Goal: Task Accomplishment & Management: Complete application form

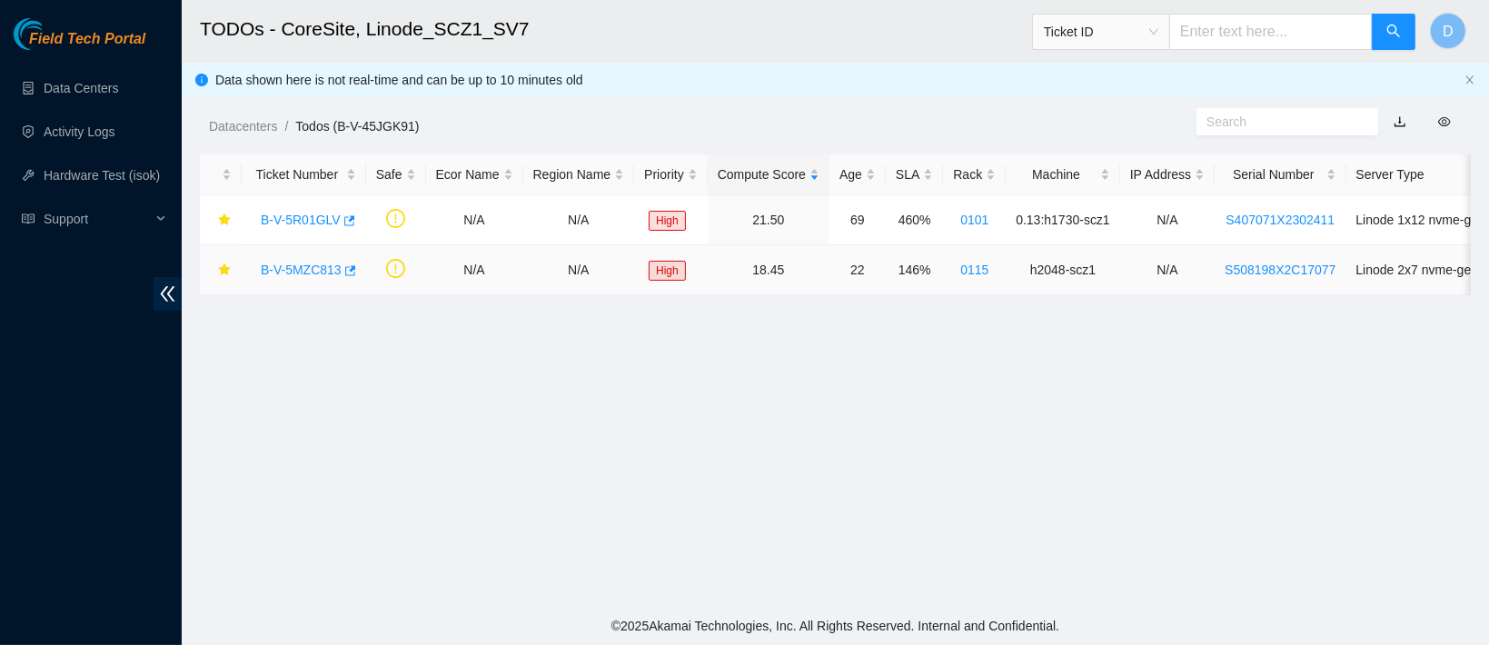
click at [276, 274] on link "B-V-5MZC813" at bounding box center [301, 270] width 81 height 15
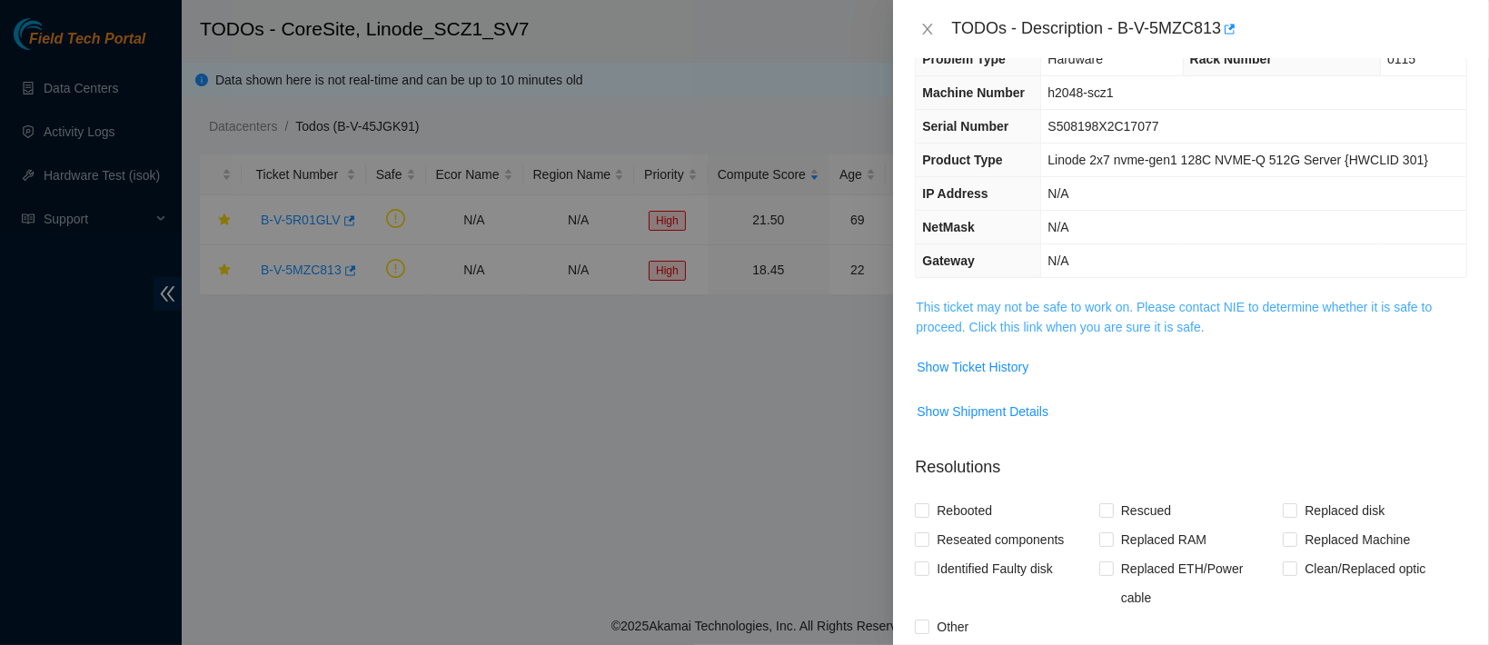
scroll to position [324, 0]
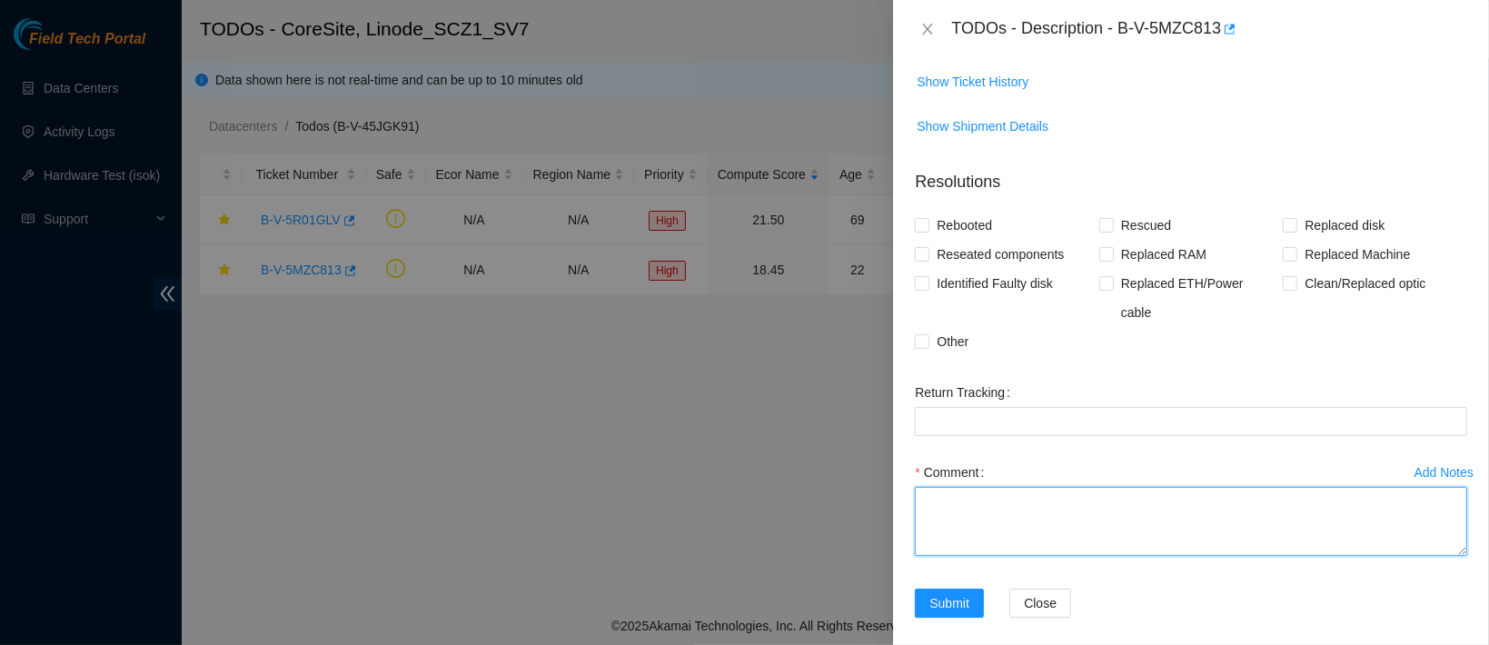
click at [980, 502] on textarea "Comment" at bounding box center [1191, 521] width 553 height 69
paste textarea "worked with GMOTLASZ located Box 739263646968 located the machine and unracked …"
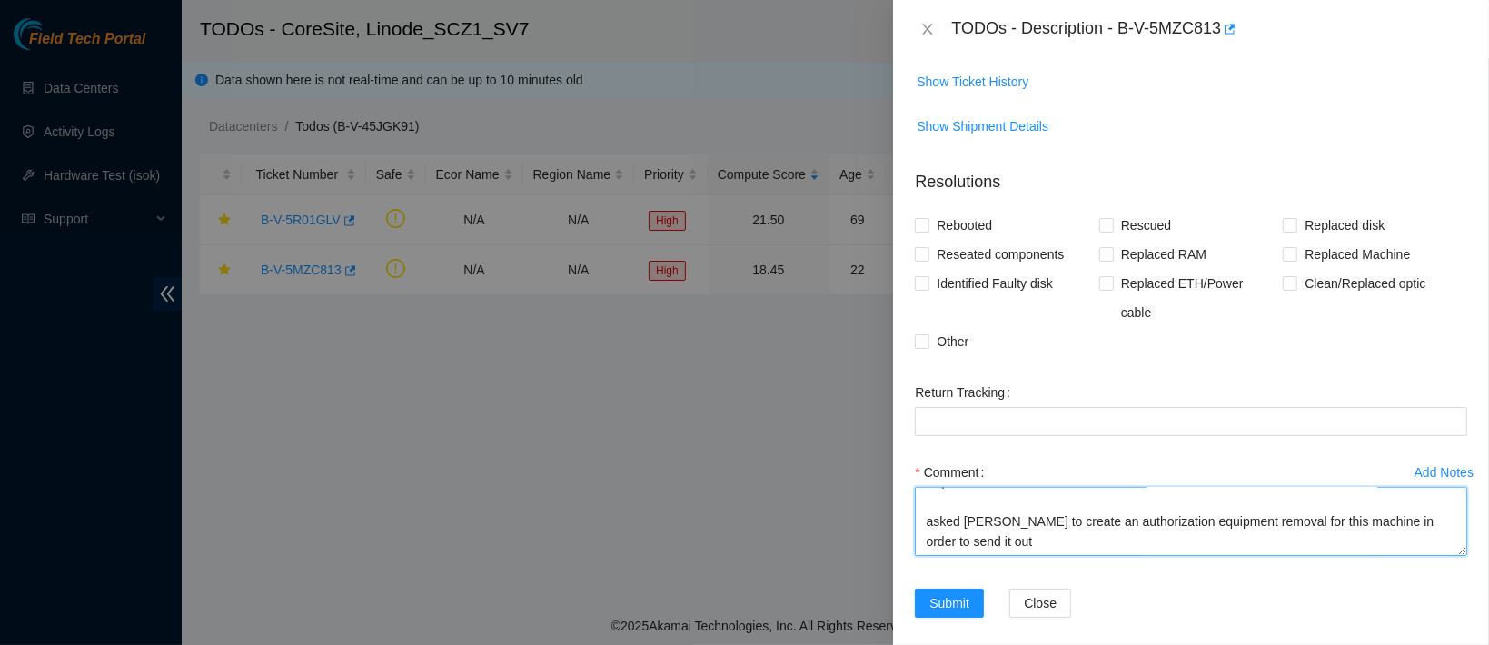
paste textarea "CAS-03205642"
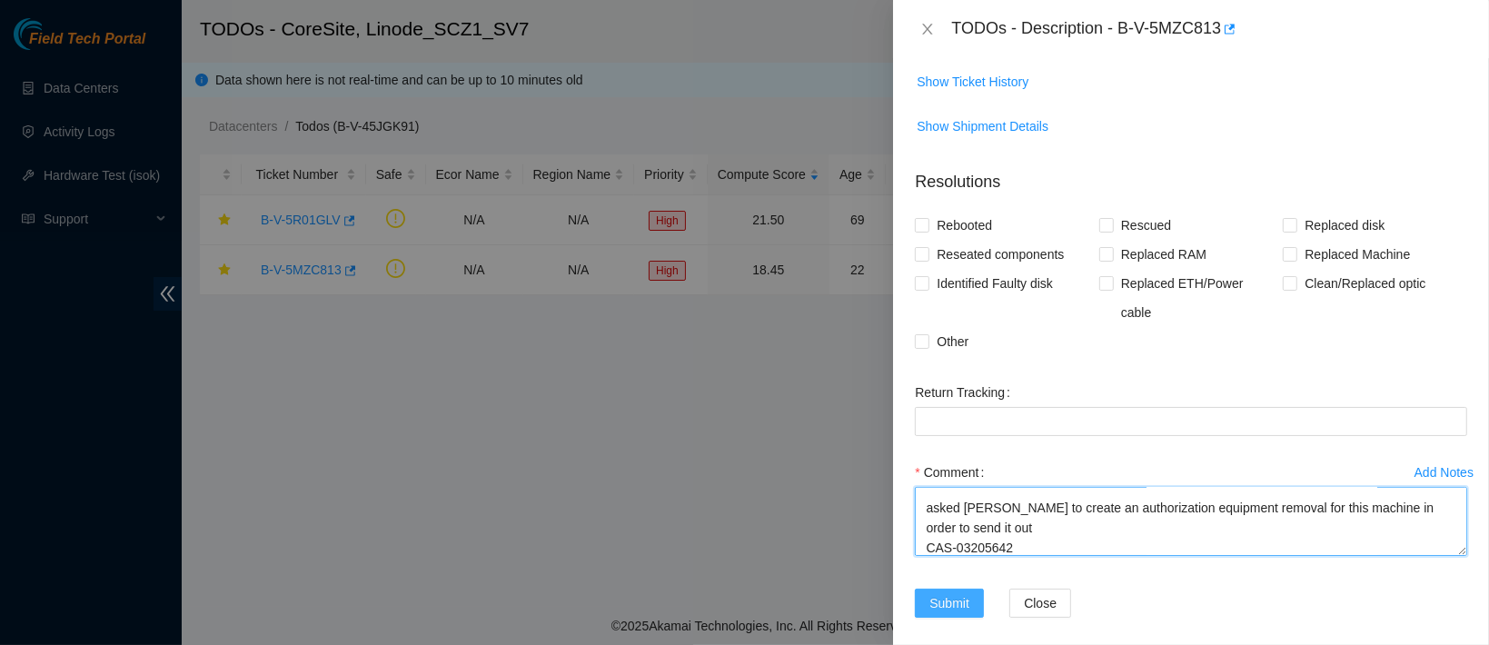
type textarea "worked with GMOTLASZ located Box 739263646968 located the machine and unracked …"
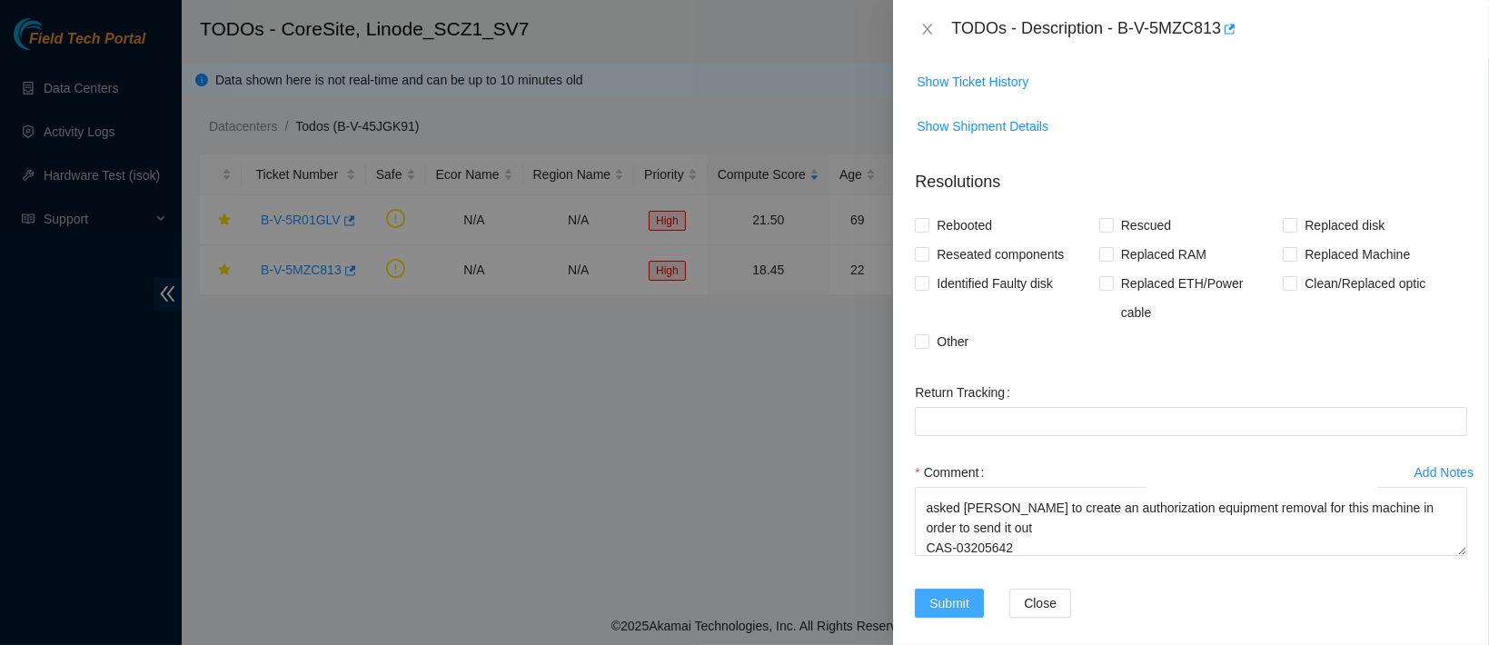
click at [938, 593] on span "Submit" at bounding box center [950, 603] width 40 height 20
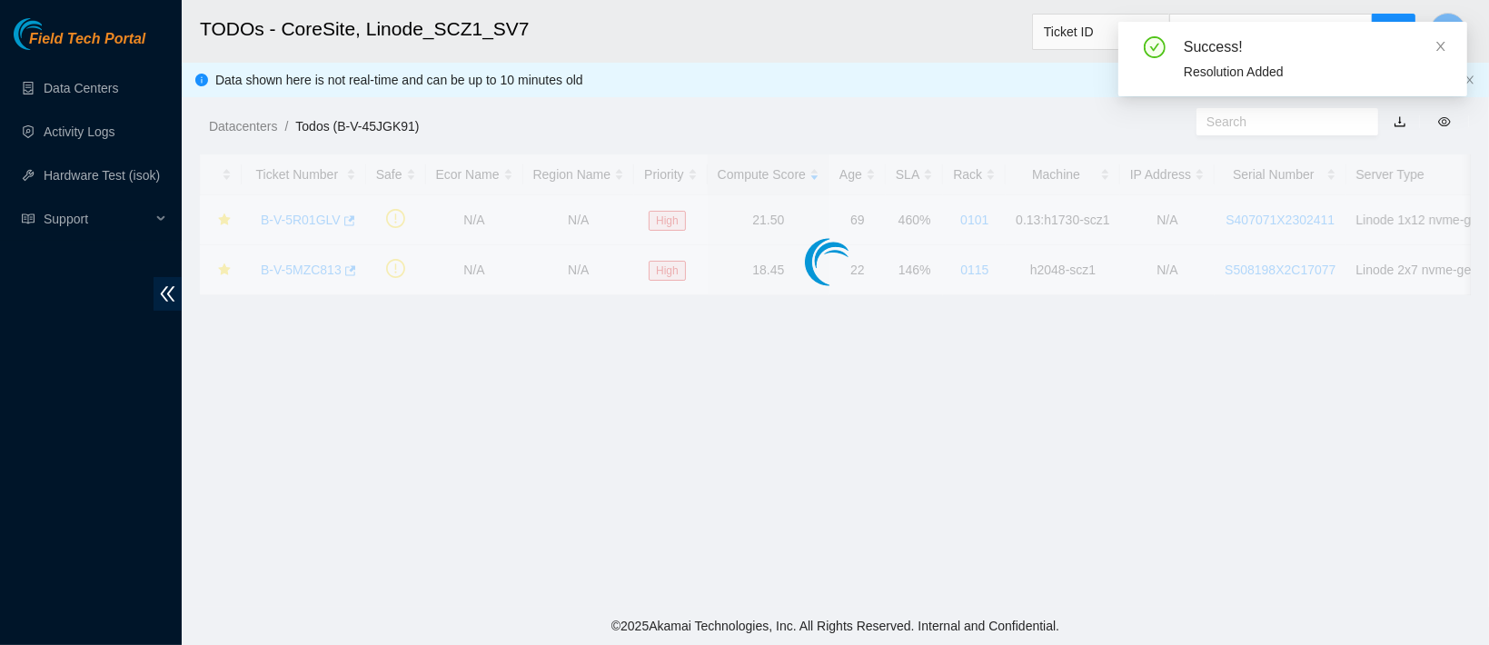
scroll to position [403, 0]
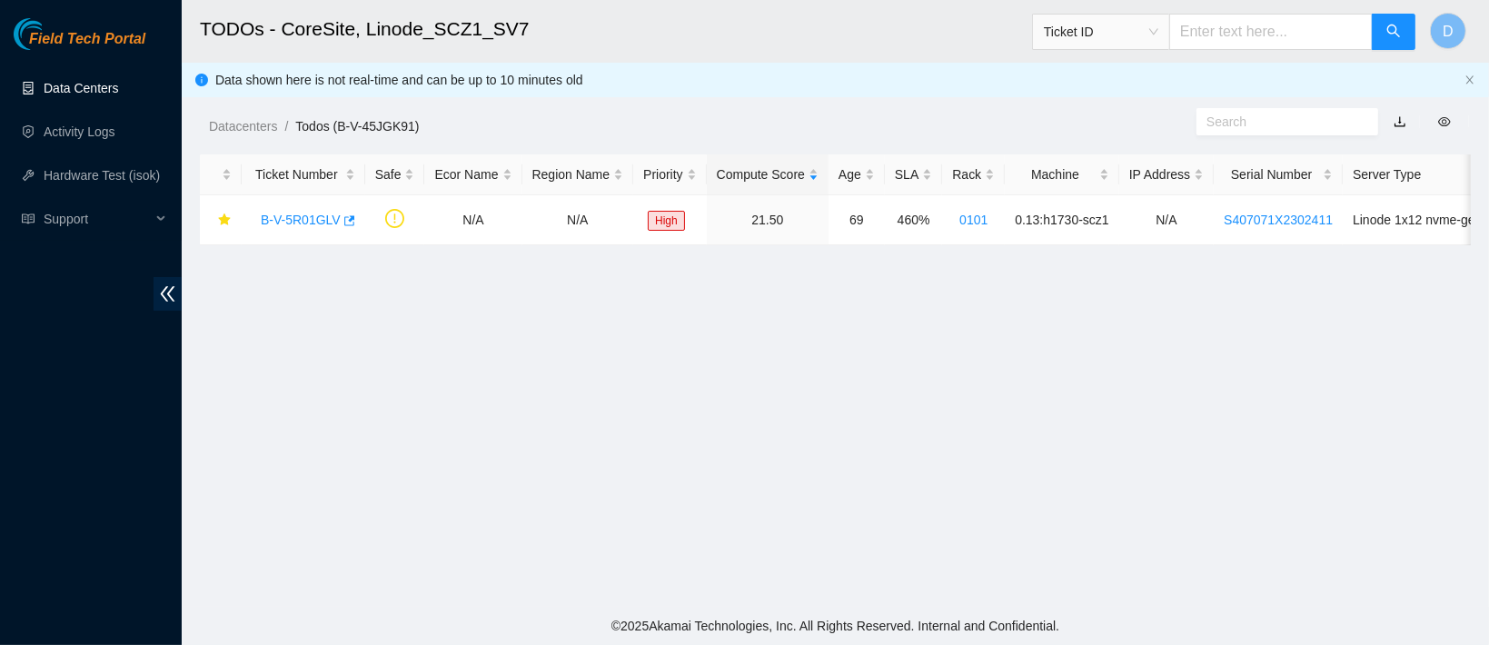
click at [112, 85] on link "Data Centers" at bounding box center [81, 88] width 75 height 15
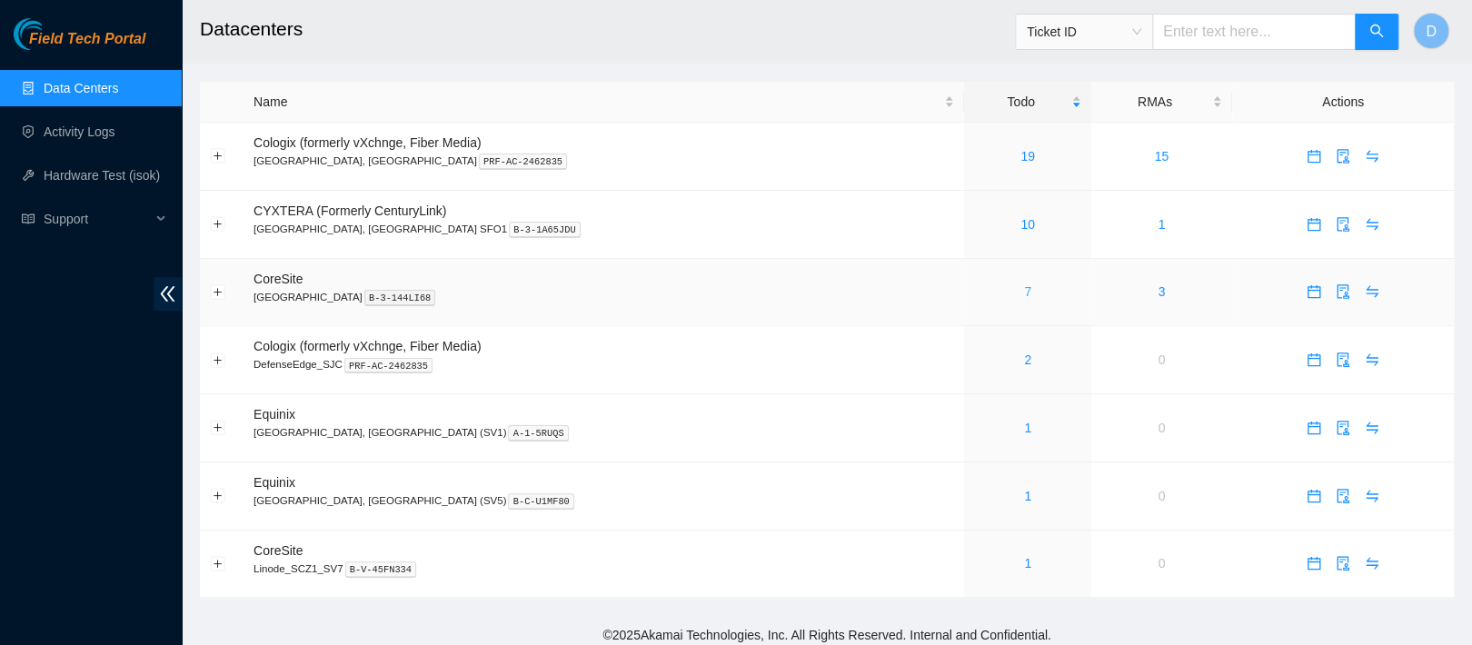
click at [1024, 286] on link "7" at bounding box center [1027, 291] width 7 height 15
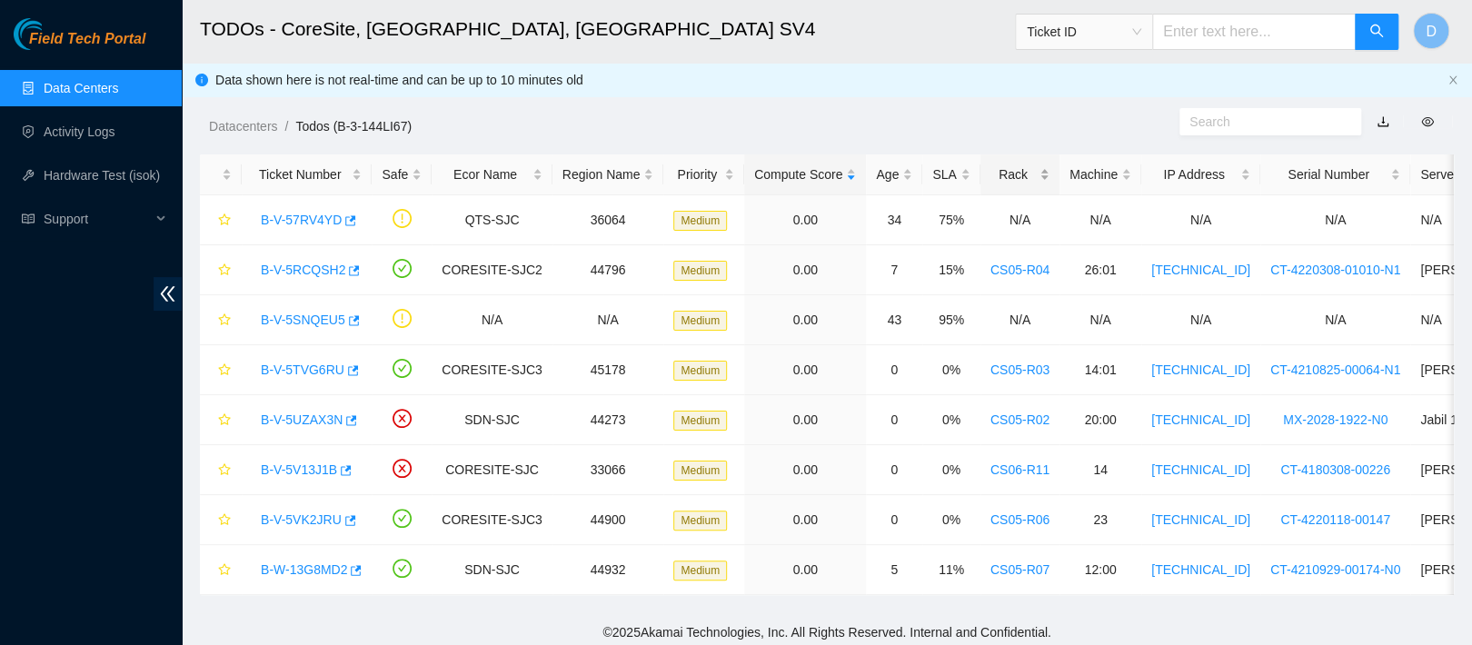
click at [991, 169] on div "Rack" at bounding box center [1020, 174] width 59 height 20
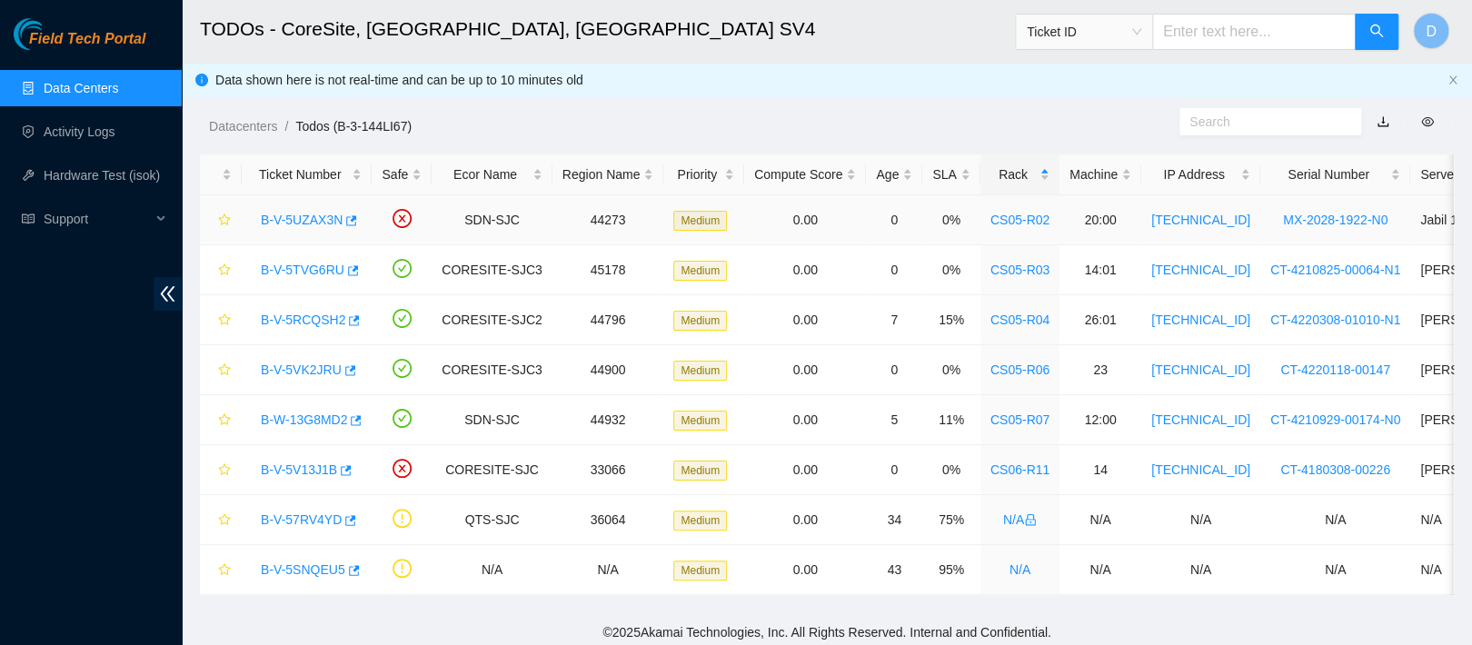
click at [300, 213] on link "B-V-5UZAX3N" at bounding box center [302, 220] width 82 height 15
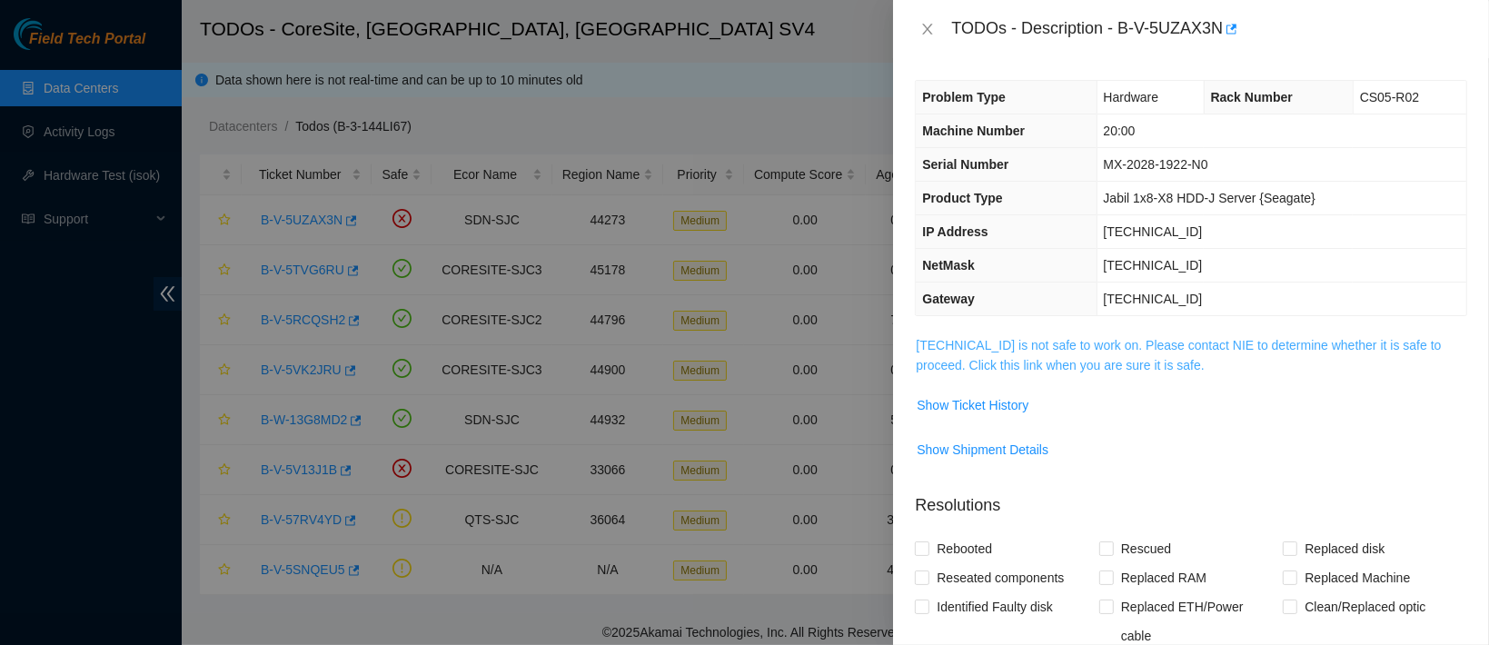
click at [1075, 356] on link "[TECHNICAL_ID] is not safe to work on. Please contact NIE to determine whether …" at bounding box center [1178, 355] width 525 height 35
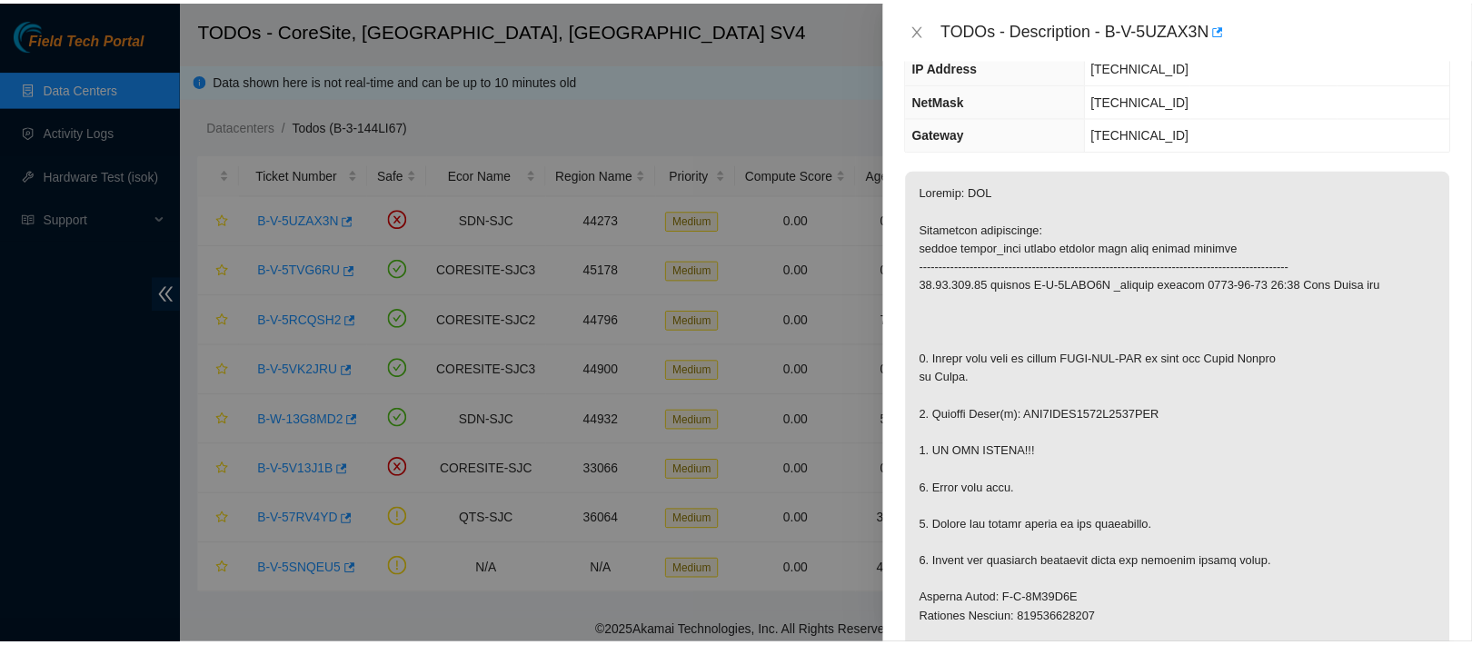
scroll to position [167, 0]
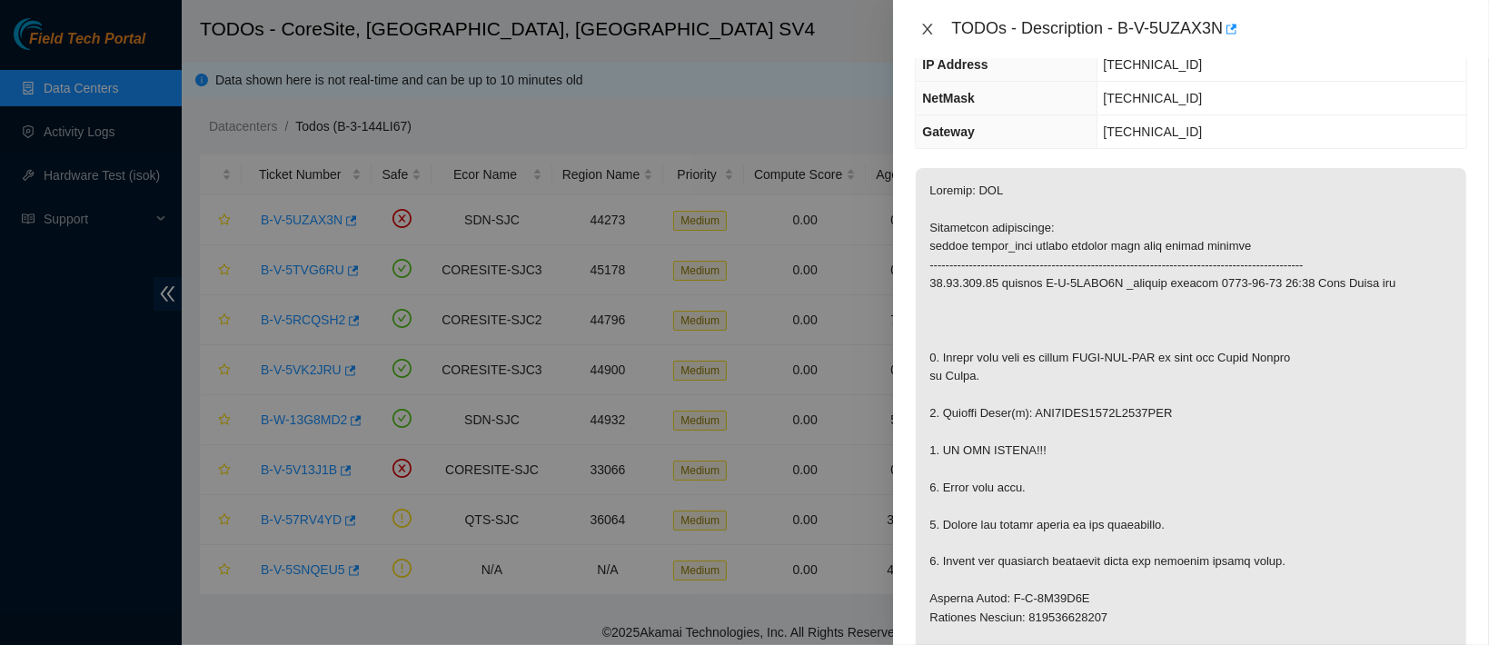
click at [926, 28] on icon "close" at bounding box center [928, 29] width 15 height 15
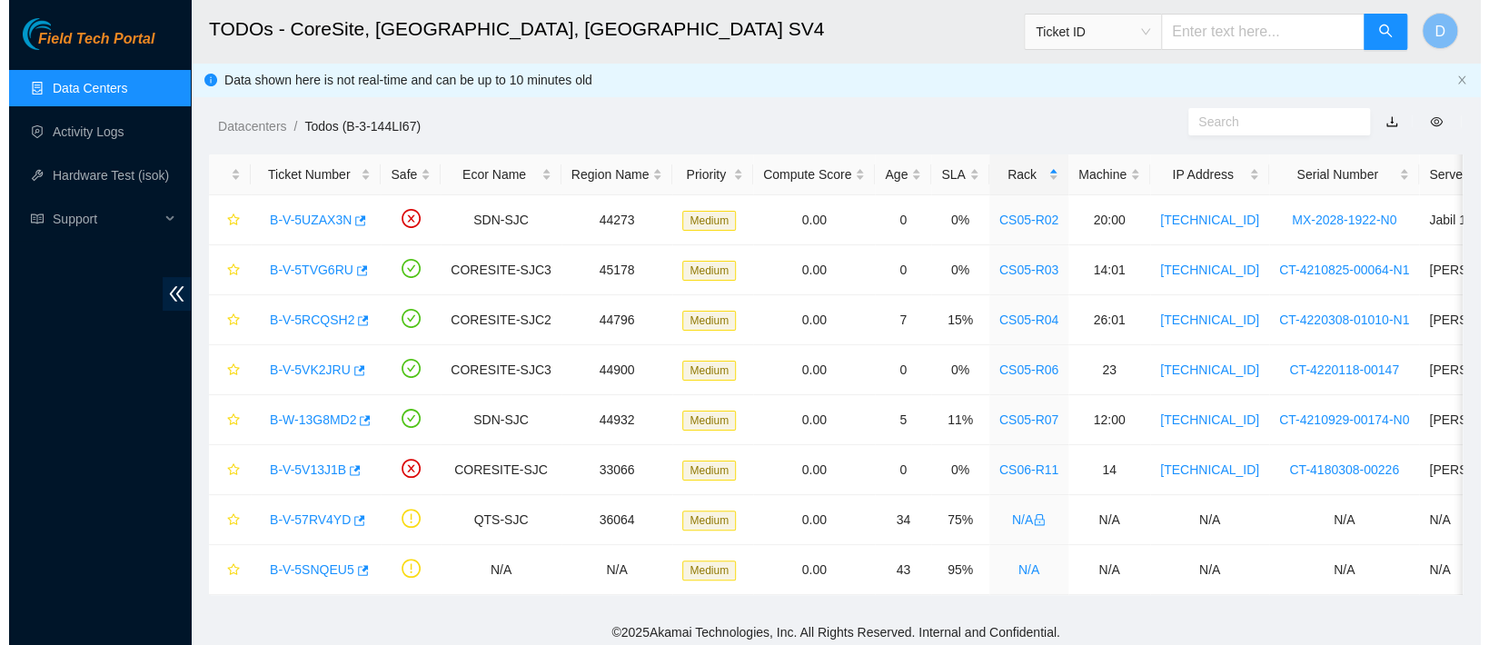
scroll to position [247, 0]
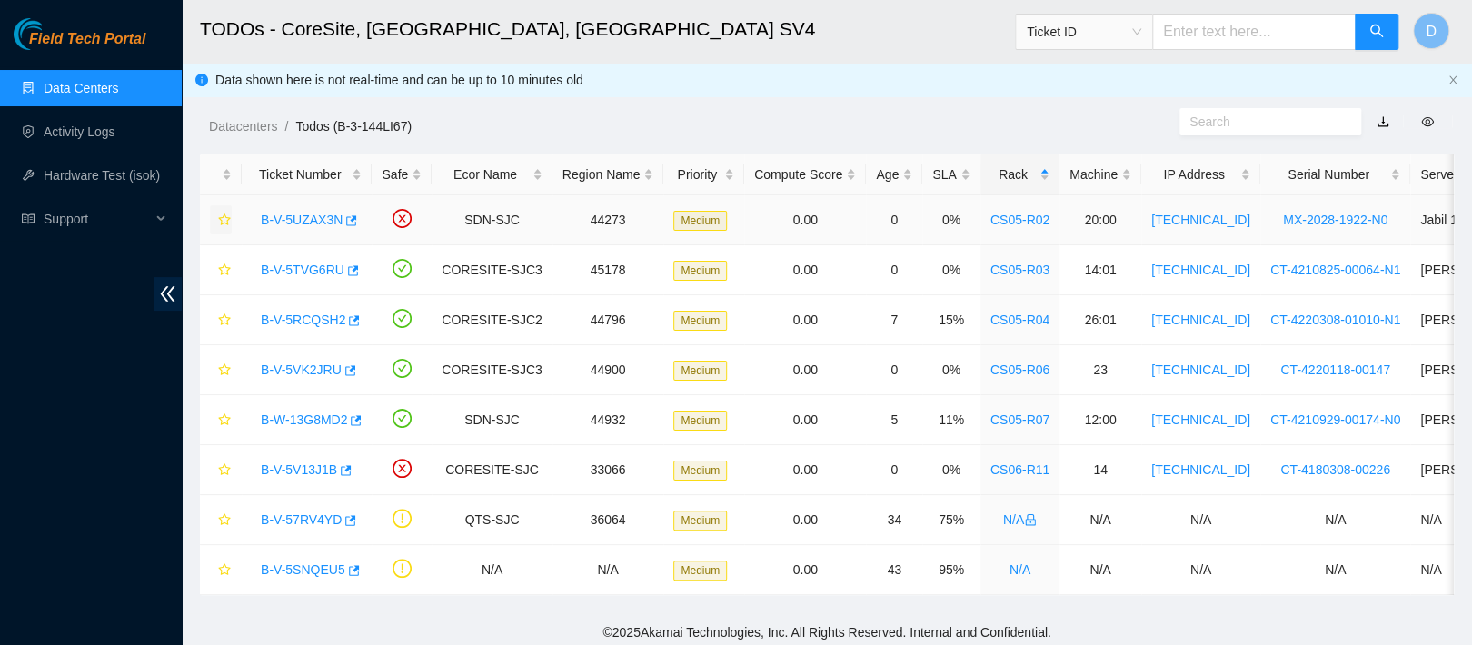
click at [224, 220] on icon "star" at bounding box center [224, 220] width 13 height 13
click at [291, 268] on link "B-V-5TVG6RU" at bounding box center [303, 270] width 84 height 15
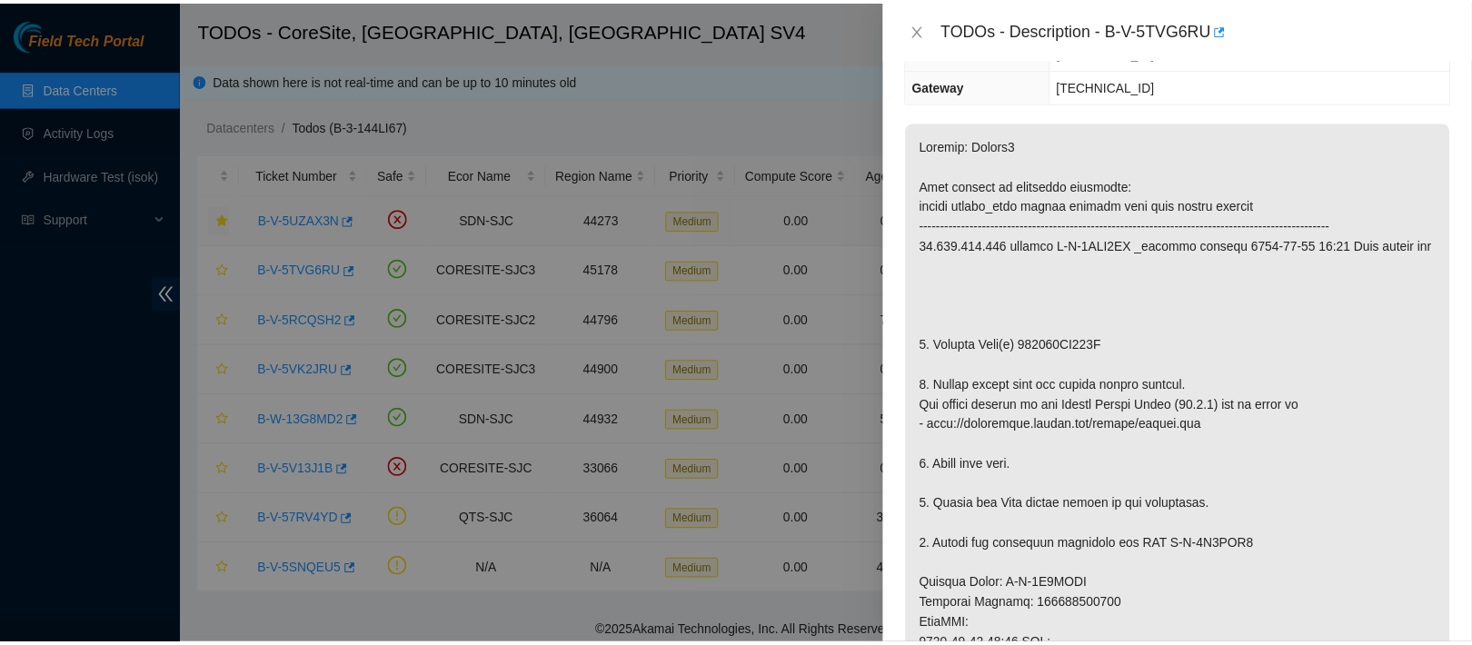
scroll to position [167, 0]
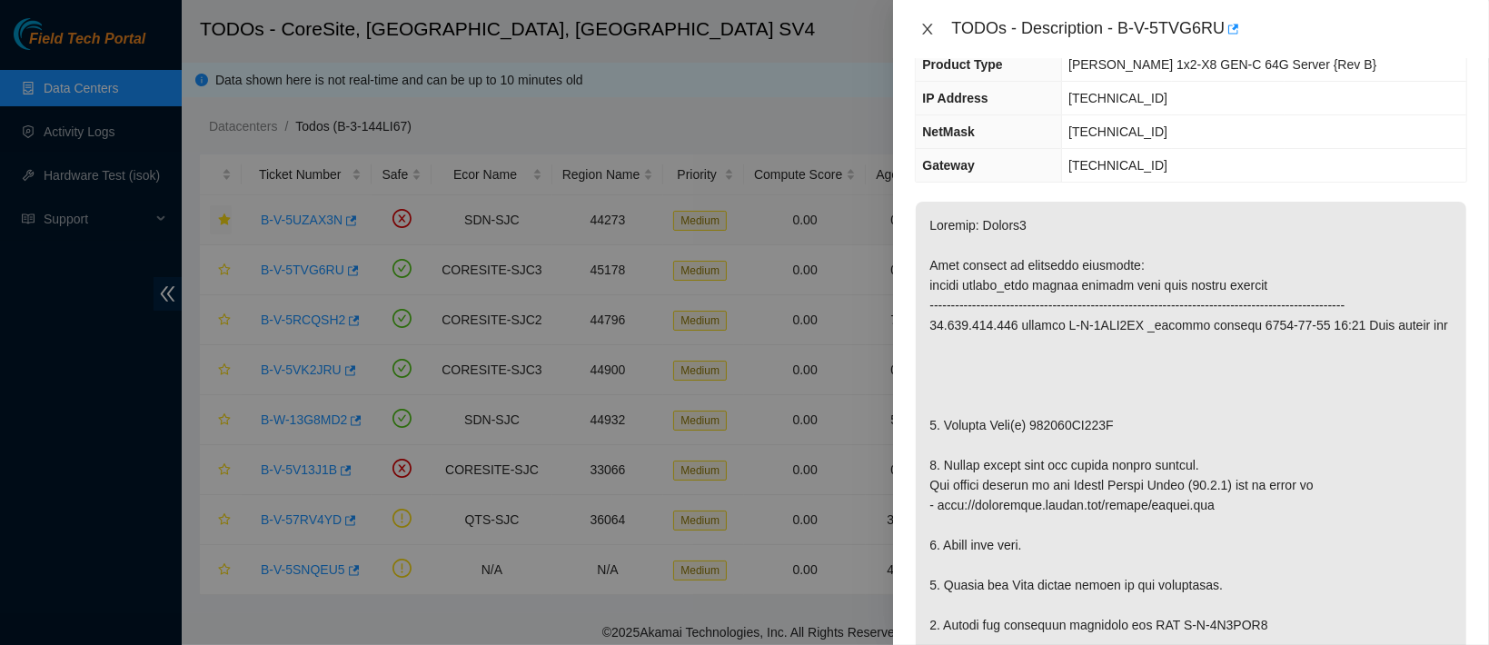
click at [931, 23] on icon "close" at bounding box center [928, 29] width 15 height 15
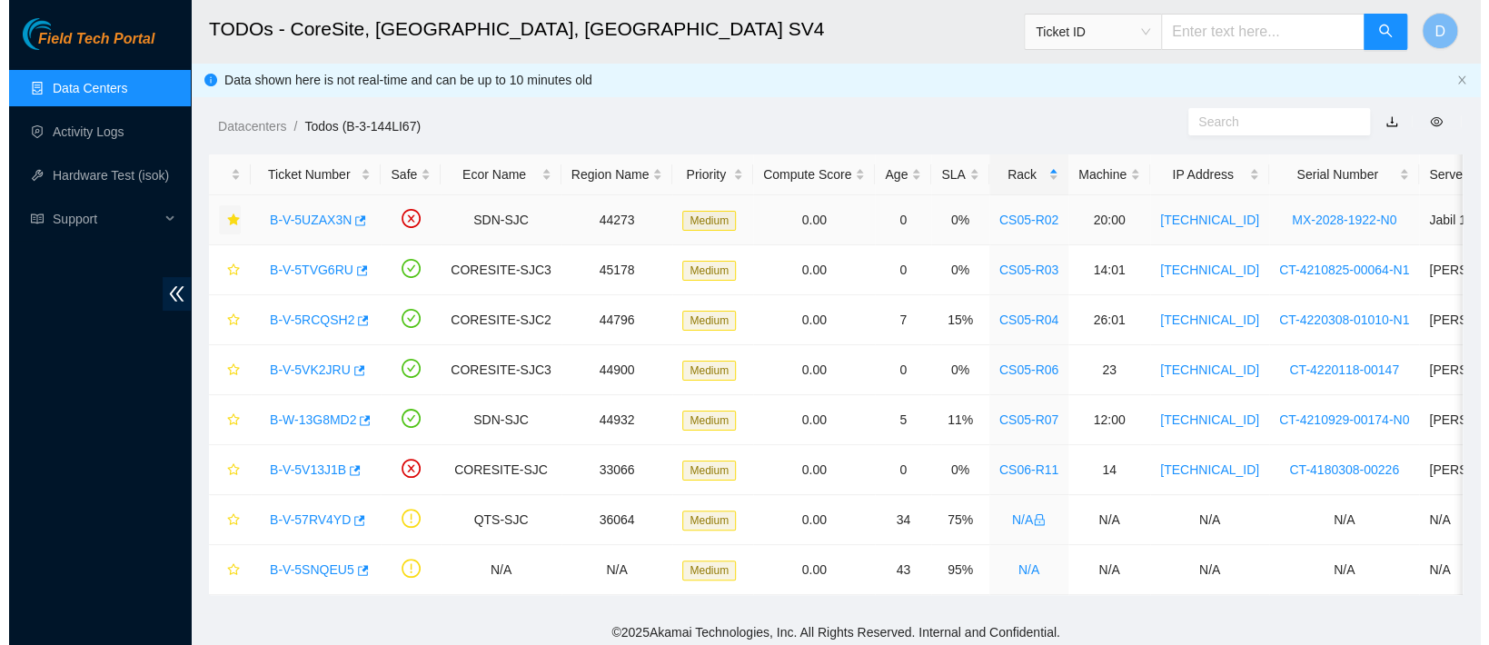
scroll to position [247, 0]
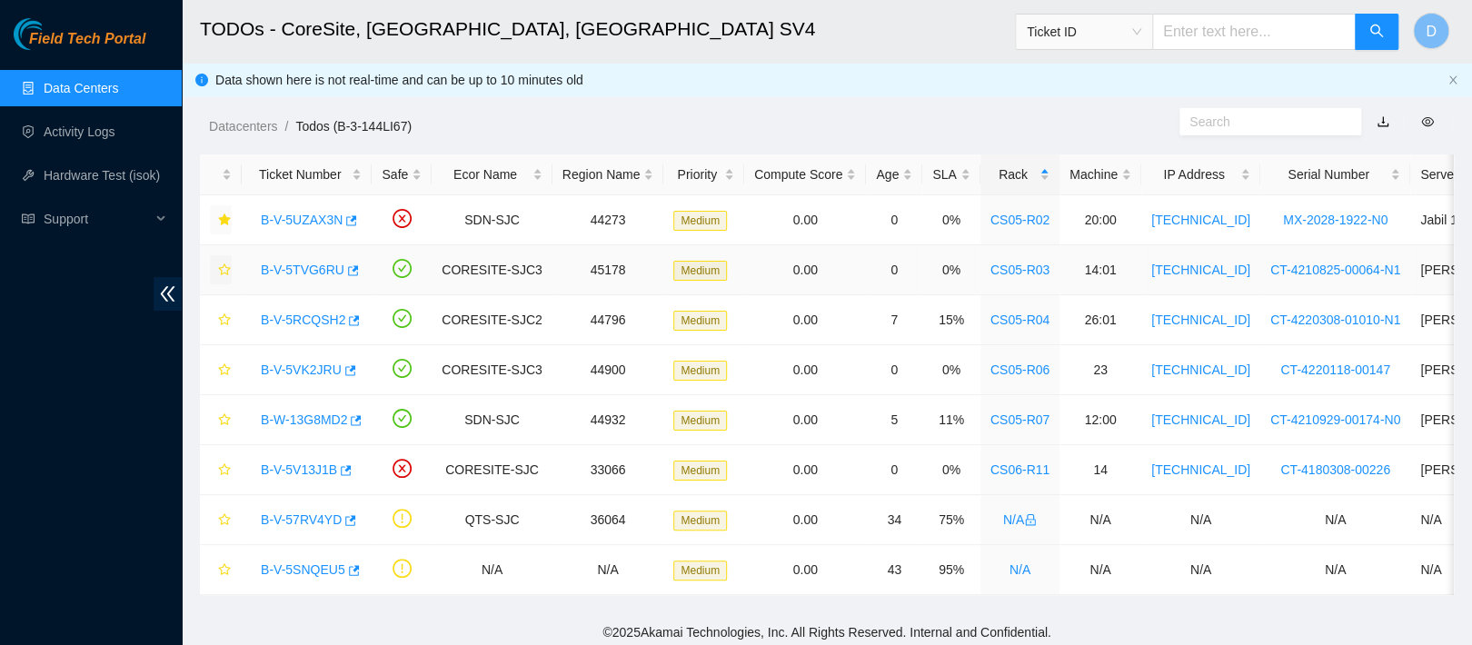
click at [228, 269] on icon "star" at bounding box center [224, 270] width 13 height 13
click at [314, 322] on link "B-V-5RCQSH2" at bounding box center [303, 320] width 85 height 15
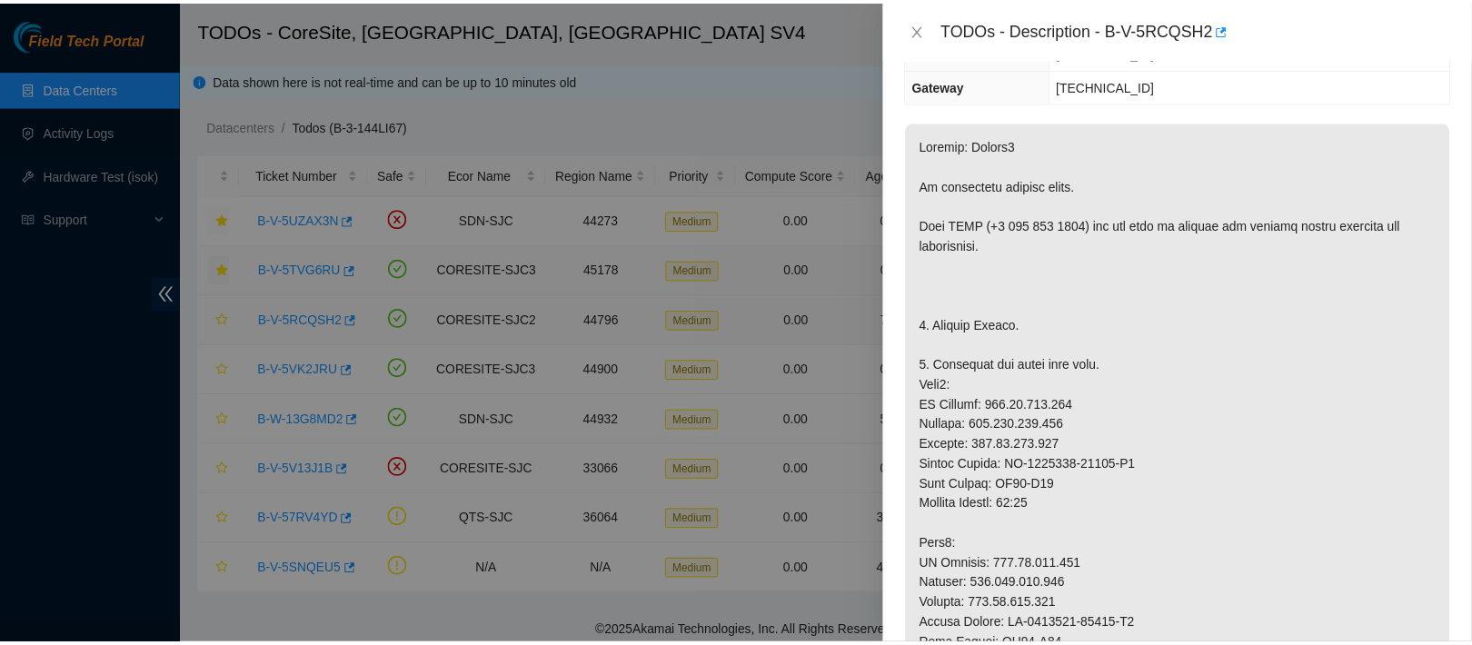
scroll to position [167, 0]
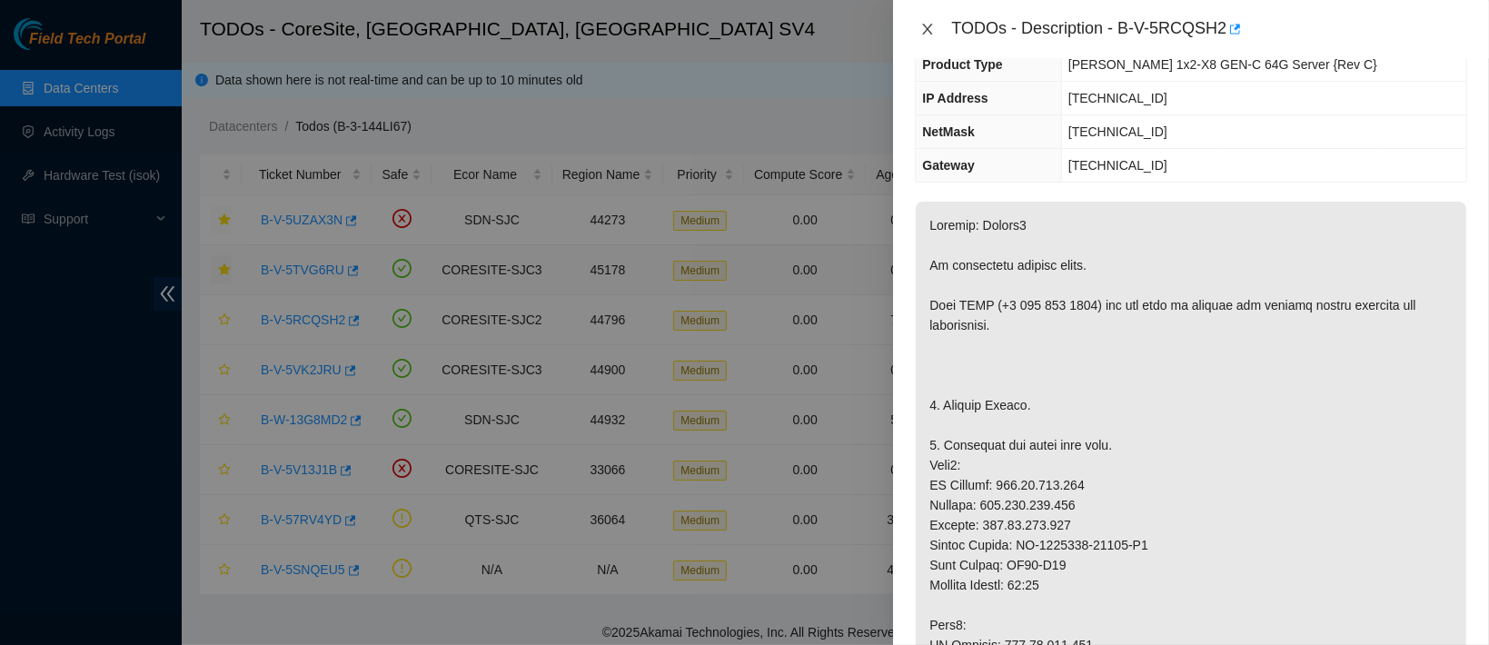
click at [927, 33] on icon "close" at bounding box center [928, 29] width 15 height 15
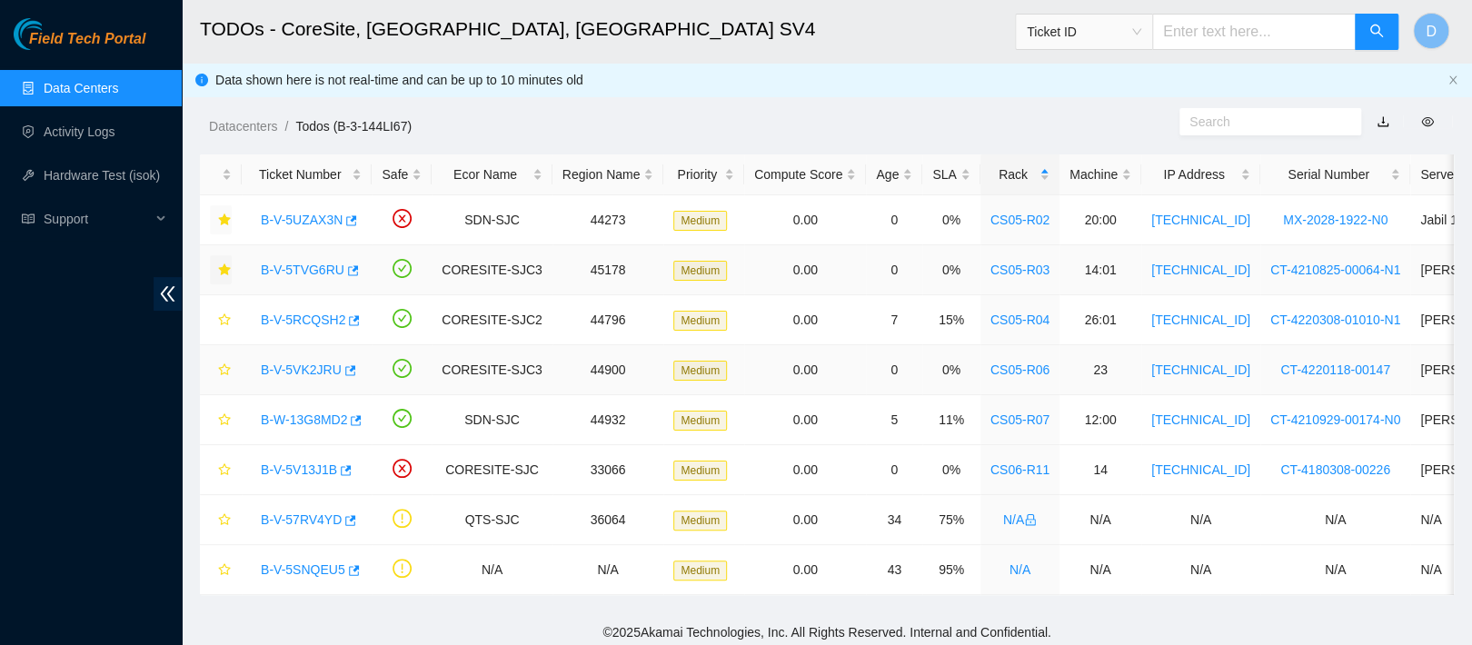
click at [291, 364] on link "B-V-5VK2JRU" at bounding box center [301, 370] width 81 height 15
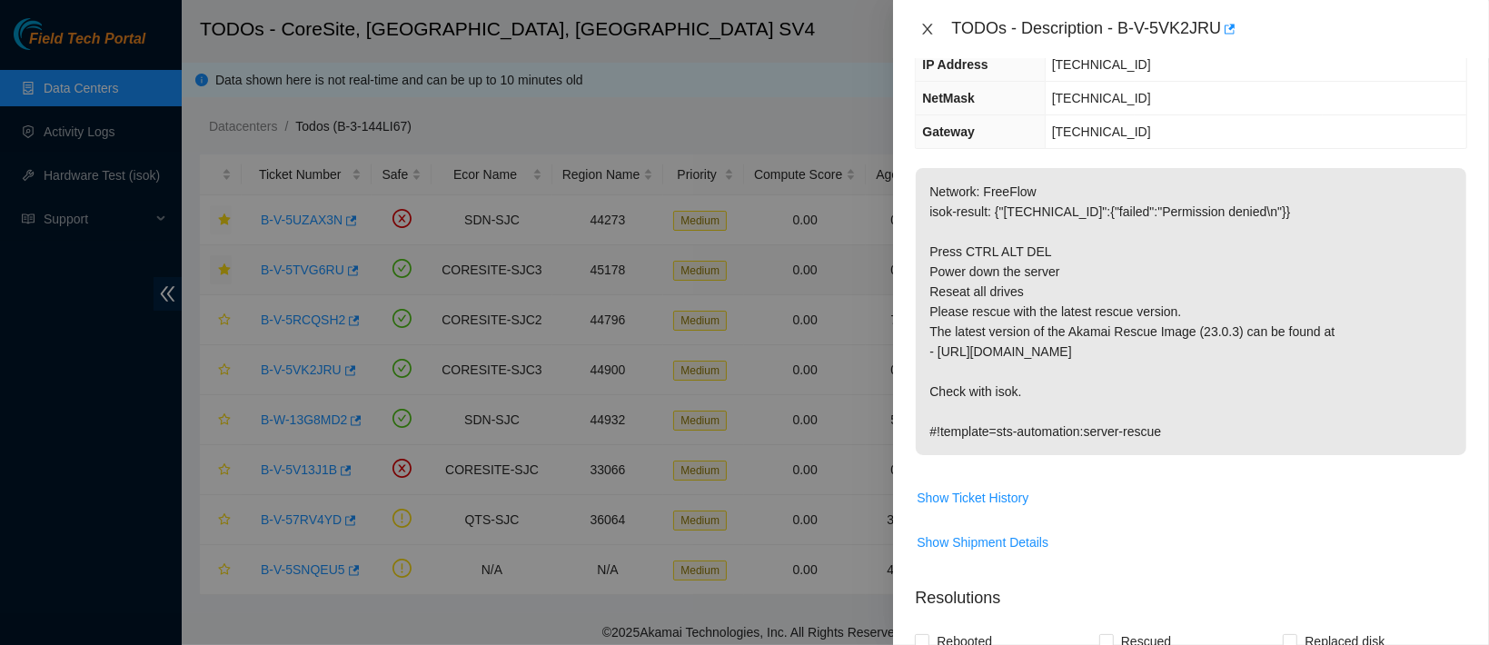
click at [929, 24] on icon "close" at bounding box center [928, 29] width 15 height 15
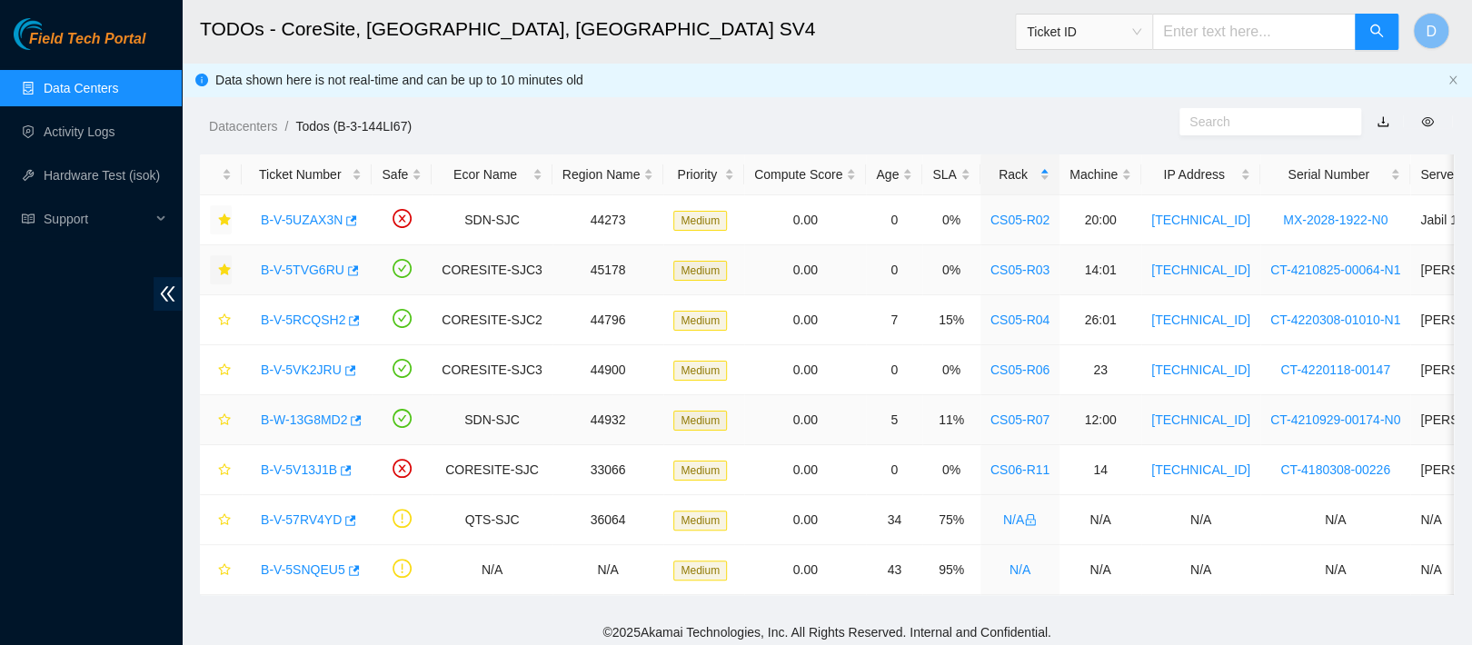
click at [301, 415] on link "B-W-13G8MD2" at bounding box center [304, 420] width 86 height 15
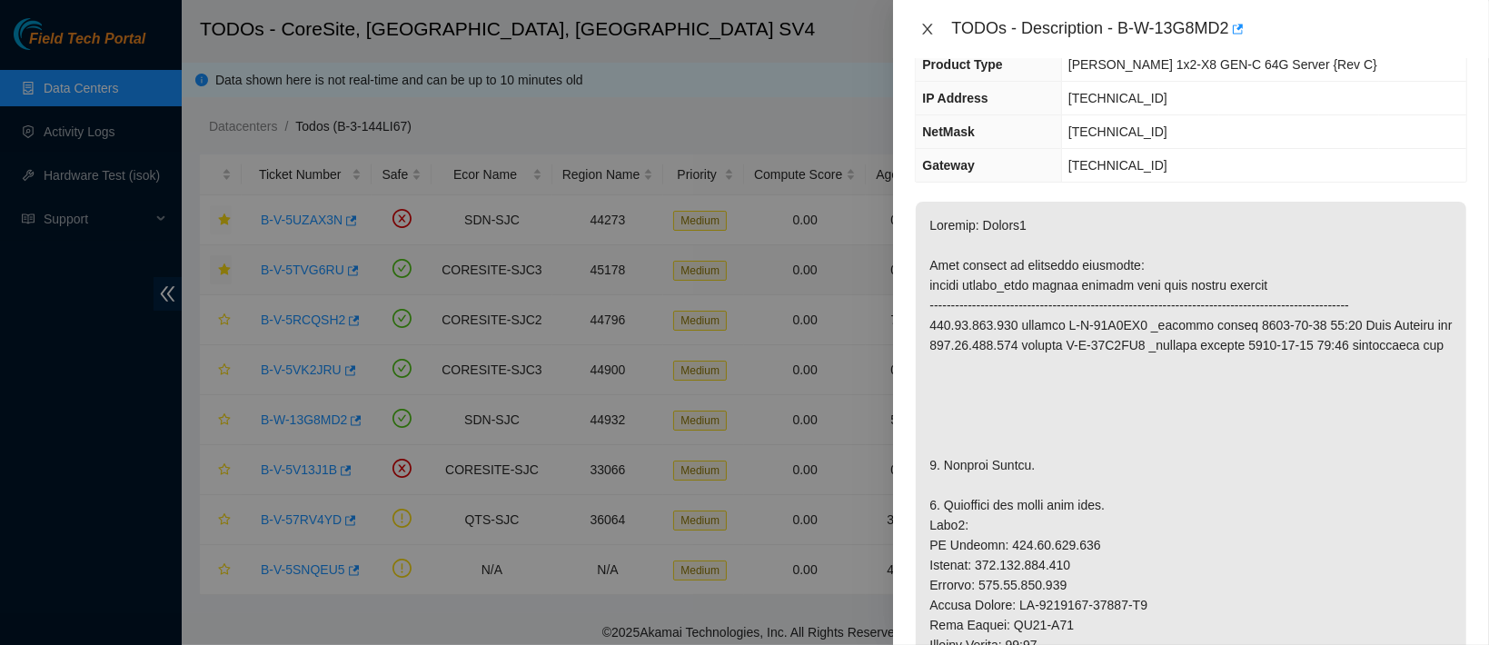
click at [935, 31] on icon "close" at bounding box center [928, 29] width 15 height 15
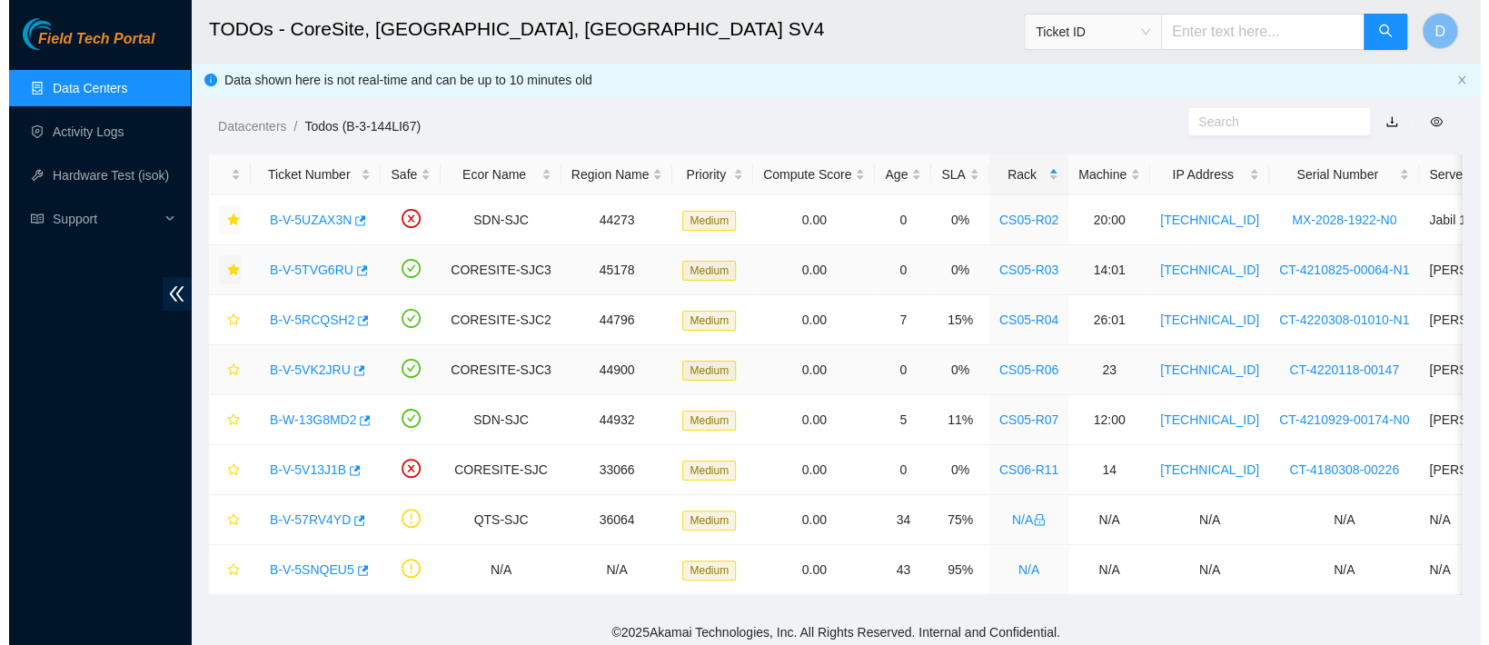
scroll to position [23, 0]
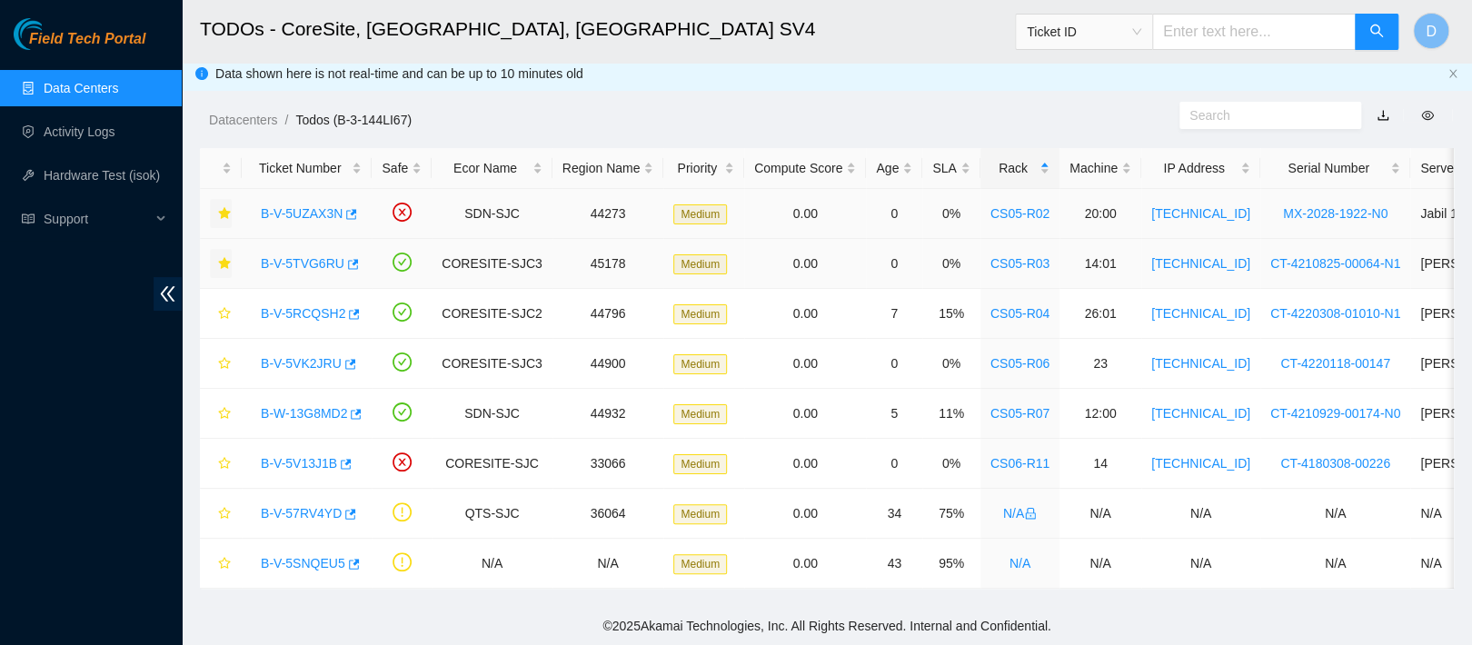
click at [285, 206] on link "B-V-5UZAX3N" at bounding box center [302, 213] width 82 height 15
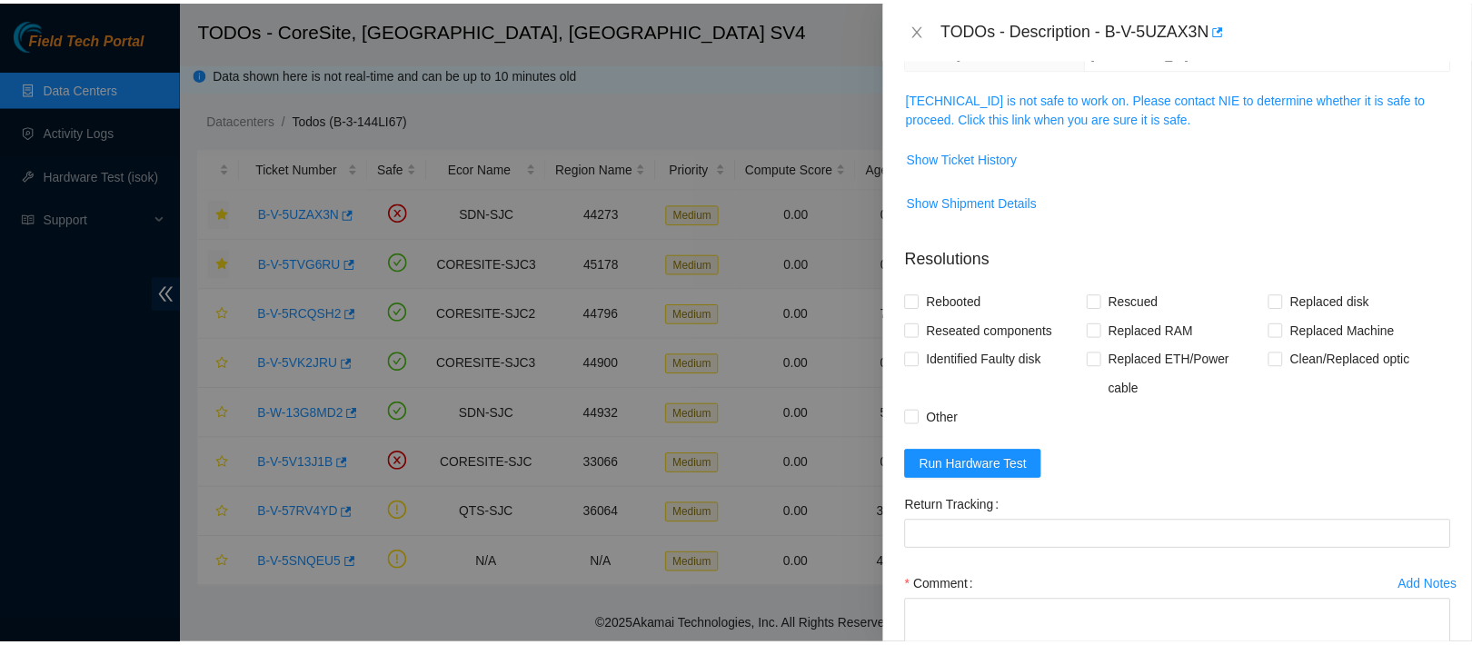
scroll to position [167, 0]
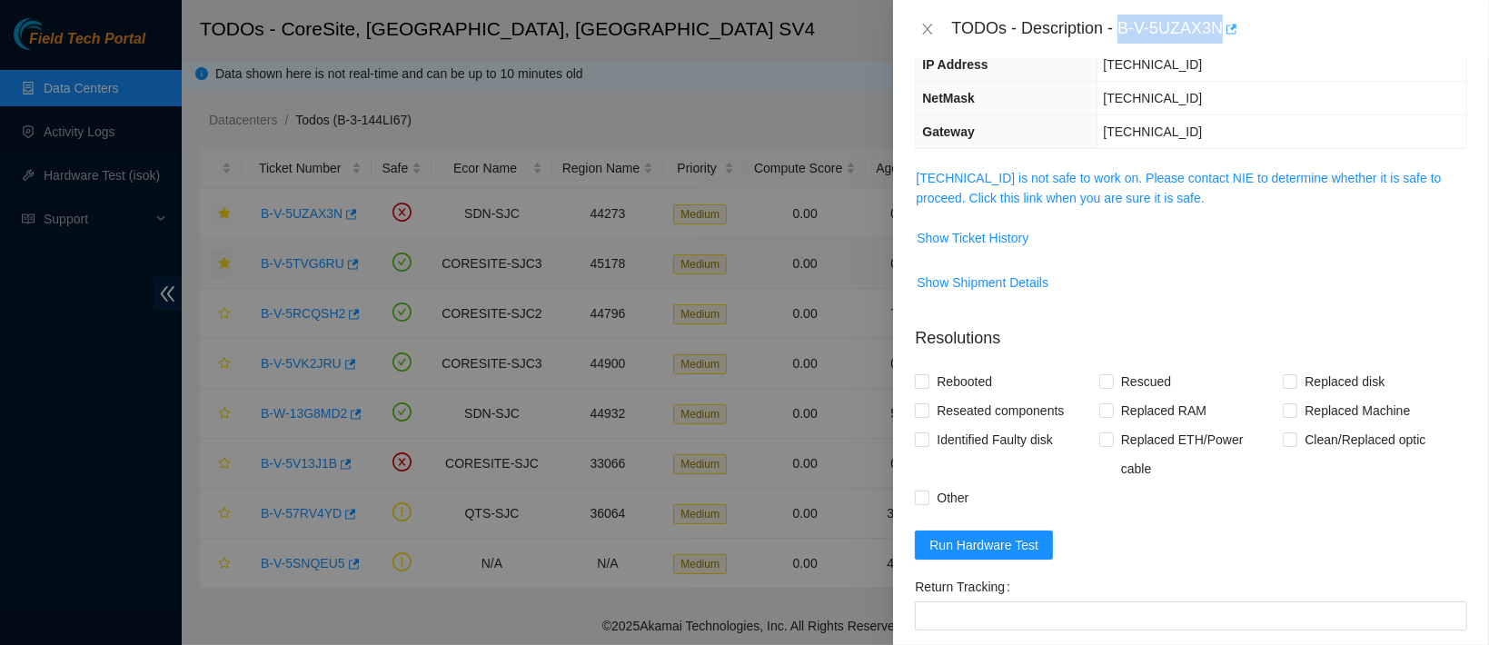
drag, startPoint x: 1176, startPoint y: 26, endPoint x: 1319, endPoint y: 37, distance: 144.0
click at [1319, 37] on div "TODOs - Description - B-V-5UZAX3N" at bounding box center [1209, 29] width 516 height 29
copy div "B-V-5UZAX3N"
click at [925, 26] on icon "close" at bounding box center [928, 29] width 15 height 15
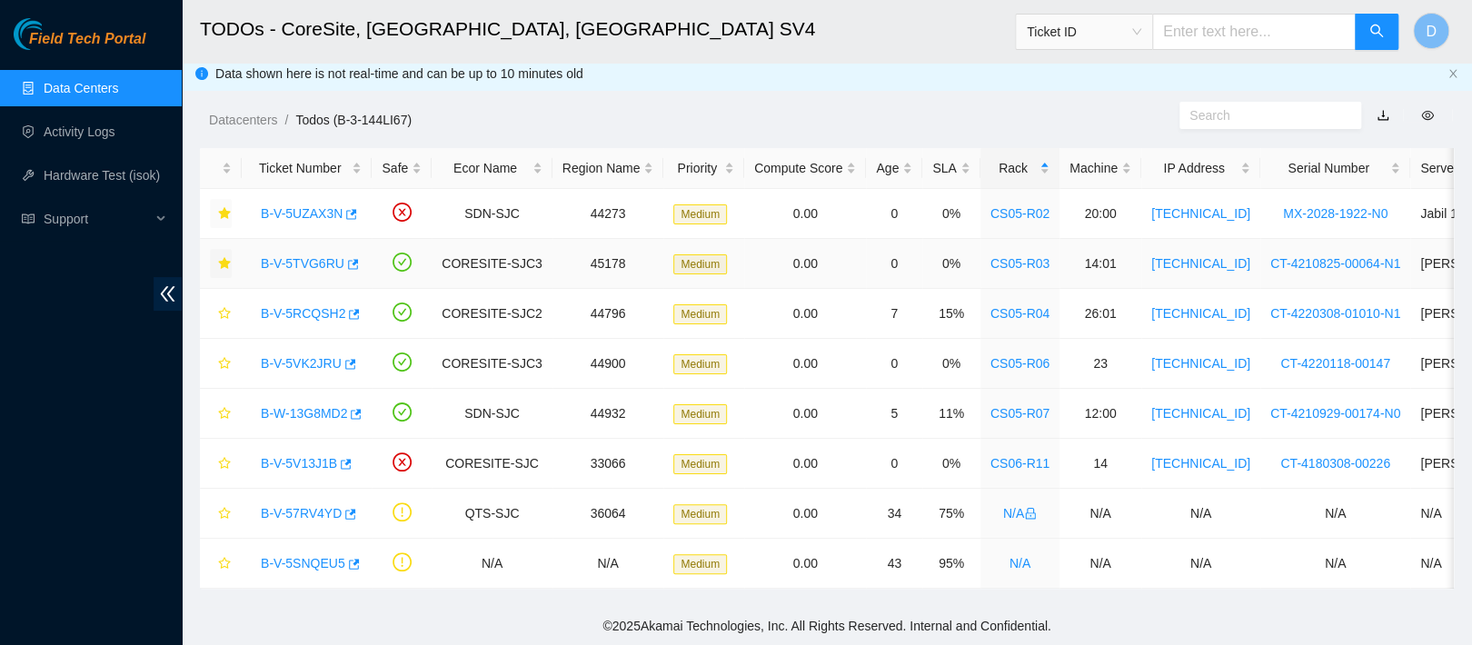
click at [324, 256] on link "B-V-5TVG6RU" at bounding box center [303, 263] width 84 height 15
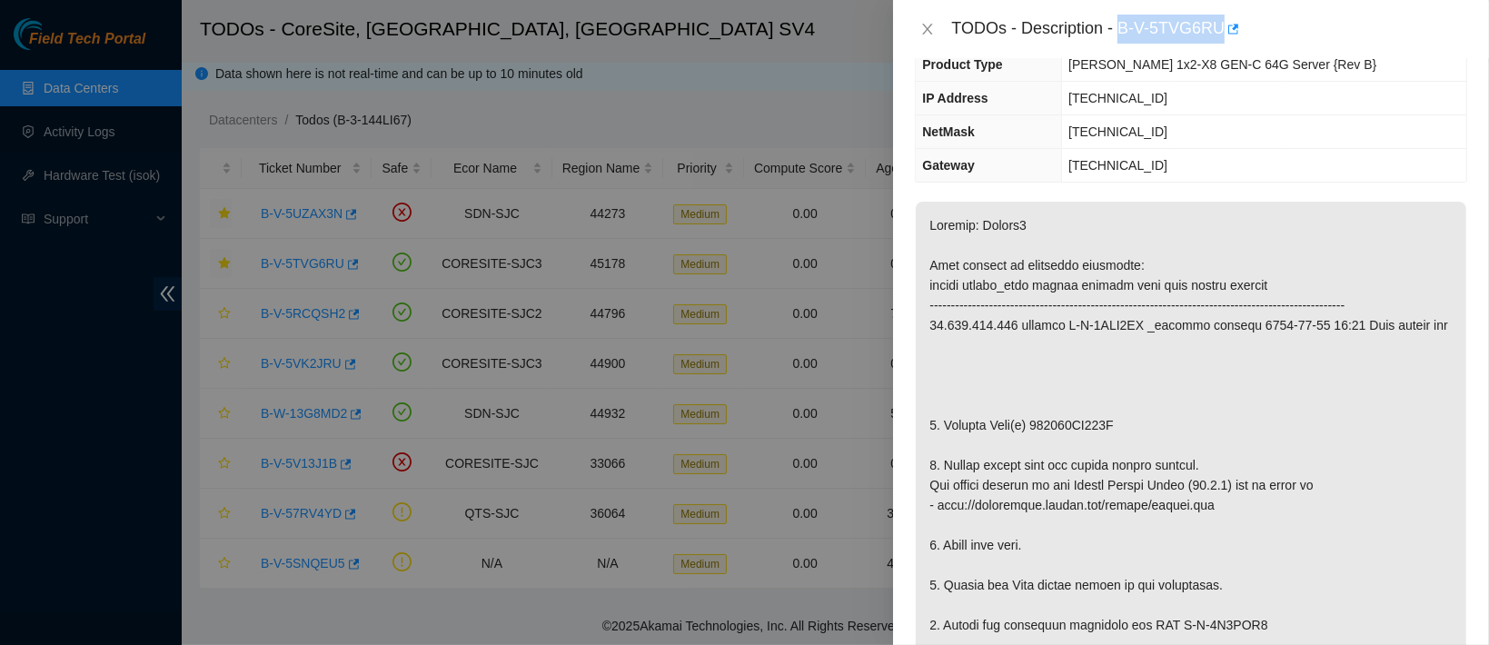
drag, startPoint x: 1180, startPoint y: 31, endPoint x: 1311, endPoint y: 35, distance: 131.8
click at [1311, 35] on div "TODOs - Description - B-V-5TVG6RU" at bounding box center [1209, 29] width 516 height 29
copy div "B-V-5TVG6RU"
click at [927, 29] on icon "close" at bounding box center [928, 29] width 10 height 11
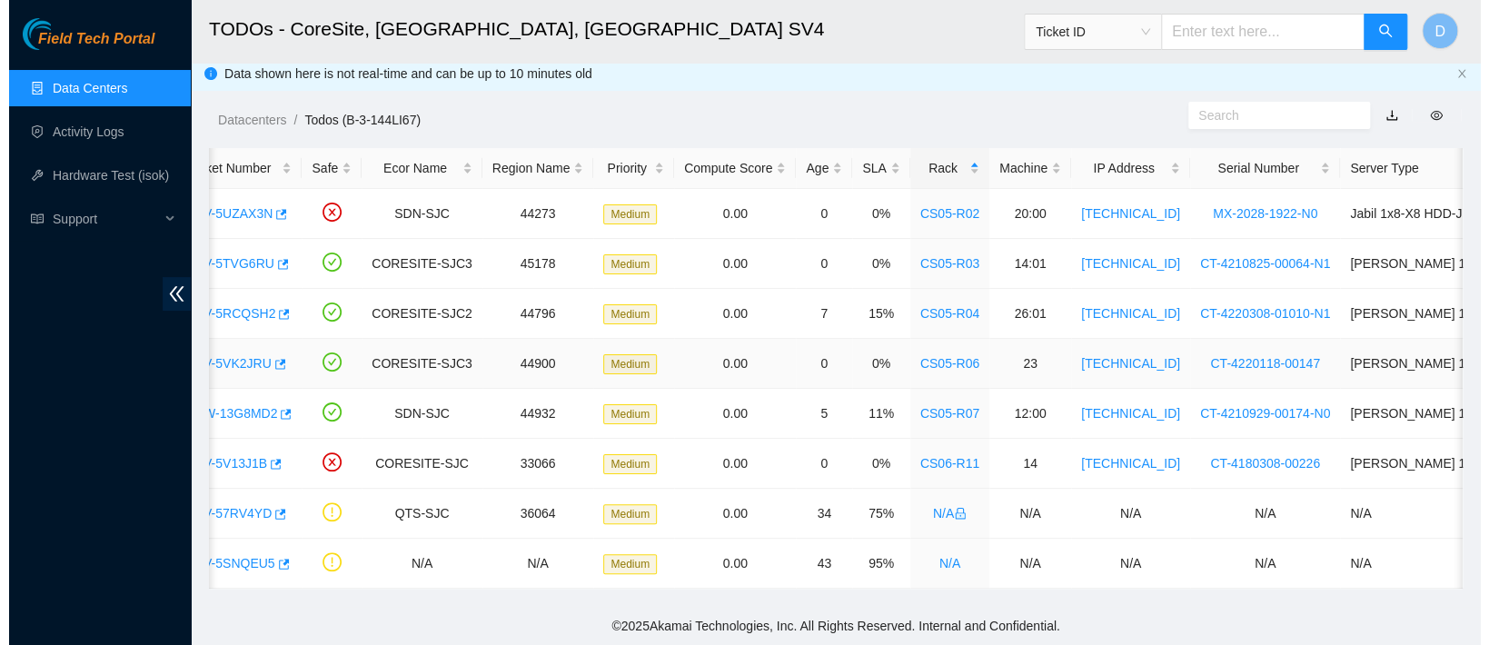
scroll to position [0, 0]
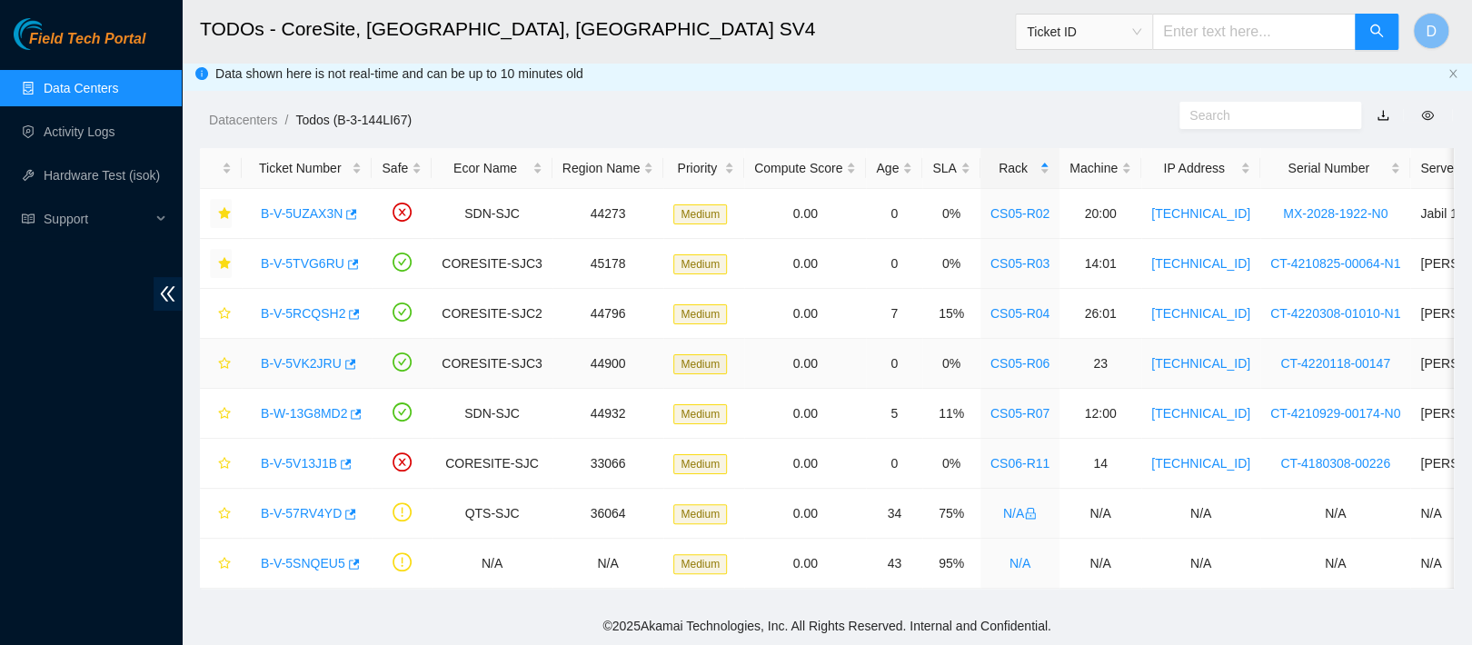
click at [319, 356] on link "B-V-5VK2JRU" at bounding box center [301, 363] width 81 height 15
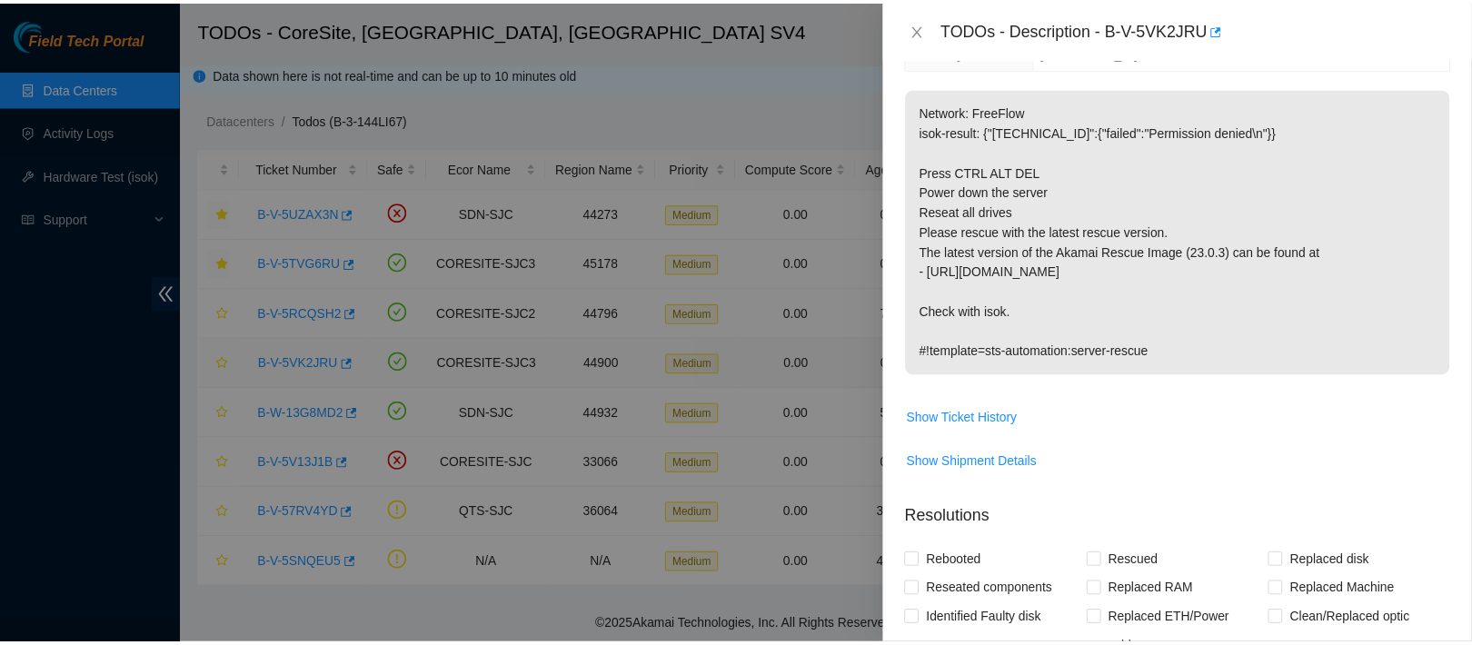
scroll to position [167, 0]
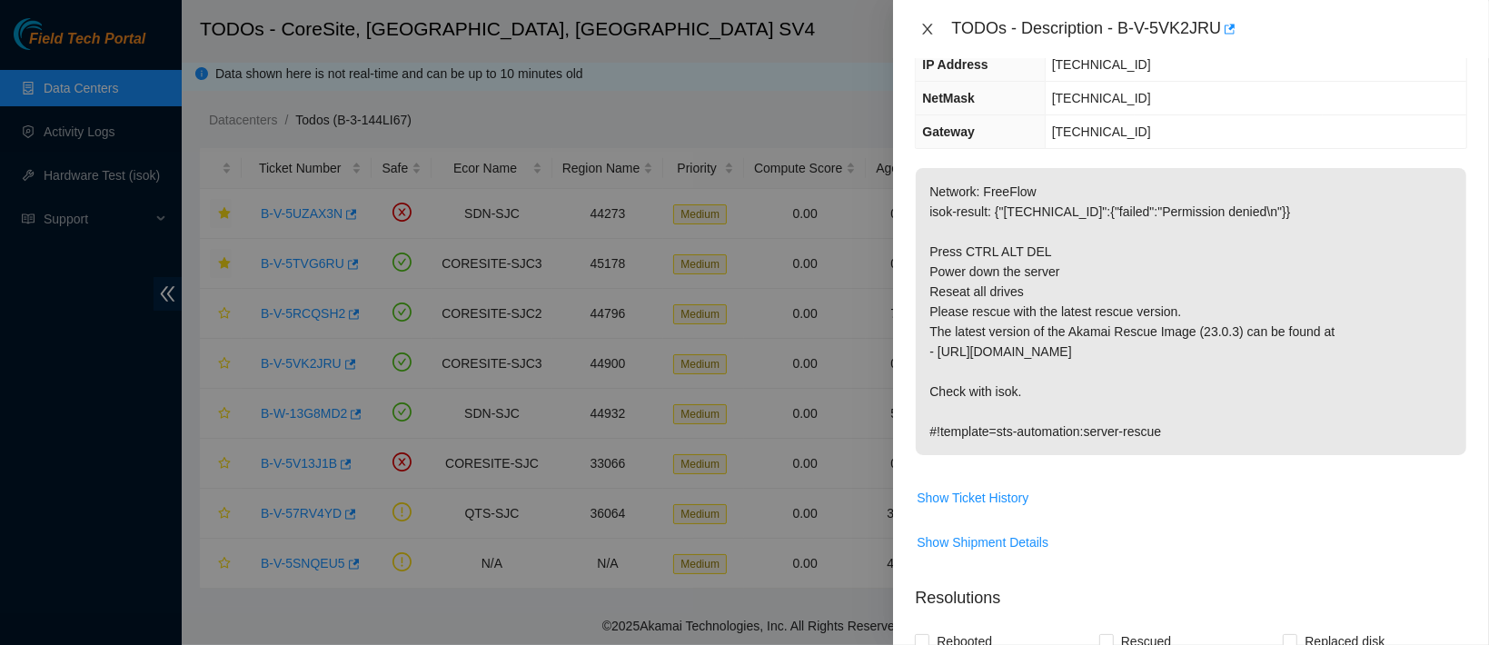
click at [930, 28] on icon "close" at bounding box center [928, 29] width 15 height 15
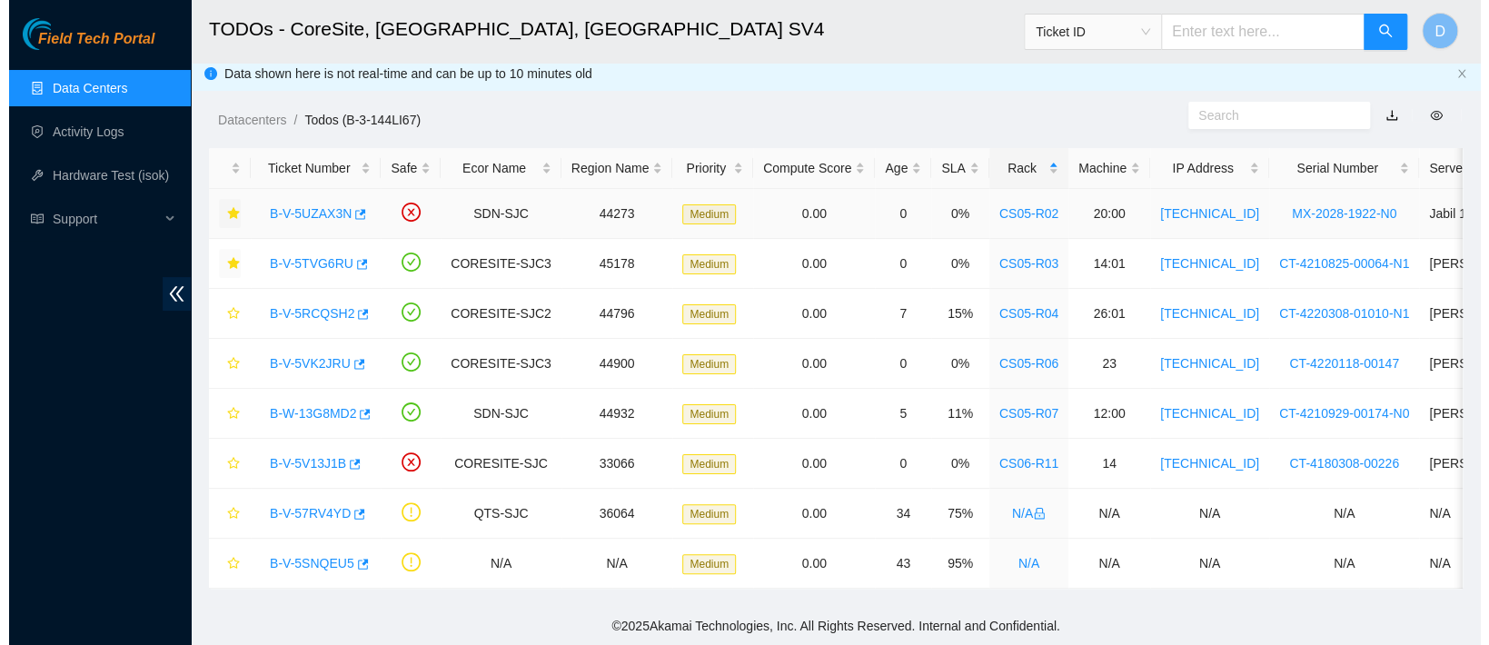
scroll to position [247, 0]
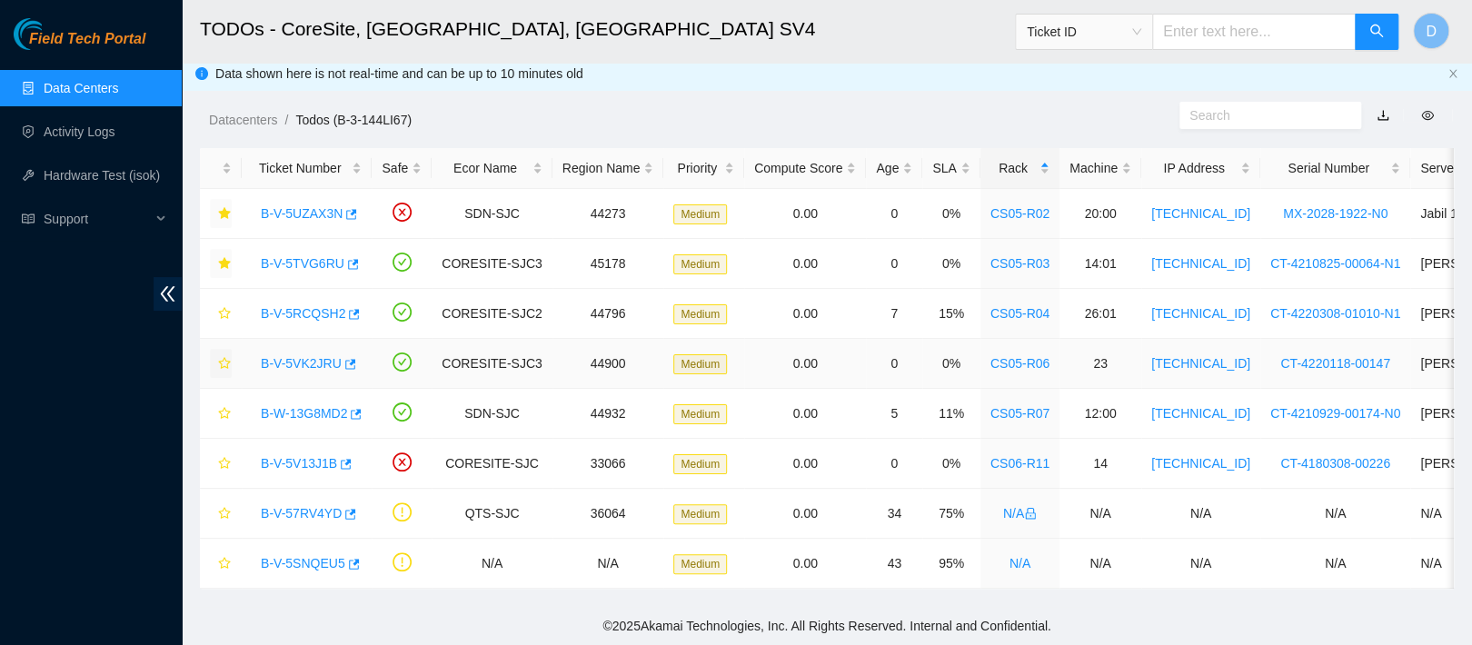
click at [220, 349] on button "button" at bounding box center [221, 363] width 22 height 29
click at [302, 306] on link "B-V-5RCQSH2" at bounding box center [303, 313] width 85 height 15
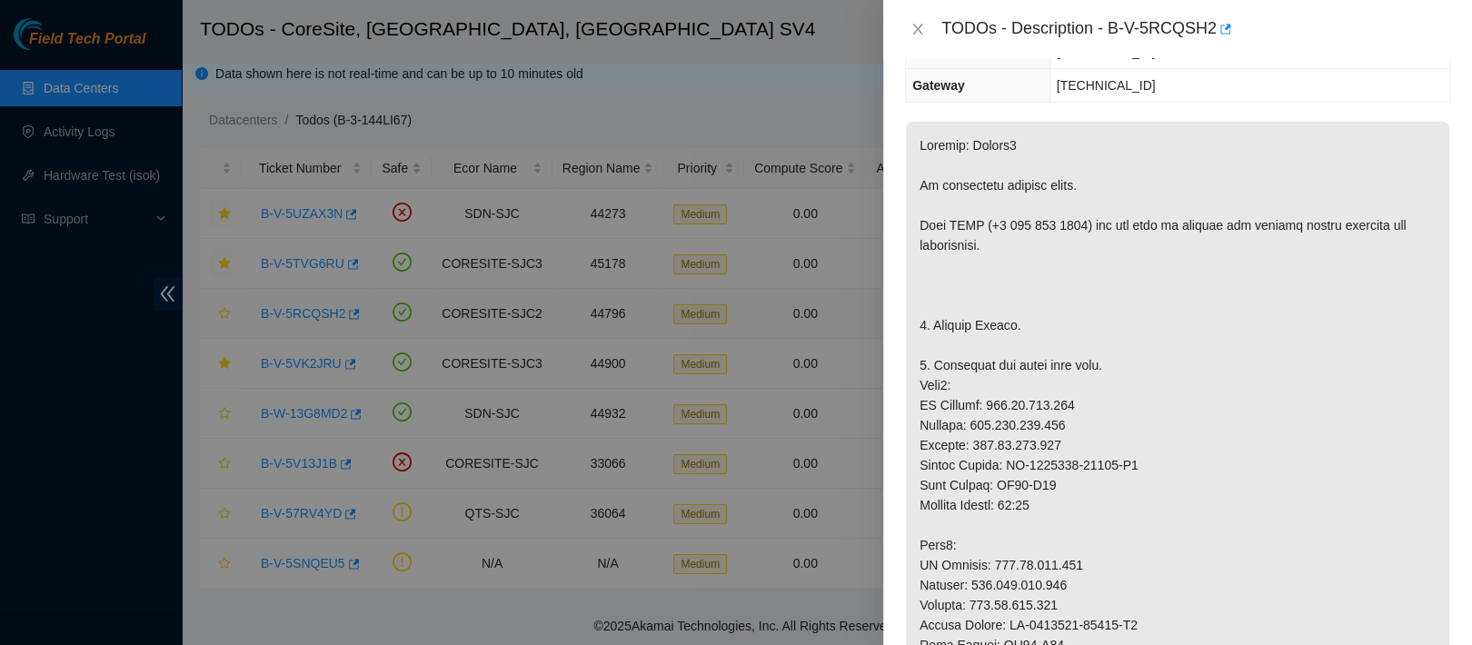
scroll to position [167, 0]
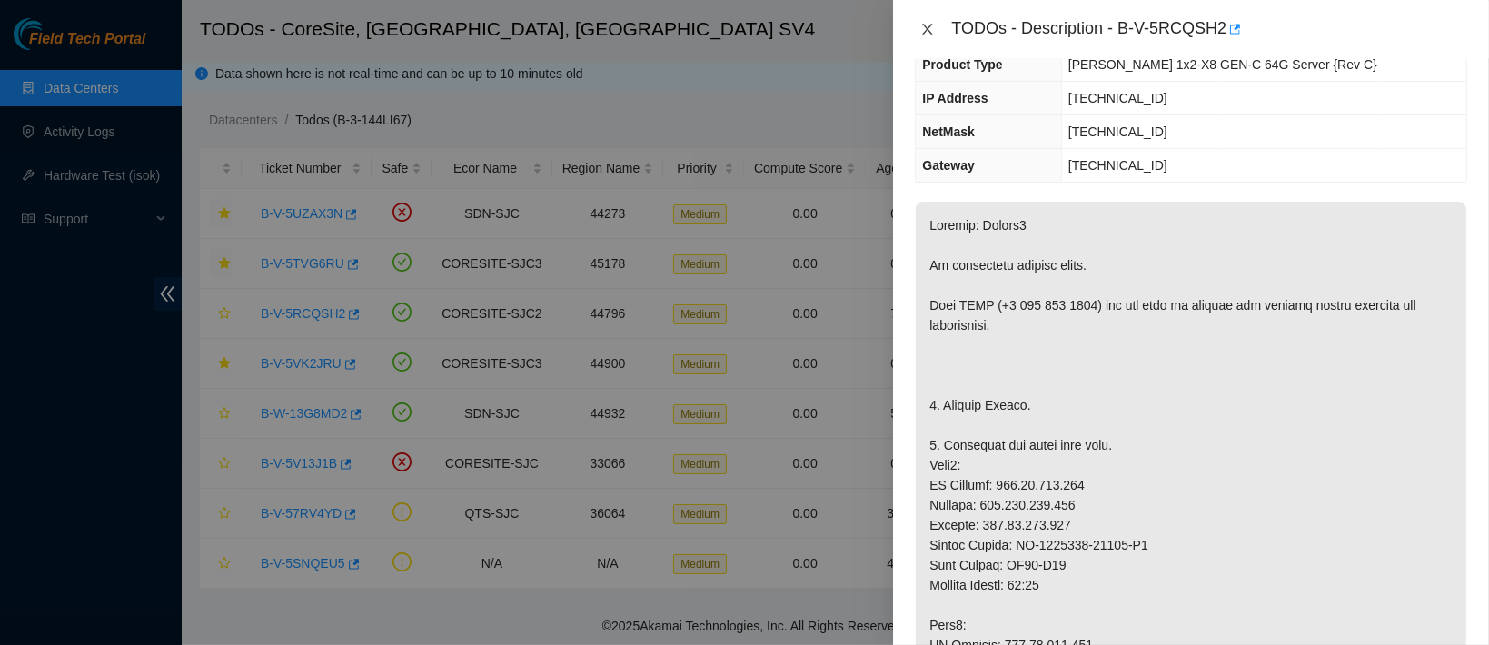
click at [931, 25] on icon "close" at bounding box center [928, 29] width 10 height 11
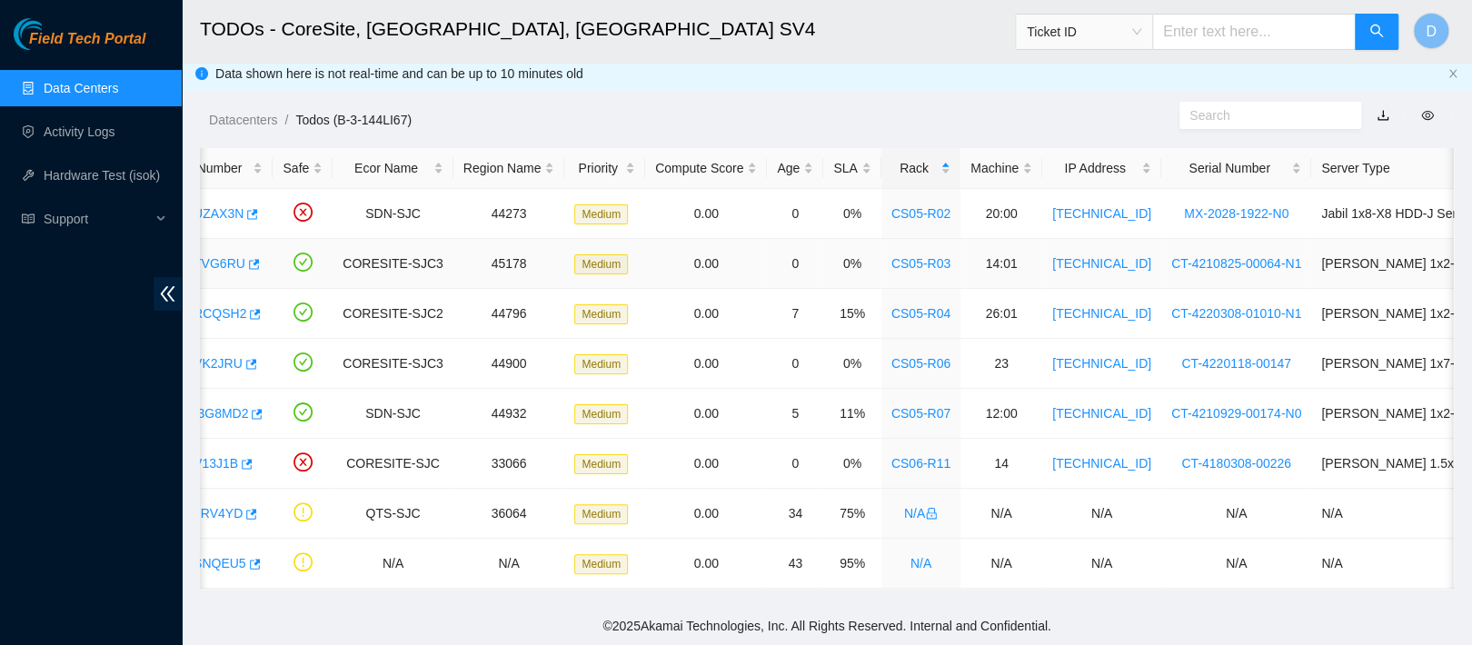
scroll to position [0, 105]
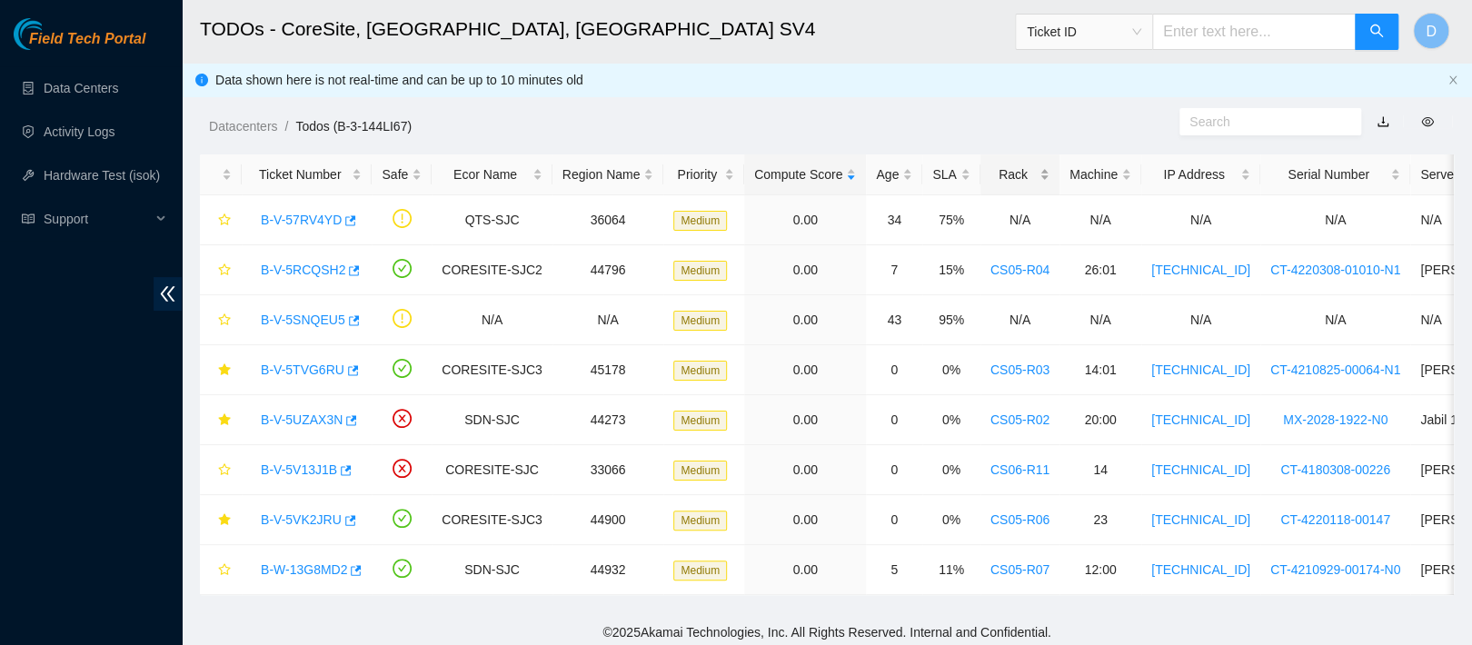
click at [991, 174] on div "Rack" at bounding box center [1020, 174] width 59 height 20
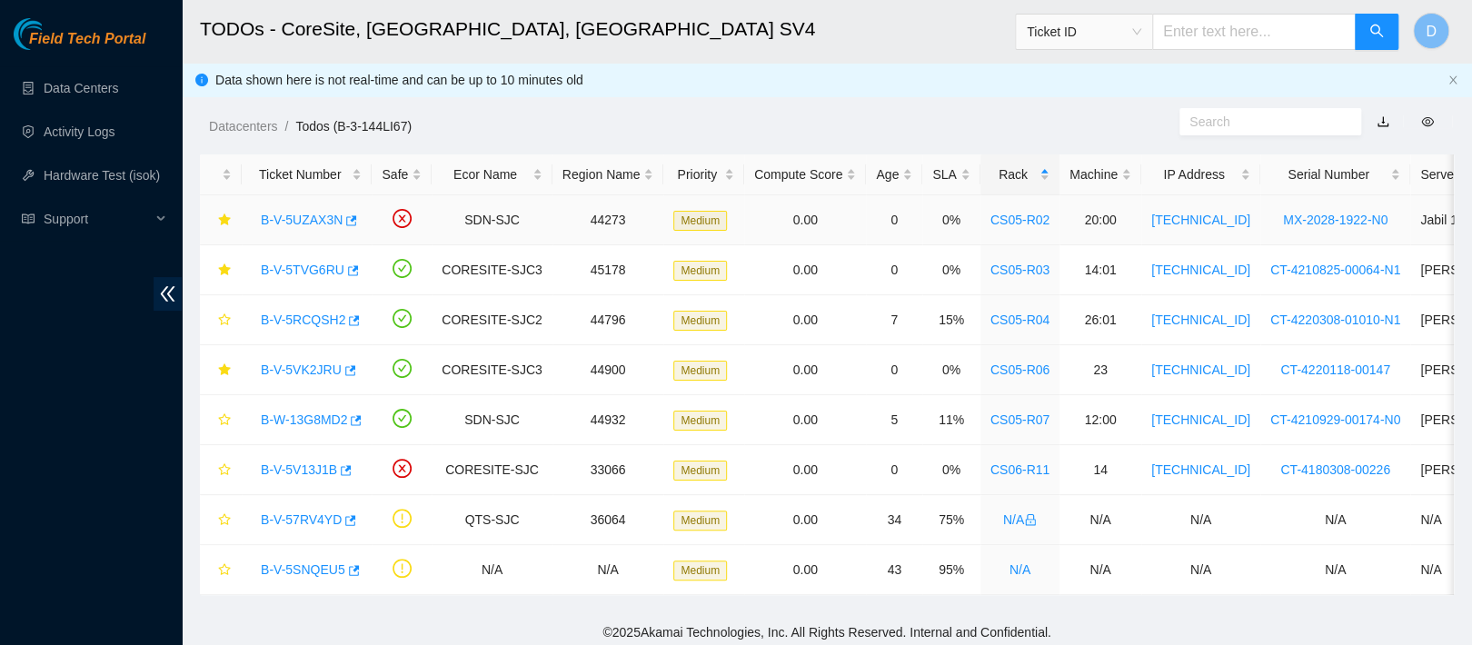
click at [287, 224] on link "B-V-5UZAX3N" at bounding box center [302, 220] width 82 height 15
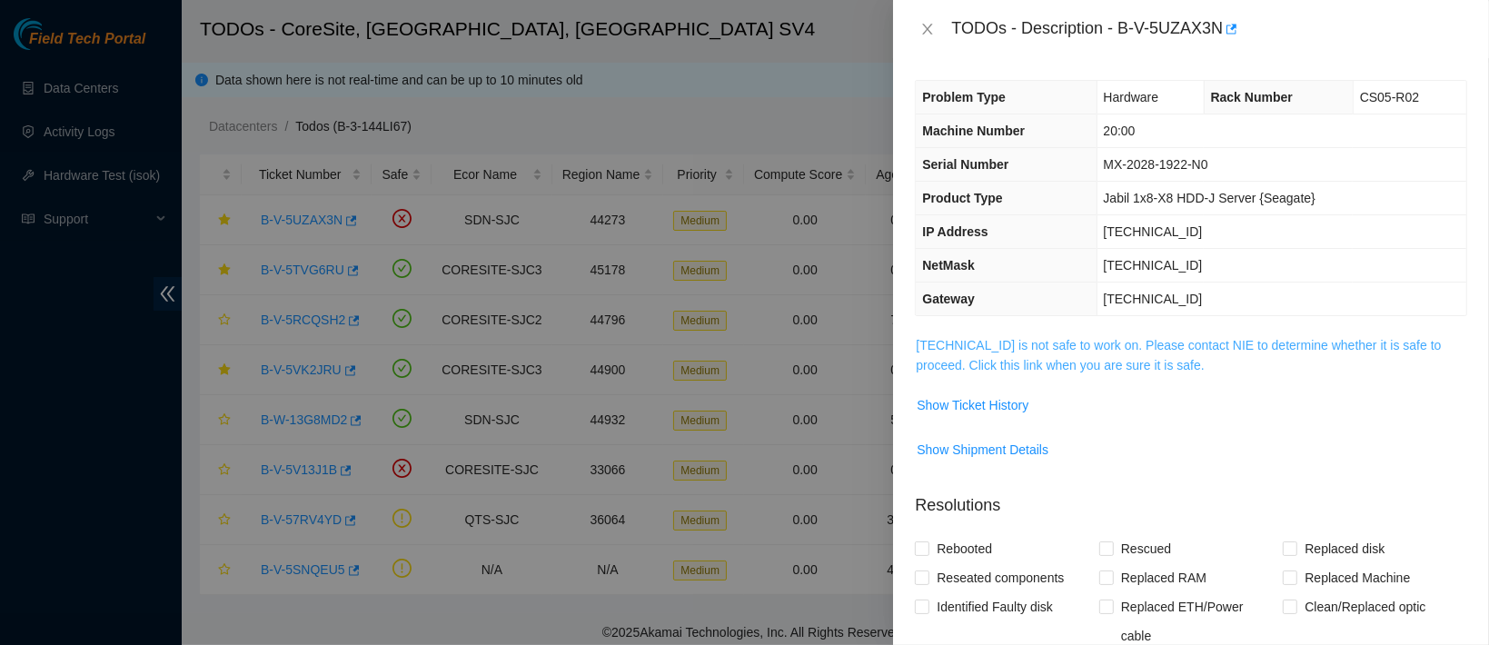
click at [1011, 357] on link "[TECHNICAL_ID] is not safe to work on. Please contact NIE to determine whether …" at bounding box center [1178, 355] width 525 height 35
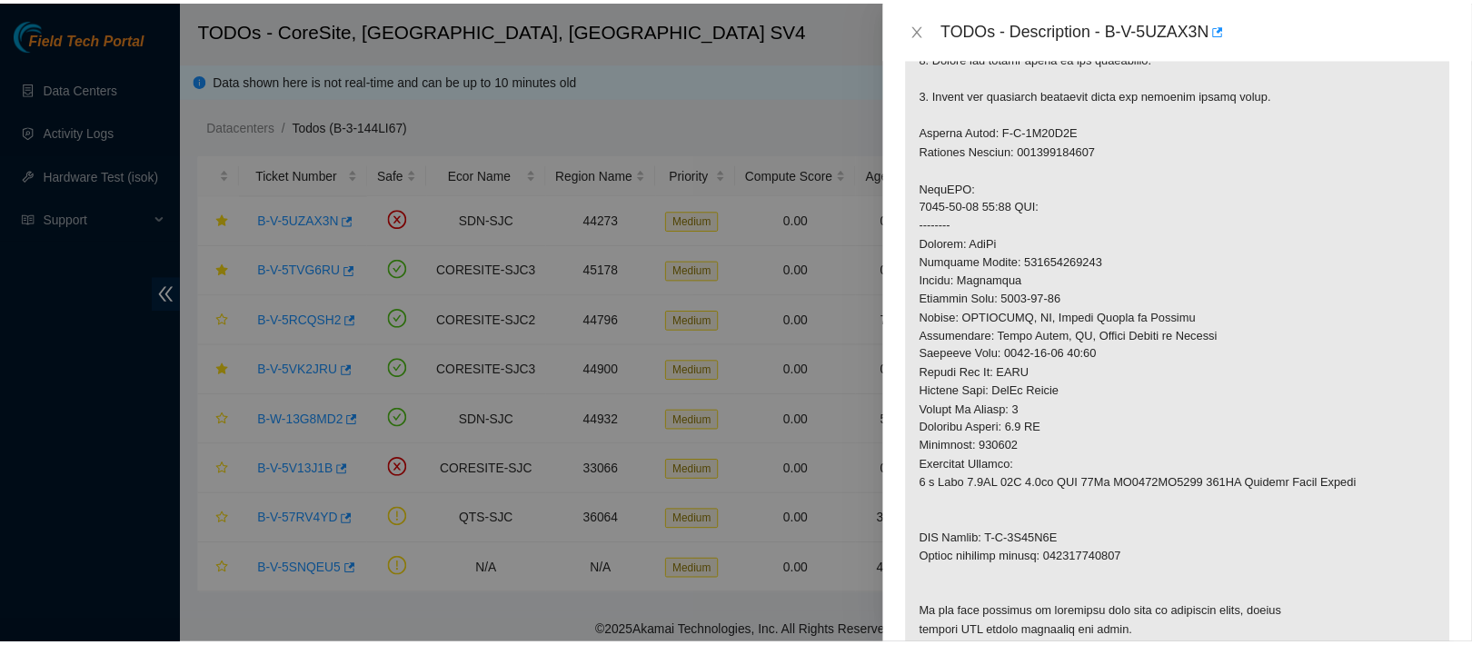
scroll to position [692, 0]
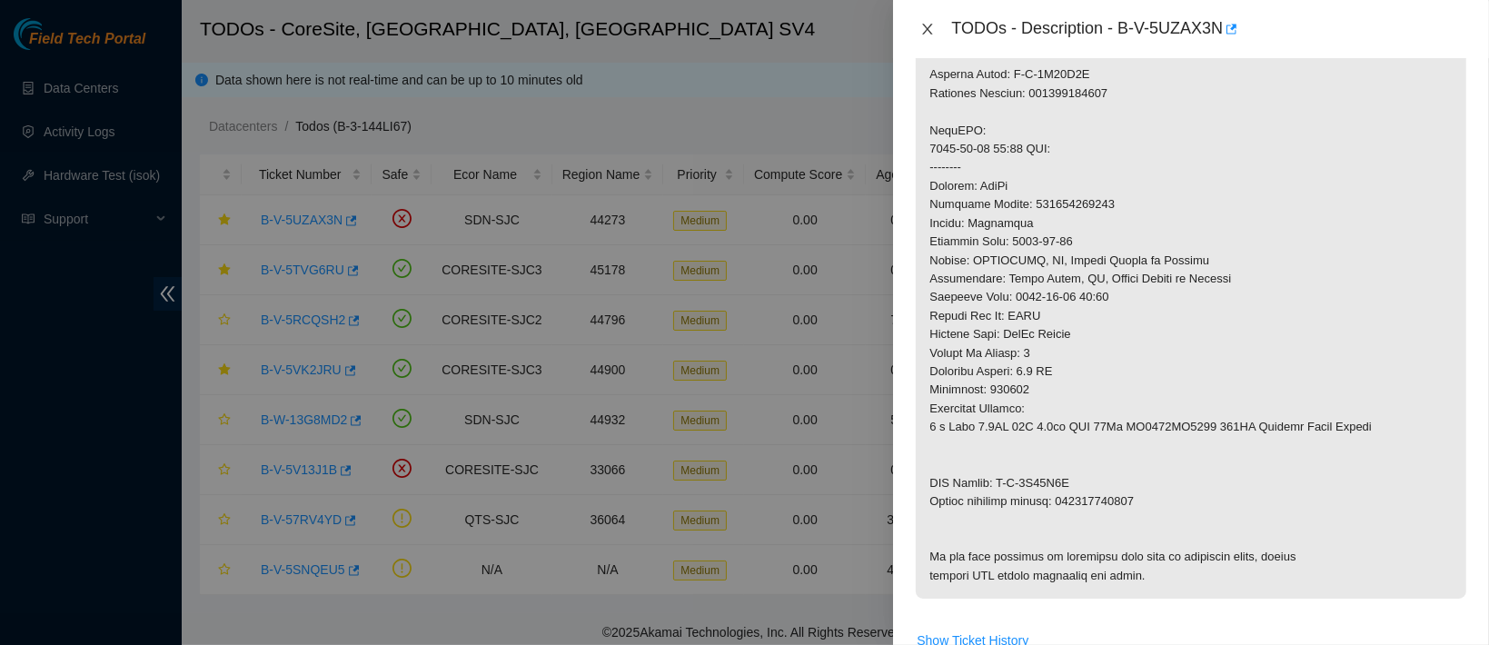
click at [933, 33] on icon "close" at bounding box center [928, 29] width 15 height 15
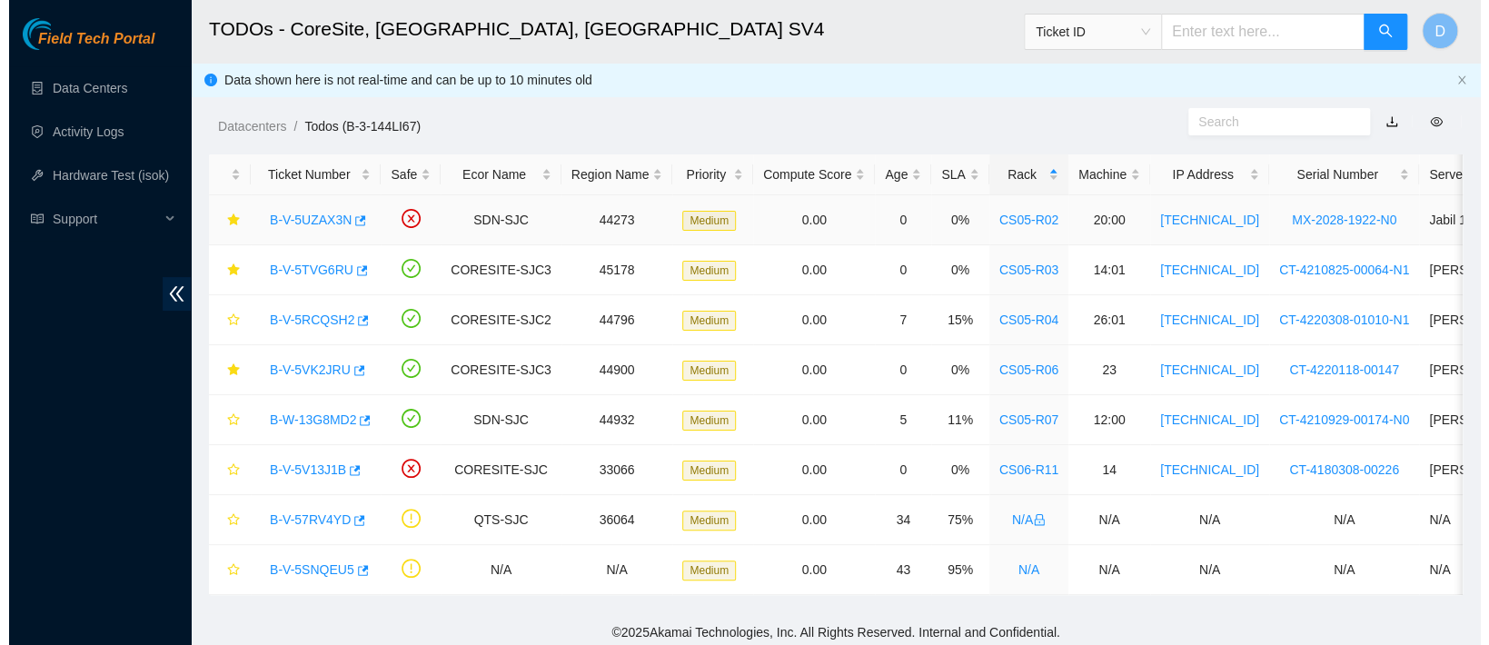
scroll to position [403, 0]
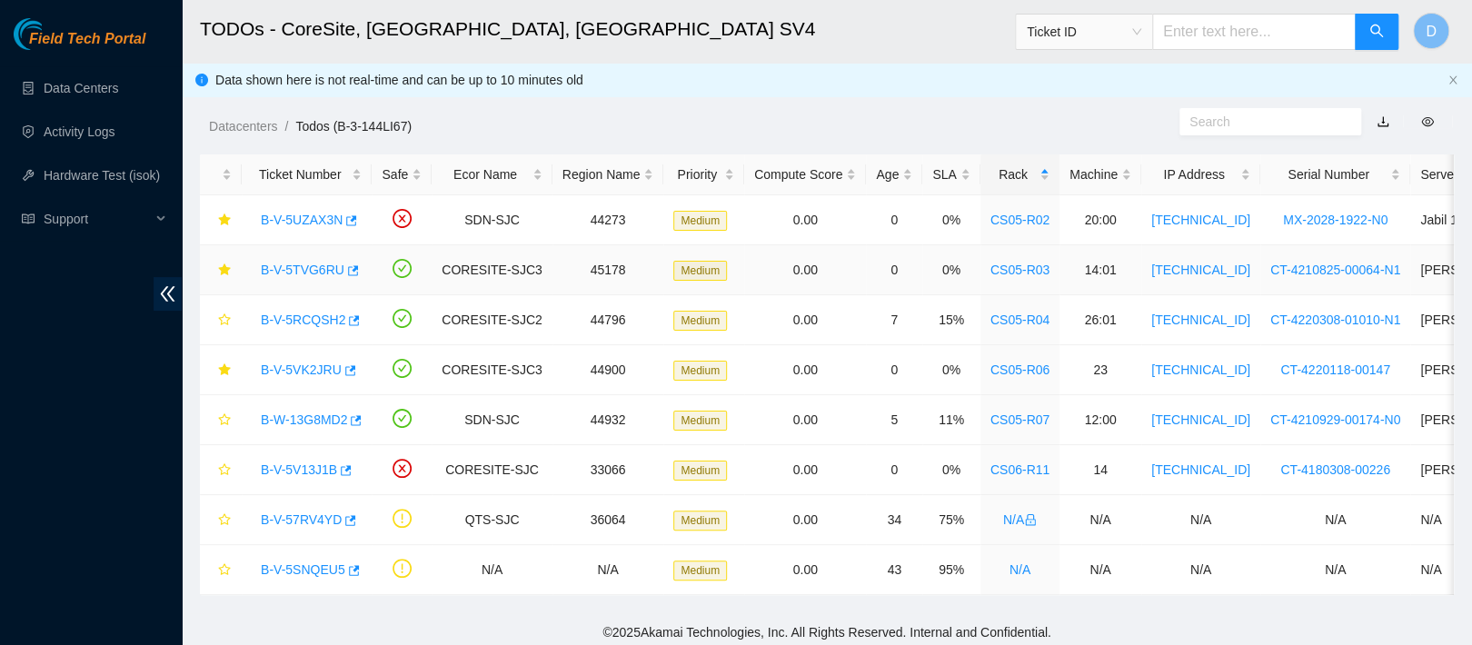
click at [298, 264] on link "B-V-5TVG6RU" at bounding box center [303, 270] width 84 height 15
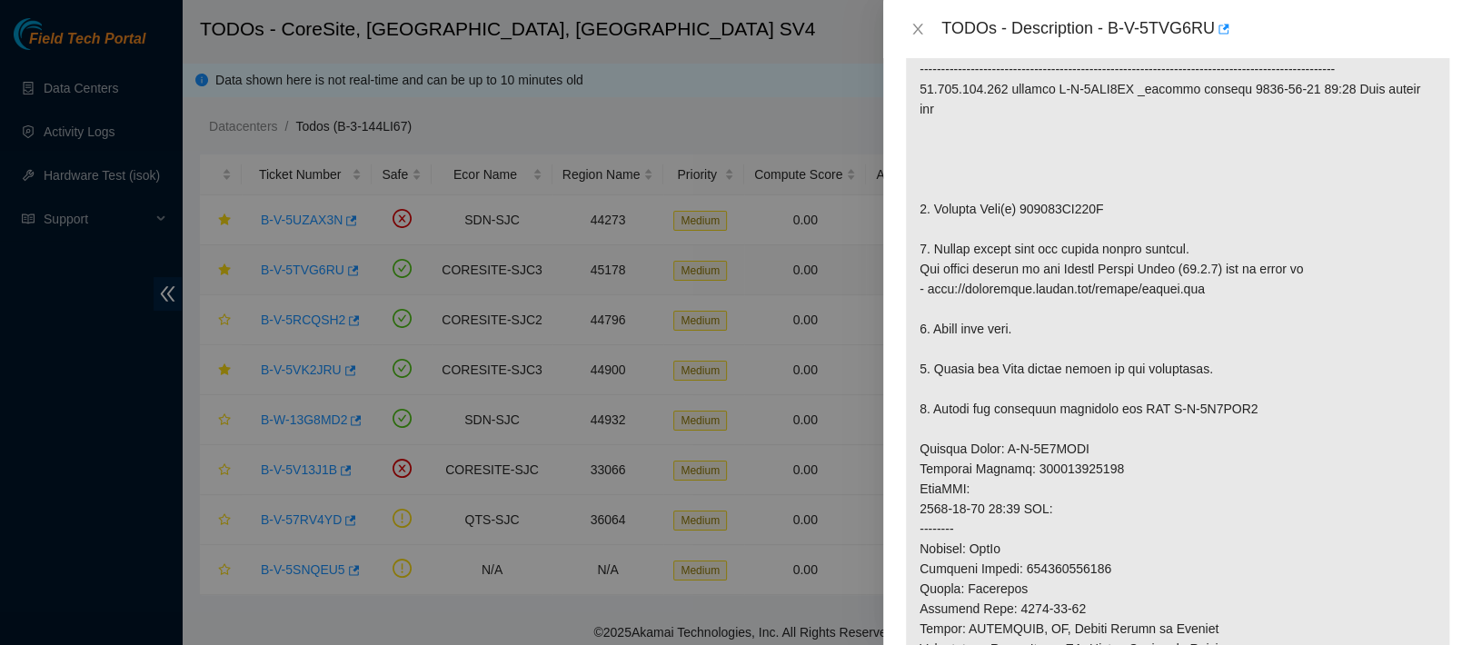
scroll to position [357, 0]
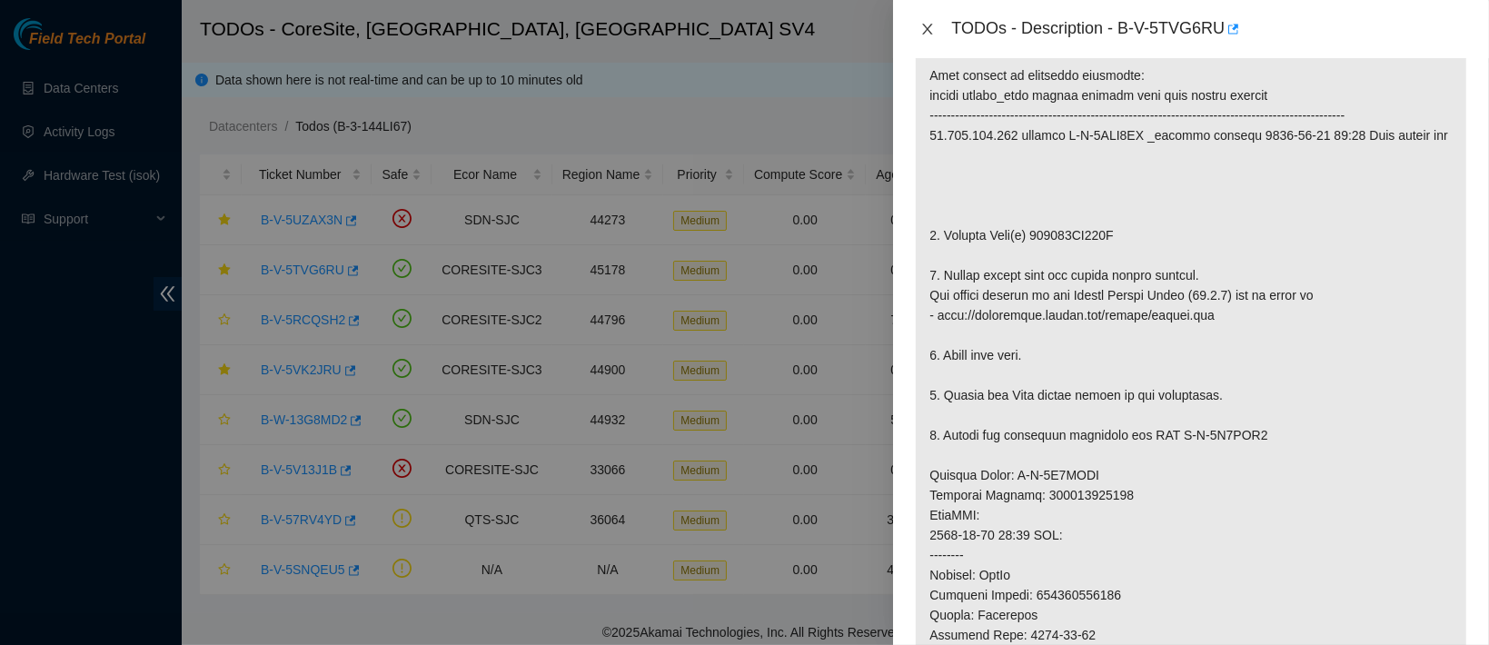
click at [927, 22] on icon "close" at bounding box center [928, 29] width 15 height 15
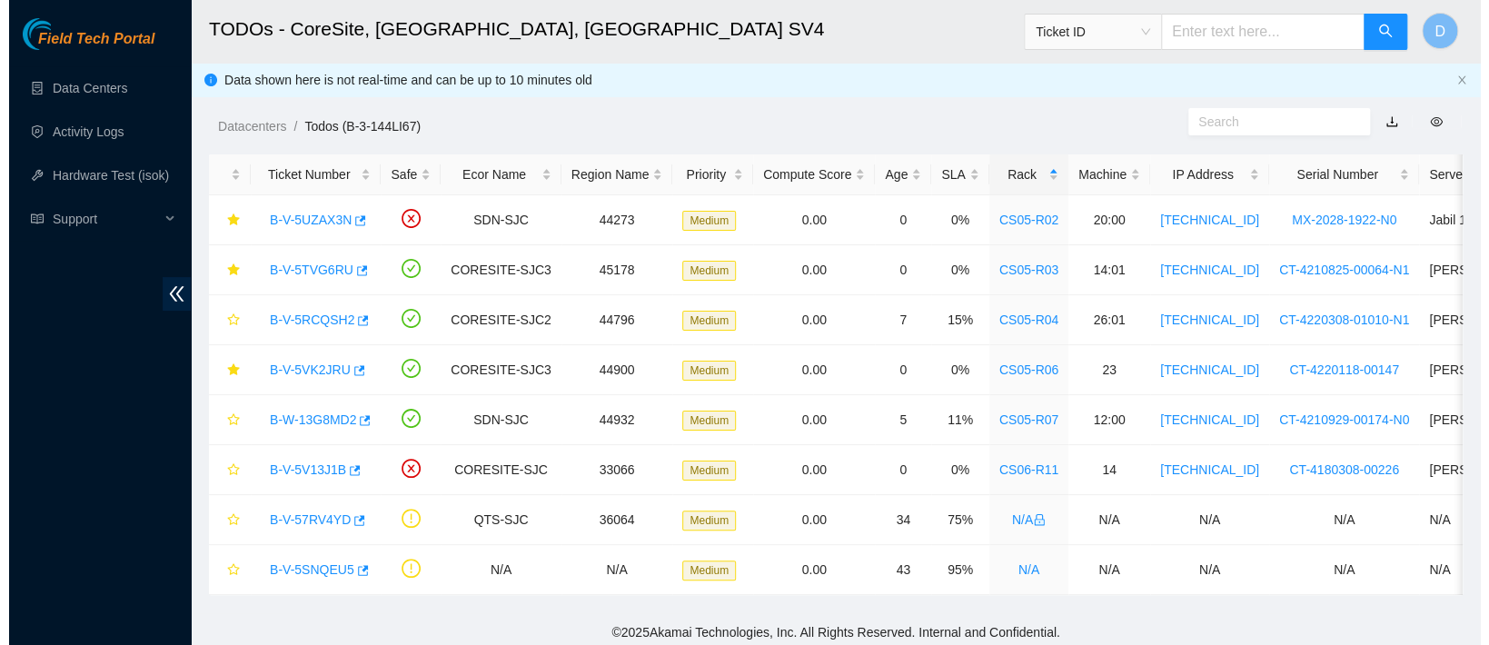
scroll to position [403, 0]
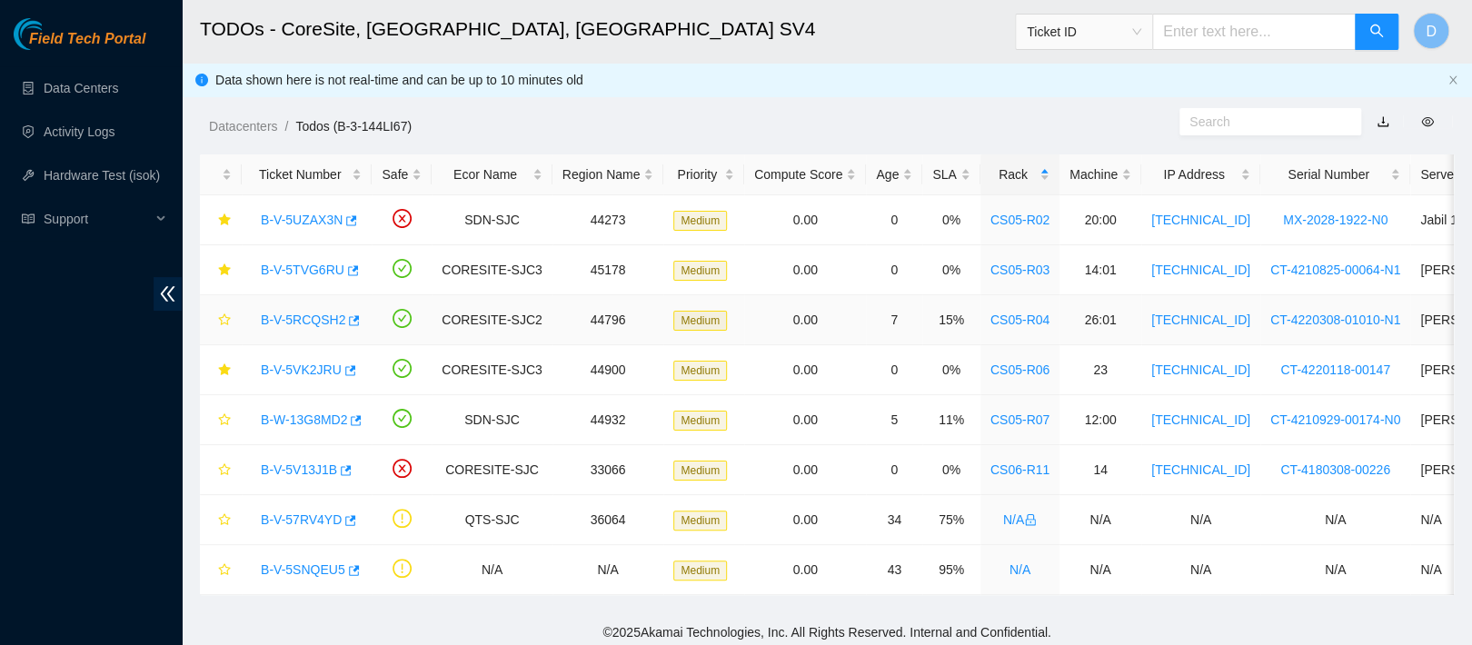
click at [280, 314] on link "B-V-5RCQSH2" at bounding box center [303, 320] width 85 height 15
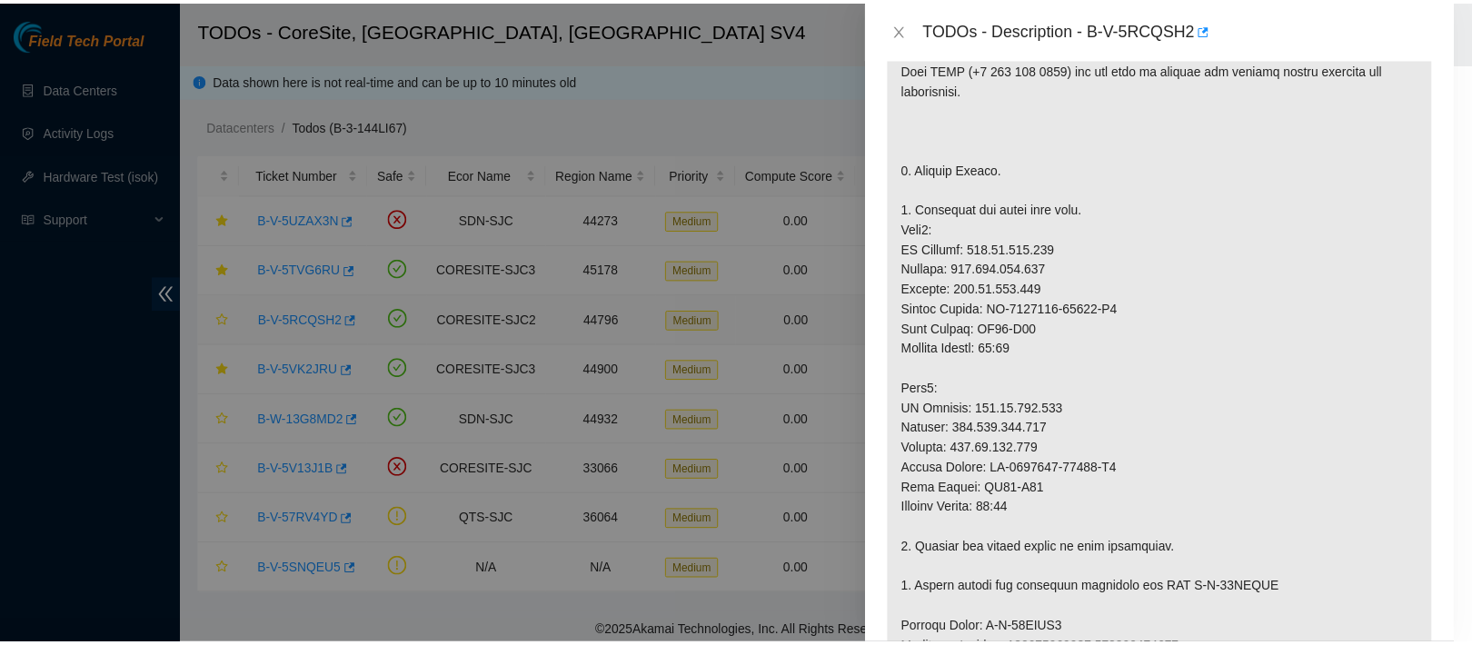
scroll to position [357, 0]
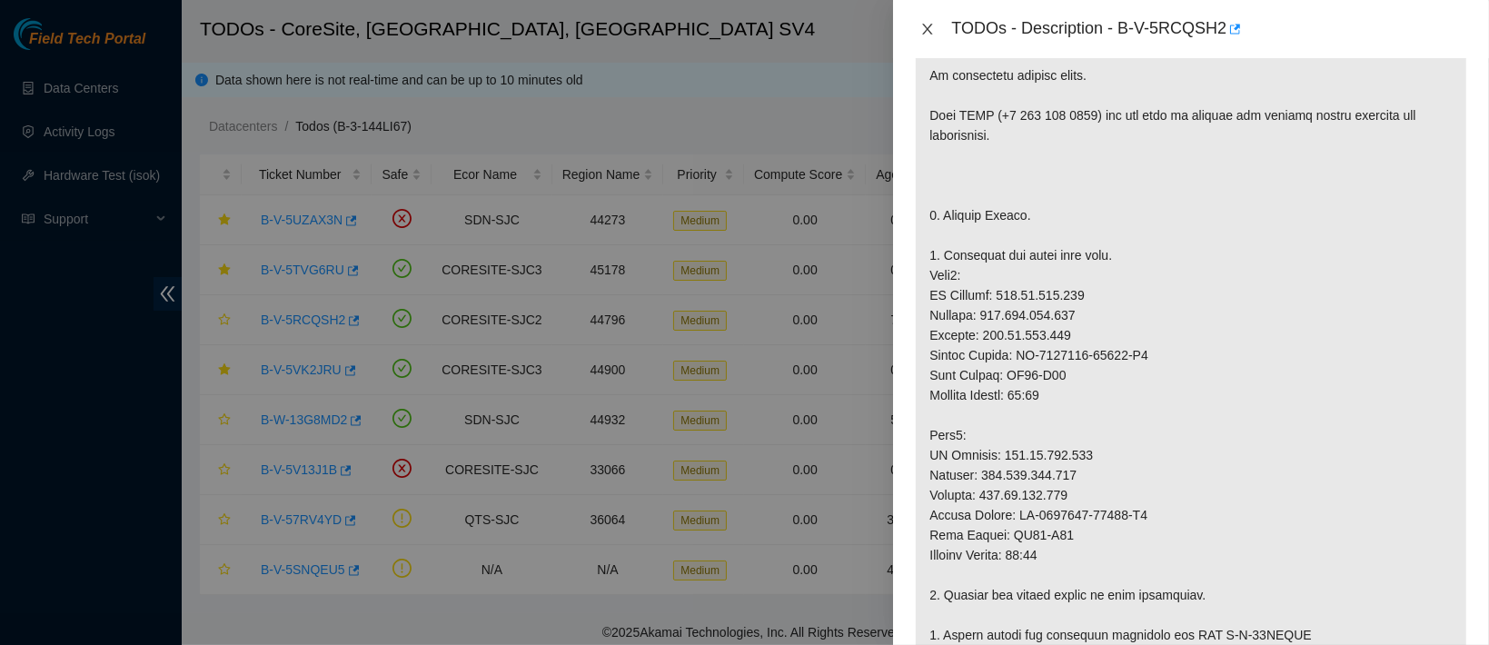
click at [927, 24] on icon "close" at bounding box center [928, 29] width 15 height 15
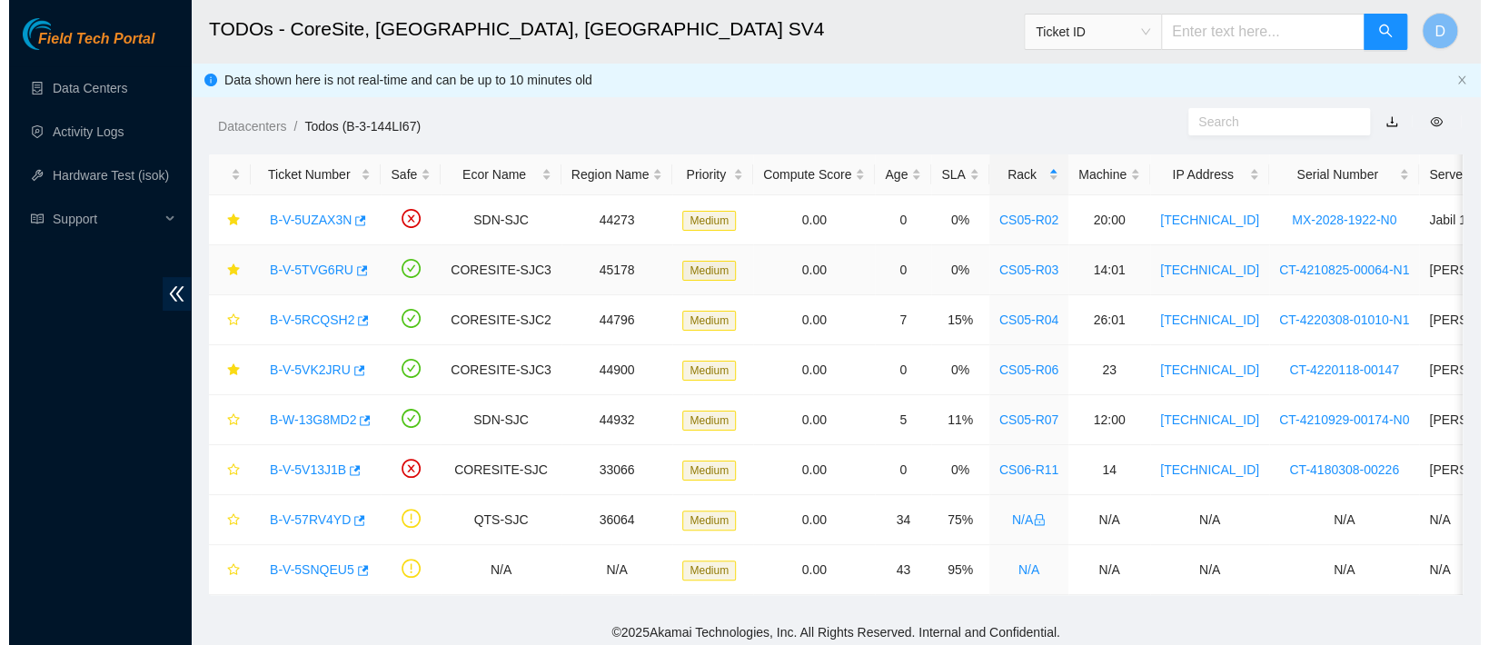
scroll to position [403, 0]
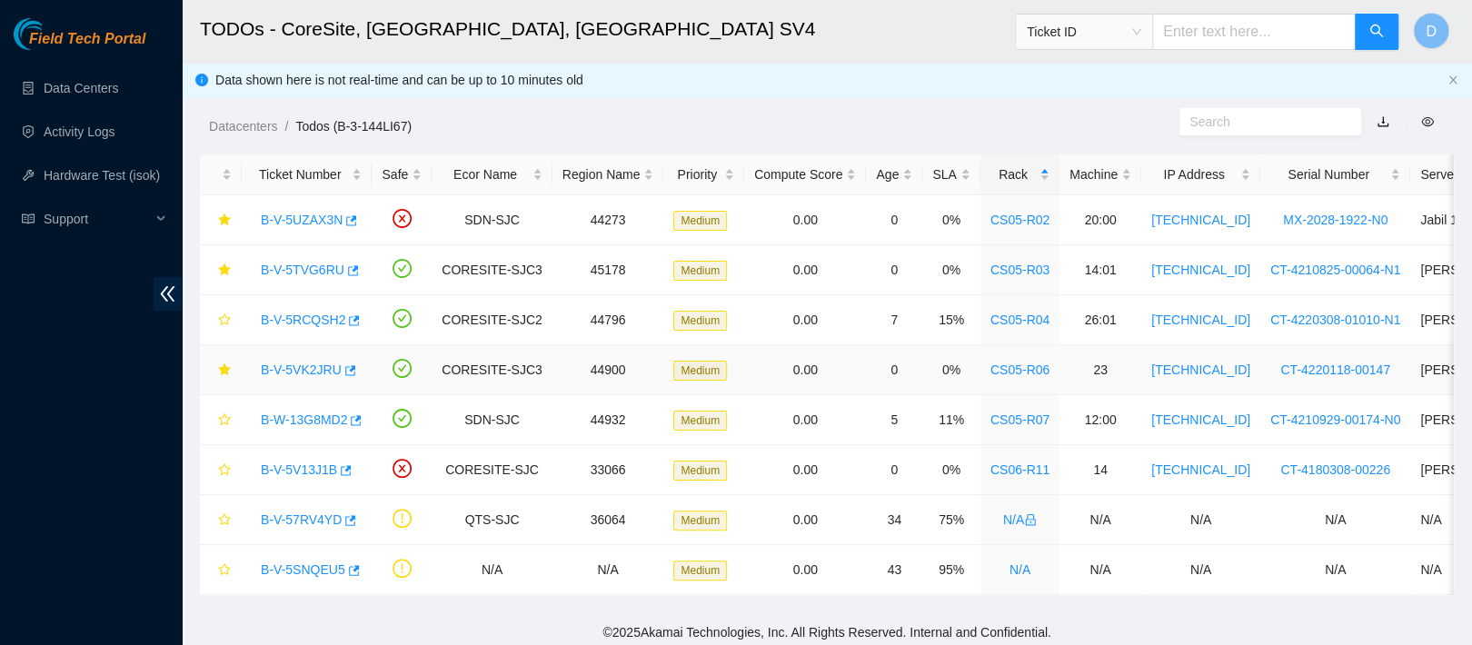
click at [282, 371] on link "B-V-5VK2JRU" at bounding box center [301, 370] width 81 height 15
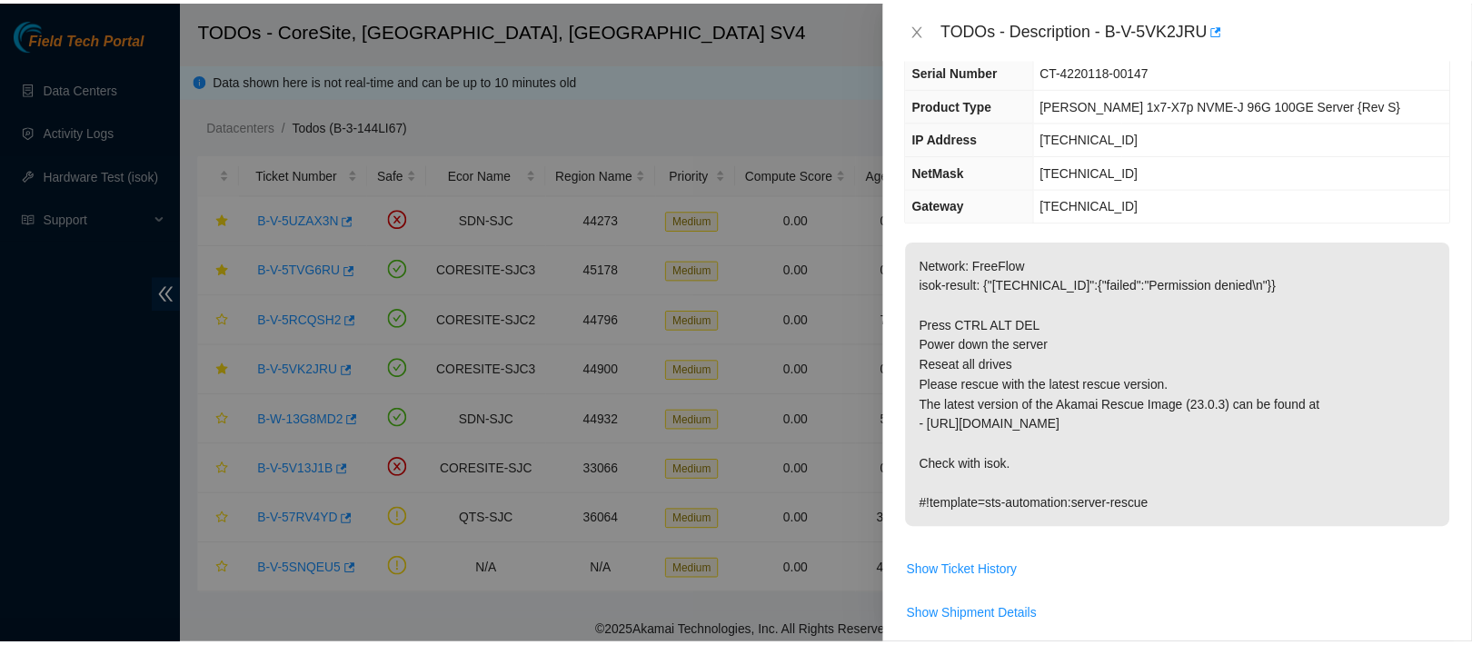
scroll to position [90, 0]
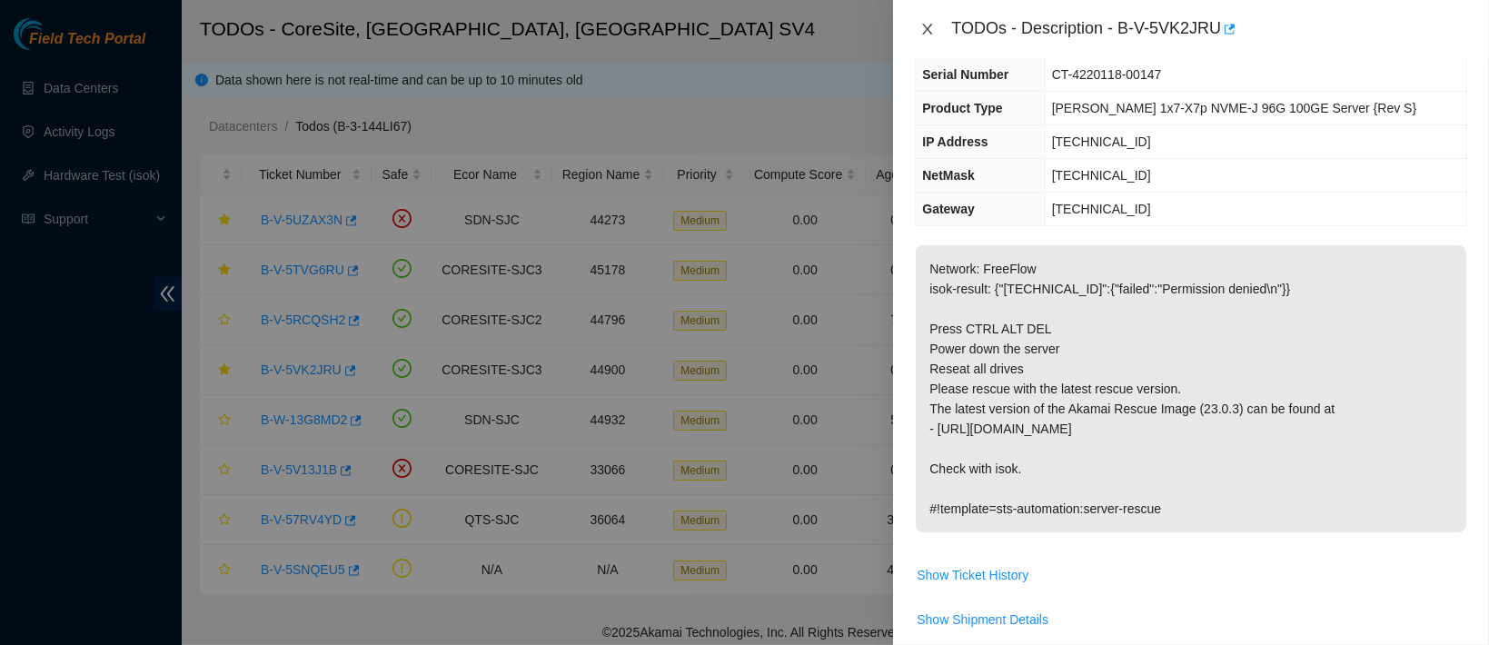
click at [923, 31] on icon "close" at bounding box center [928, 29] width 15 height 15
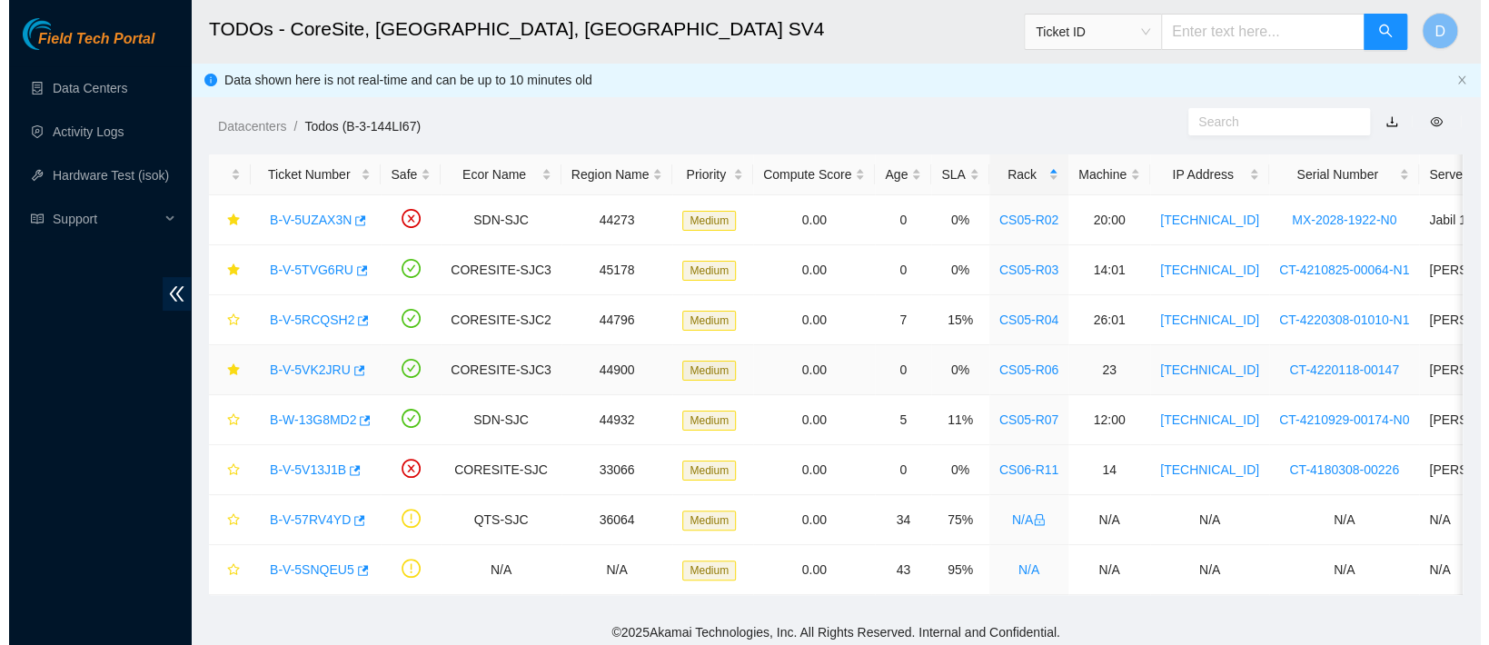
scroll to position [130, 0]
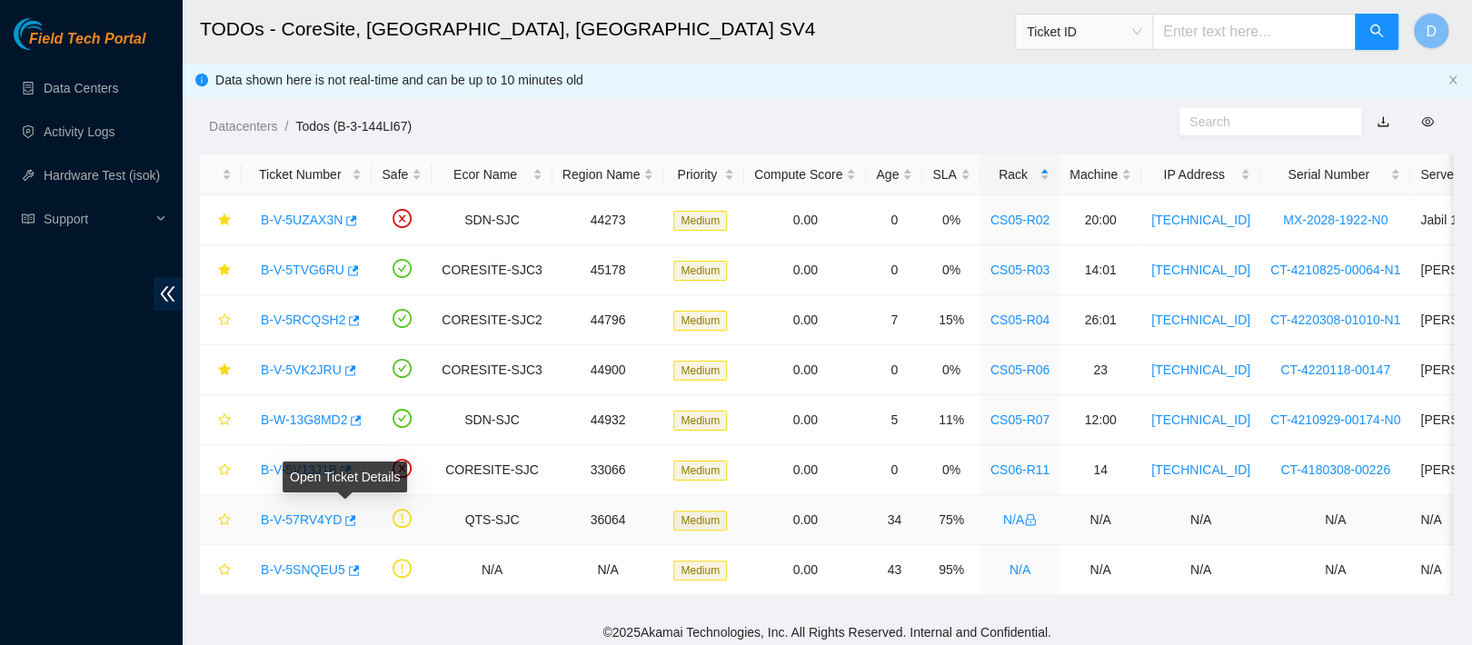
click at [305, 472] on div "Open Ticket Details" at bounding box center [345, 477] width 124 height 31
click at [274, 466] on link "B-V-5V13J1B" at bounding box center [299, 470] width 76 height 15
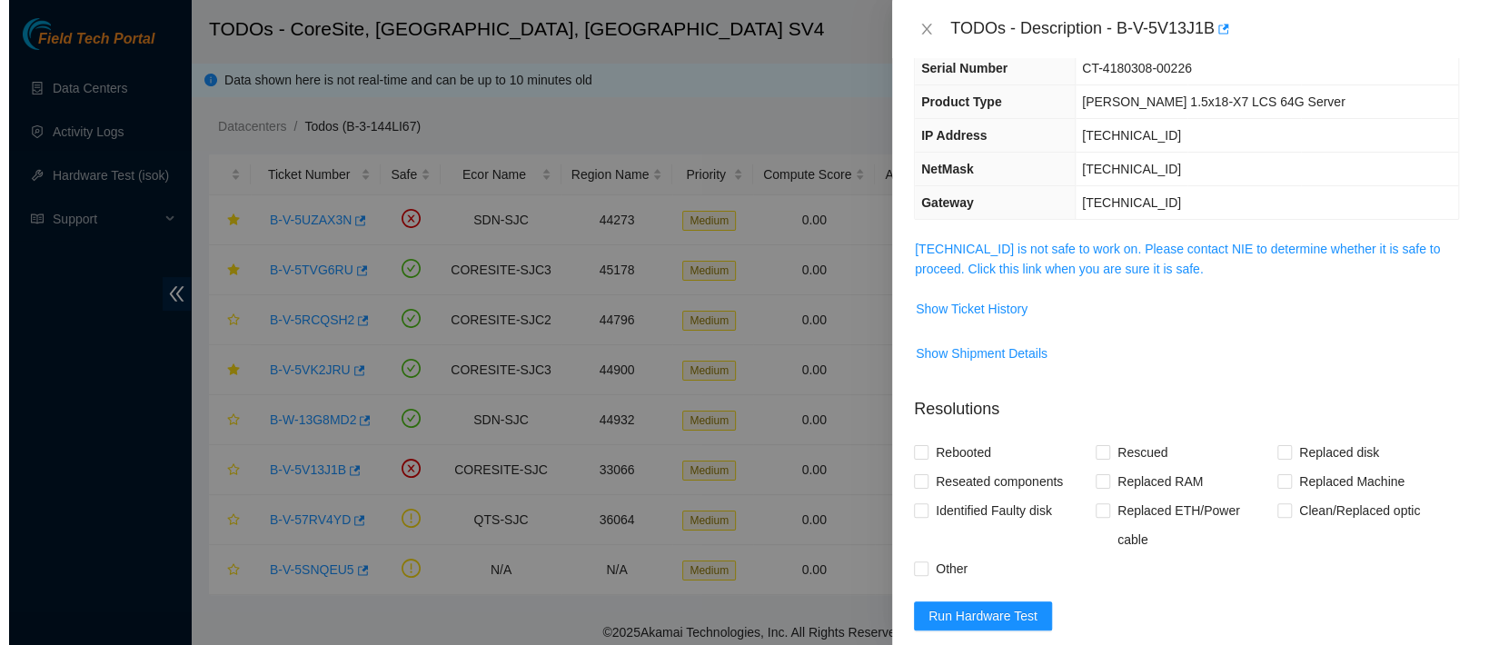
scroll to position [90, 0]
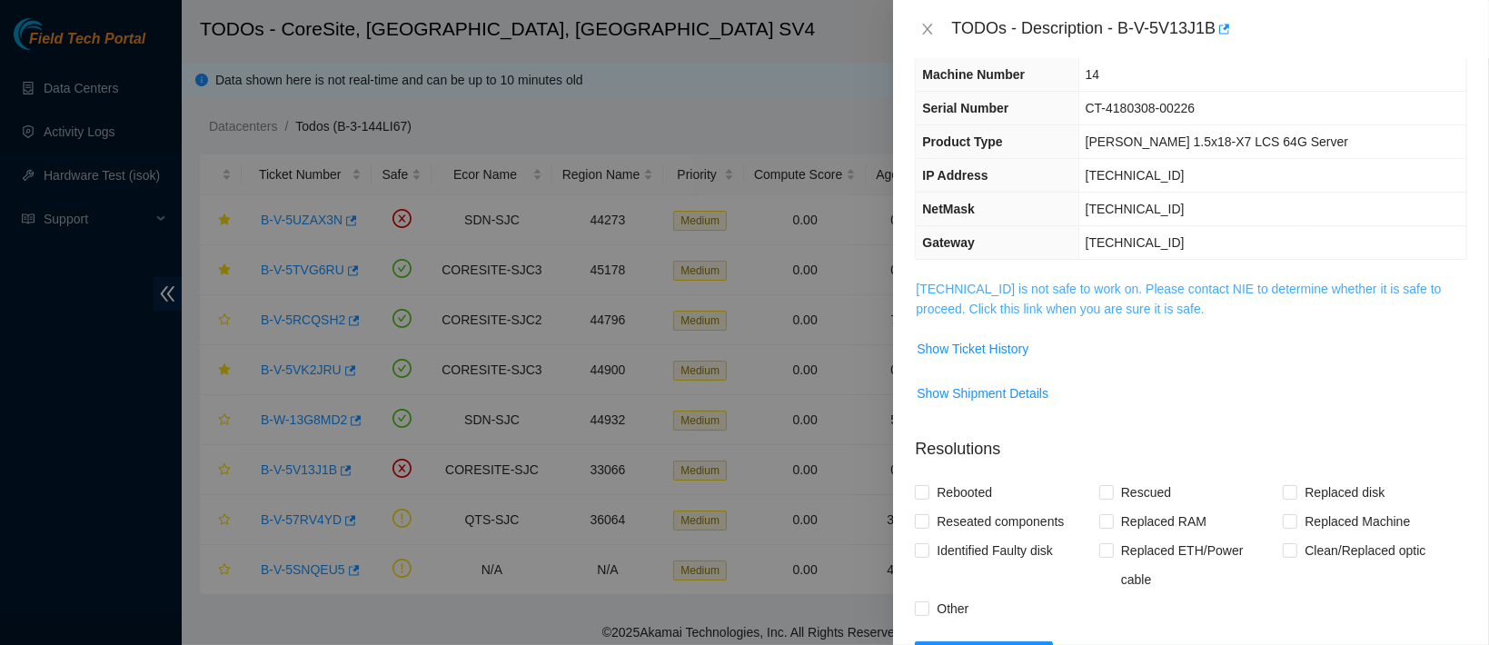
click at [1036, 313] on link "23.218.80.29 is not safe to work on. Please contact NIE to determine whether it…" at bounding box center [1178, 299] width 525 height 35
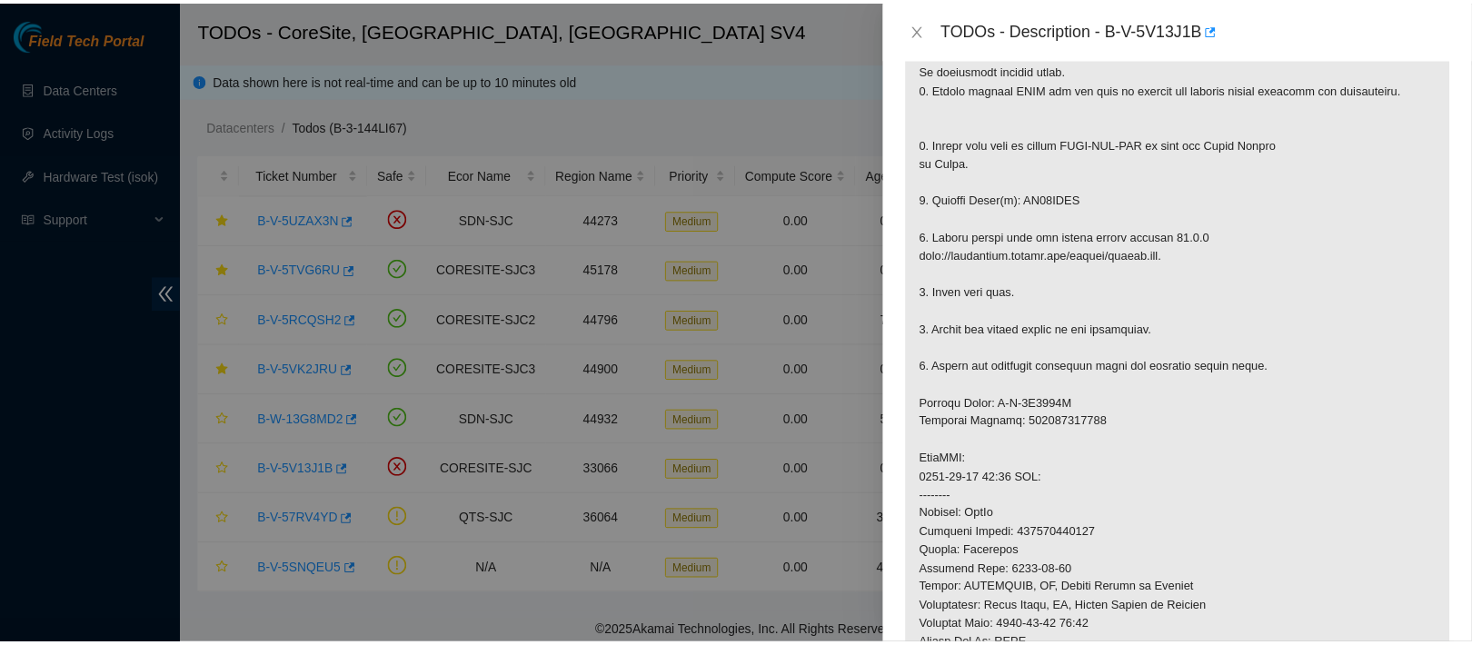
scroll to position [456, 0]
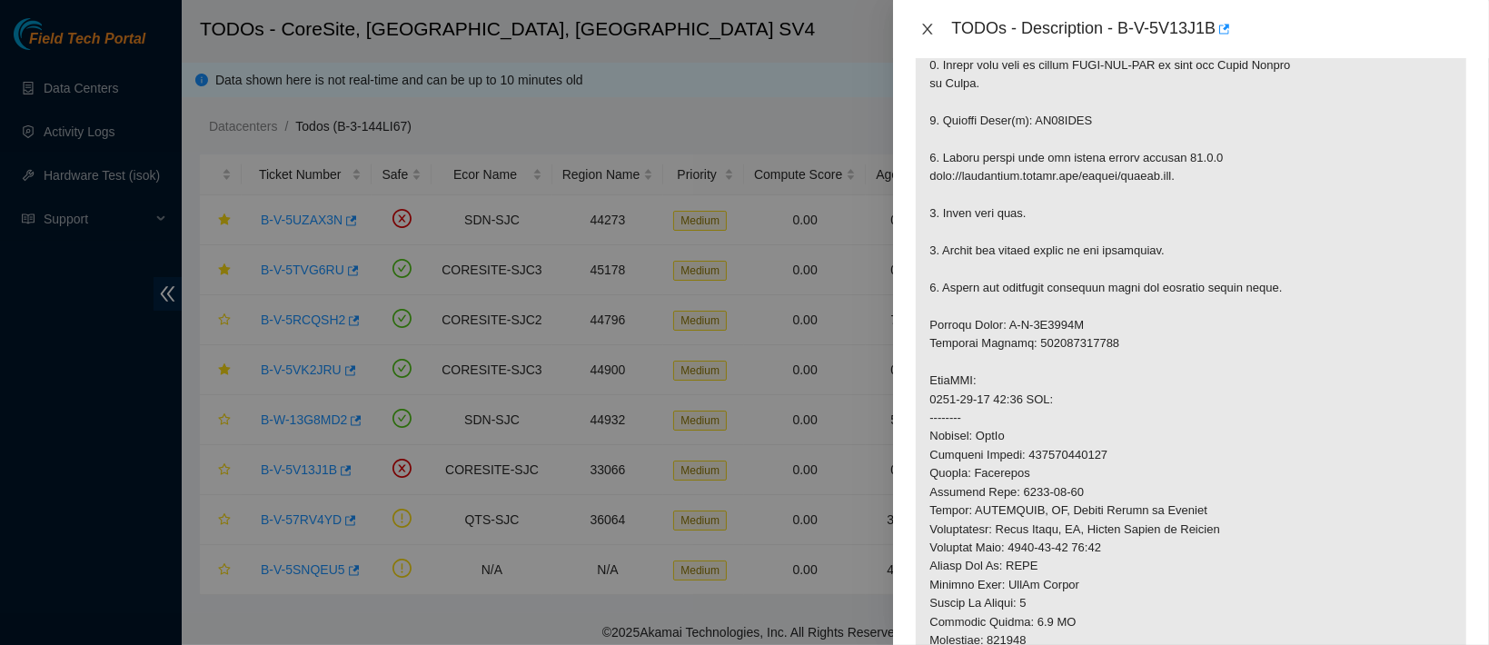
click at [935, 32] on icon "close" at bounding box center [928, 29] width 15 height 15
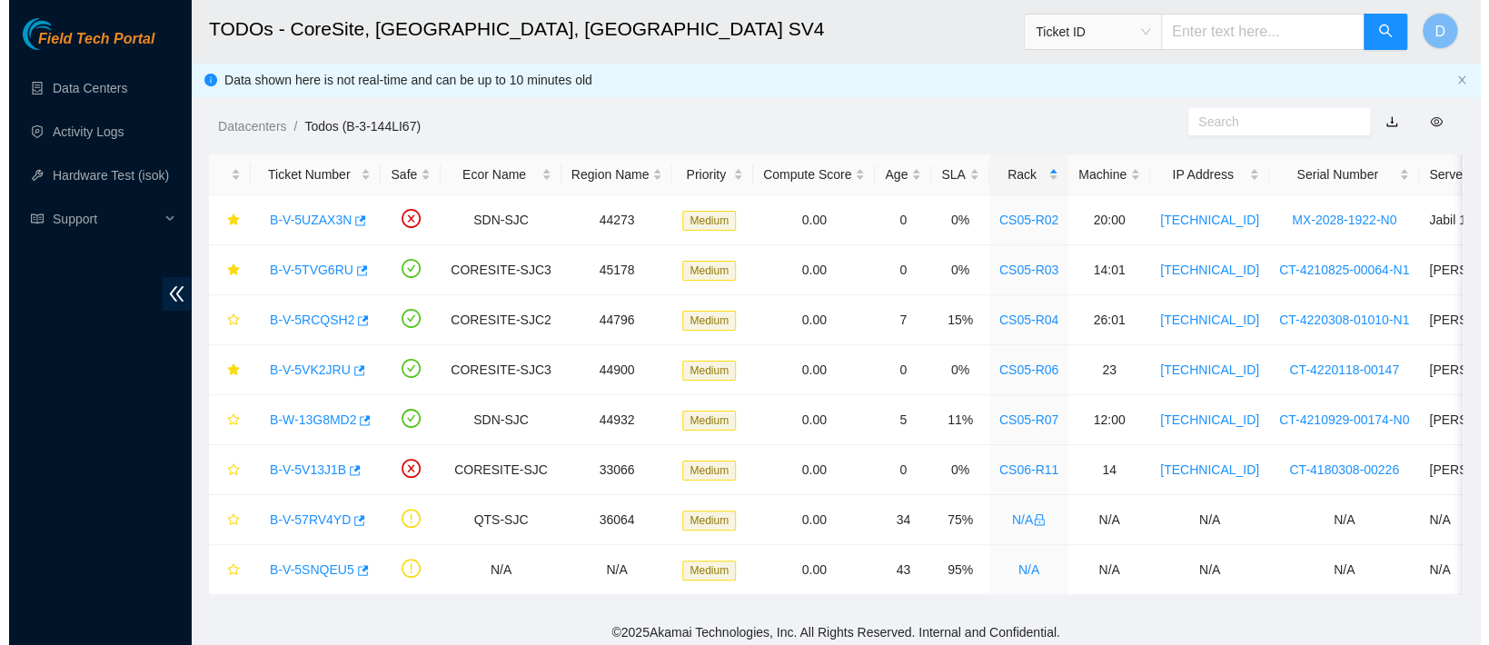
scroll to position [403, 0]
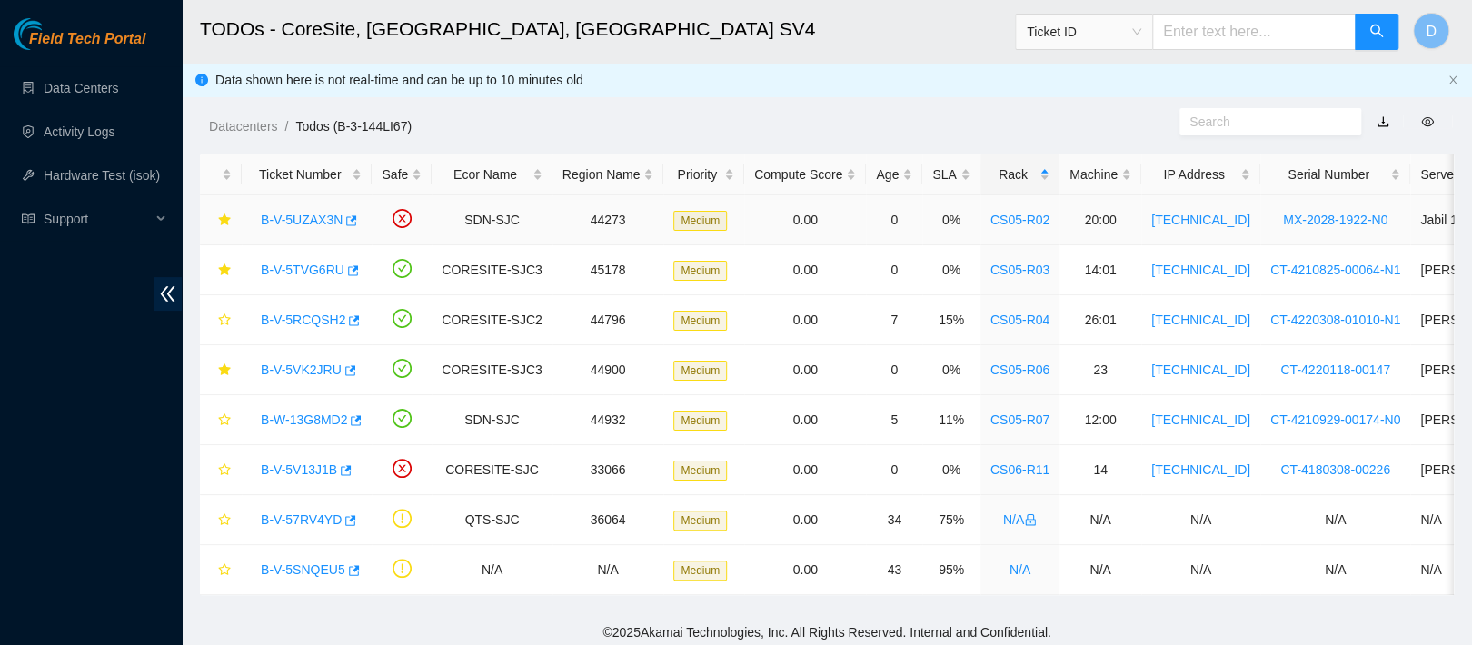
click at [892, 209] on td "0" at bounding box center [894, 220] width 56 height 50
click at [317, 216] on link "B-V-5UZAX3N" at bounding box center [302, 220] width 82 height 15
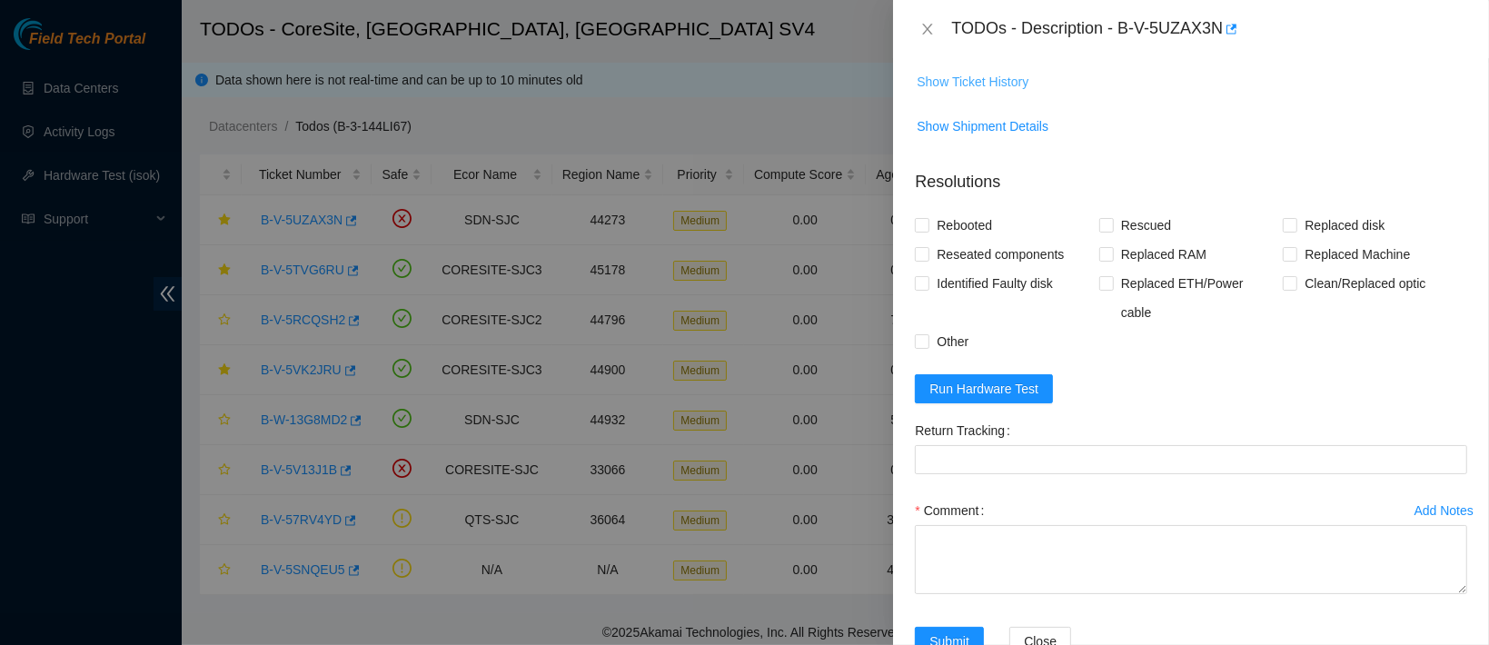
scroll to position [293, 0]
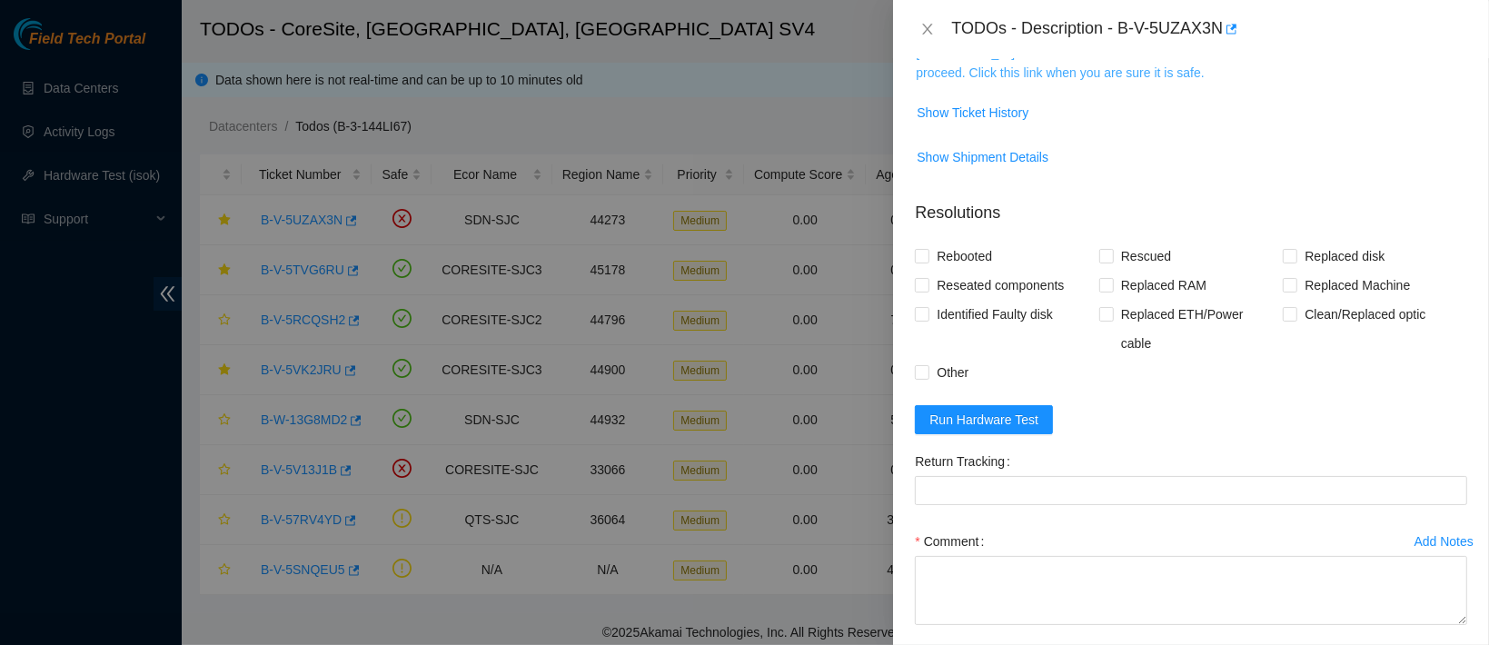
click at [1024, 75] on link "[TECHNICAL_ID] is not safe to work on. Please contact NIE to determine whether …" at bounding box center [1178, 62] width 525 height 35
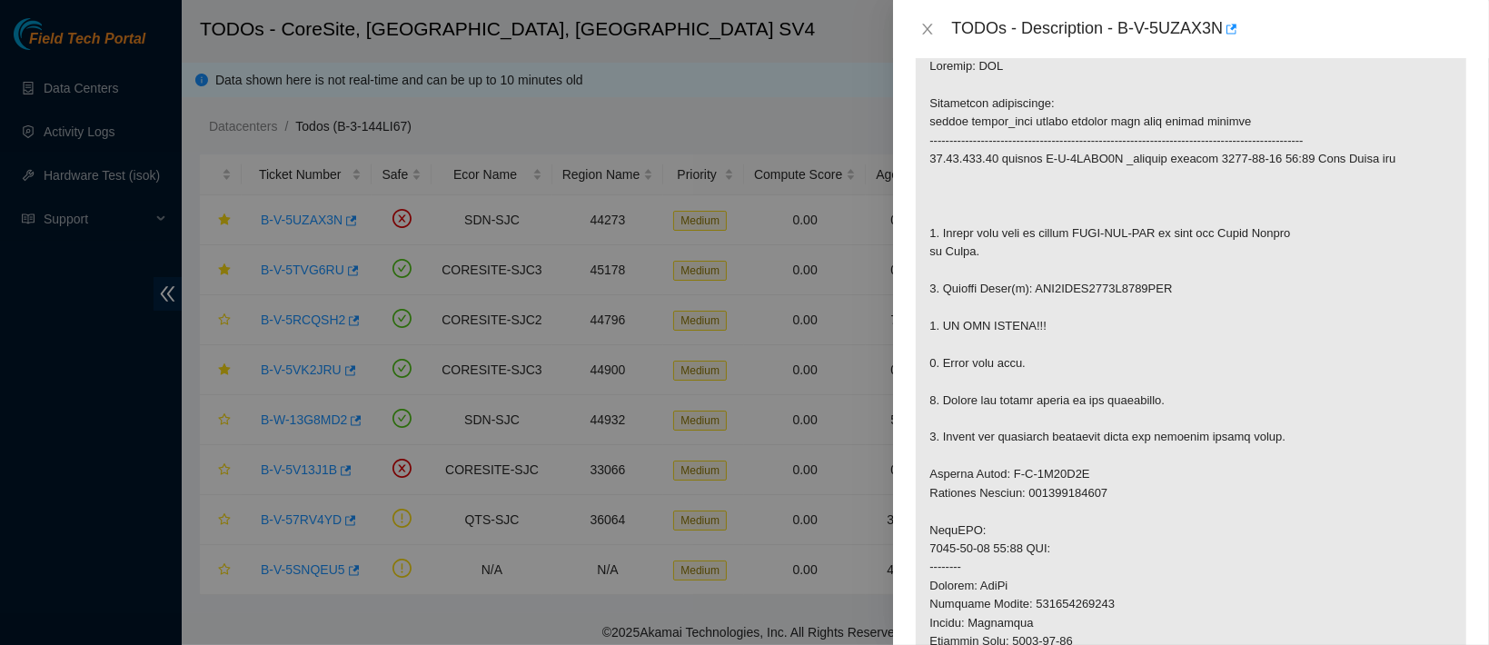
scroll to position [0, 0]
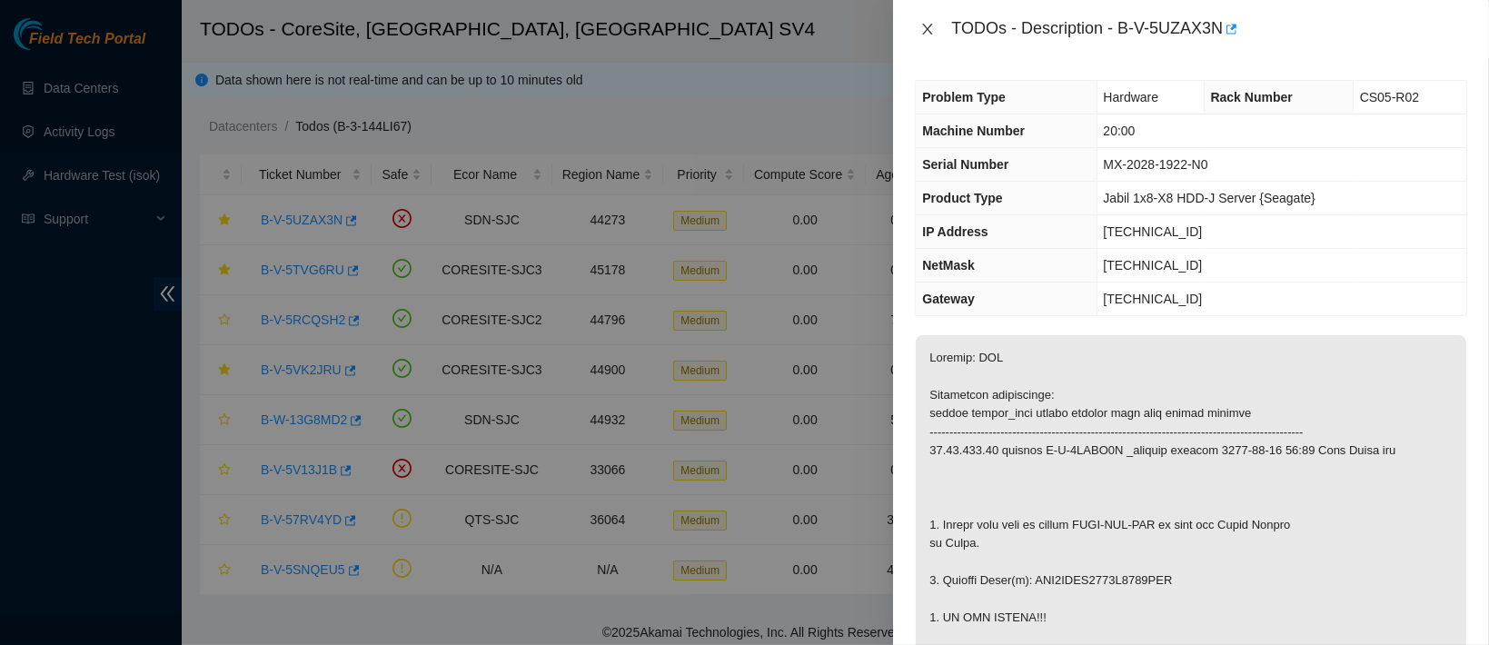
click at [928, 32] on icon "close" at bounding box center [928, 29] width 15 height 15
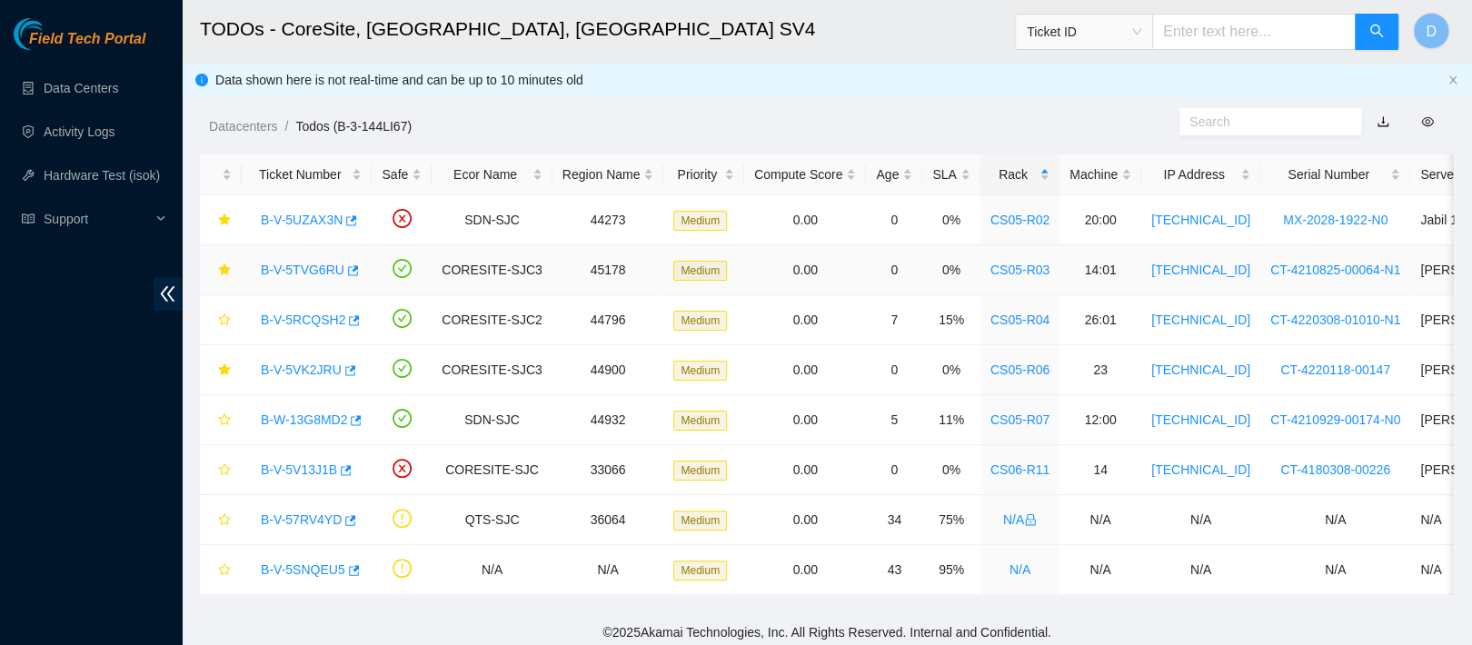
click at [288, 267] on link "B-V-5TVG6RU" at bounding box center [303, 270] width 84 height 15
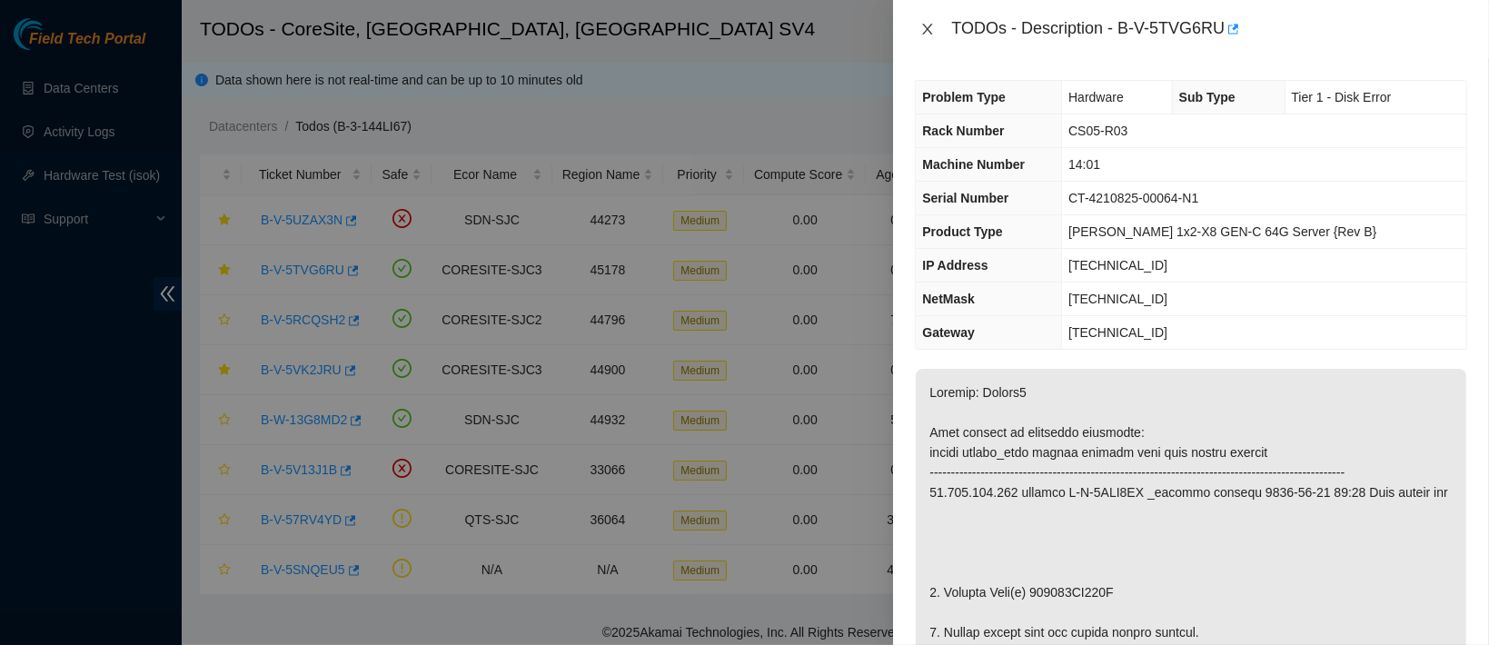
click at [932, 27] on icon "close" at bounding box center [928, 29] width 15 height 15
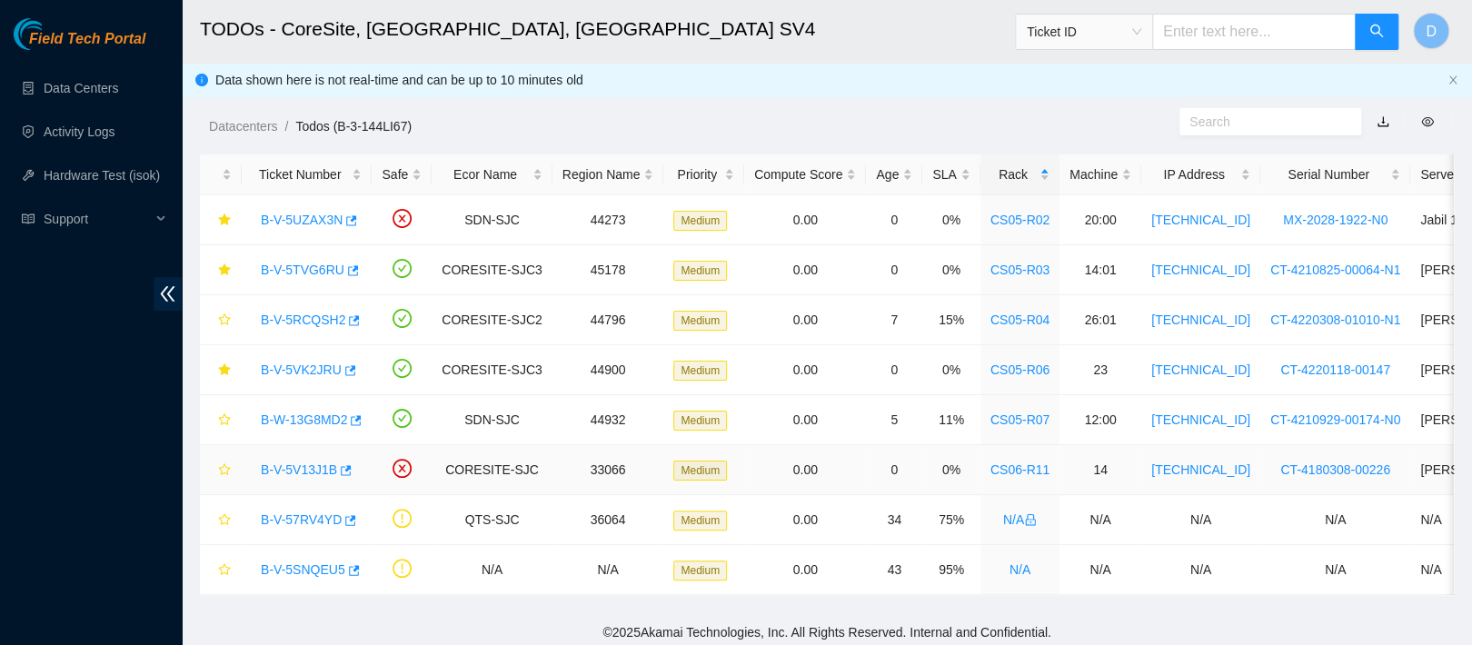
click at [294, 465] on link "B-V-5V13J1B" at bounding box center [299, 470] width 76 height 15
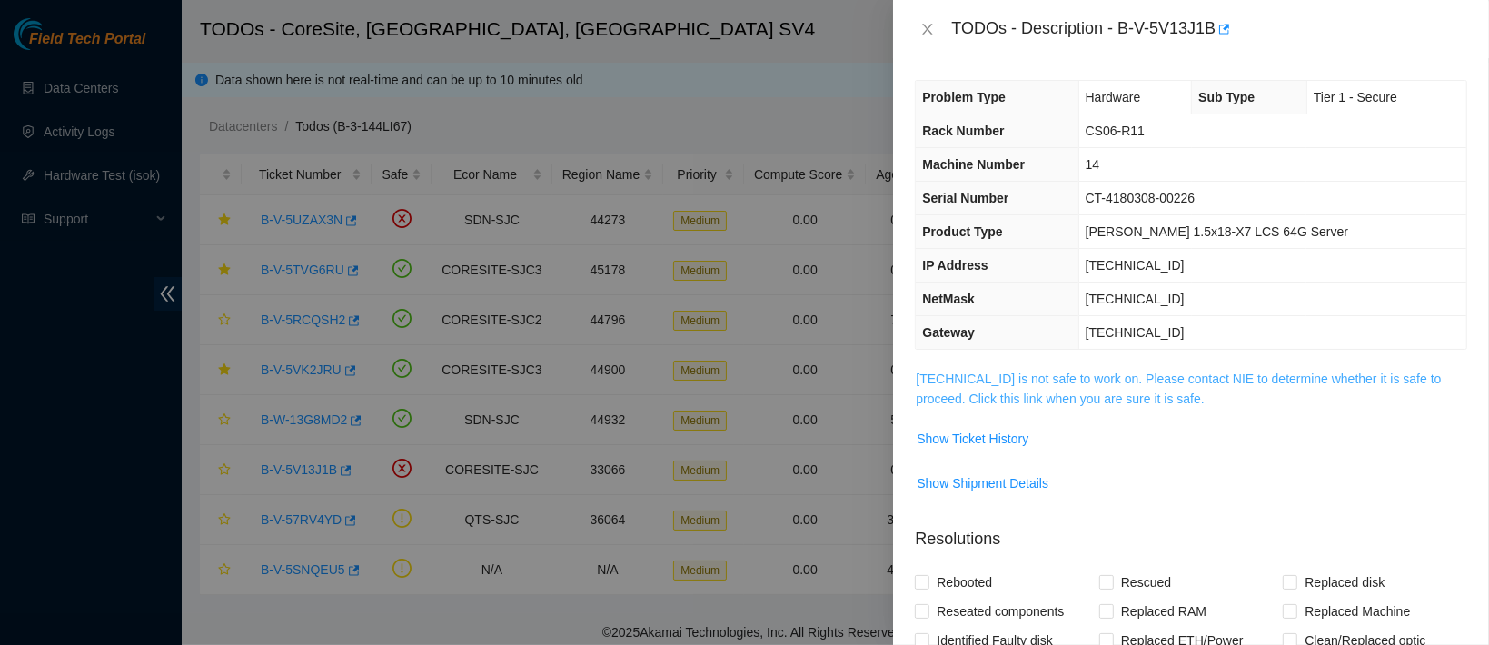
click at [1007, 383] on link "23.218.80.29 is not safe to work on. Please contact NIE to determine whether it…" at bounding box center [1178, 389] width 525 height 35
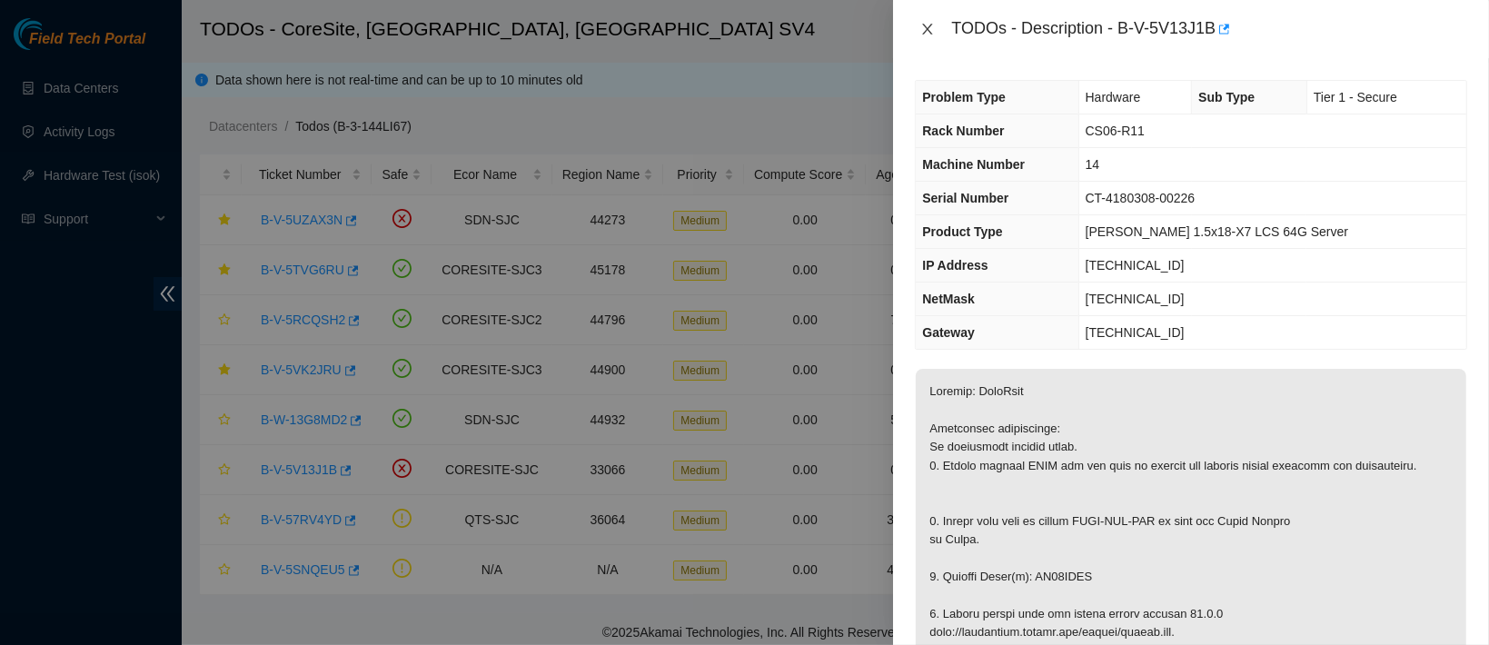
click at [933, 28] on icon "close" at bounding box center [928, 29] width 15 height 15
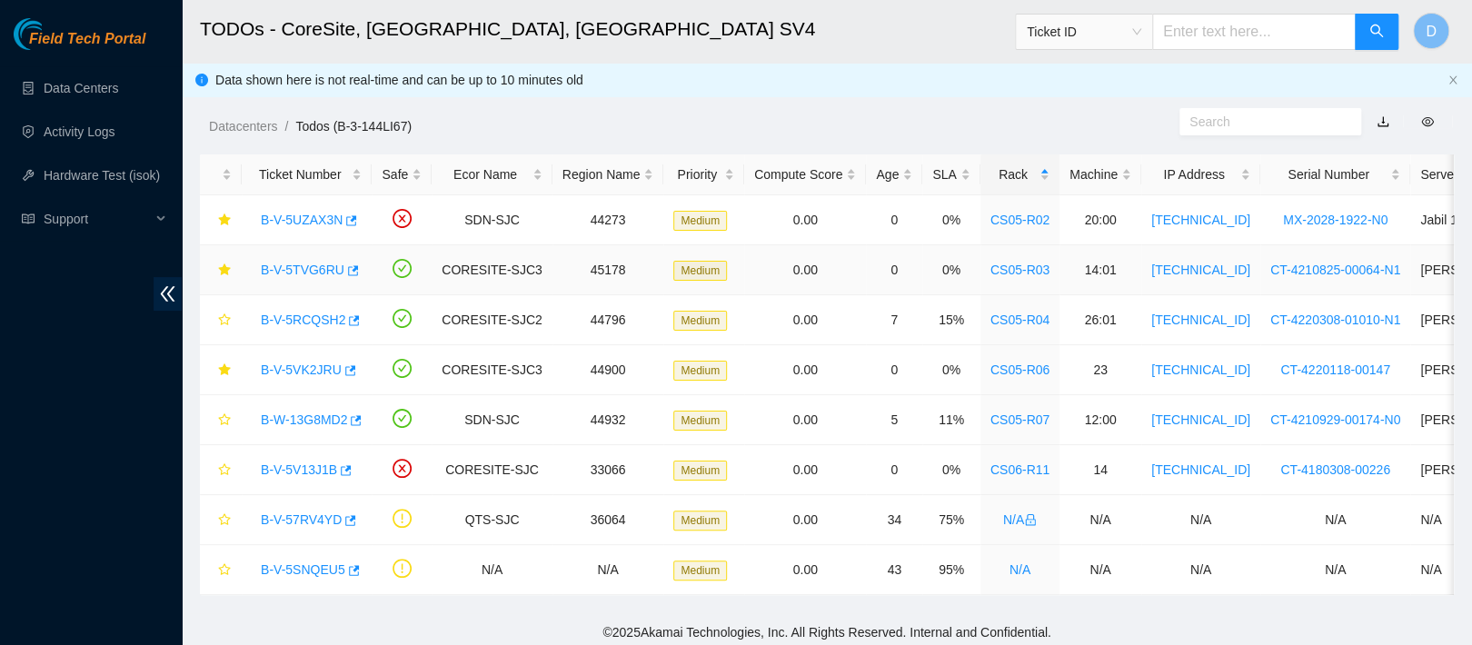
click at [314, 274] on link "B-V-5TVG6RU" at bounding box center [303, 270] width 84 height 15
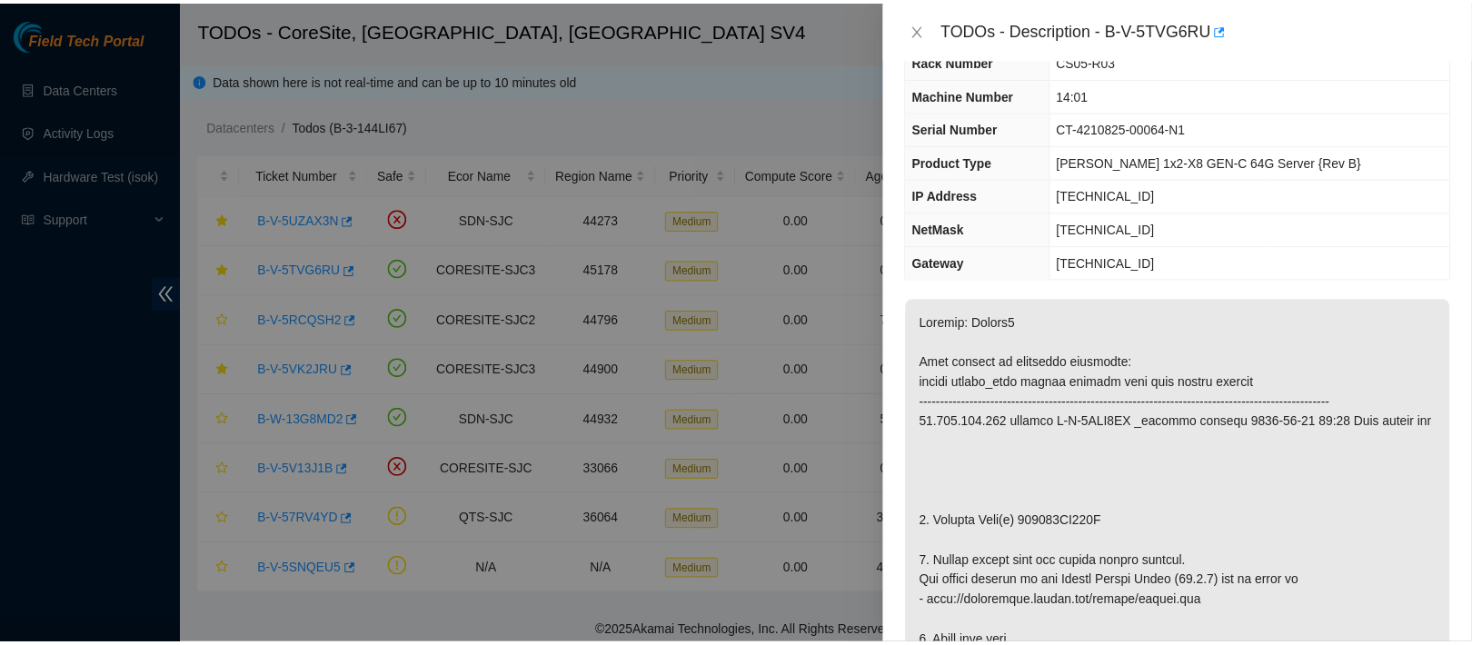
scroll to position [68, 0]
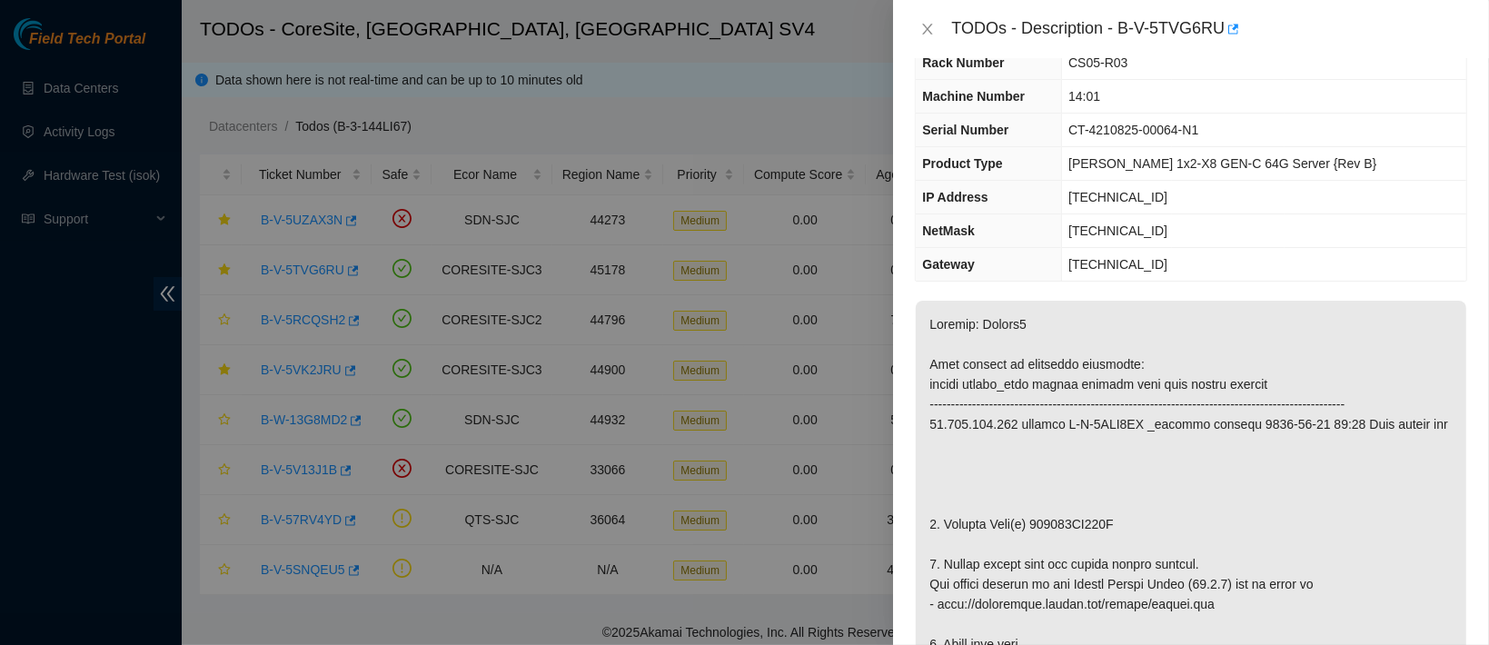
click at [922, 19] on div "TODOs - Description - B-V-5TVG6RU" at bounding box center [1191, 29] width 553 height 29
click at [924, 25] on icon "close" at bounding box center [928, 29] width 15 height 15
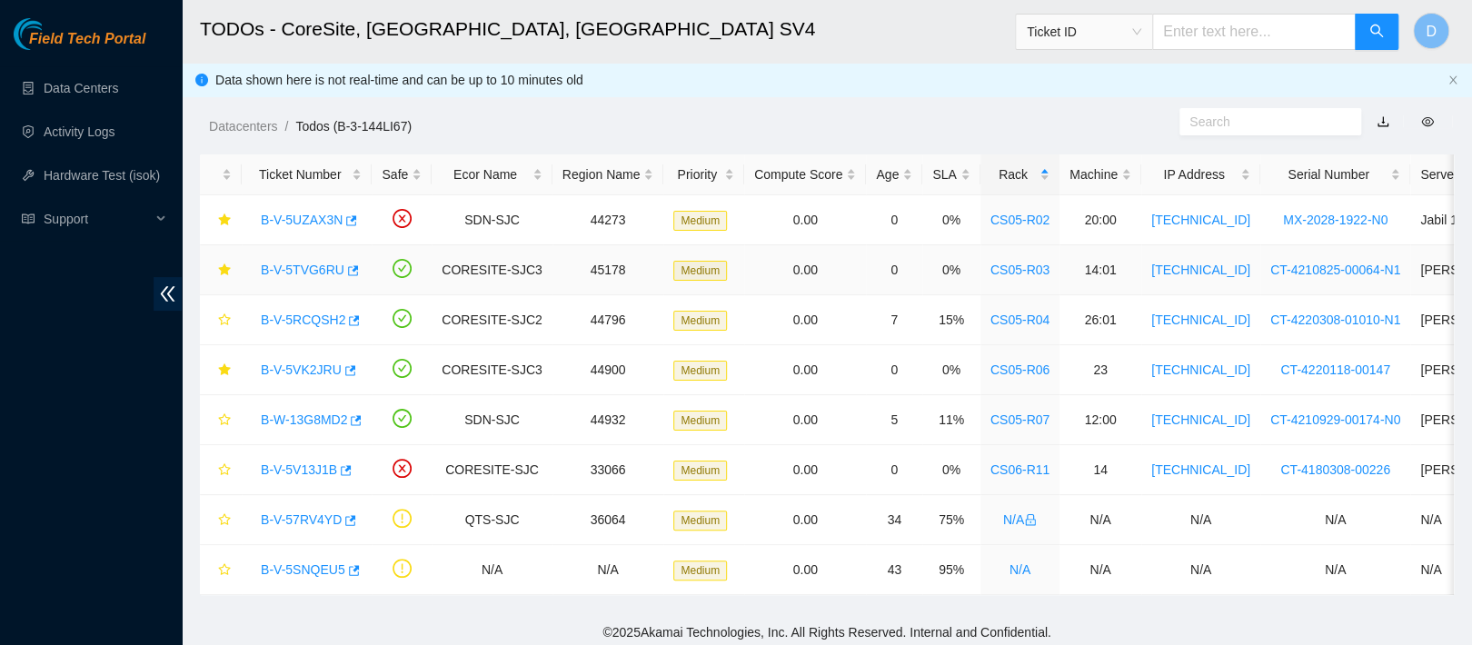
scroll to position [23, 0]
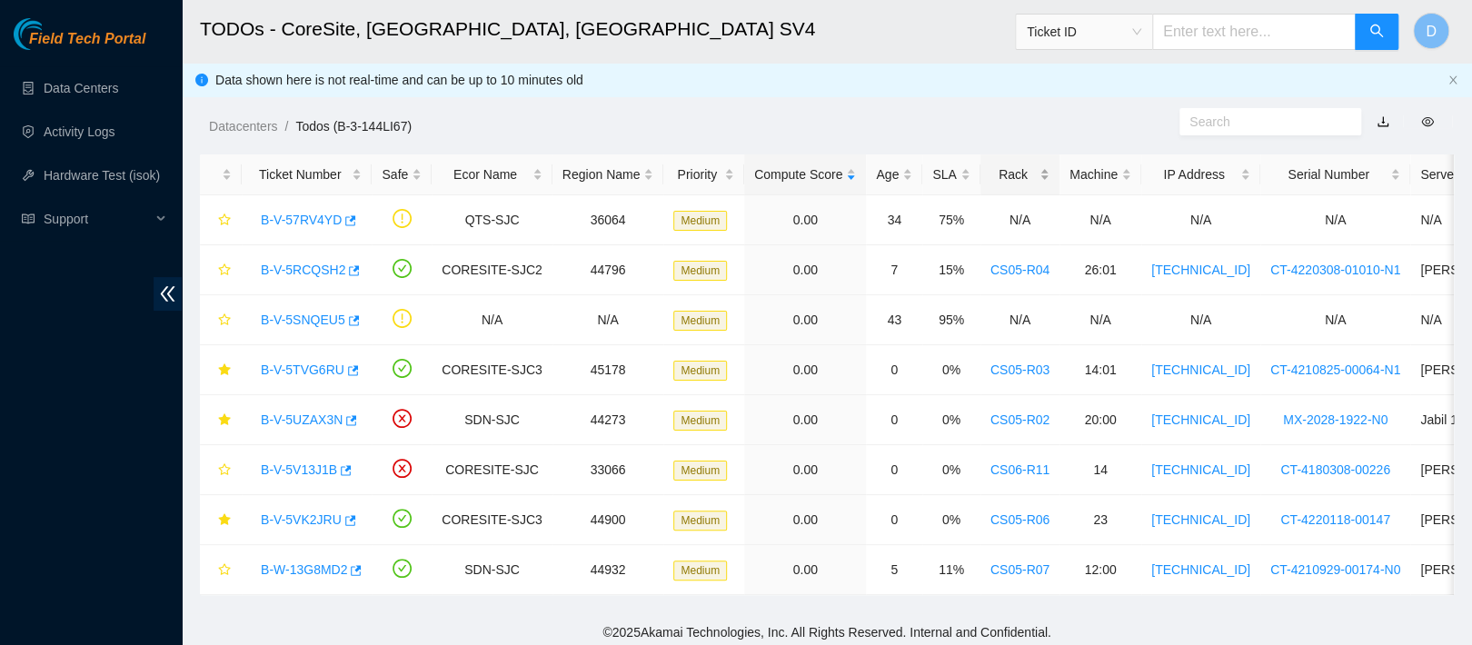
click at [991, 172] on div "Rack" at bounding box center [1020, 174] width 59 height 20
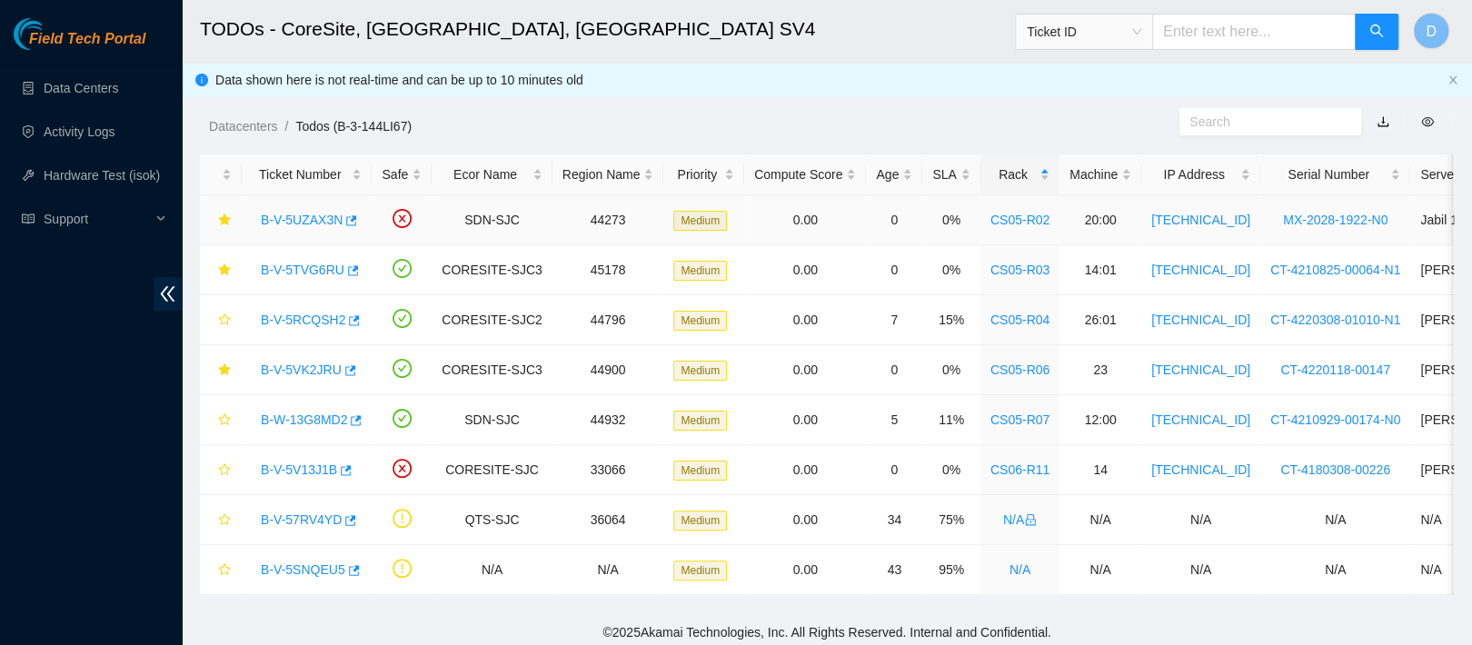
click at [277, 216] on link "B-V-5UZAX3N" at bounding box center [302, 220] width 82 height 15
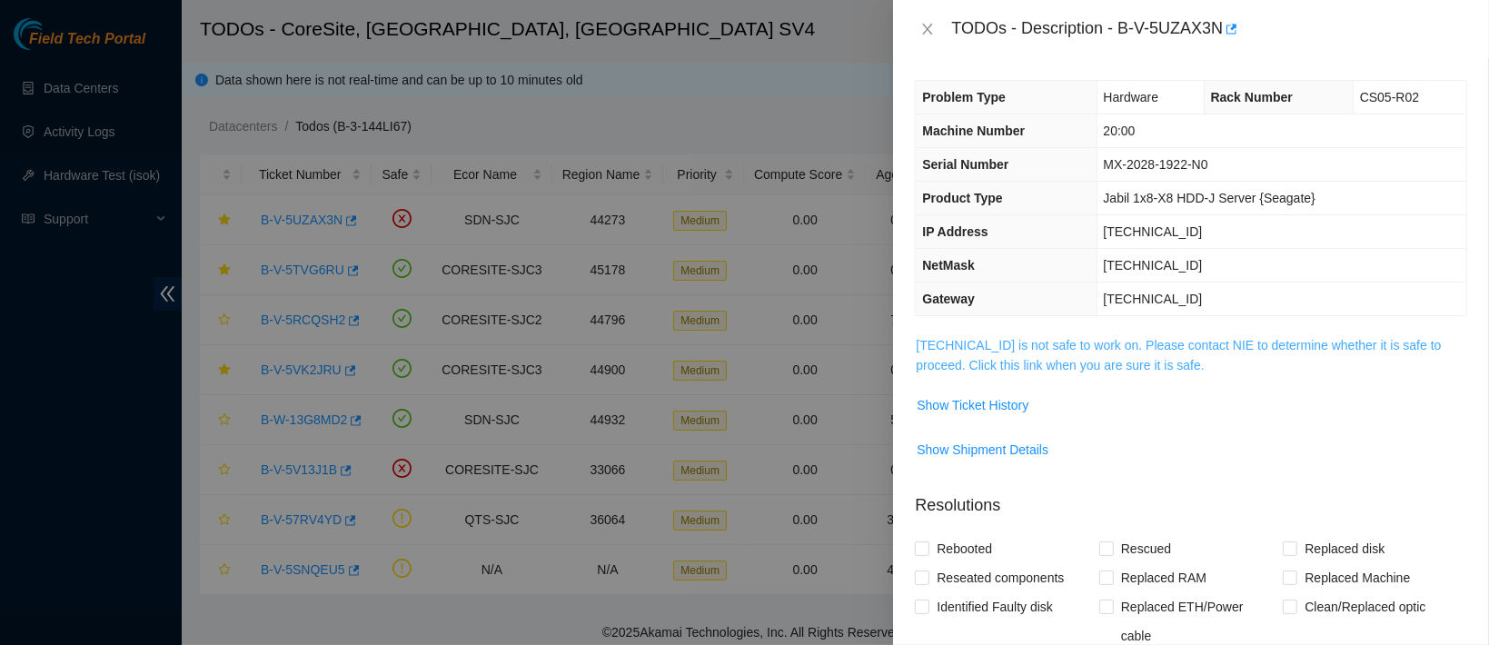
click at [1060, 341] on link "[TECHNICAL_ID] is not safe to work on. Please contact NIE to determine whether …" at bounding box center [1178, 355] width 525 height 35
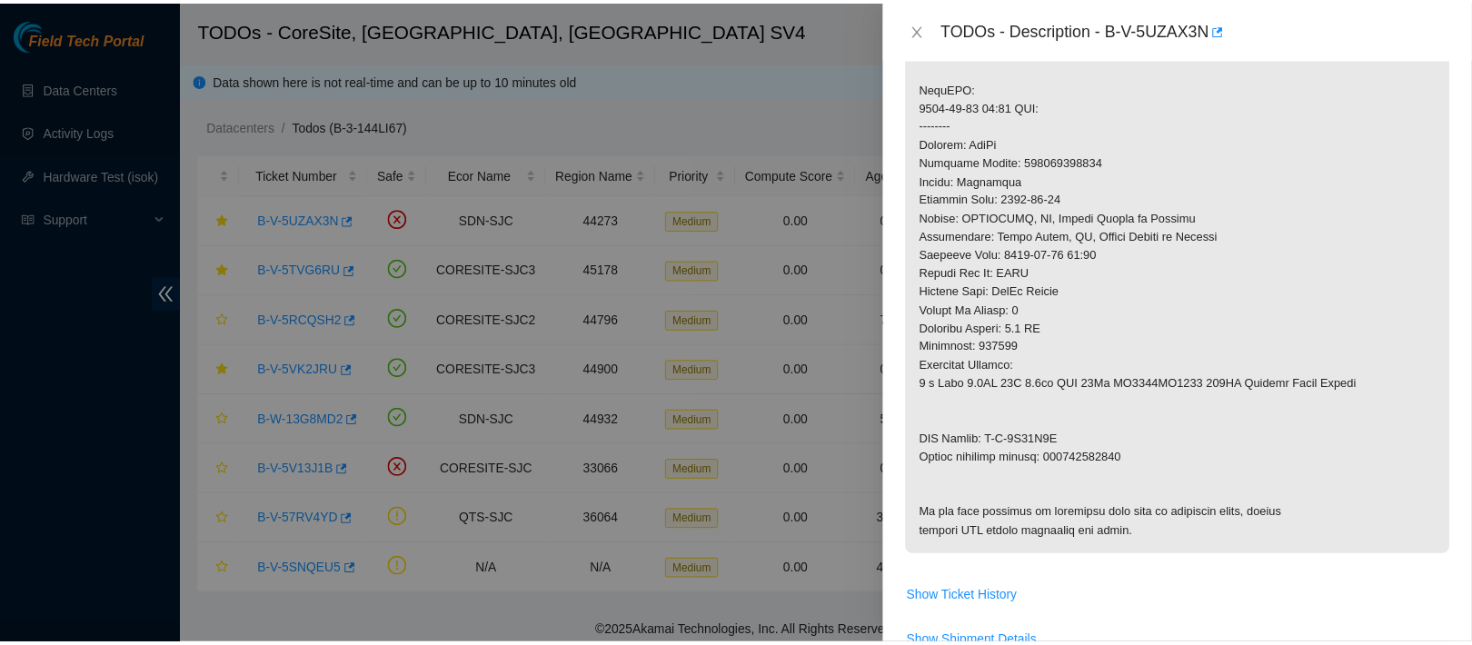
scroll to position [725, 0]
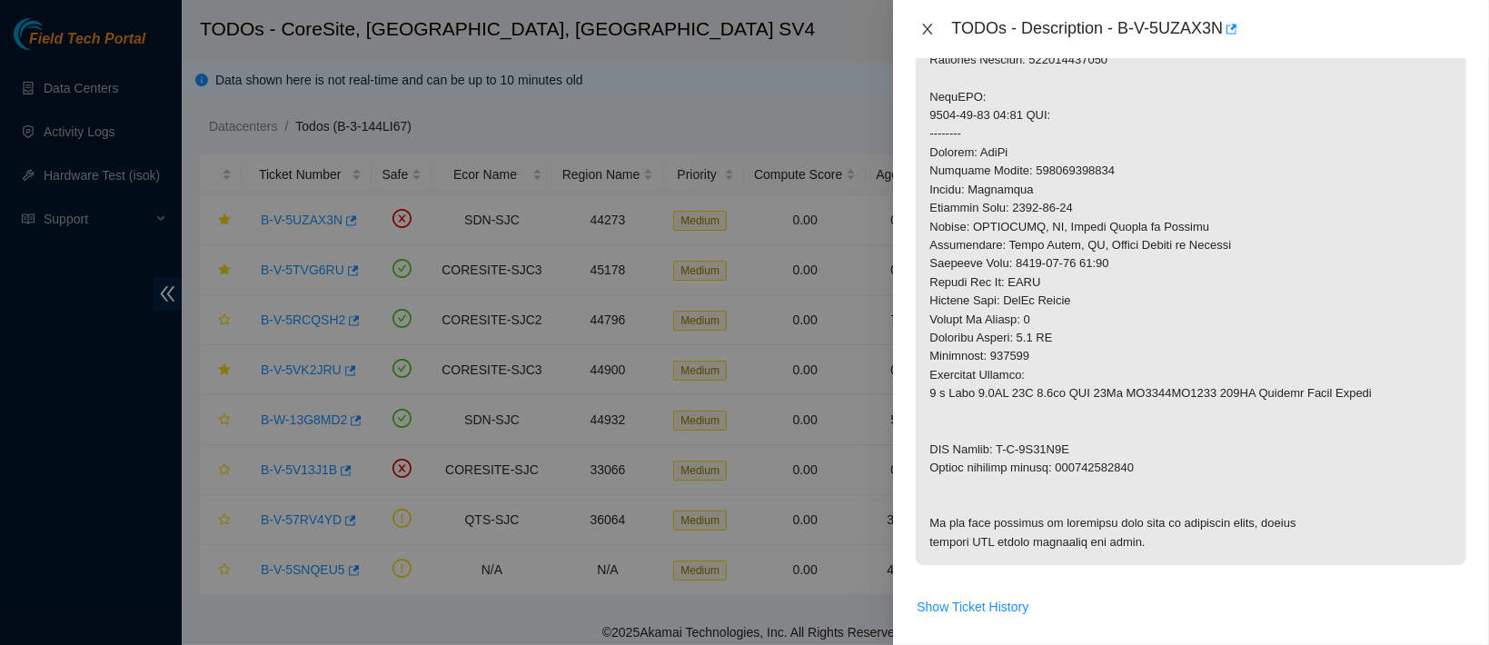
click at [919, 25] on button "Close" at bounding box center [927, 29] width 25 height 17
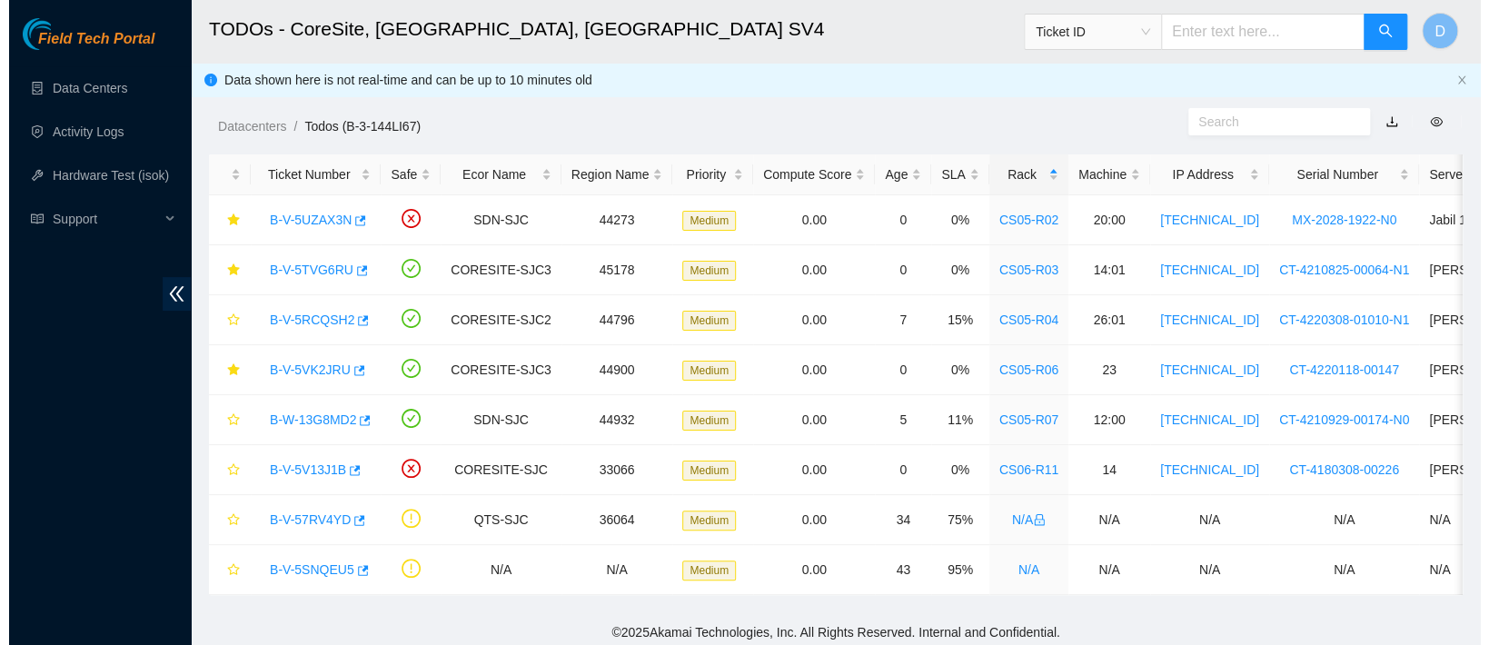
scroll to position [403, 0]
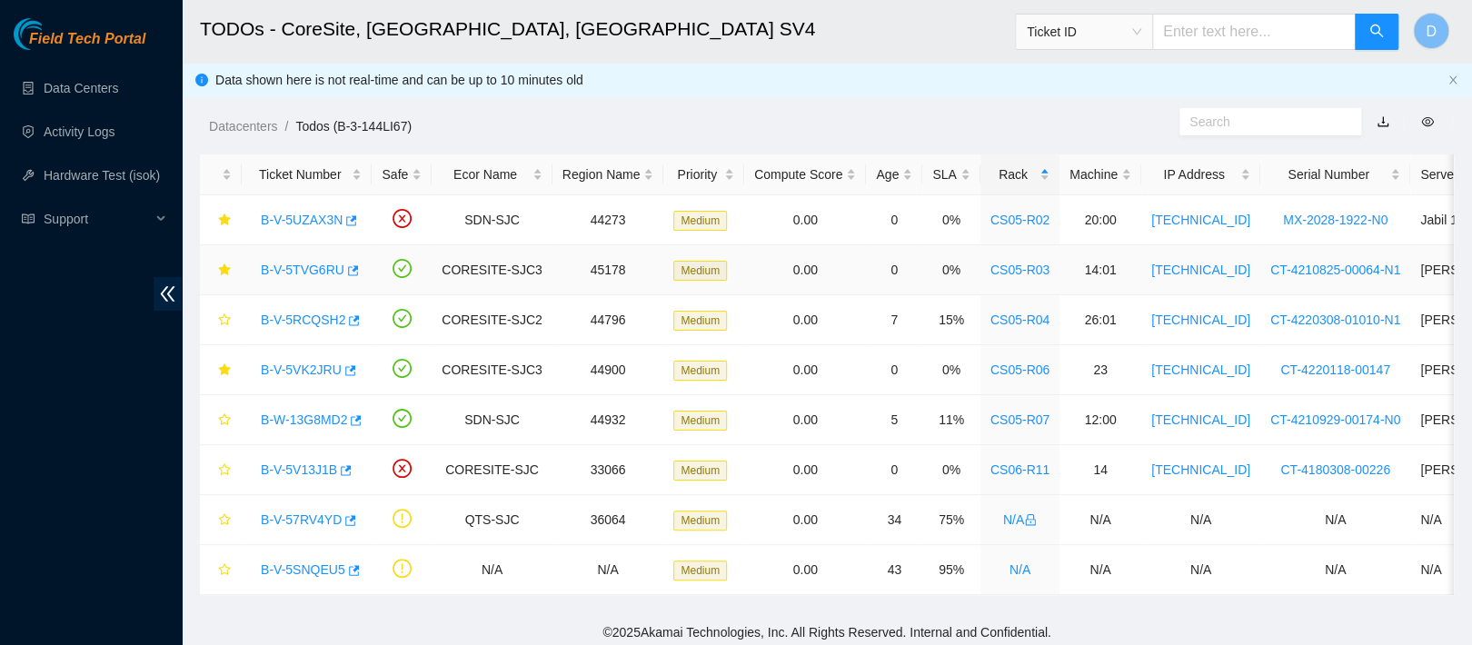
click at [300, 264] on link "B-V-5TVG6RU" at bounding box center [303, 270] width 84 height 15
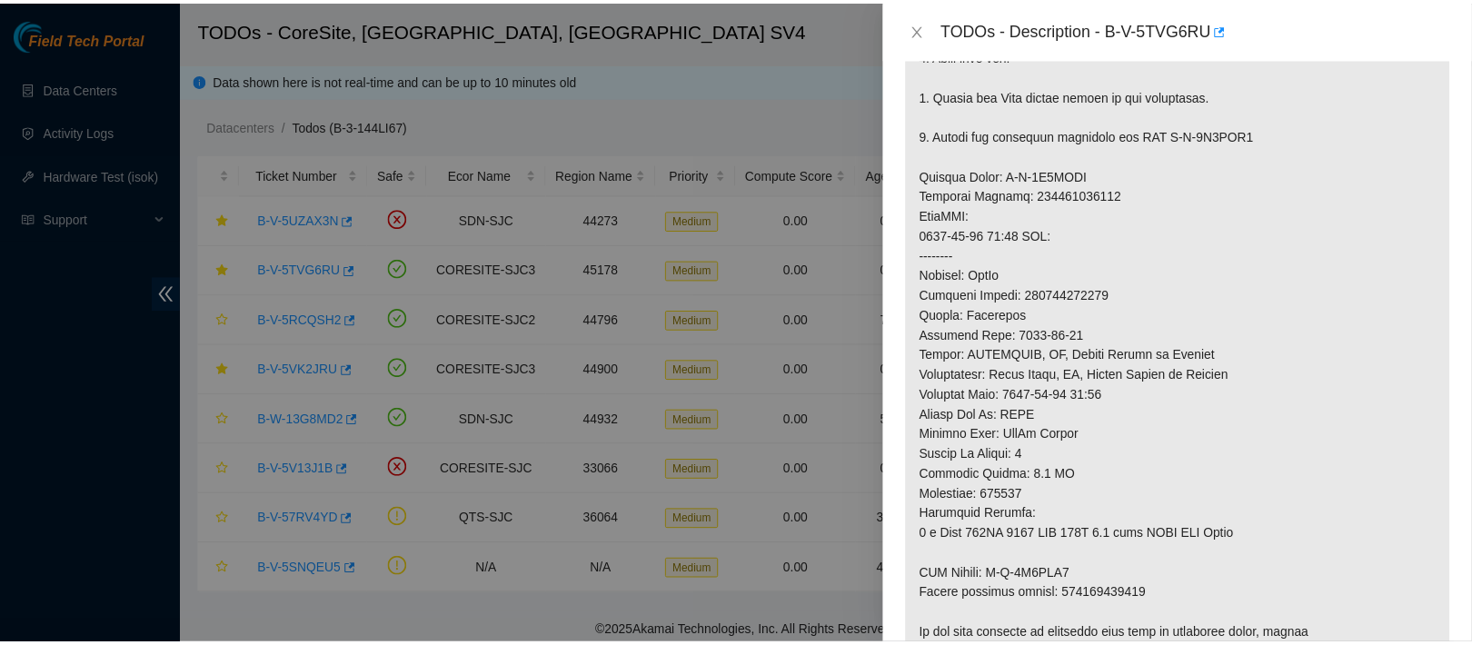
scroll to position [656, 0]
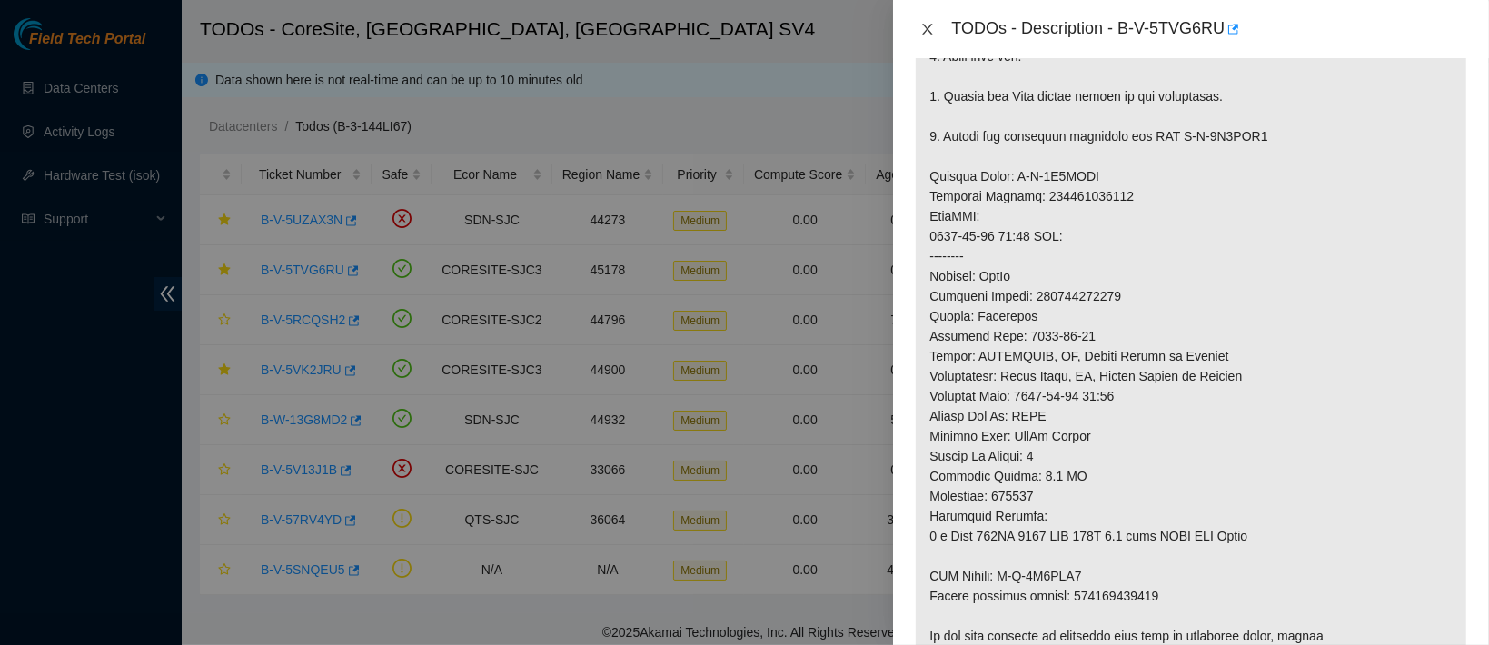
click at [930, 28] on icon "close" at bounding box center [928, 29] width 15 height 15
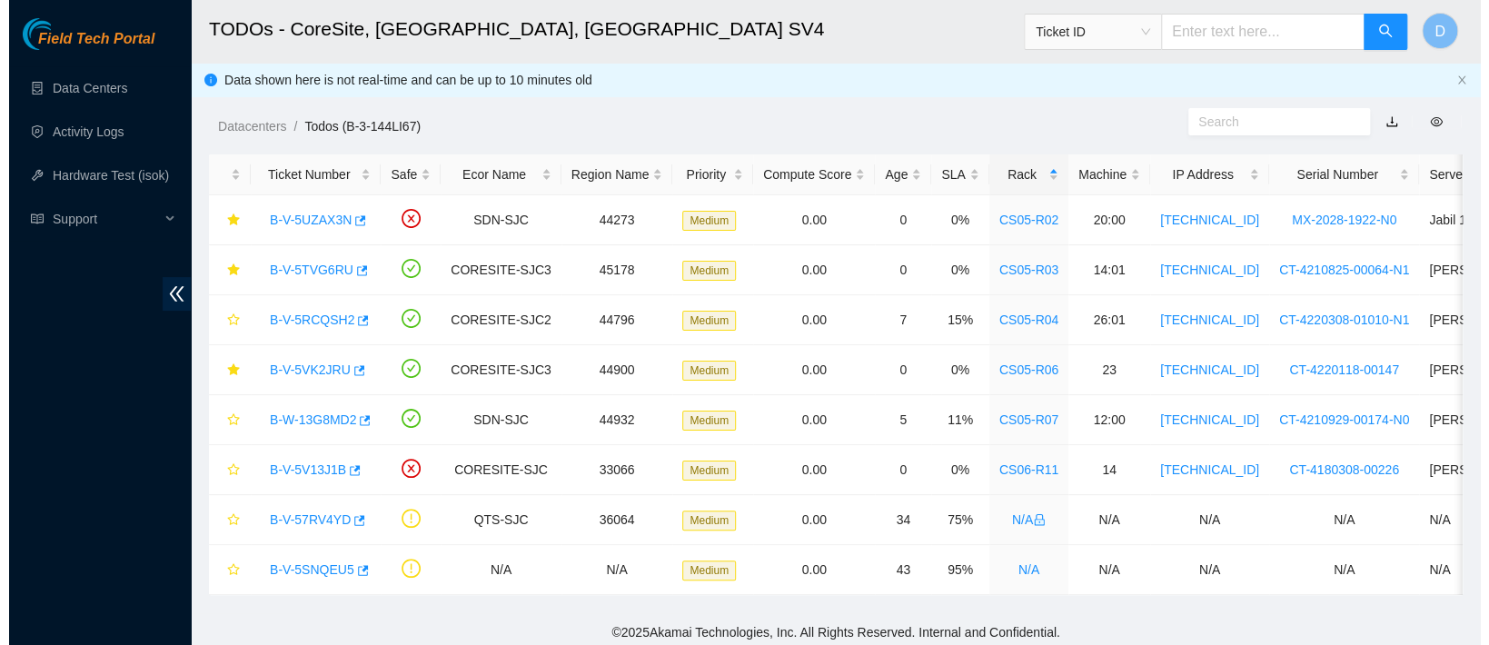
scroll to position [635, 0]
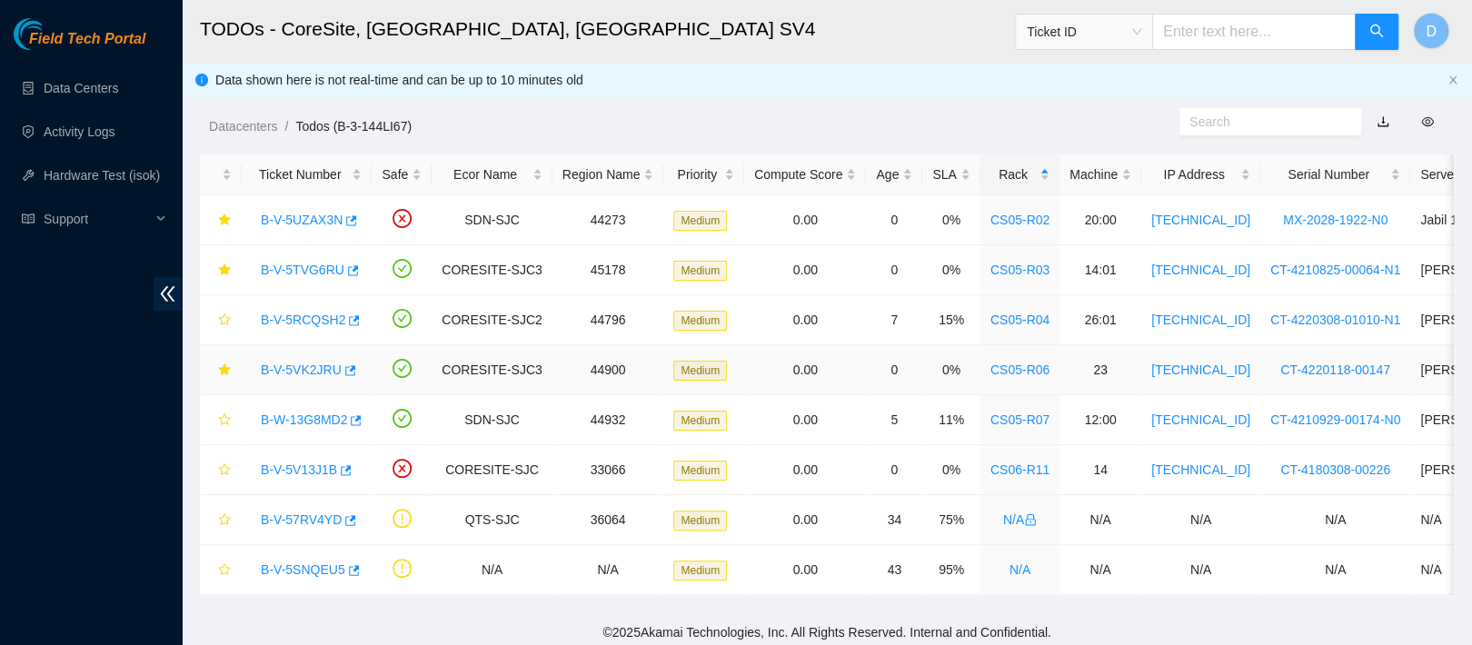
click at [281, 363] on link "B-V-5VK2JRU" at bounding box center [301, 370] width 81 height 15
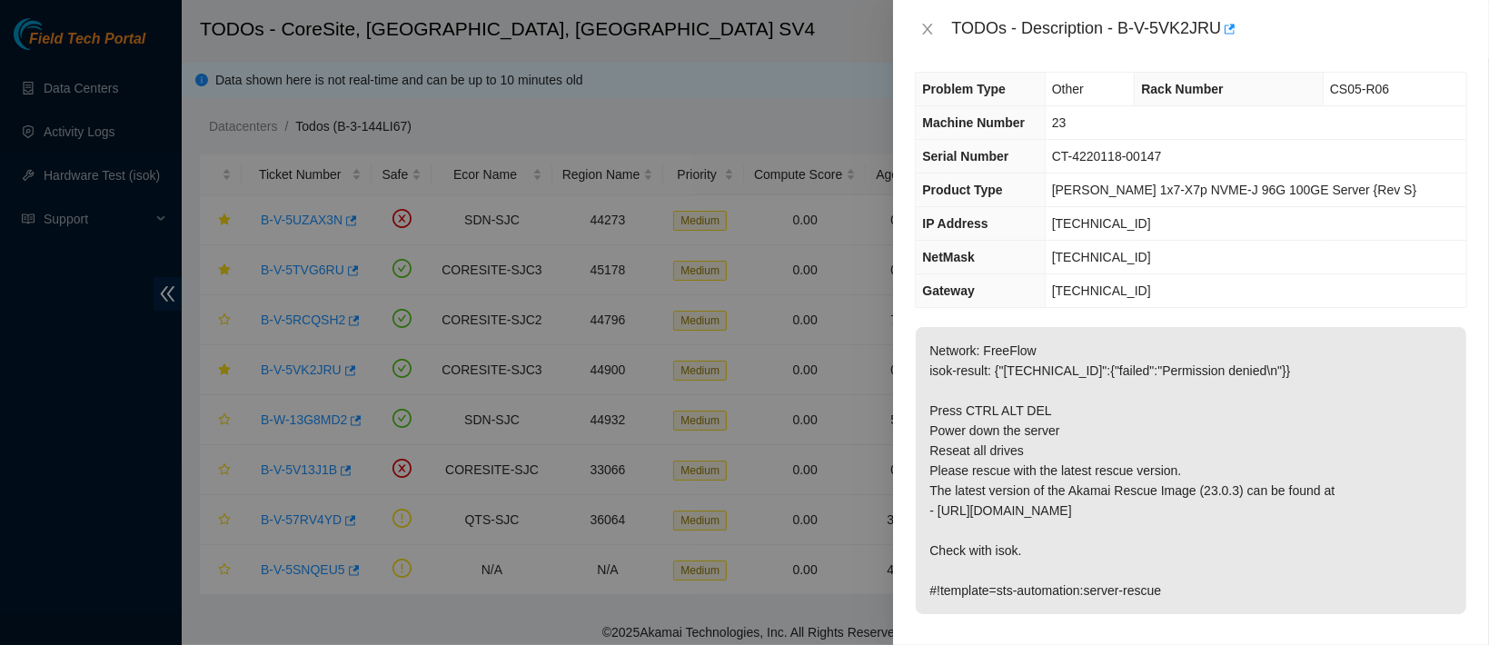
scroll to position [0, 0]
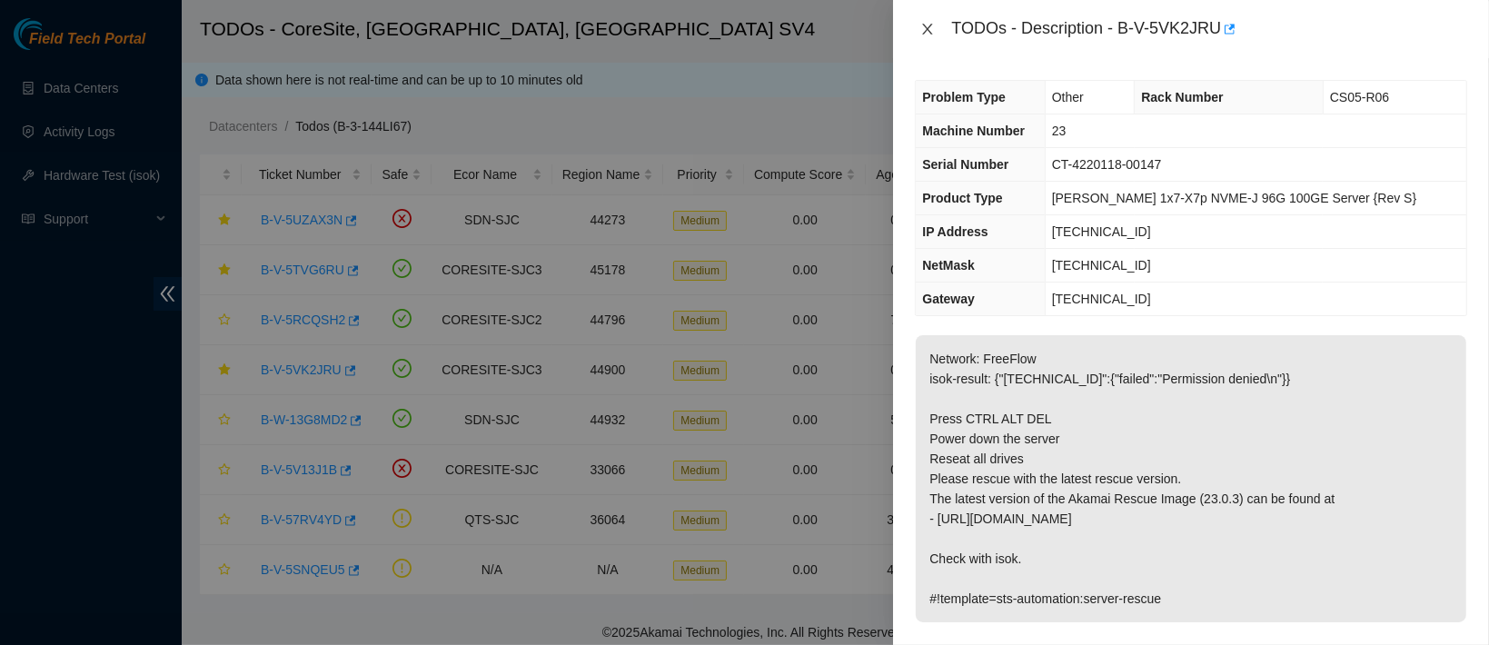
click at [929, 22] on icon "close" at bounding box center [928, 29] width 15 height 15
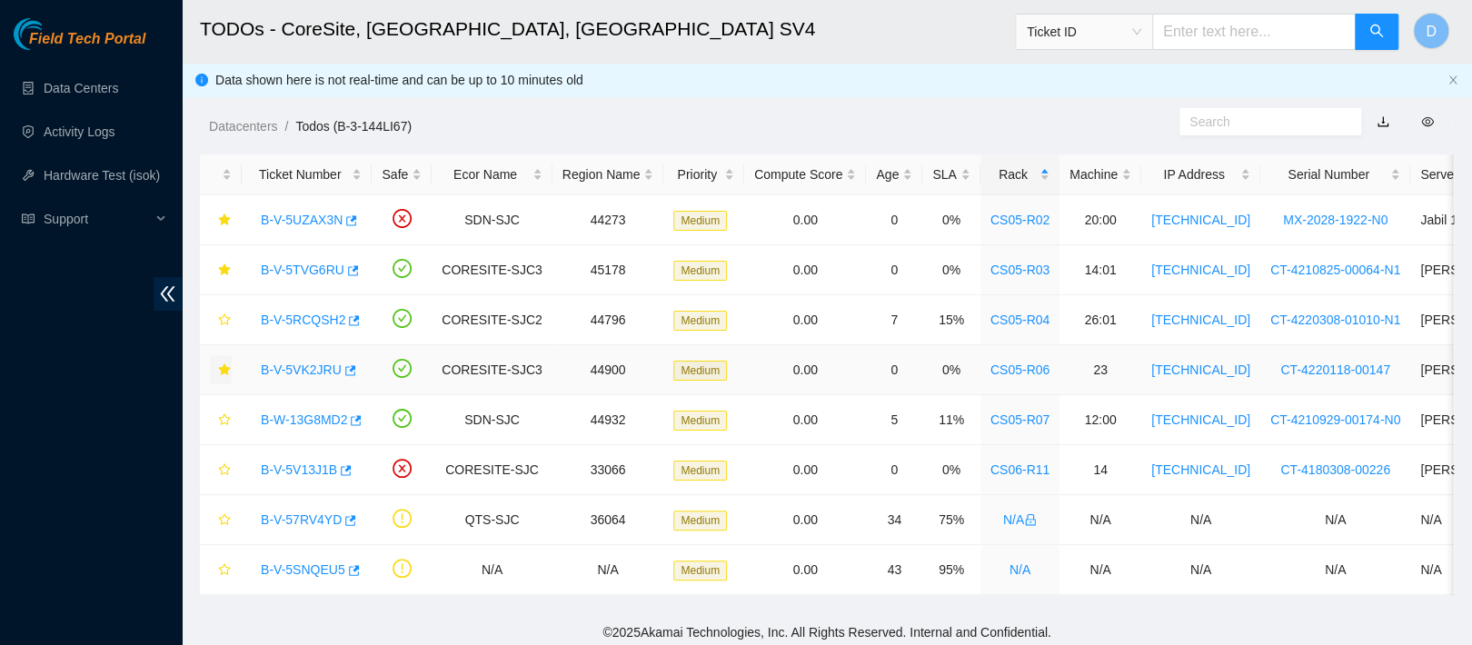
click at [226, 365] on icon "star" at bounding box center [224, 369] width 13 height 13
click at [313, 215] on link "B-V-5UZAX3N" at bounding box center [302, 220] width 82 height 15
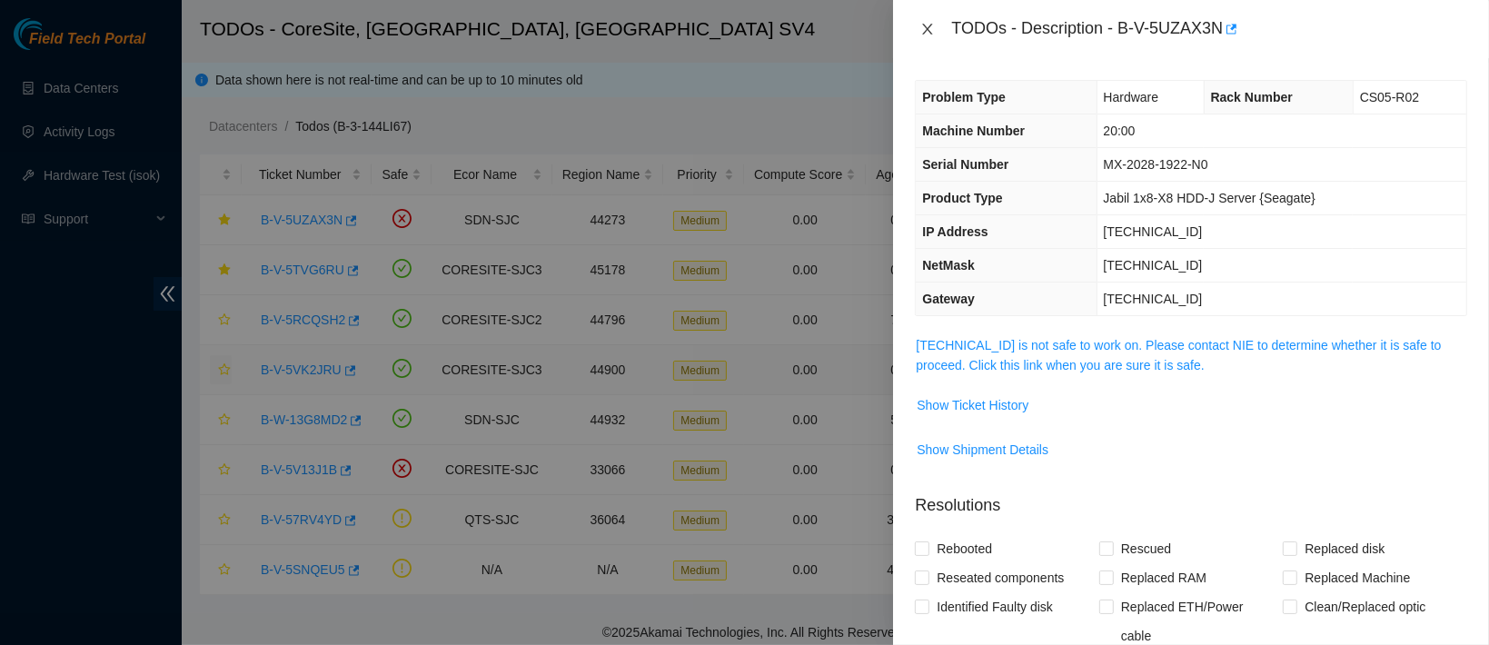
click at [925, 27] on icon "close" at bounding box center [928, 29] width 15 height 15
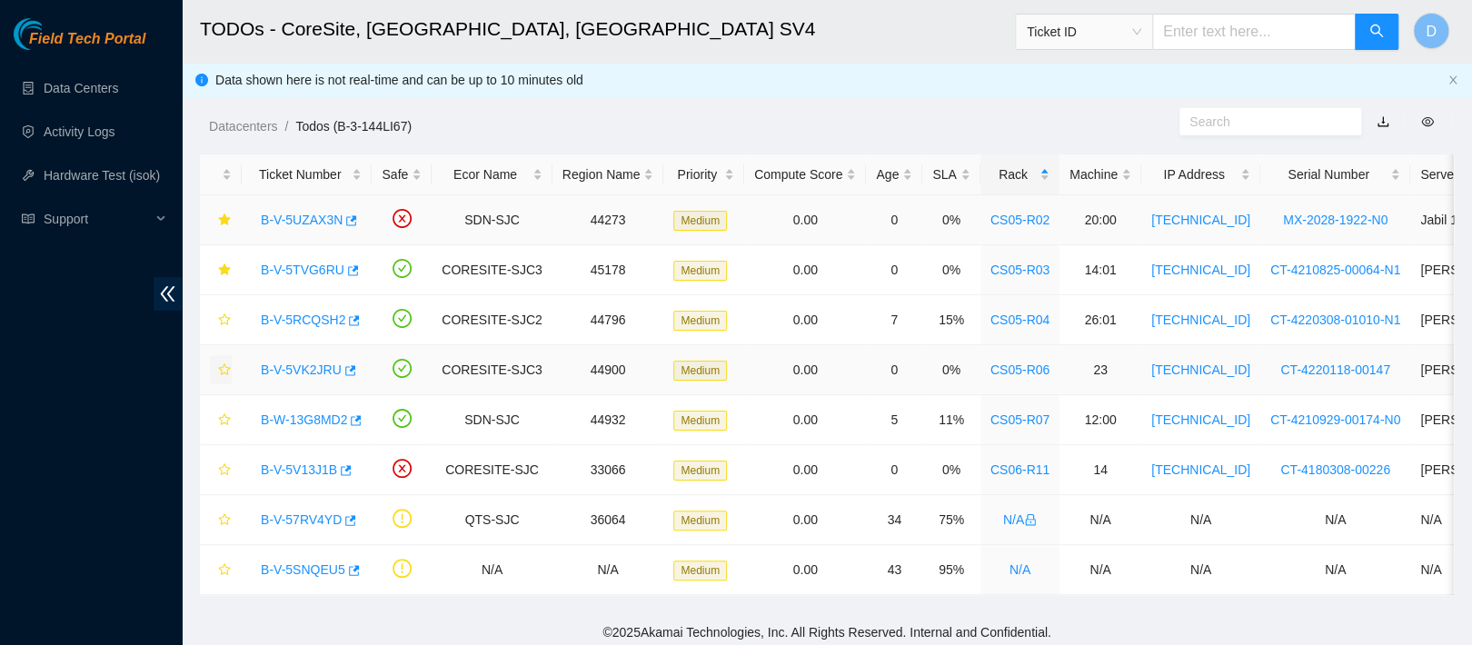
click at [320, 214] on link "B-V-5UZAX3N" at bounding box center [302, 220] width 82 height 15
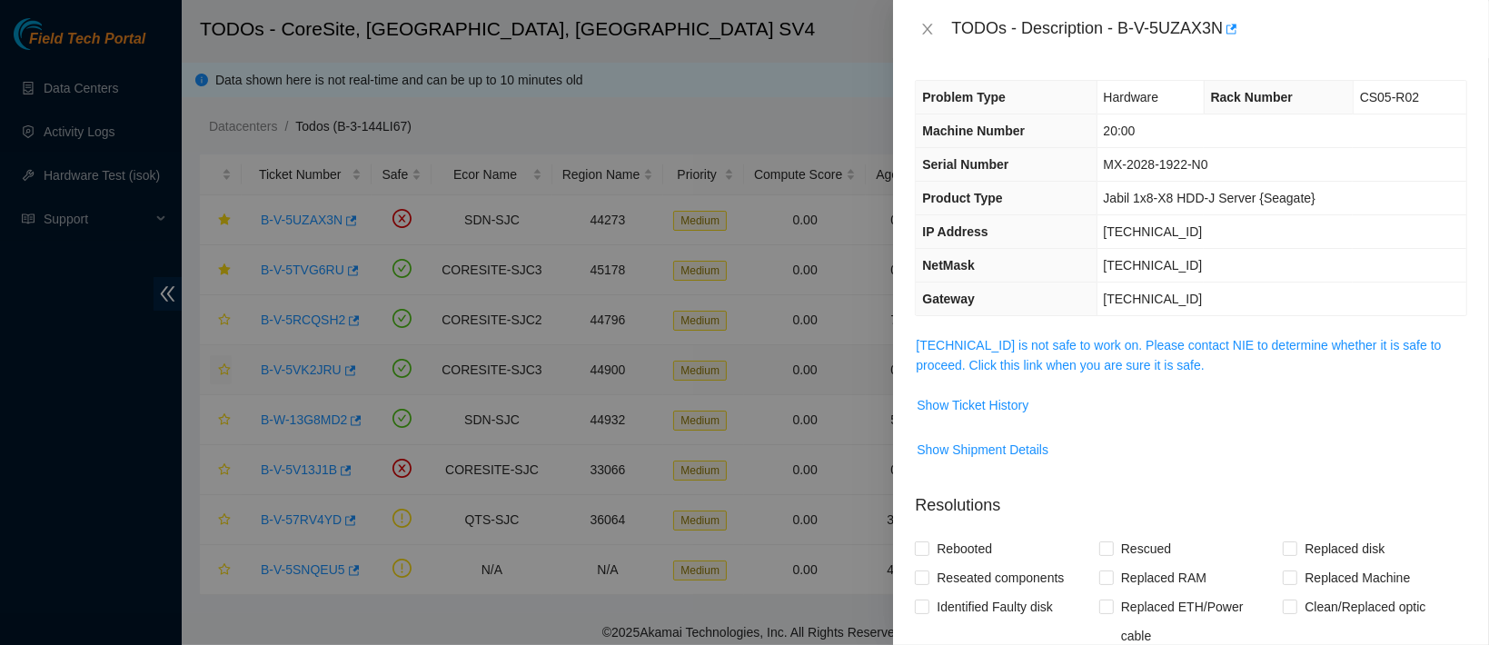
click at [1086, 353] on span "[TECHNICAL_ID] is not safe to work on. Please contact NIE to determine whether …" at bounding box center [1191, 355] width 551 height 40
click at [1072, 346] on link "[TECHNICAL_ID] is not safe to work on. Please contact NIE to determine whether …" at bounding box center [1178, 355] width 525 height 35
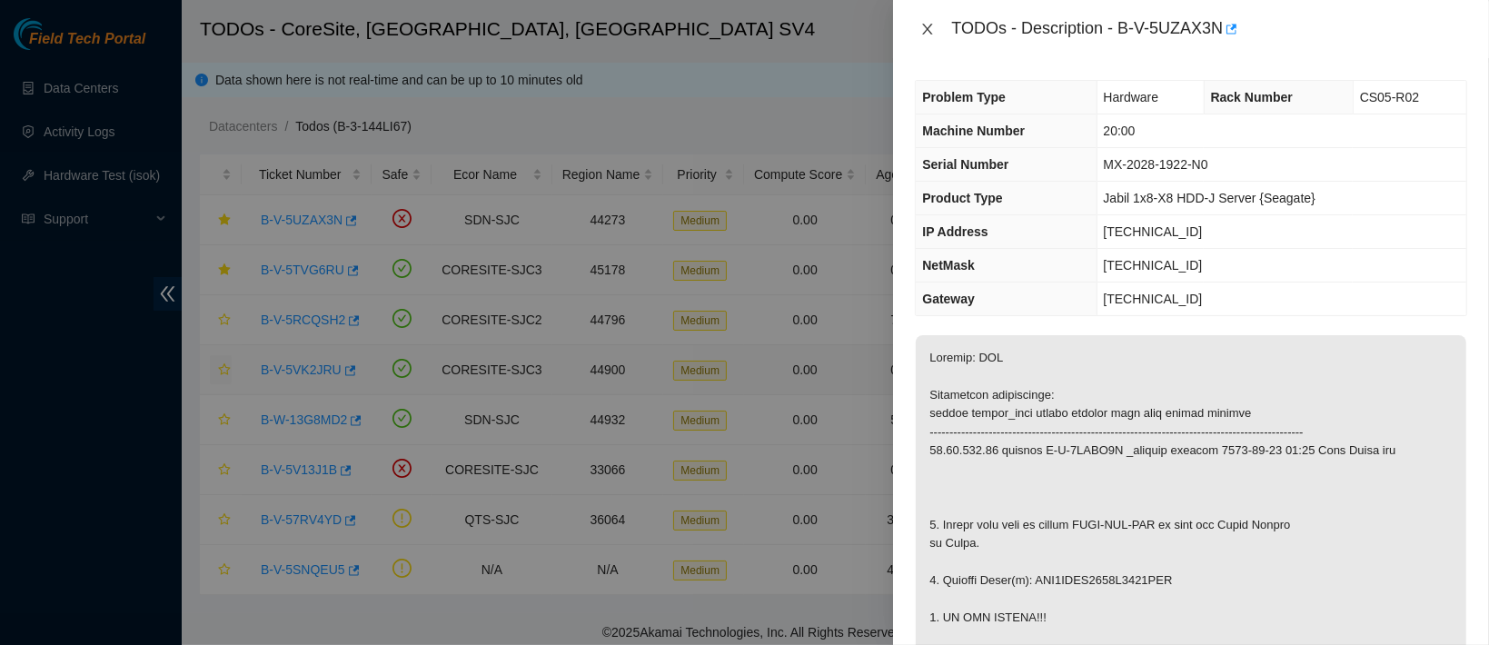
click at [934, 26] on icon "close" at bounding box center [928, 29] width 15 height 15
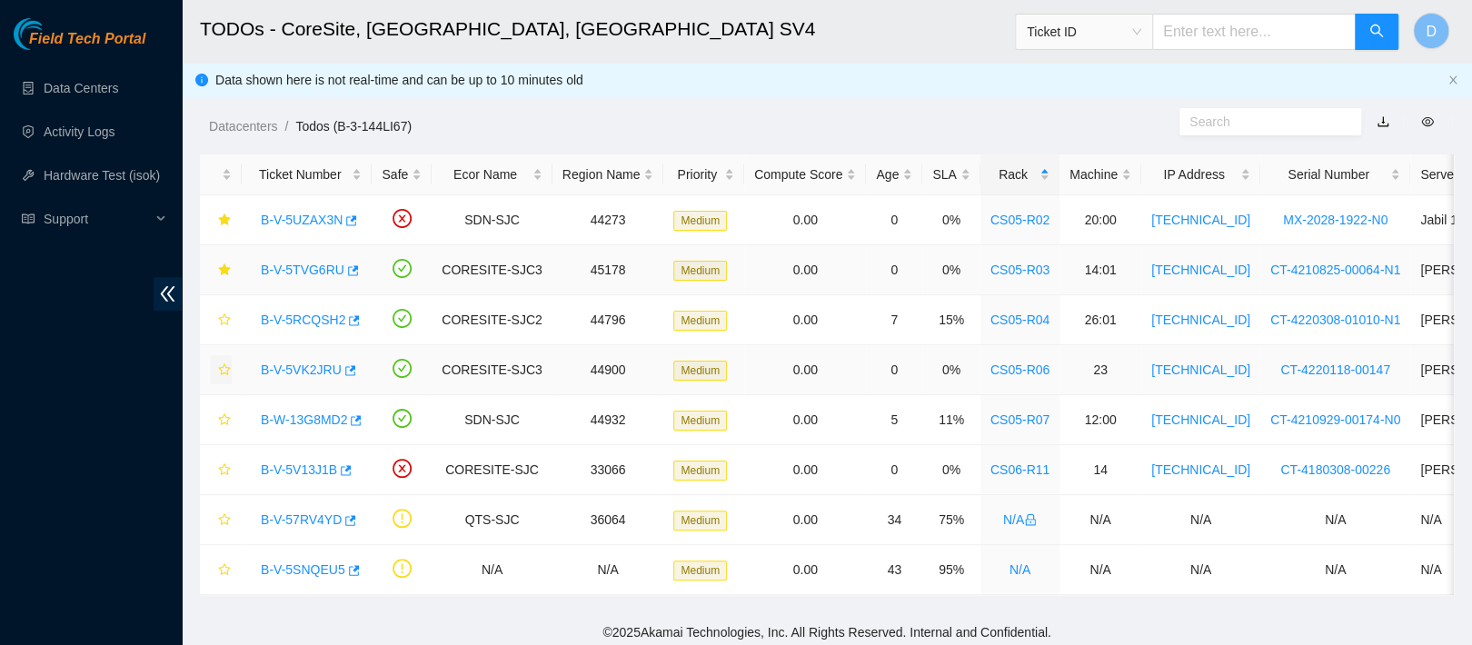
drag, startPoint x: 308, startPoint y: 266, endPoint x: 633, endPoint y: 225, distance: 327.9
click at [307, 266] on link "B-V-5TVG6RU" at bounding box center [303, 270] width 84 height 15
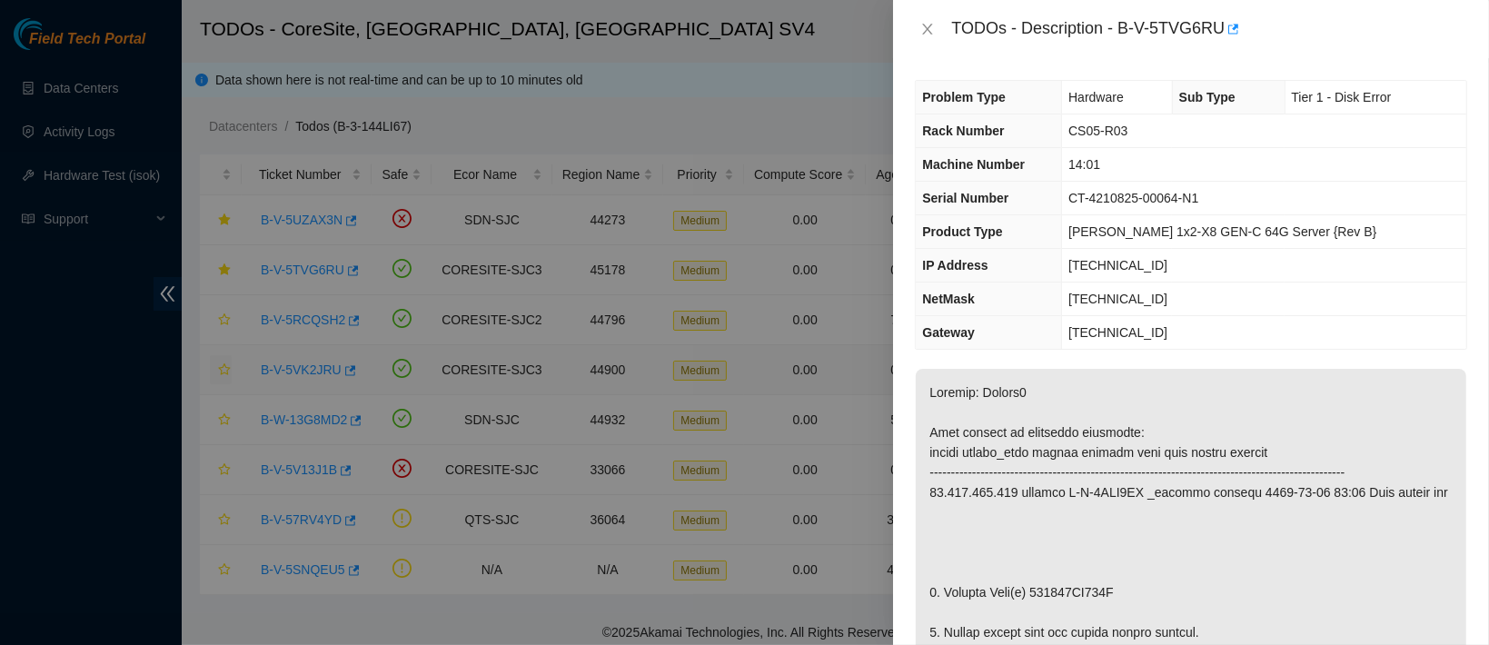
click at [927, 39] on div "TODOs - Description - B-V-5TVG6RU" at bounding box center [1191, 29] width 553 height 29
click at [927, 25] on icon "close" at bounding box center [928, 29] width 15 height 15
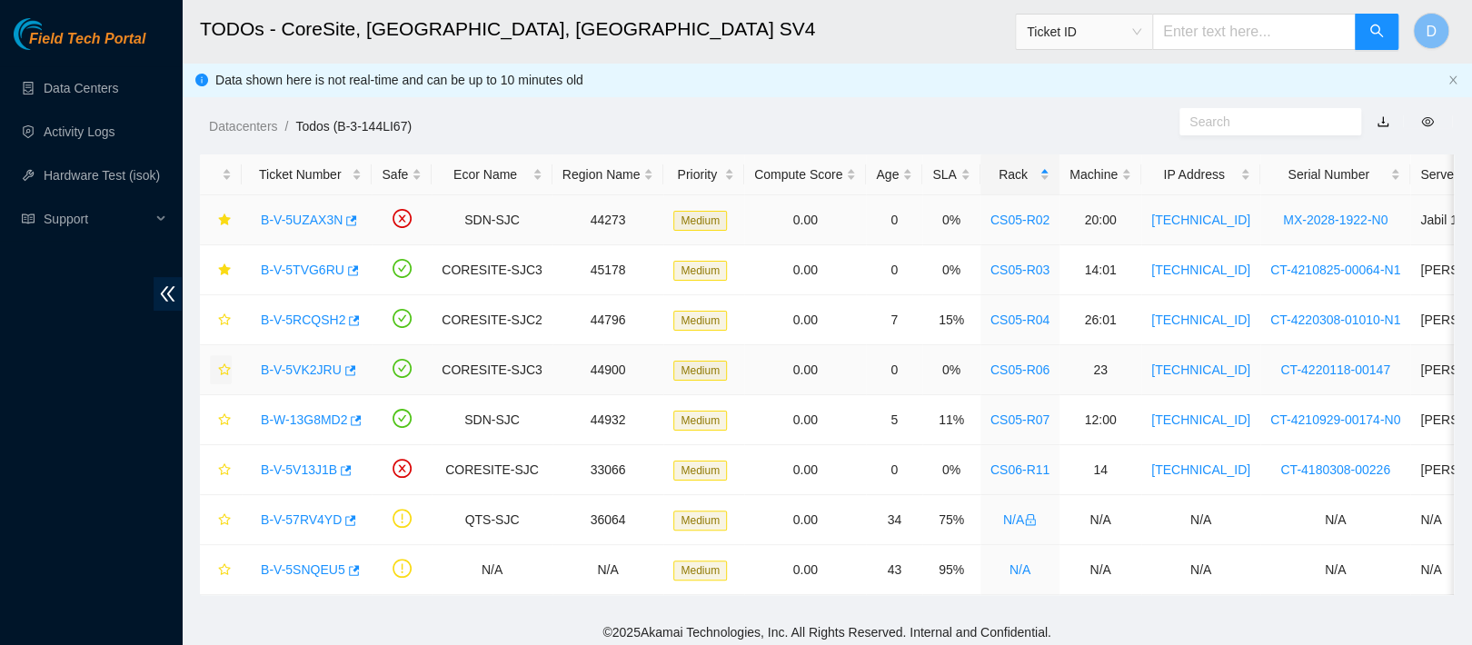
click at [301, 217] on link "B-V-5UZAX3N" at bounding box center [302, 220] width 82 height 15
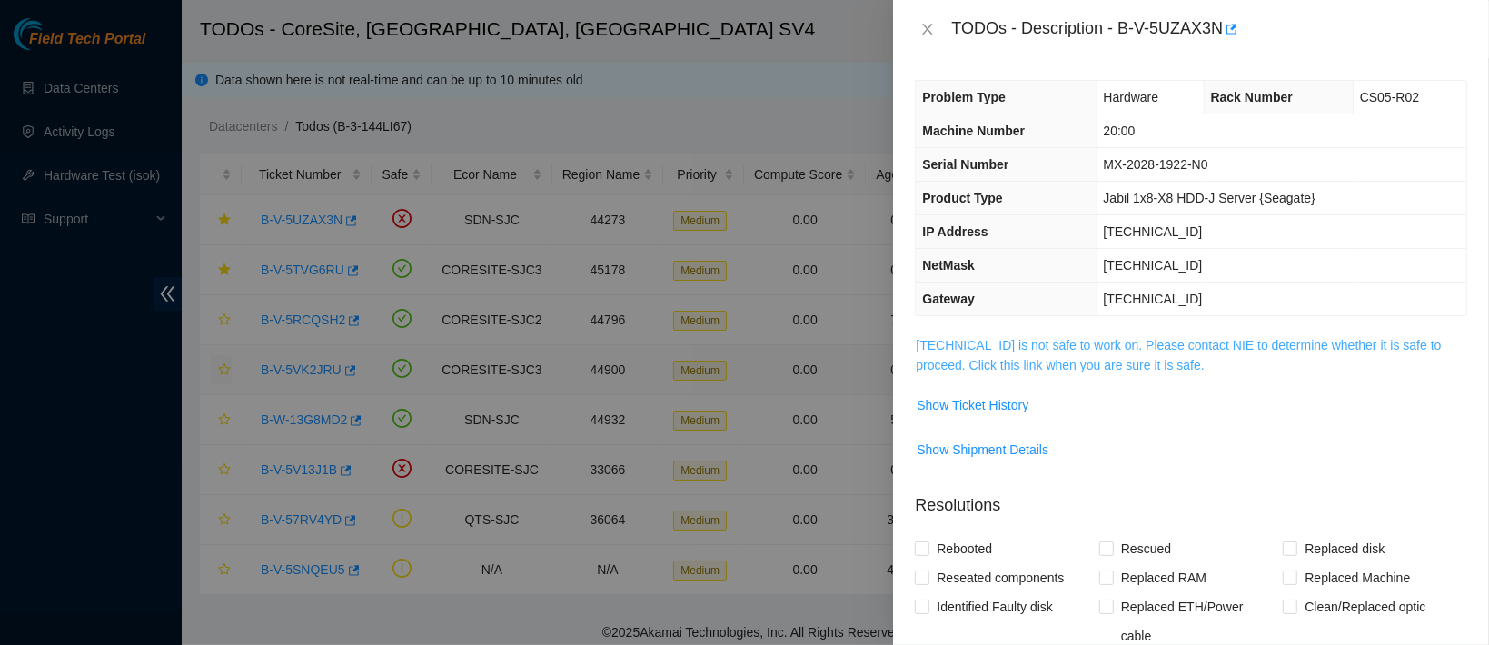
click at [1006, 361] on link "[TECHNICAL_ID] is not safe to work on. Please contact NIE to determine whether …" at bounding box center [1178, 355] width 525 height 35
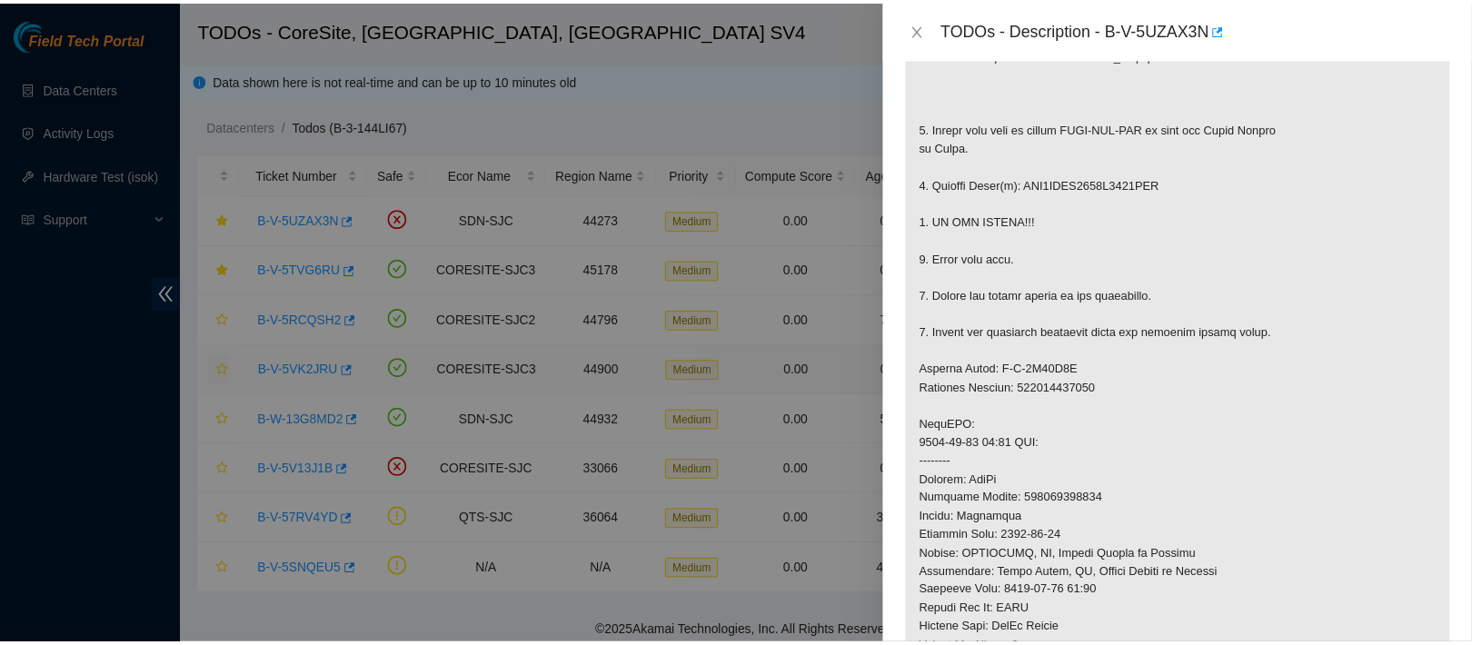
scroll to position [408, 0]
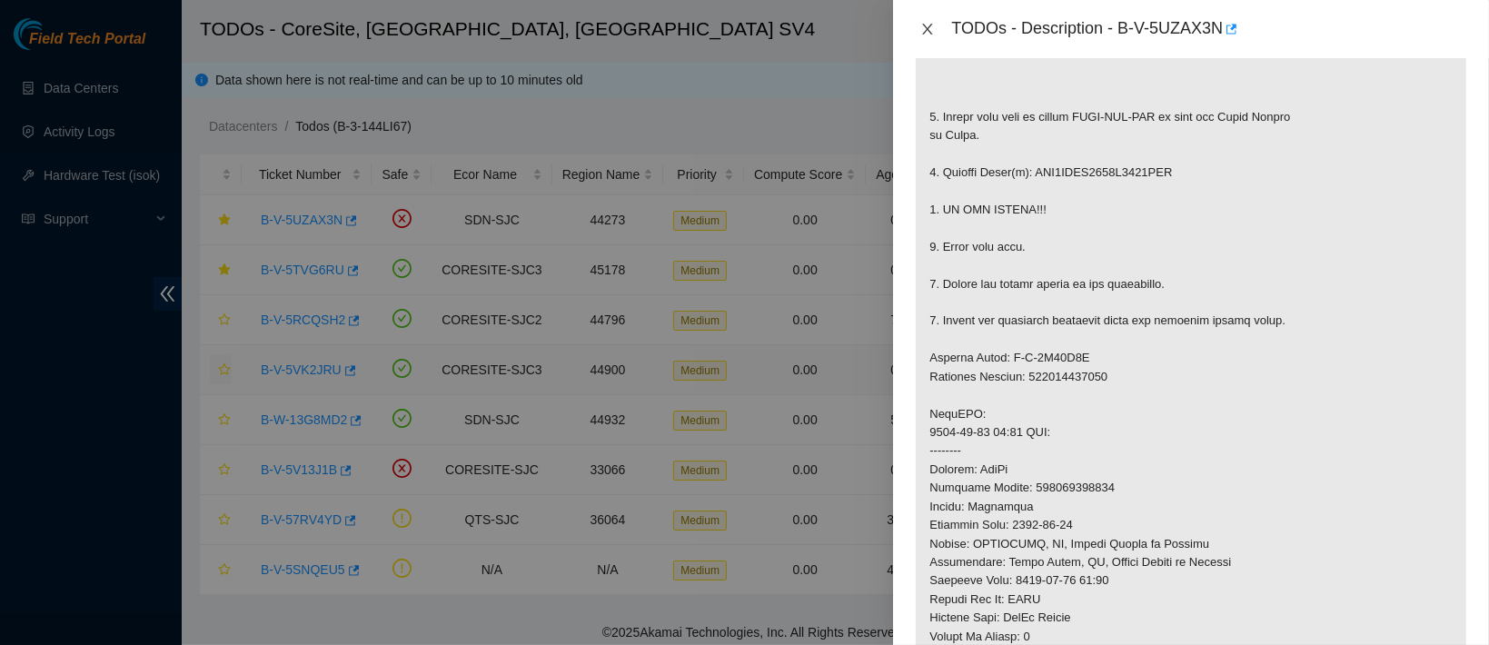
click at [925, 25] on icon "close" at bounding box center [928, 29] width 10 height 11
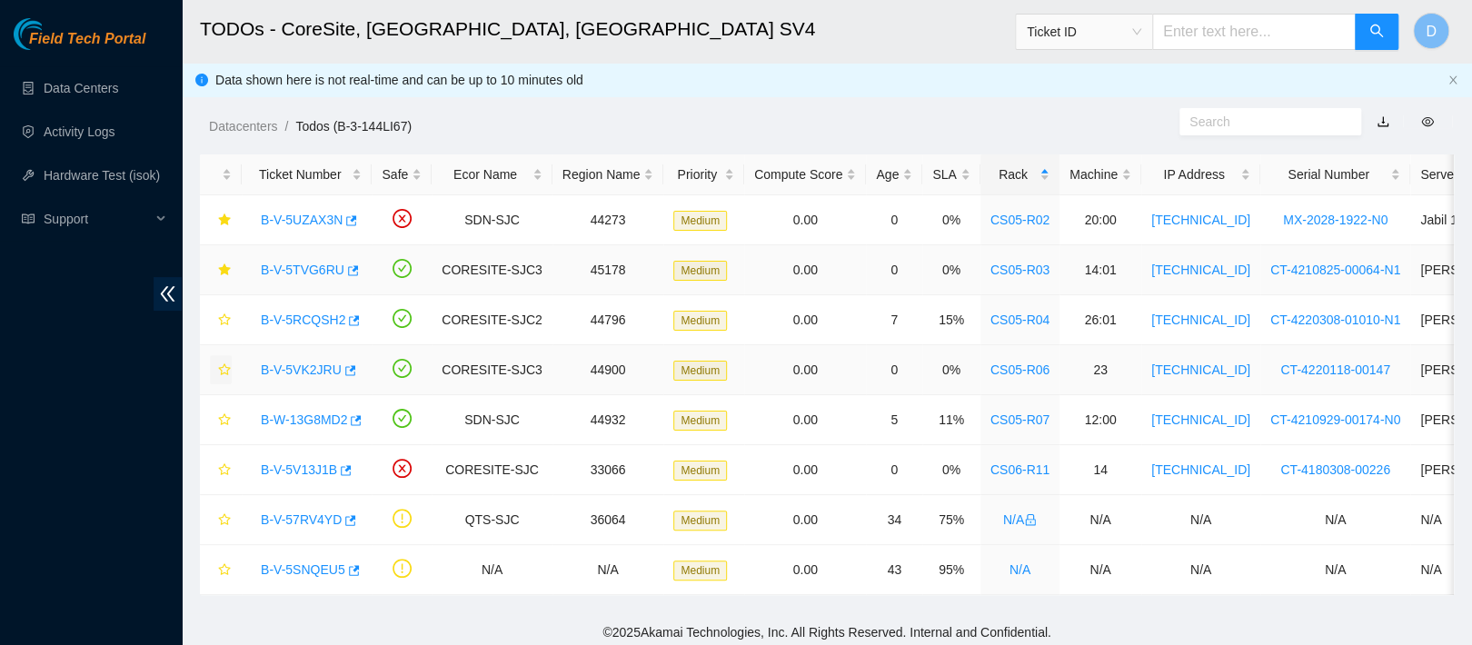
click at [312, 271] on link "B-V-5TVG6RU" at bounding box center [303, 270] width 84 height 15
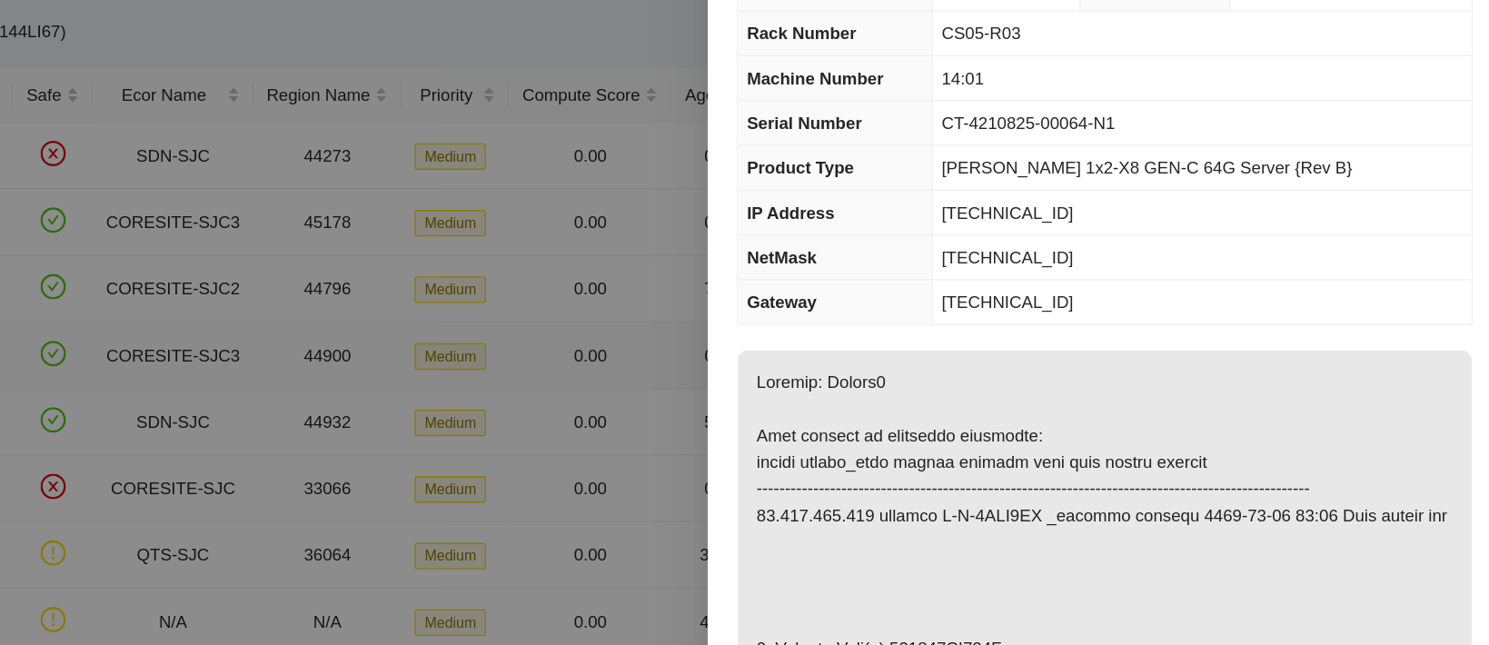
scroll to position [0, 0]
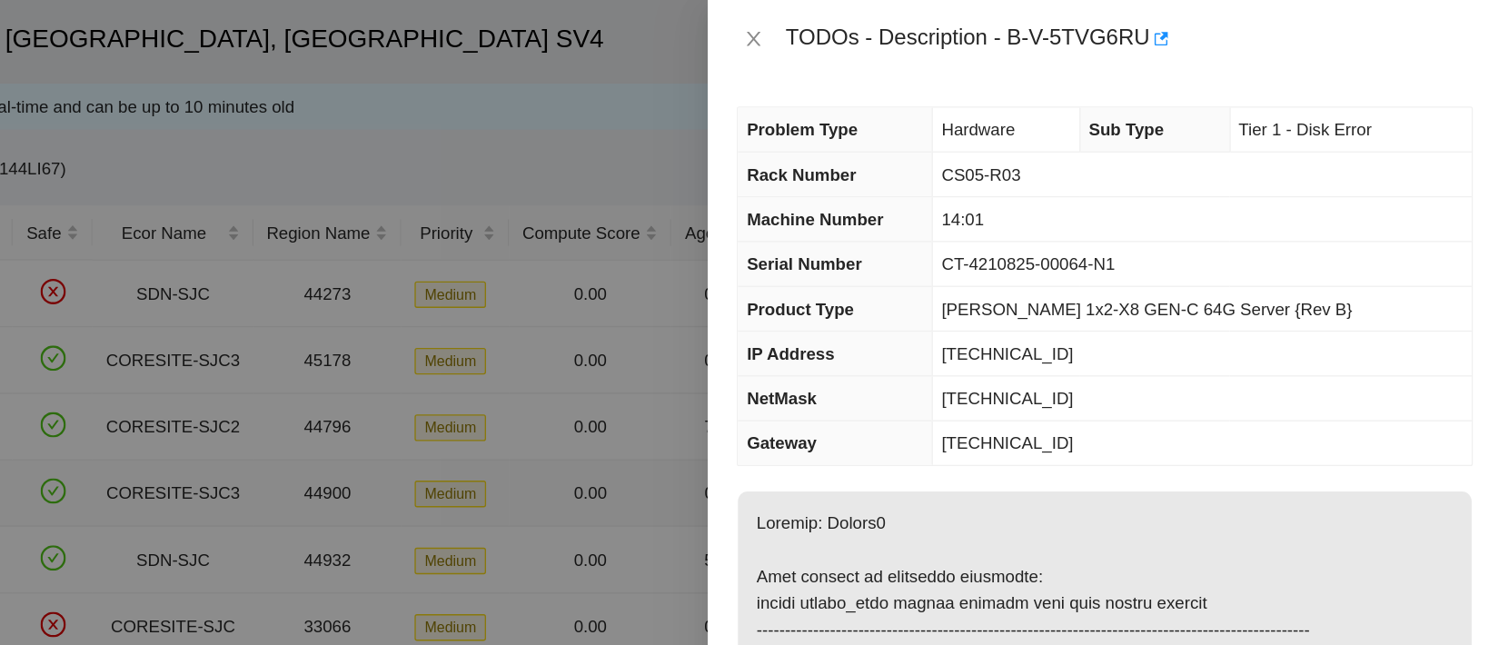
click at [932, 40] on div "TODOs - Description - B-V-5TVG6RU" at bounding box center [1191, 29] width 553 height 29
click at [925, 27] on icon "close" at bounding box center [928, 29] width 15 height 15
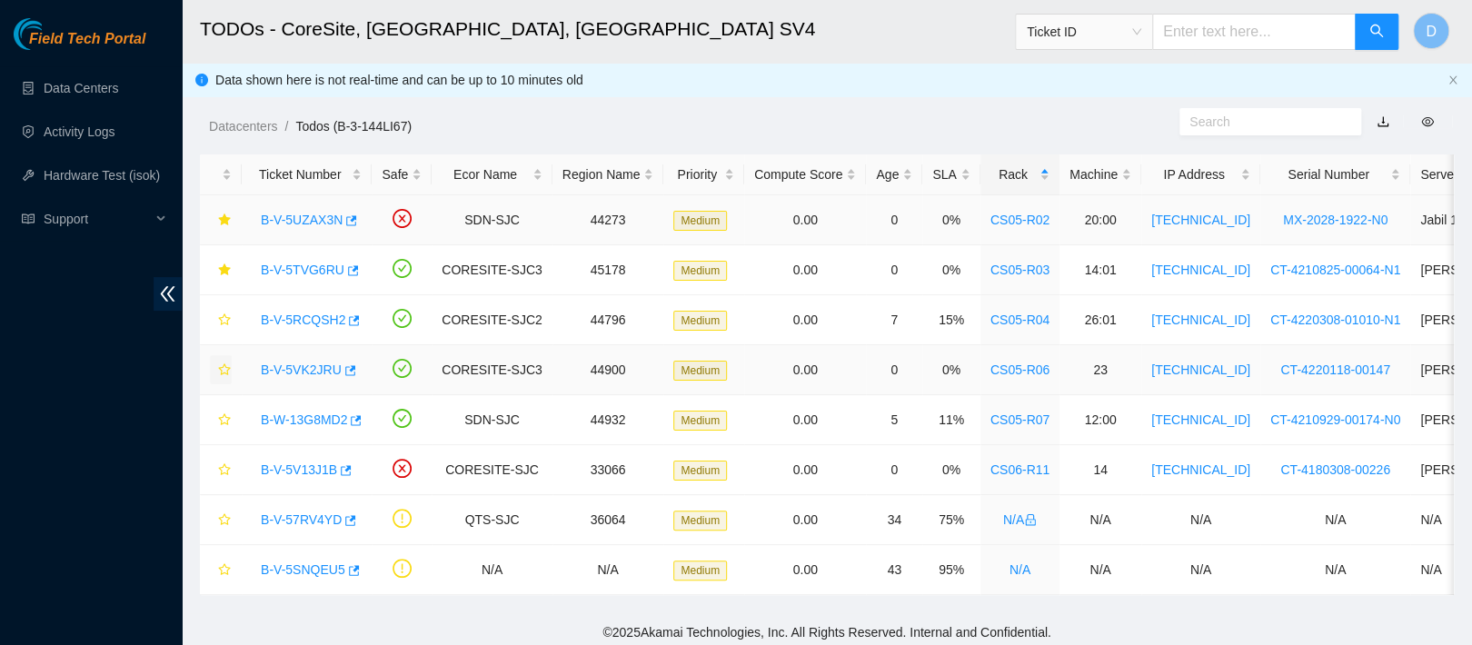
click at [300, 216] on link "B-V-5UZAX3N" at bounding box center [302, 220] width 82 height 15
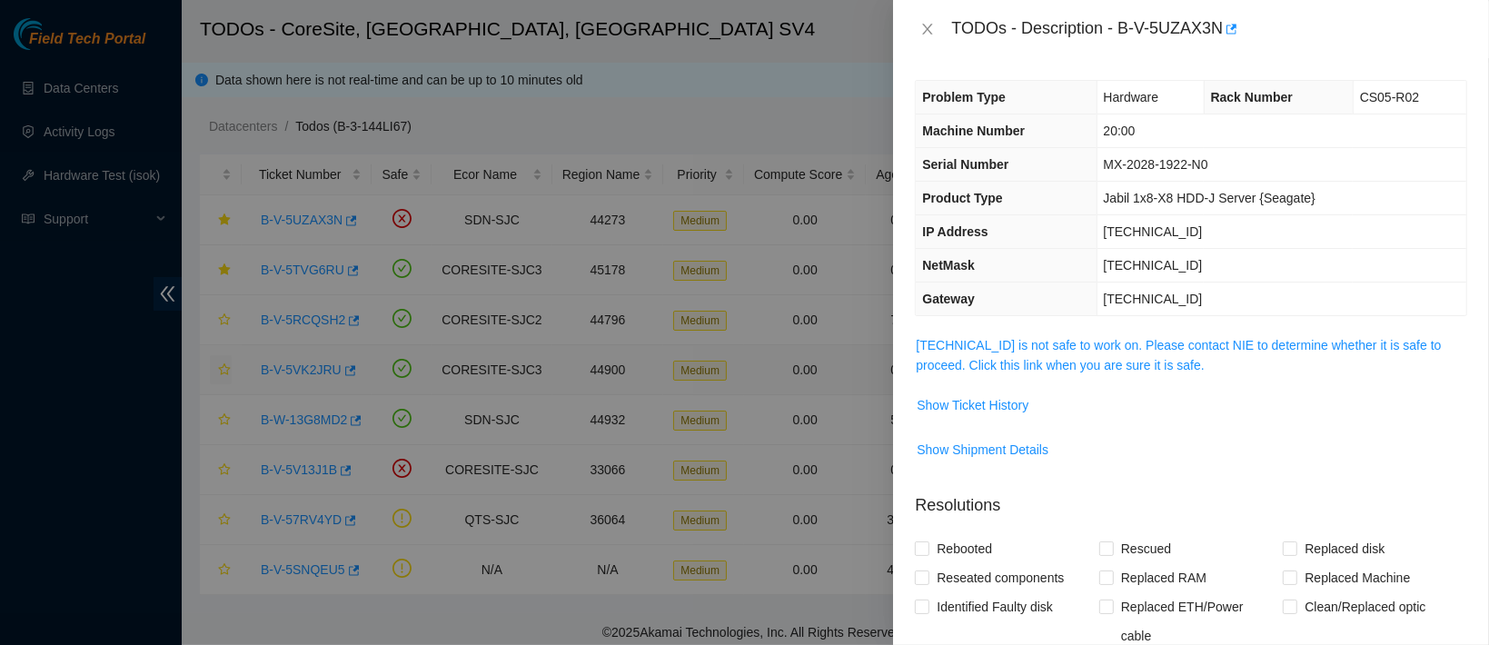
scroll to position [362, 0]
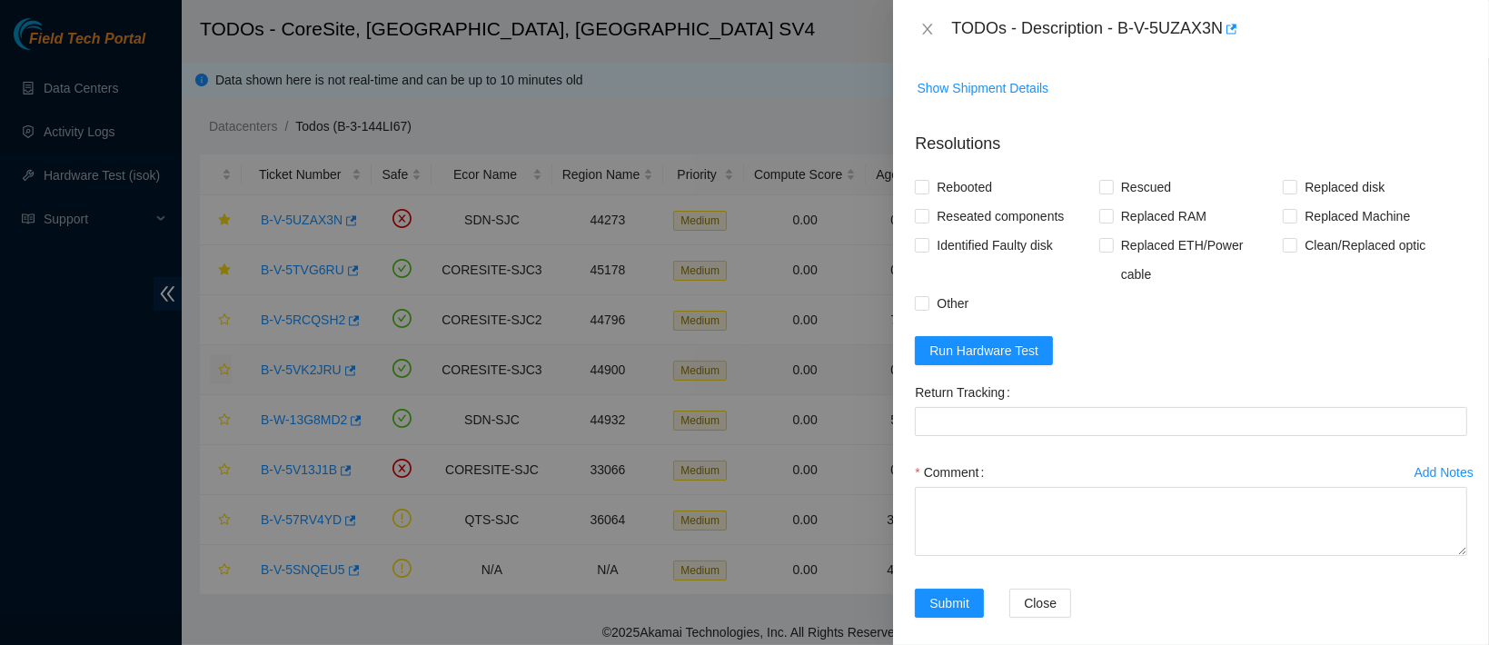
click at [1004, 353] on form "Resolutions Rebooted Rescued Replaced disk Reseated components Replaced RAM Rep…" at bounding box center [1191, 378] width 553 height 523
click at [1004, 347] on button "Run Hardware Test" at bounding box center [984, 350] width 138 height 29
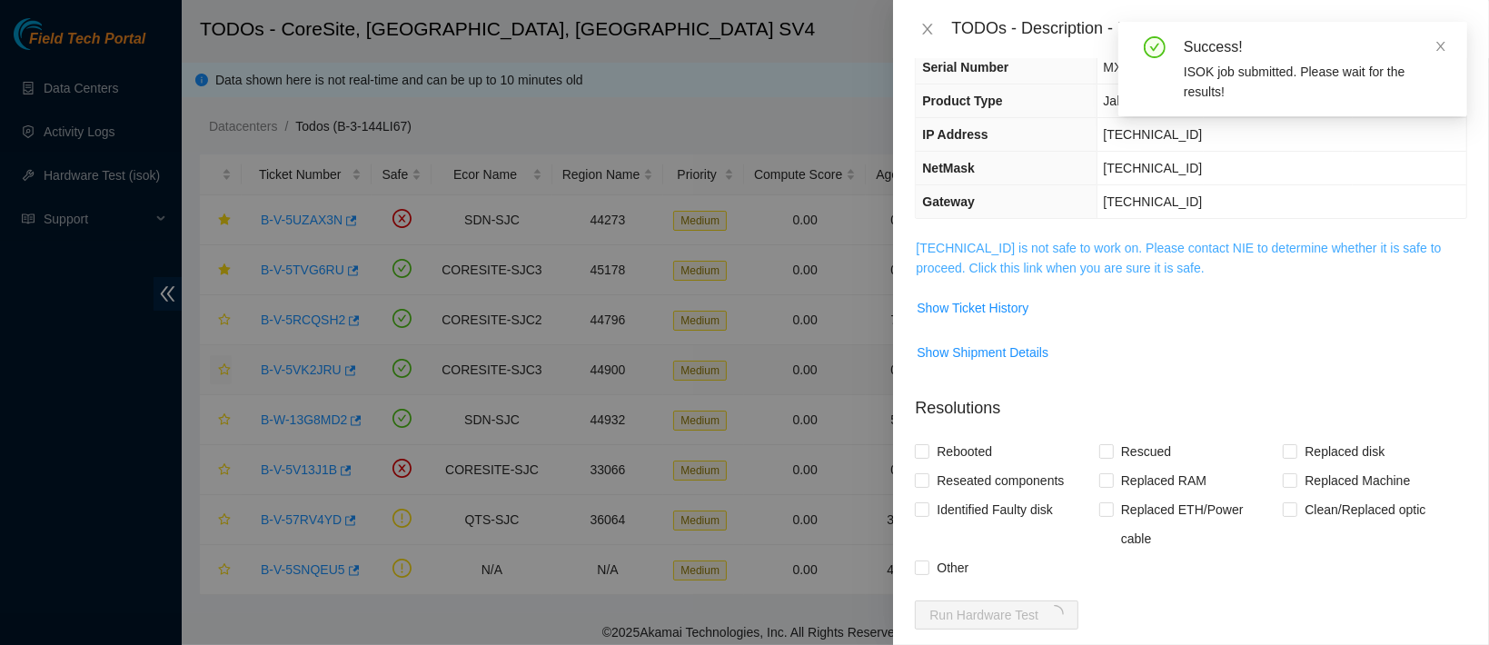
click at [1076, 249] on link "[TECHNICAL_ID] is not safe to work on. Please contact NIE to determine whether …" at bounding box center [1178, 258] width 525 height 35
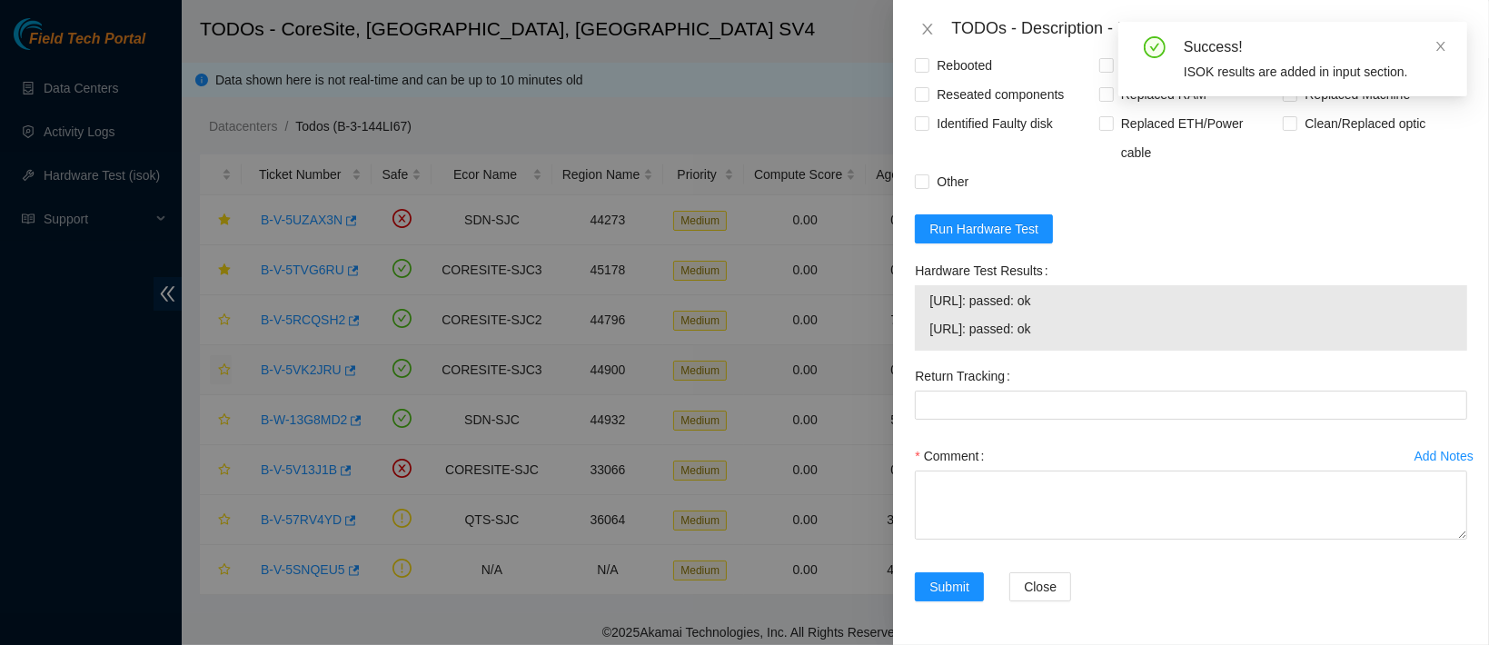
scroll to position [1919, 0]
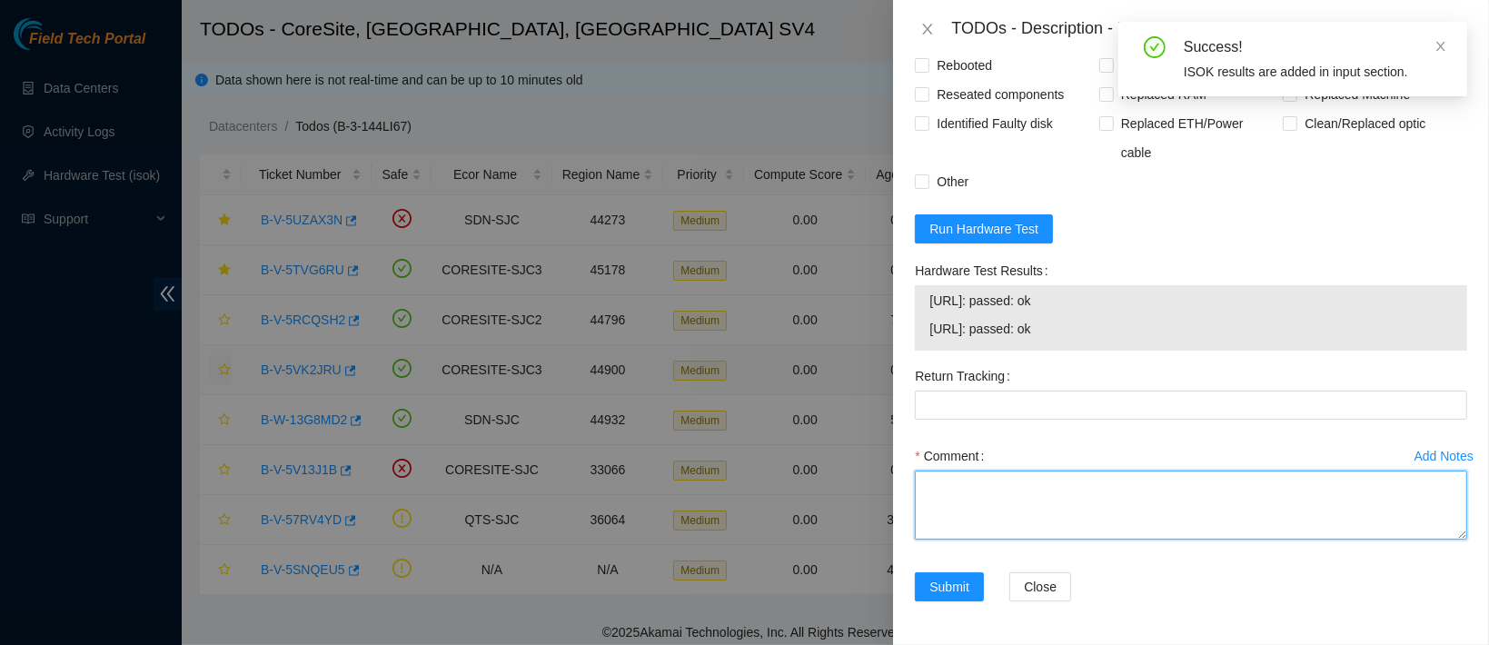
click at [986, 476] on textarea "Comment" at bounding box center [1191, 505] width 553 height 69
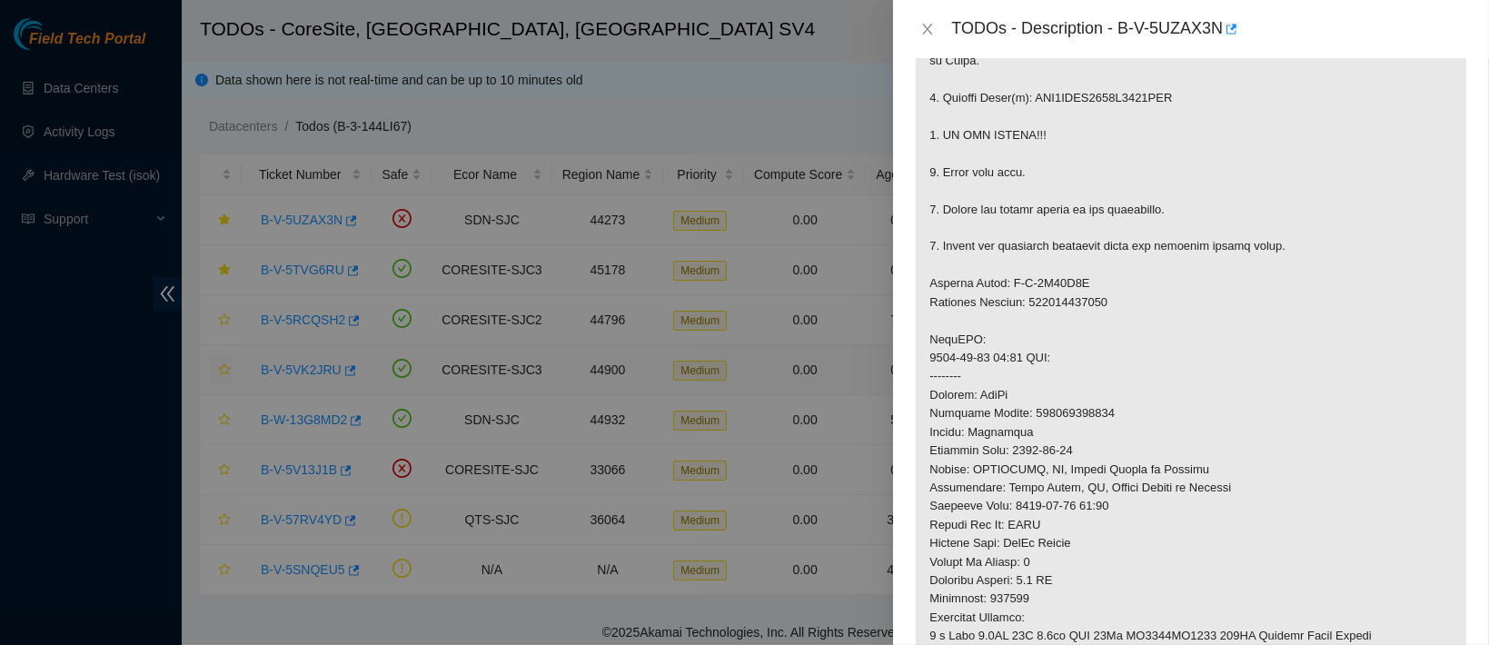
scroll to position [478, 0]
drag, startPoint x: 1152, startPoint y: 231, endPoint x: 1073, endPoint y: 227, distance: 79.1
click at [1073, 227] on p at bounding box center [1191, 334] width 551 height 955
copy p "WFK6NXME"
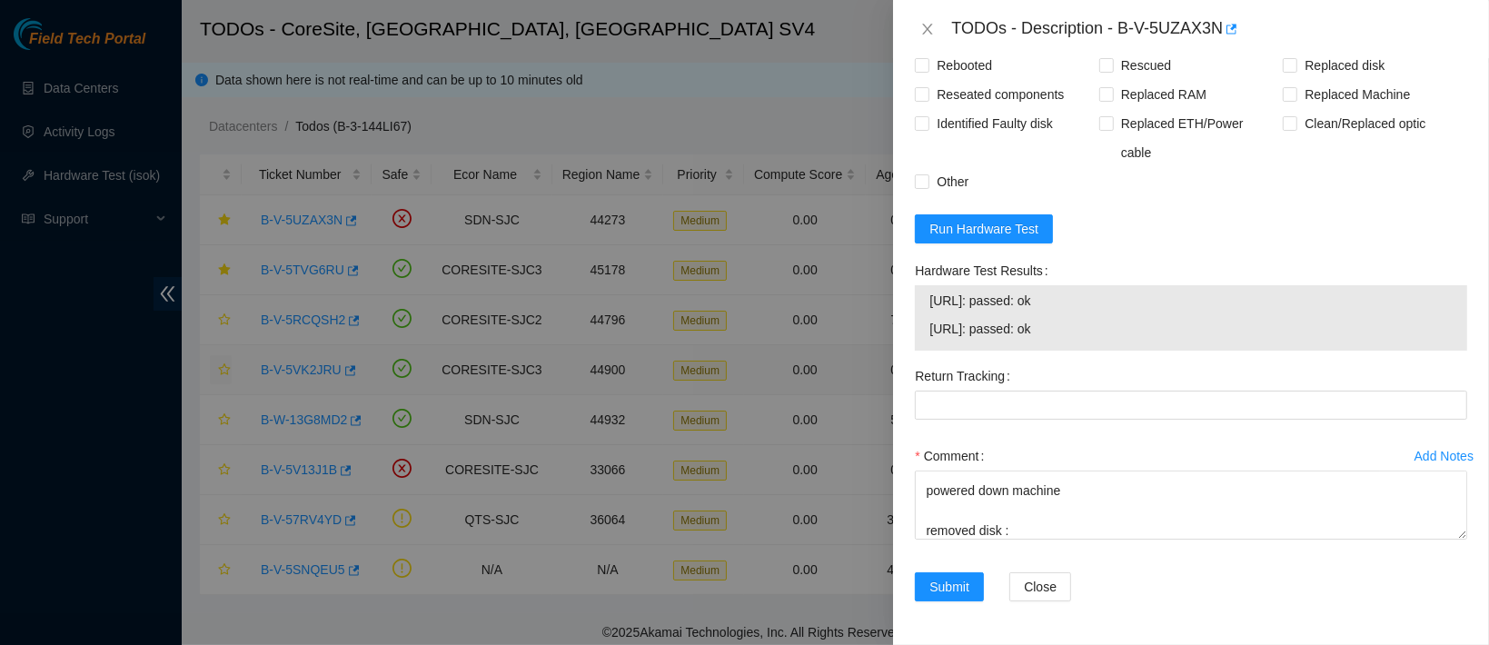
scroll to position [1919, 0]
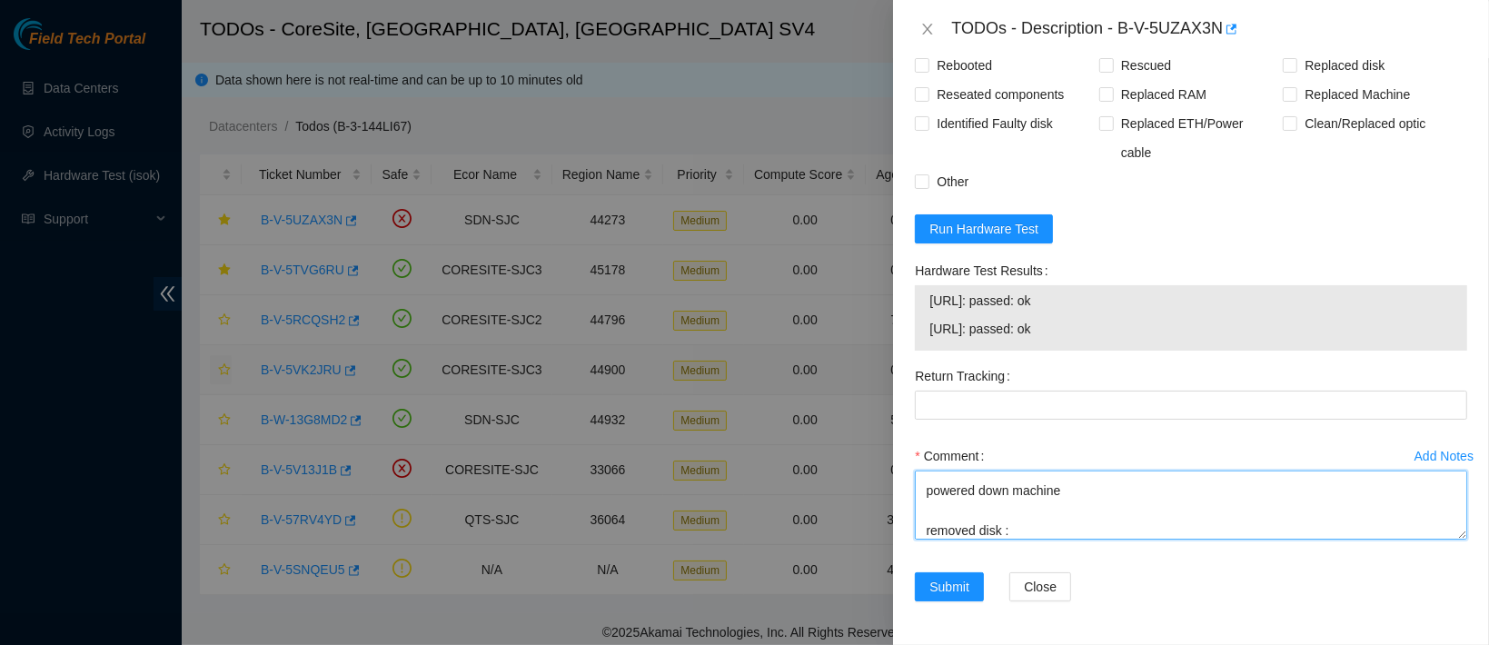
click at [1042, 521] on textarea "contacted nocc to confirm that ticket was safe verified sn on machine connected…" at bounding box center [1191, 505] width 553 height 69
paste textarea "WFK6NXME"
paste textarea "WFK8YCPD"
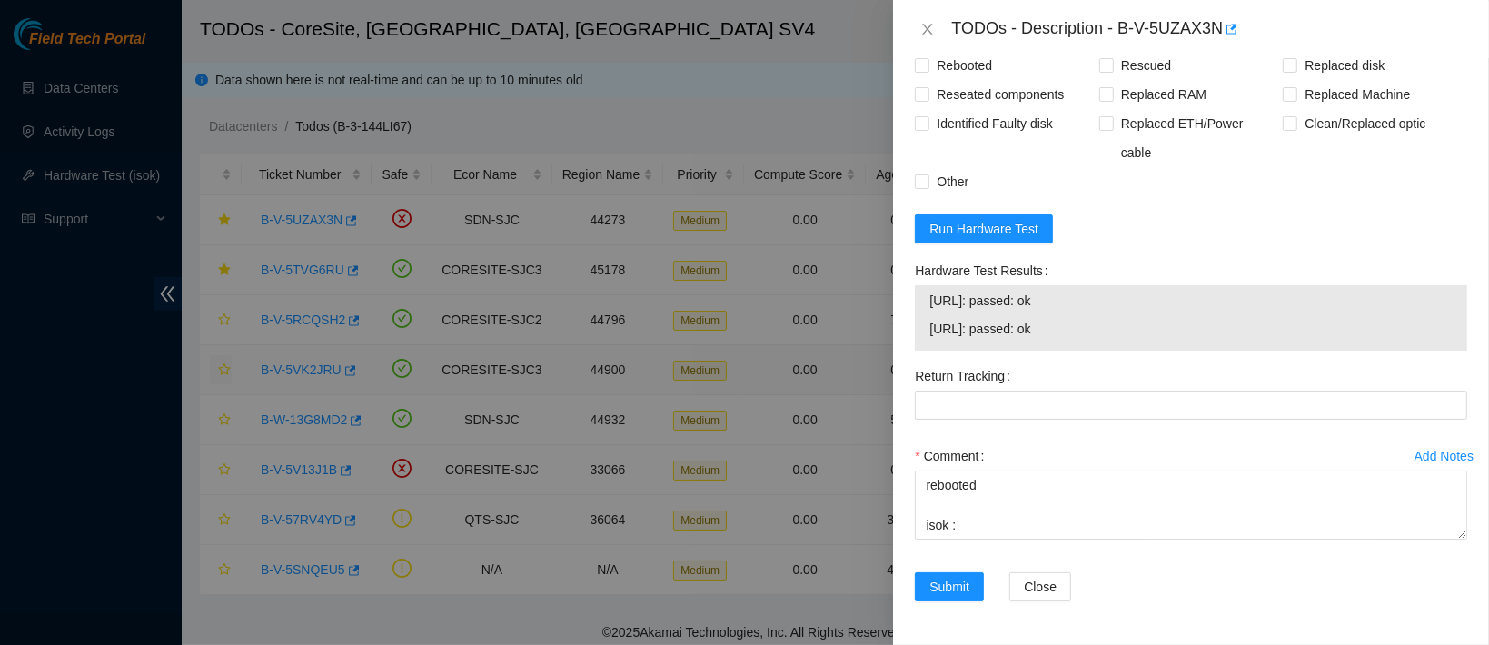
drag, startPoint x: 930, startPoint y: 290, endPoint x: 1090, endPoint y: 343, distance: 169.3
click at [1090, 343] on tbody "[URL]: passed: ok [URL]: passed: ok" at bounding box center [1191, 318] width 525 height 56
copy tbody "[URL]: passed: ok [URL]: passed: ok"
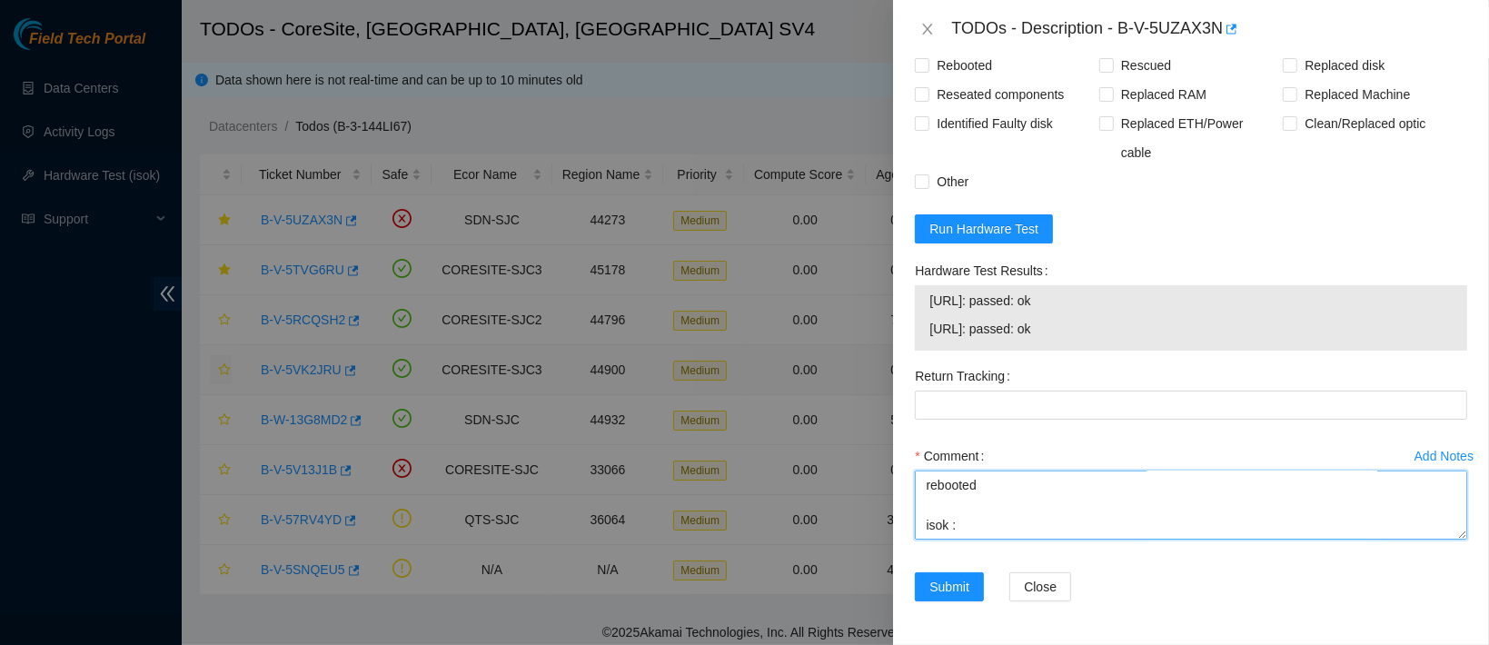
click at [942, 538] on textarea "contacted nocc to confirm that ticket was safe verified sn on machine connected…" at bounding box center [1191, 505] width 553 height 69
paste textarea "[URL]: passed: ok [URL]: passed: ok"
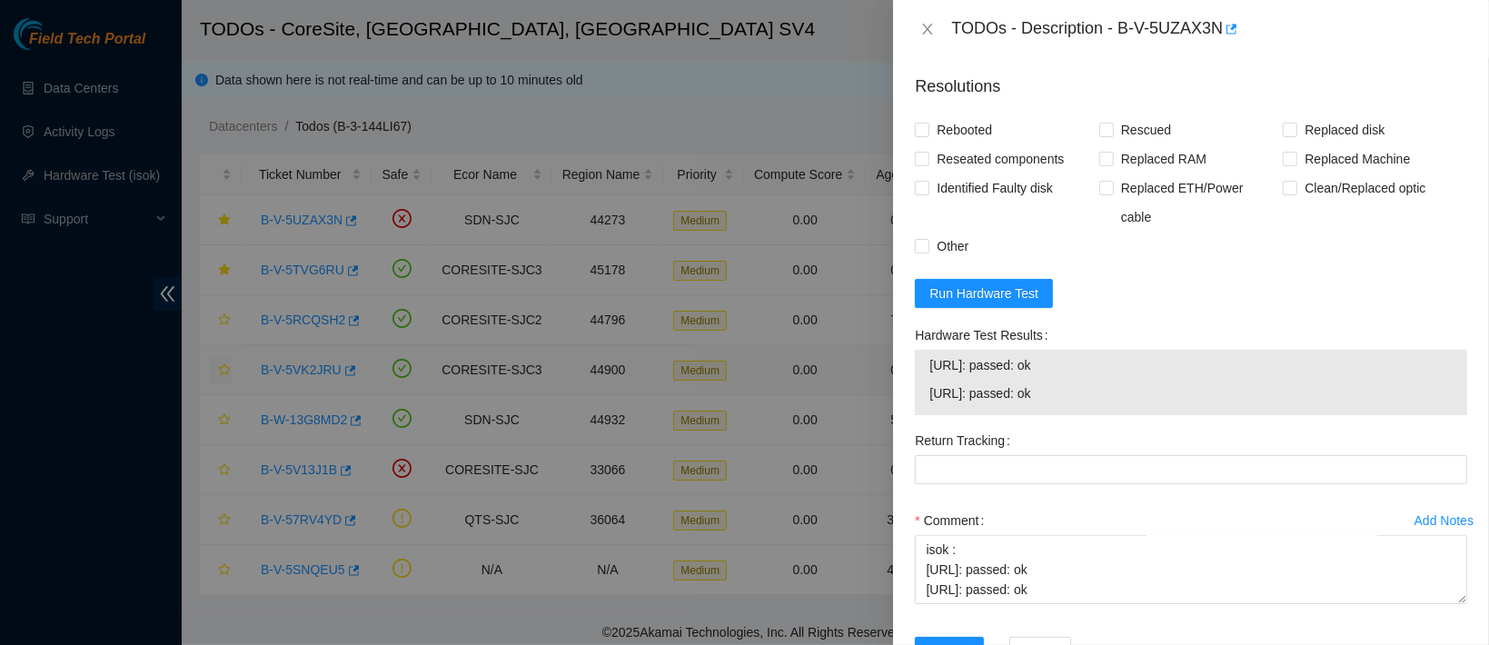
drag, startPoint x: 930, startPoint y: 207, endPoint x: 1147, endPoint y: 212, distance: 217.2
copy p "RMA Return: B-V-5V94Z0Y"
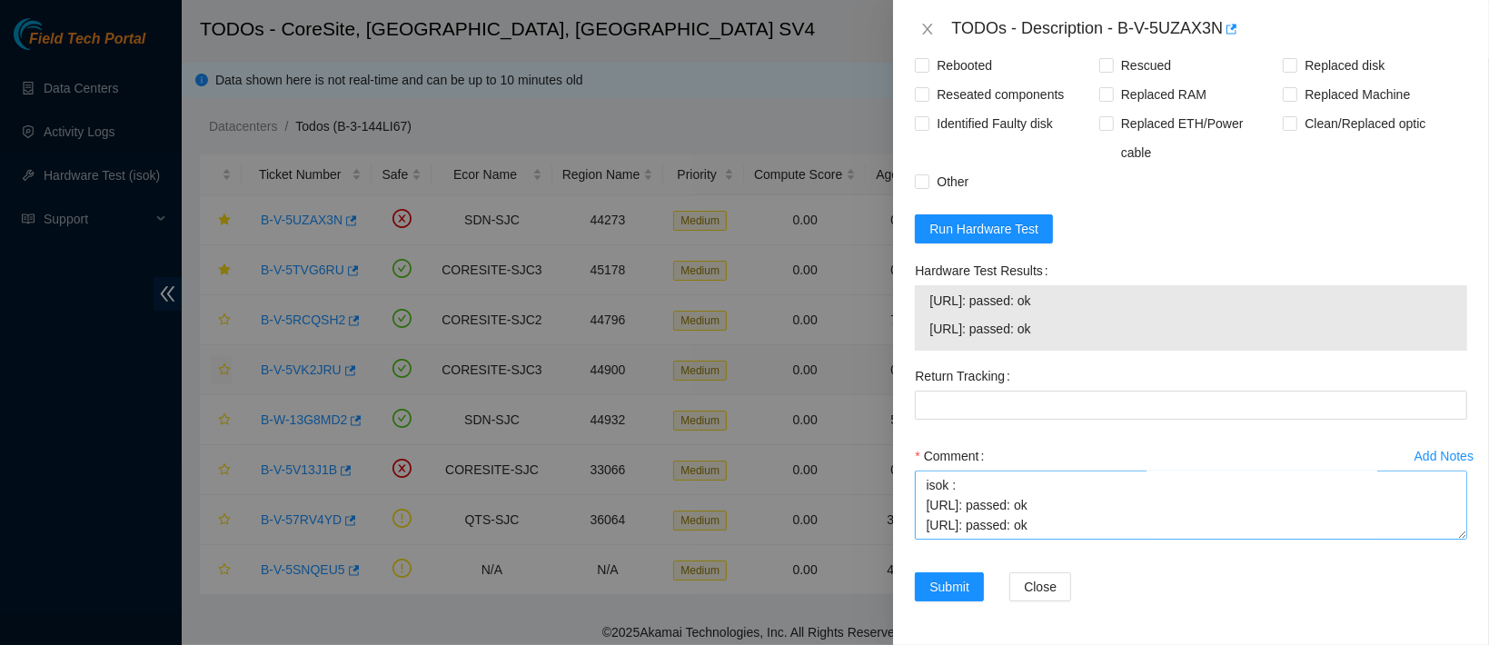
scroll to position [1917, 0]
click at [996, 519] on textarea "contacted nocc to confirm that ticket was safe verified sn on machine connected…" at bounding box center [1191, 505] width 553 height 69
click at [970, 528] on textarea "contacted nocc to confirm that ticket was safe verified sn on machine connected…" at bounding box center [1191, 505] width 553 height 69
paste textarea "RMA Return: B-V-5V94Z0Y"
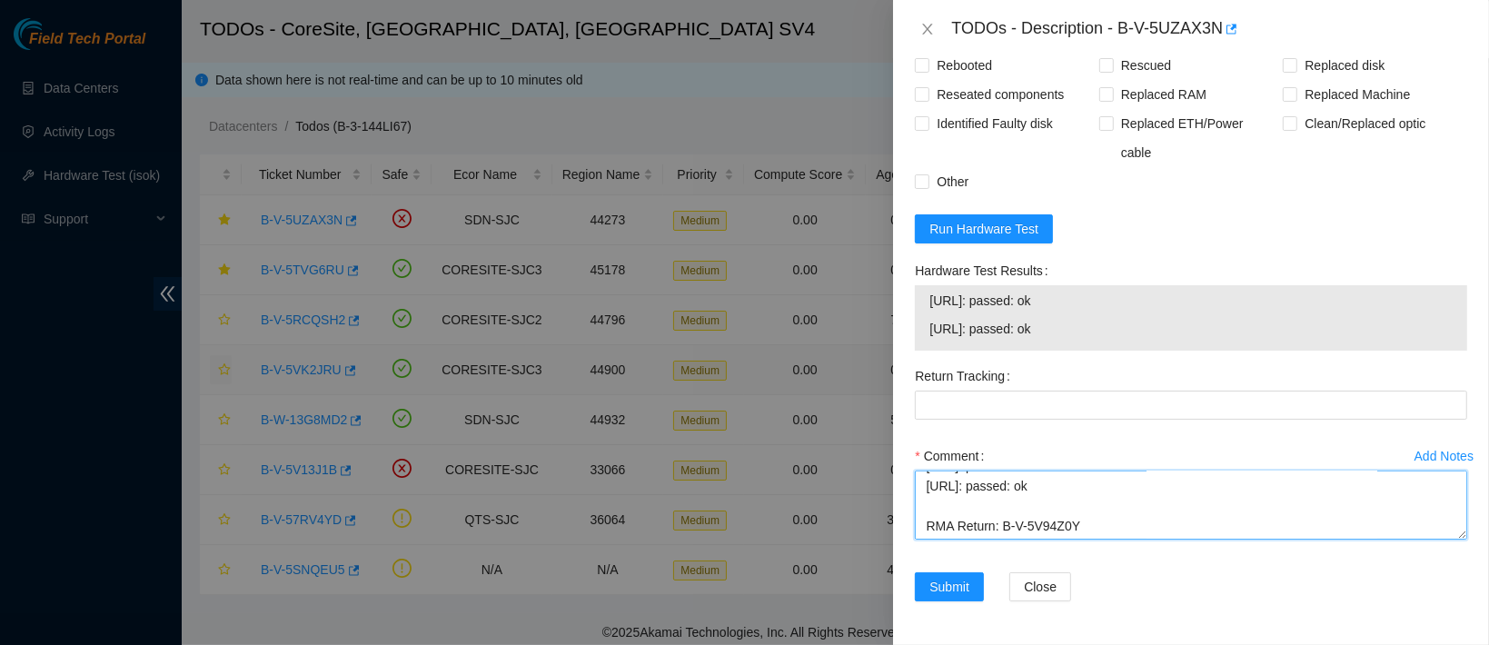
type textarea "contacted nocc to confirm that ticket was safe verified sn on machine connected…"
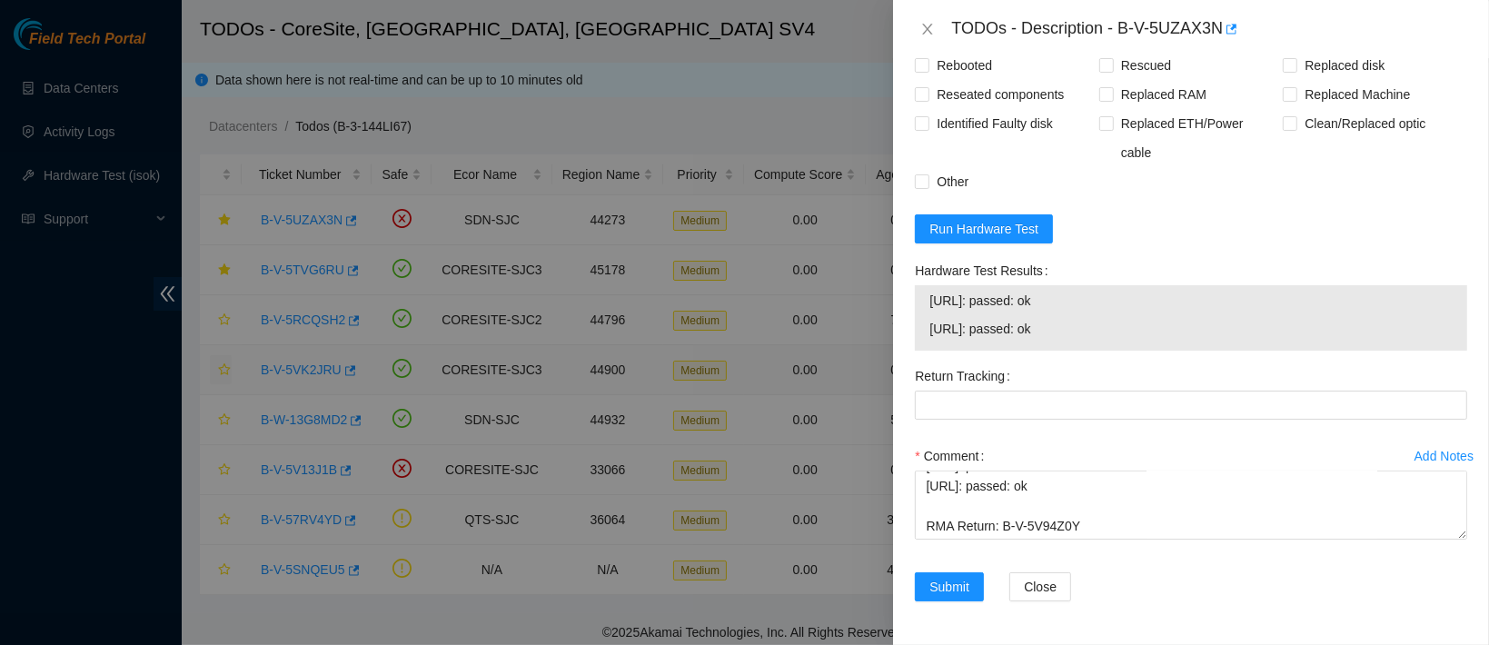
copy p "473665216016"
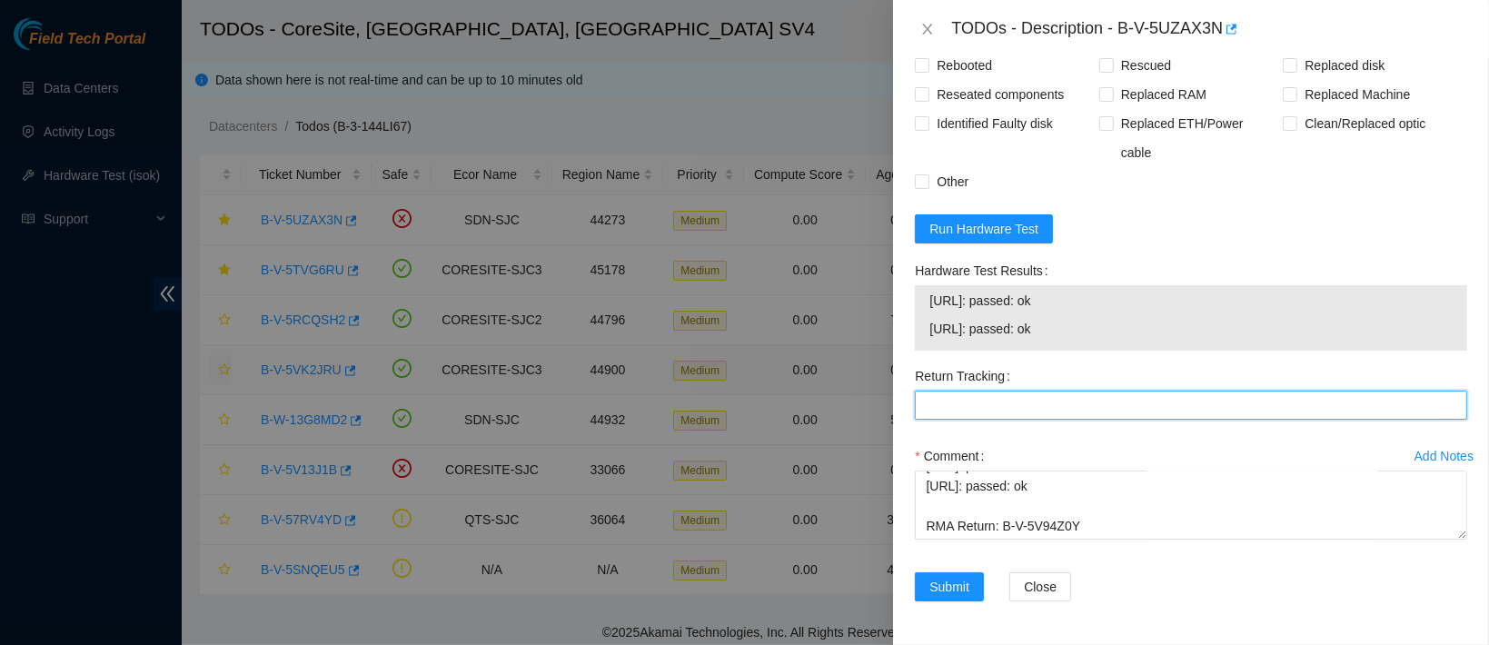
click at [1006, 418] on Tracking "Return Tracking" at bounding box center [1191, 405] width 553 height 29
paste Tracking "473665216016"
type Tracking "473665216016"
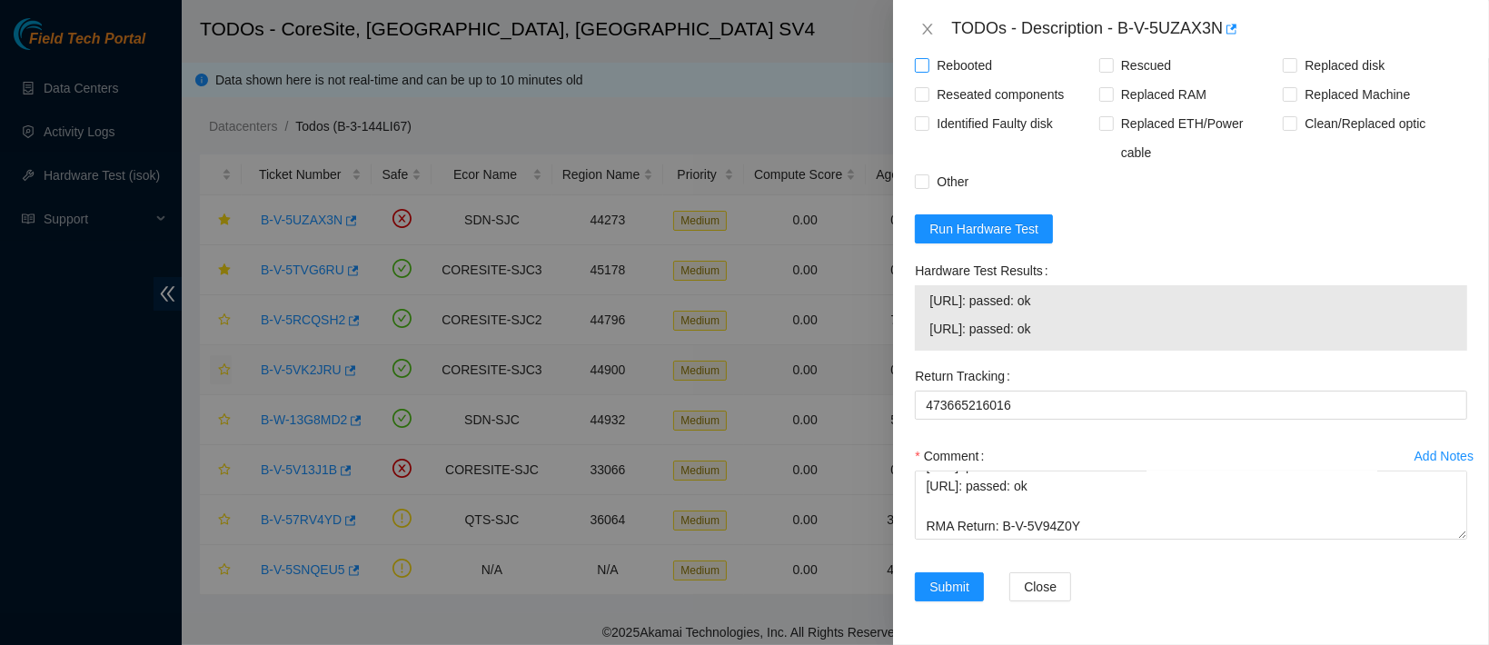
click at [961, 80] on span "Rebooted" at bounding box center [965, 65] width 70 height 29
click at [928, 71] on input "Rebooted" at bounding box center [921, 64] width 13 height 13
checkbox input "true"
click at [990, 109] on span "Reseated components" at bounding box center [1001, 94] width 142 height 29
click at [928, 100] on input "Reseated components" at bounding box center [921, 93] width 13 height 13
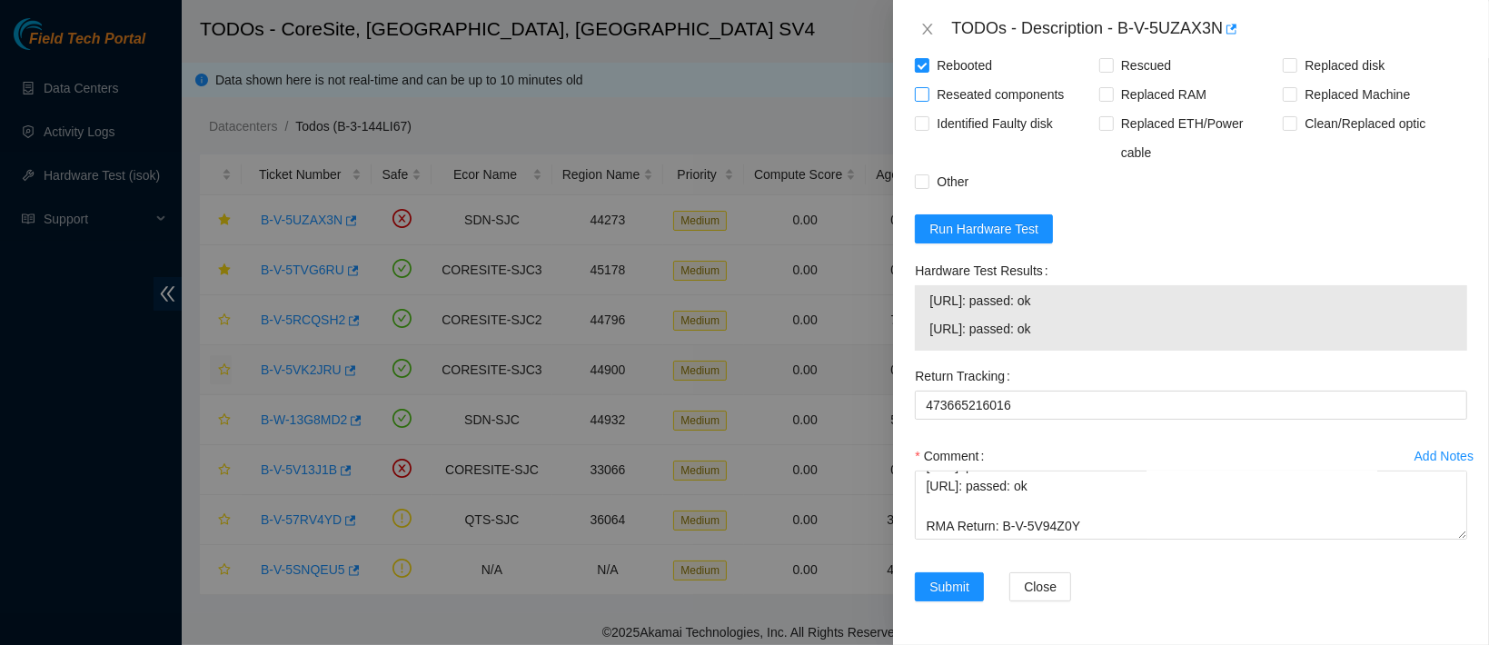
checkbox input "true"
click at [1300, 80] on span "Replaced disk" at bounding box center [1345, 65] width 95 height 29
click at [1296, 71] on input "Replaced disk" at bounding box center [1289, 64] width 13 height 13
checkbox input "true"
click at [956, 581] on span "Submit" at bounding box center [950, 587] width 40 height 20
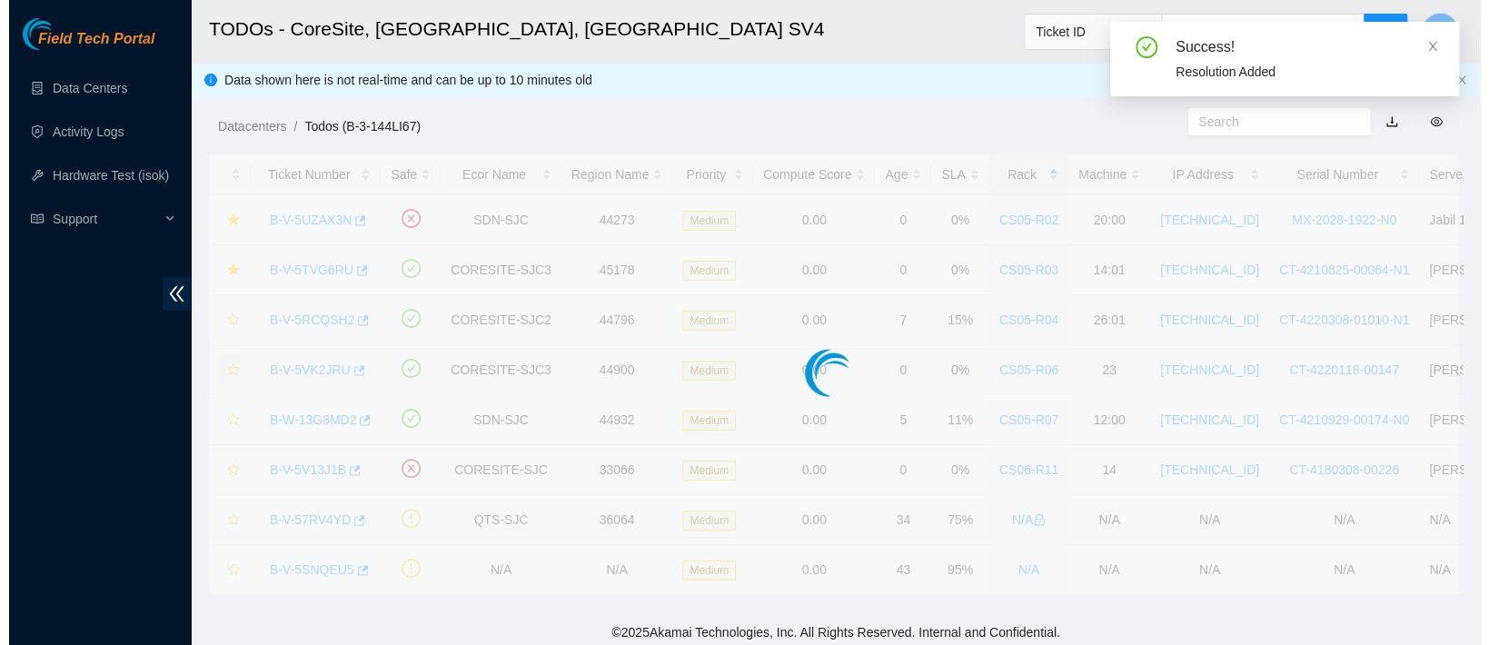
scroll to position [547, 0]
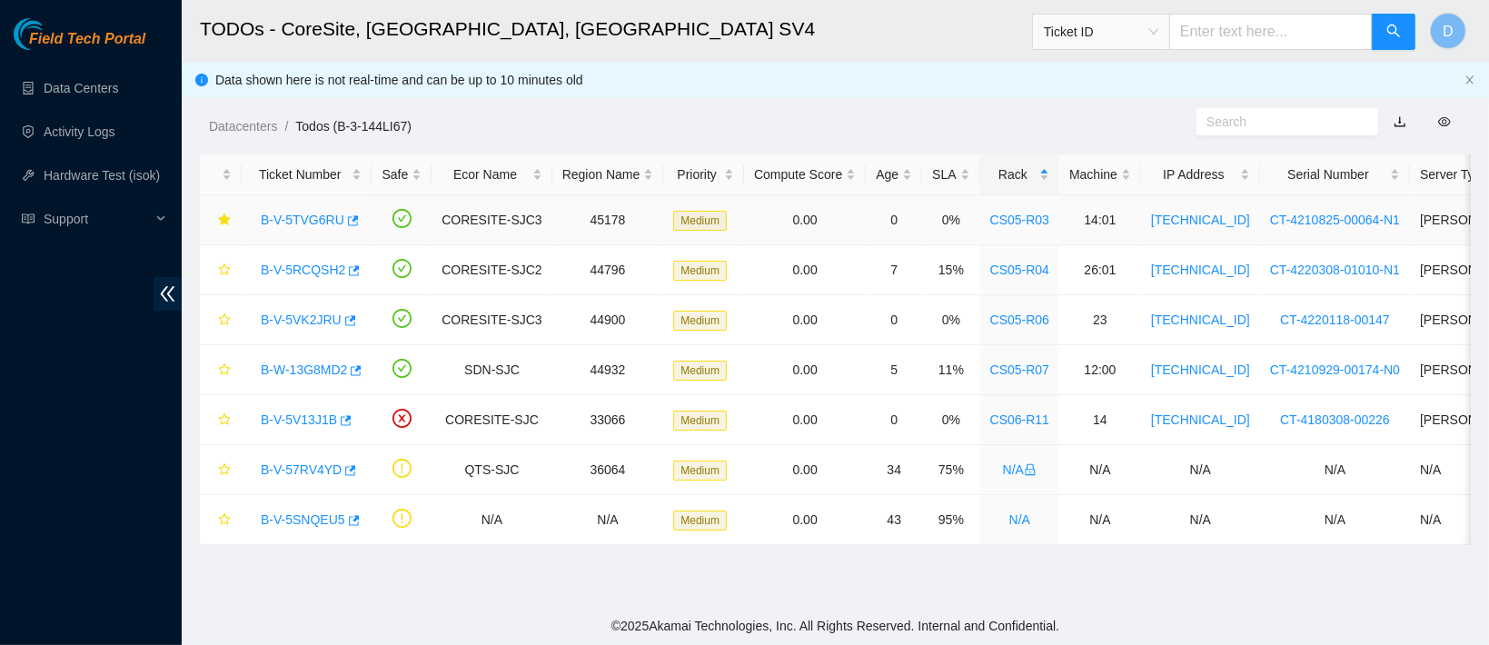
click at [321, 221] on link "B-V-5TVG6RU" at bounding box center [303, 220] width 84 height 15
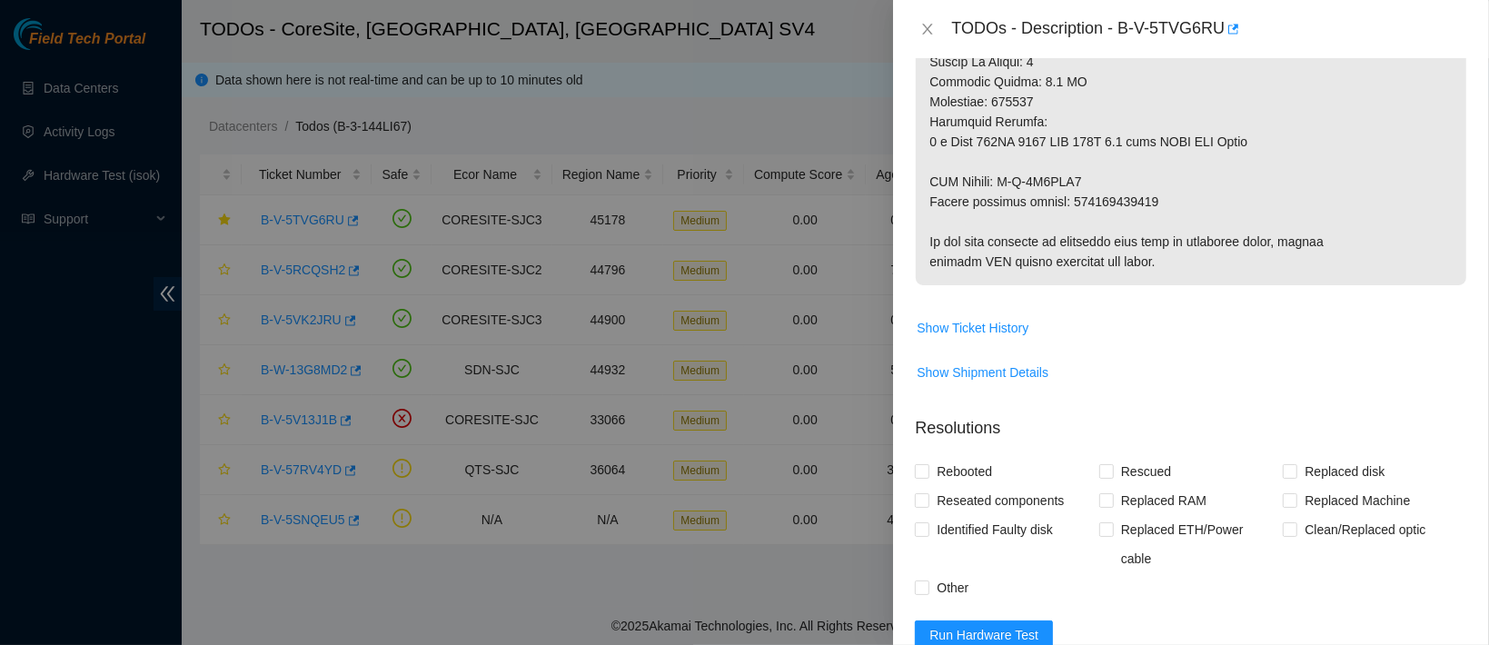
scroll to position [1354, 0]
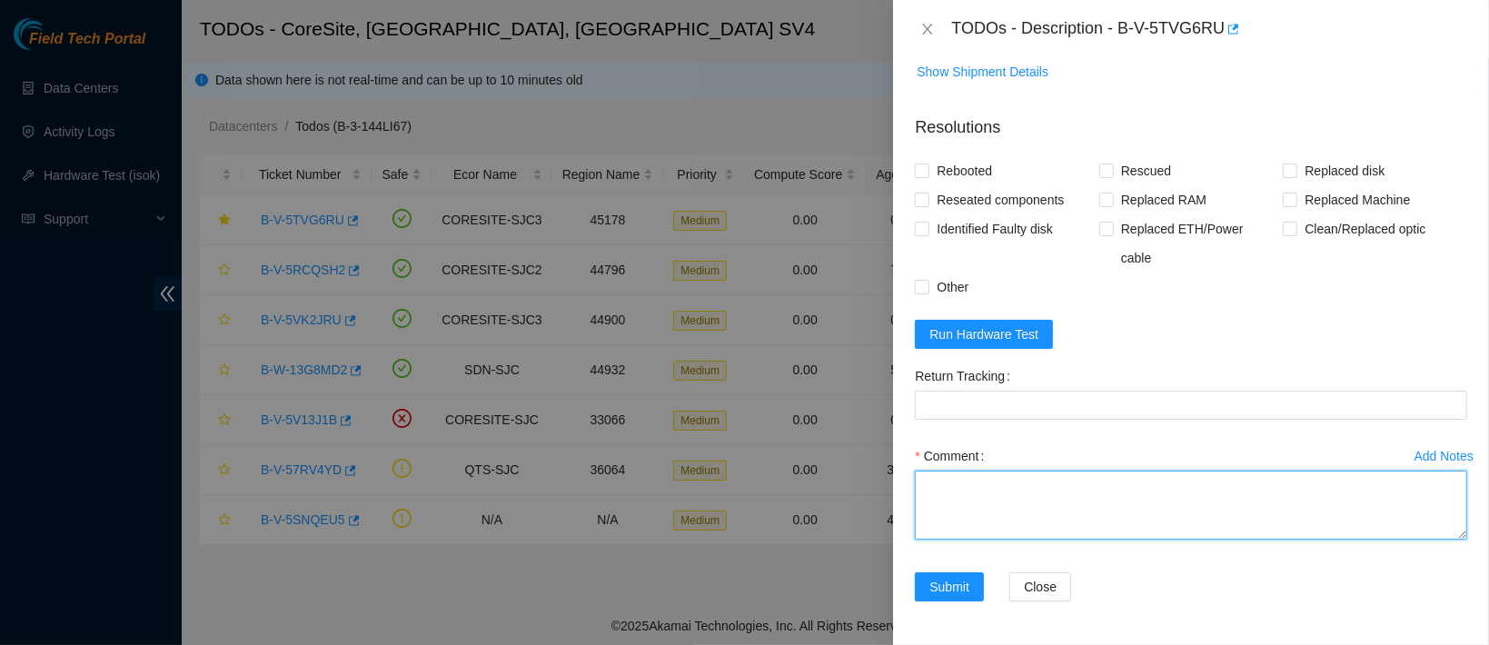
click at [999, 507] on textarea "Comment" at bounding box center [1191, 505] width 553 height 69
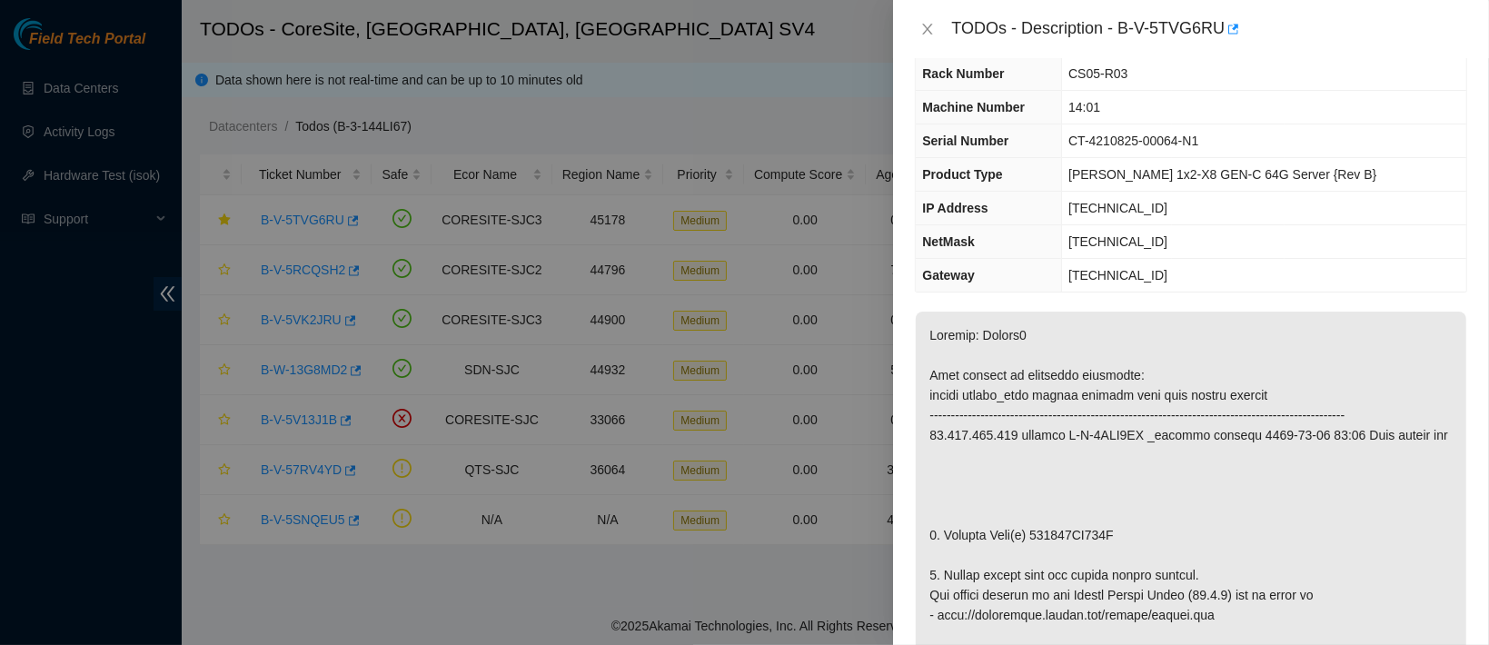
scroll to position [206, 0]
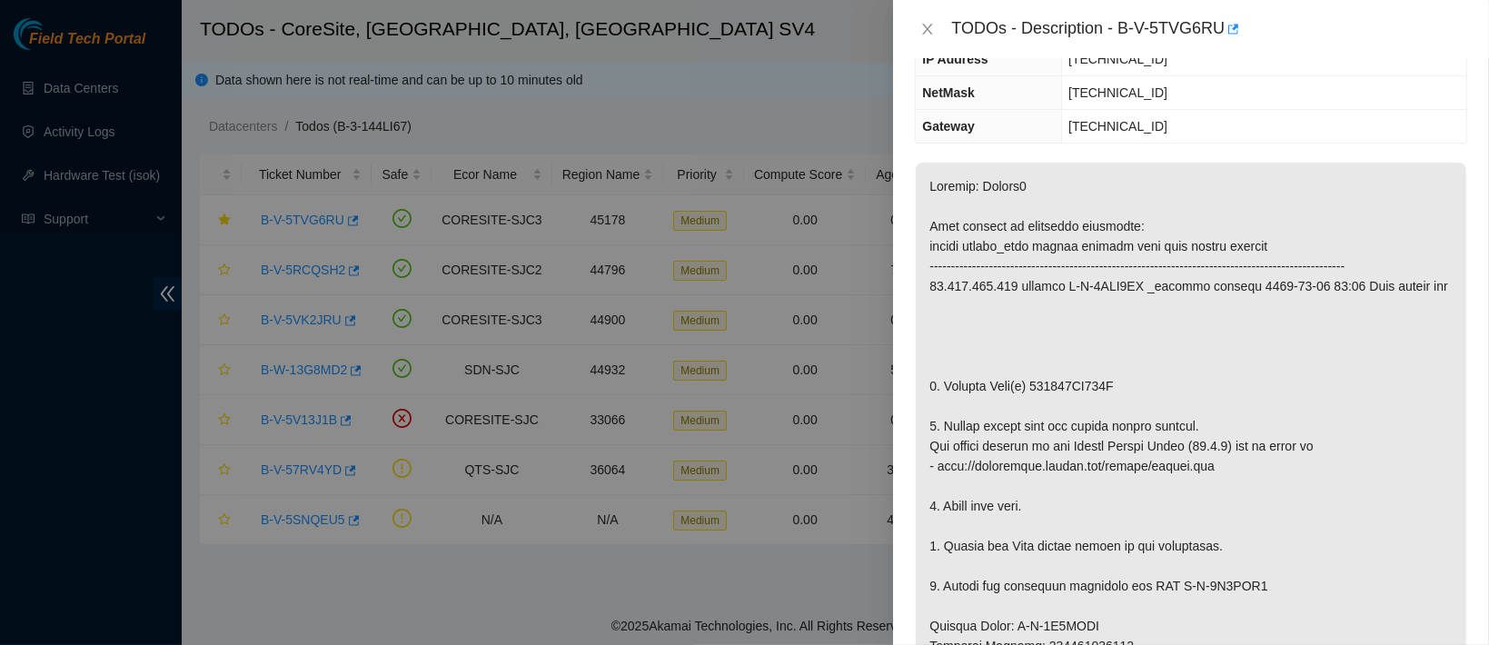
click at [1041, 406] on p at bounding box center [1191, 646] width 551 height 967
copy p "222438AD486E"
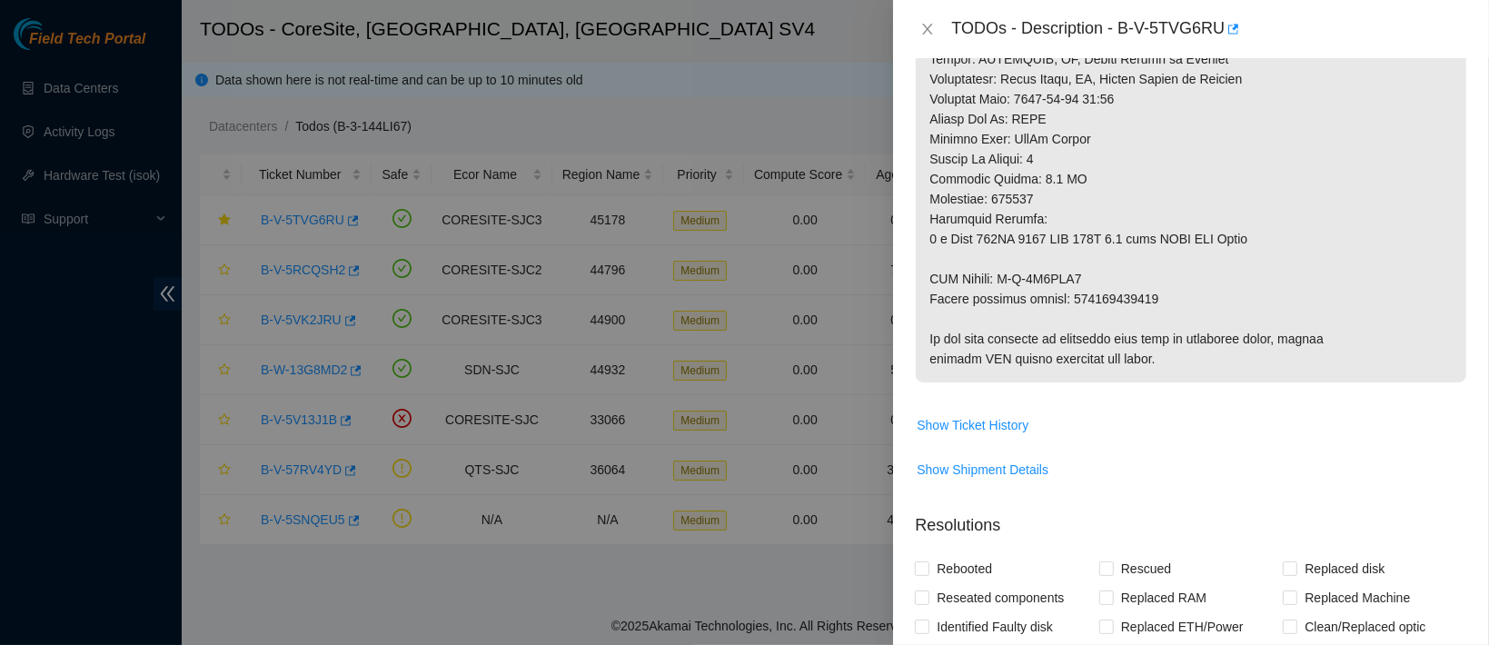
scroll to position [1354, 0]
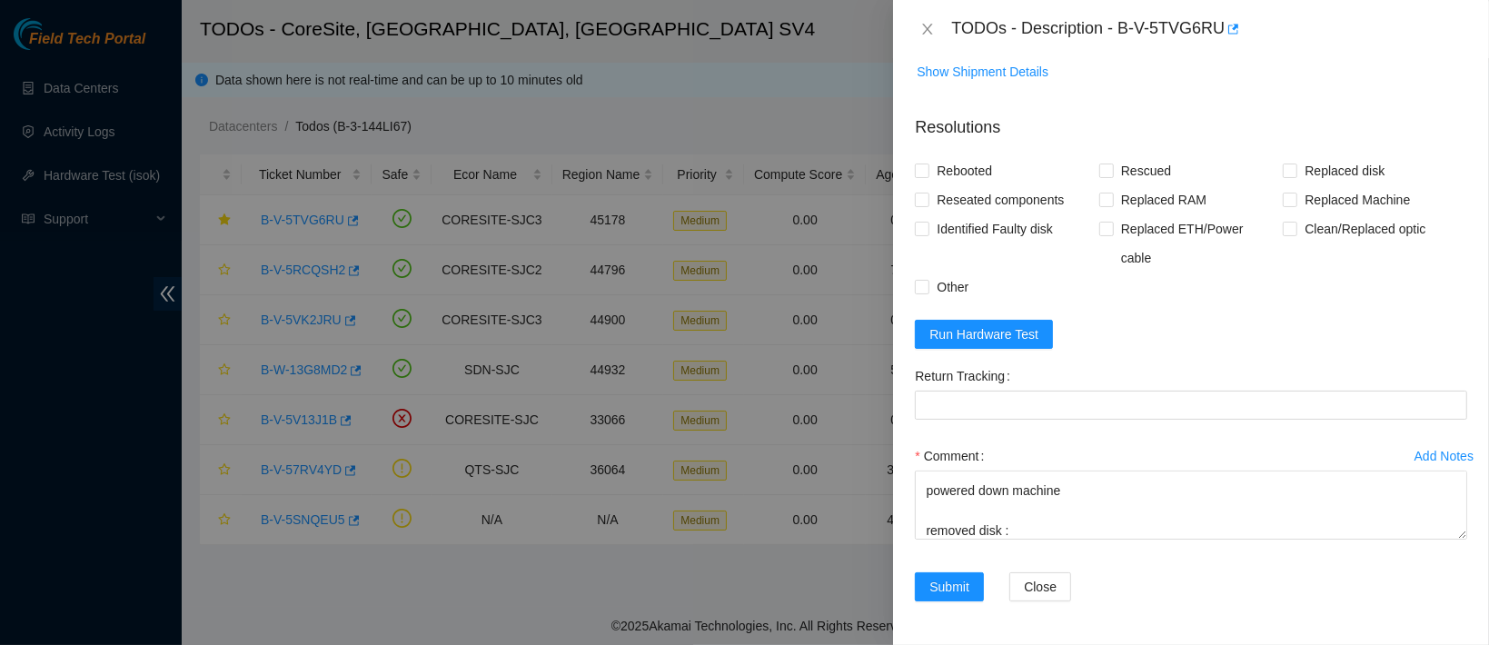
click at [1025, 543] on div "Comment contacted nocc to confirm that ticket was safe verified sn on machine c…" at bounding box center [1191, 496] width 553 height 109
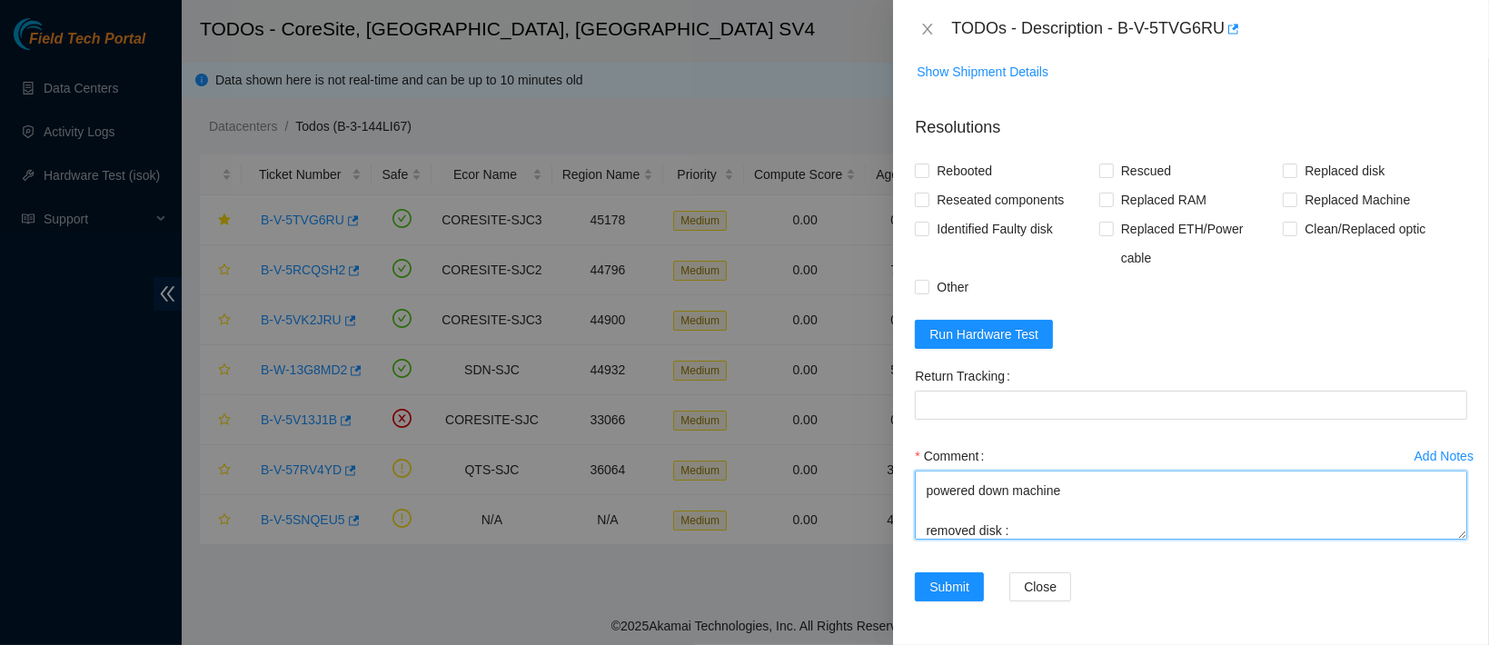
click at [1025, 530] on textarea "contacted nocc to confirm that ticket was safe verified sn on machine connected…" at bounding box center [1191, 505] width 553 height 69
paste textarea "222438AD486E"
paste textarea "22053475786F"
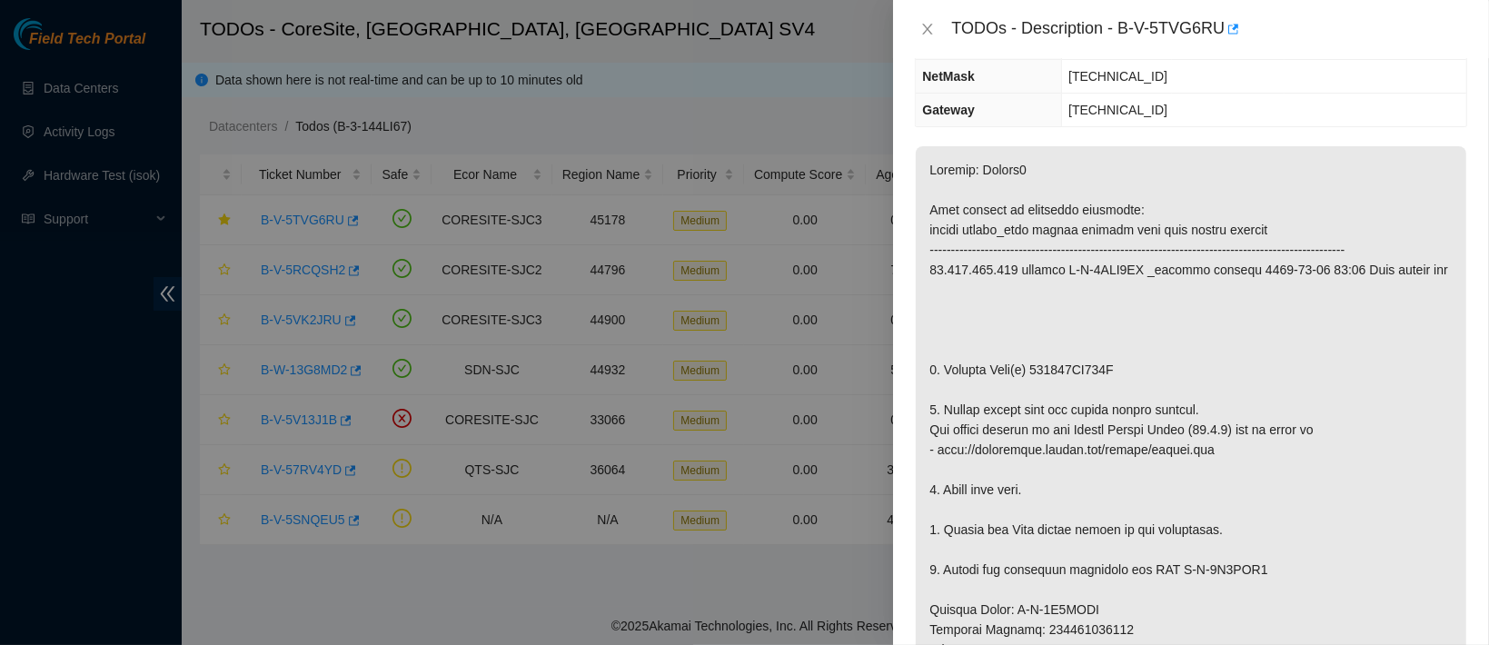
scroll to position [0, 0]
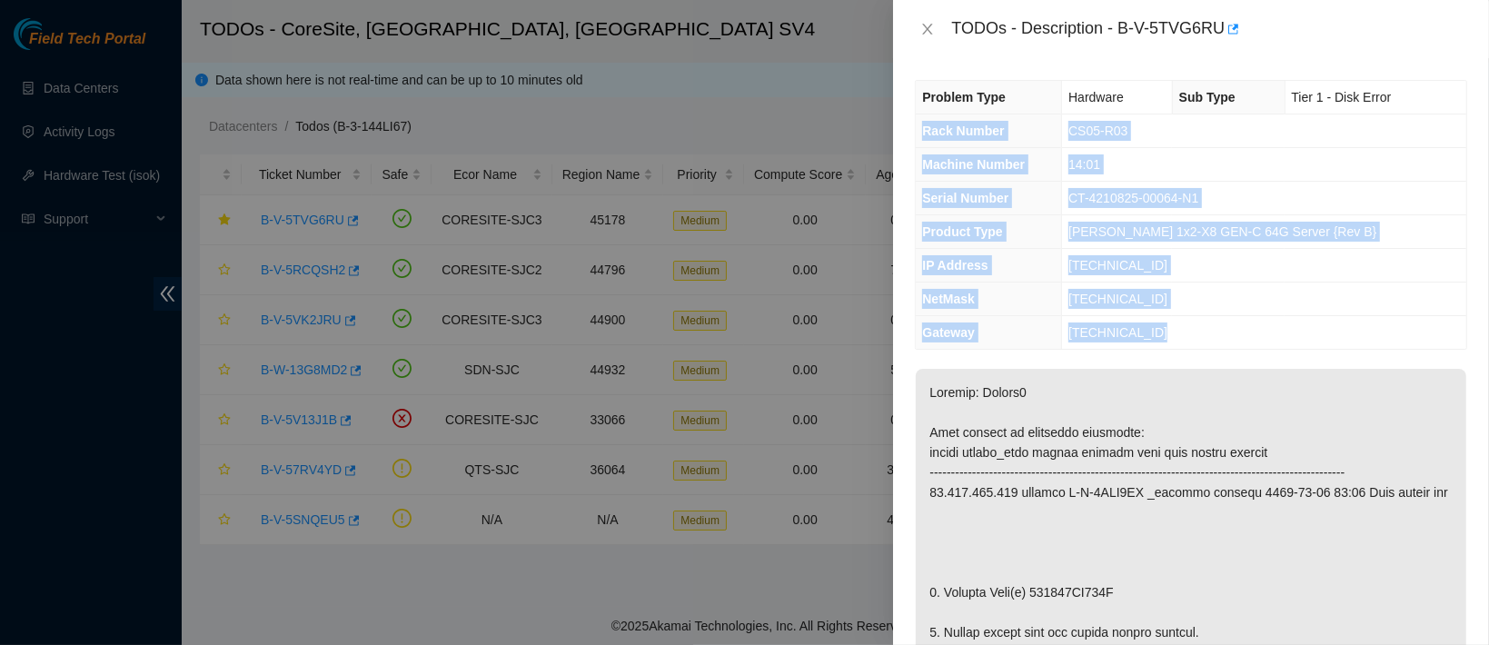
drag, startPoint x: 926, startPoint y: 133, endPoint x: 1218, endPoint y: 325, distance: 349.6
click at [1218, 325] on tbody "Problem Type Hardware Sub Type Tier 1 - Disk Error Rack Number CS05-R03 Machine…" at bounding box center [1191, 215] width 551 height 268
copy tbody "Rack Number CS05-R03 Machine Number 14:01 Serial Number CT-4210825-00064-N1 Pro…"
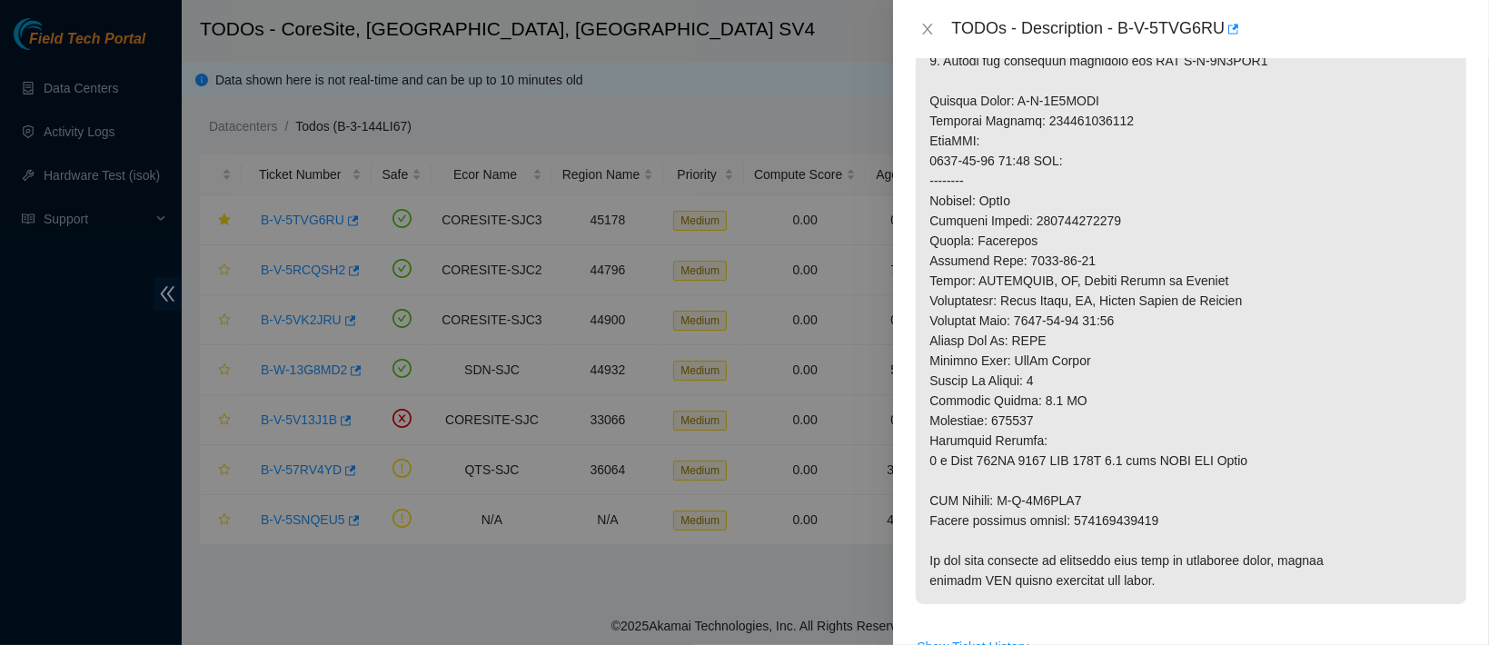
scroll to position [1354, 0]
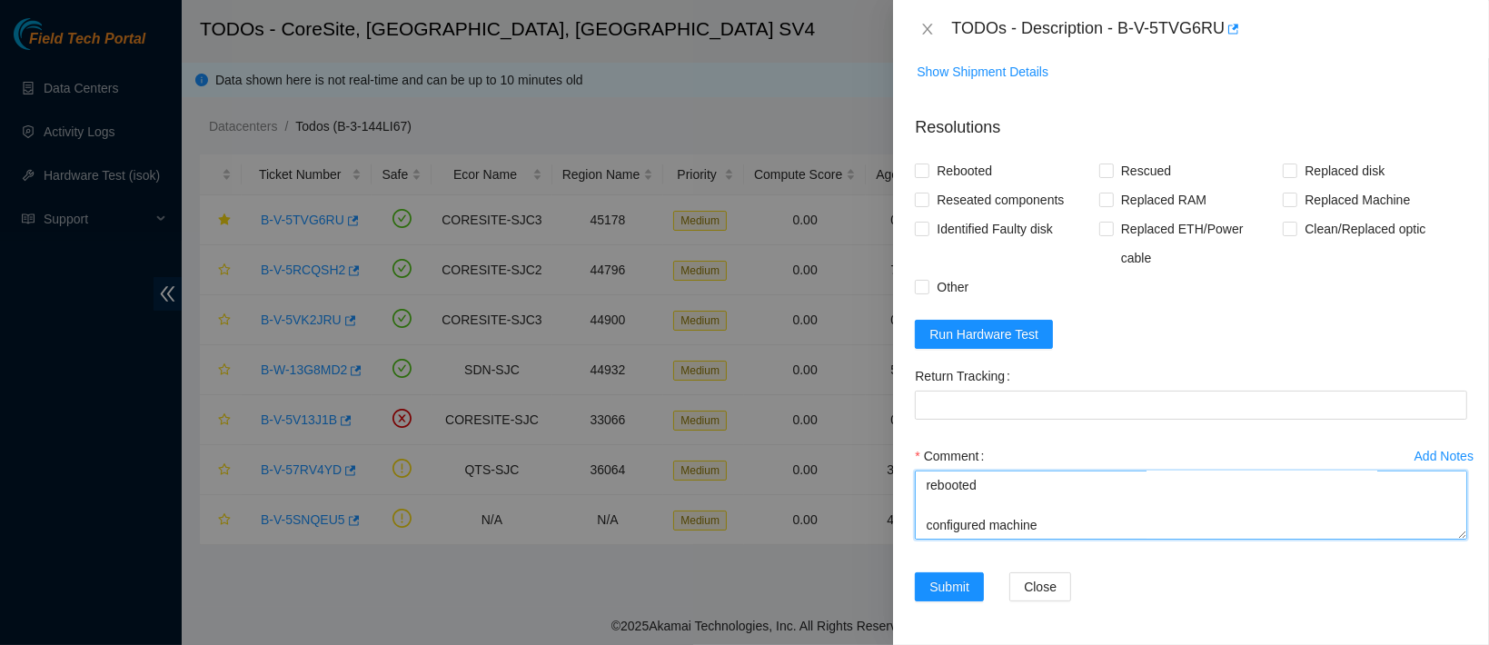
click at [944, 523] on textarea "contacted nocc to confirm that ticket was safe verified sn on machine connected…" at bounding box center [1191, 505] width 553 height 69
paste textarea "Rack Number CS05-R03 Machine Number 14:01 Serial Number CT-4210825-00064-N1 Pro…"
type textarea "contacted nocc to confirm that ticket was safe verified sn on machine connected…"
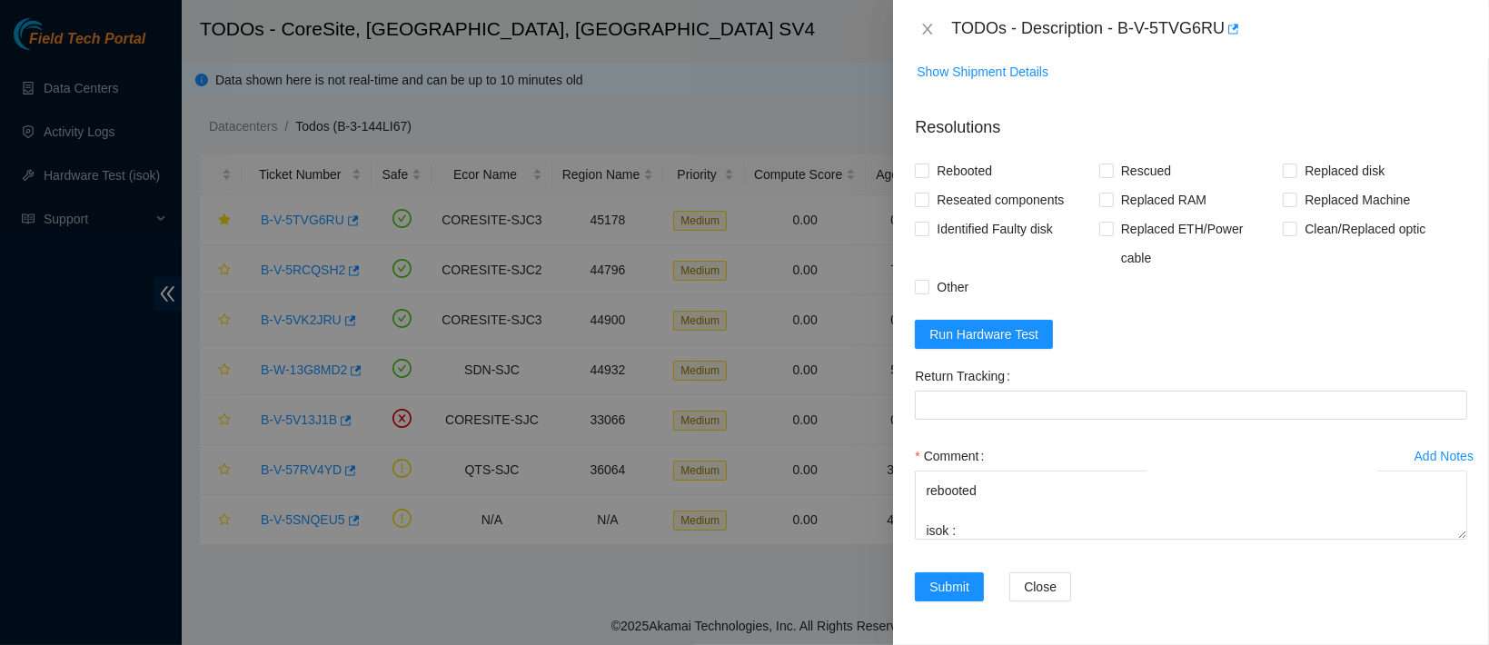
click at [1001, 319] on form "Resolutions Rebooted Rescued Replaced disk Reseated components Replaced RAM Rep…" at bounding box center [1191, 362] width 553 height 523
click at [967, 333] on span "Run Hardware Test" at bounding box center [984, 334] width 109 height 20
click at [961, 185] on span "Rebooted" at bounding box center [965, 170] width 70 height 29
click at [928, 176] on input "Rebooted" at bounding box center [921, 170] width 13 height 13
checkbox input "true"
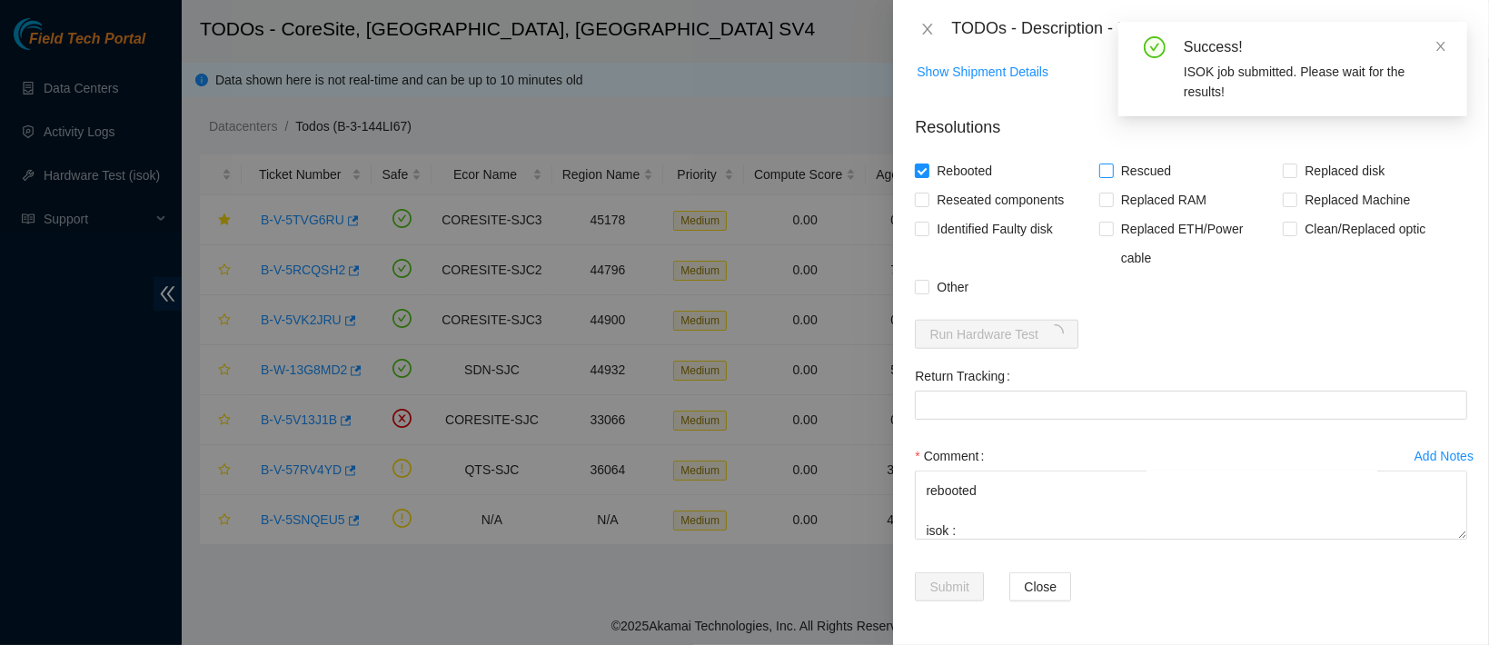
click at [1141, 185] on span "Rescued" at bounding box center [1146, 170] width 65 height 29
click at [1112, 176] on input "Rescued" at bounding box center [1106, 170] width 13 height 13
checkbox input "true"
click at [1332, 185] on span "Replaced disk" at bounding box center [1345, 170] width 95 height 29
click at [1296, 176] on input "Replaced disk" at bounding box center [1289, 170] width 13 height 13
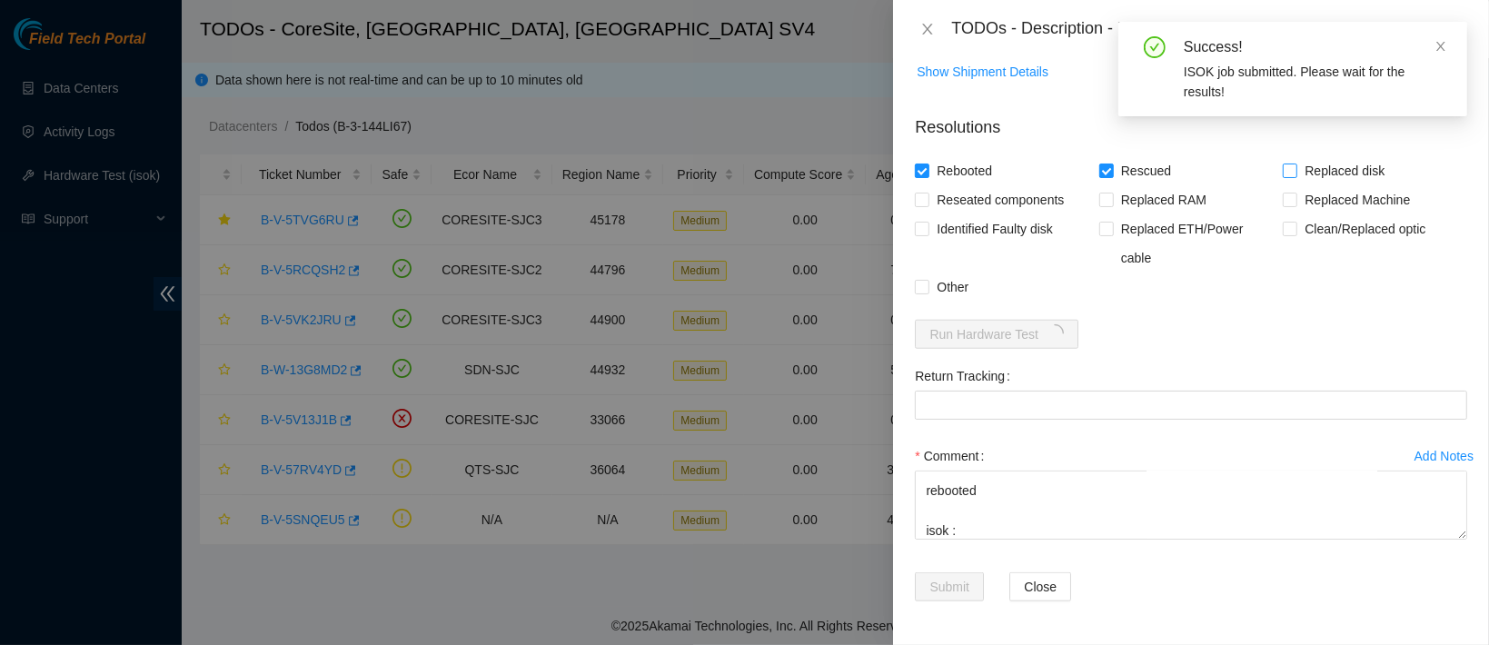
checkbox input "true"
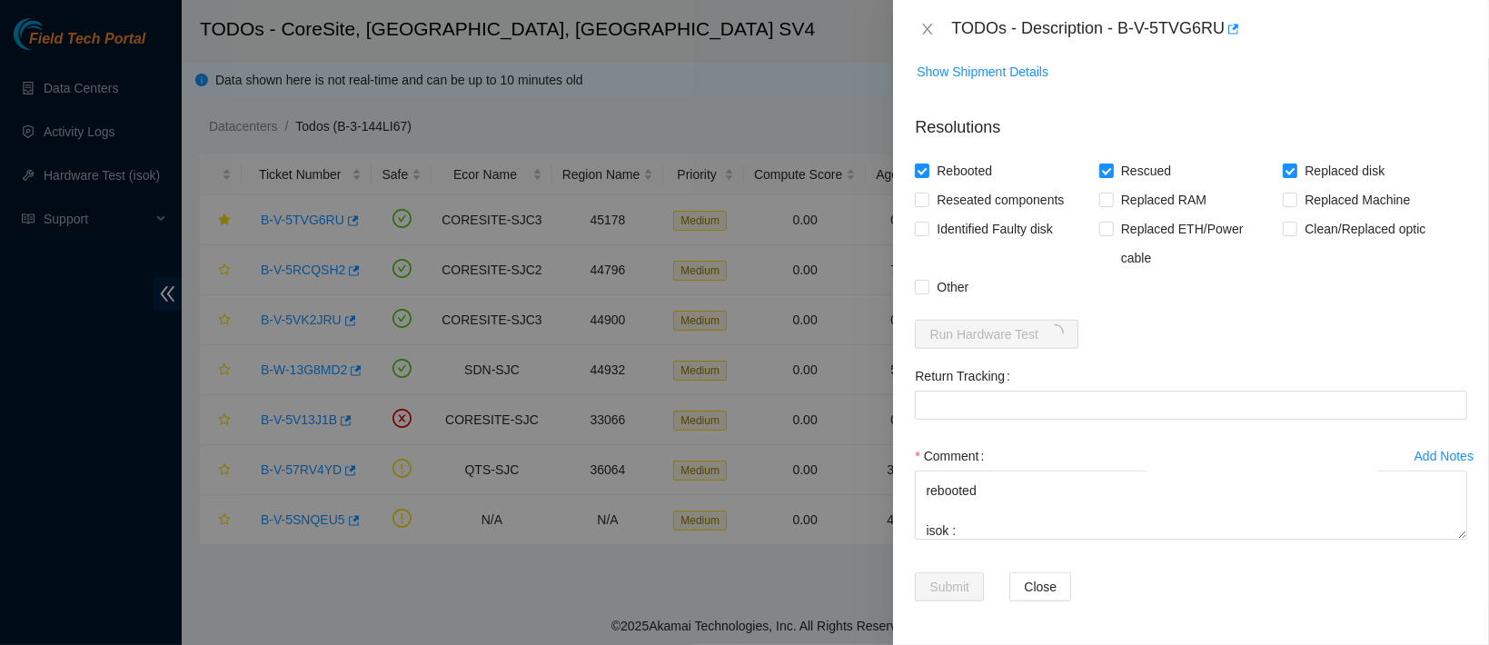
click at [960, 544] on div "Comment contacted nocc to confirm that ticket was safe verified sn on machine c…" at bounding box center [1191, 496] width 553 height 109
click at [966, 543] on div "Comment contacted nocc to confirm that ticket was safe verified sn on machine c…" at bounding box center [1191, 496] width 553 height 109
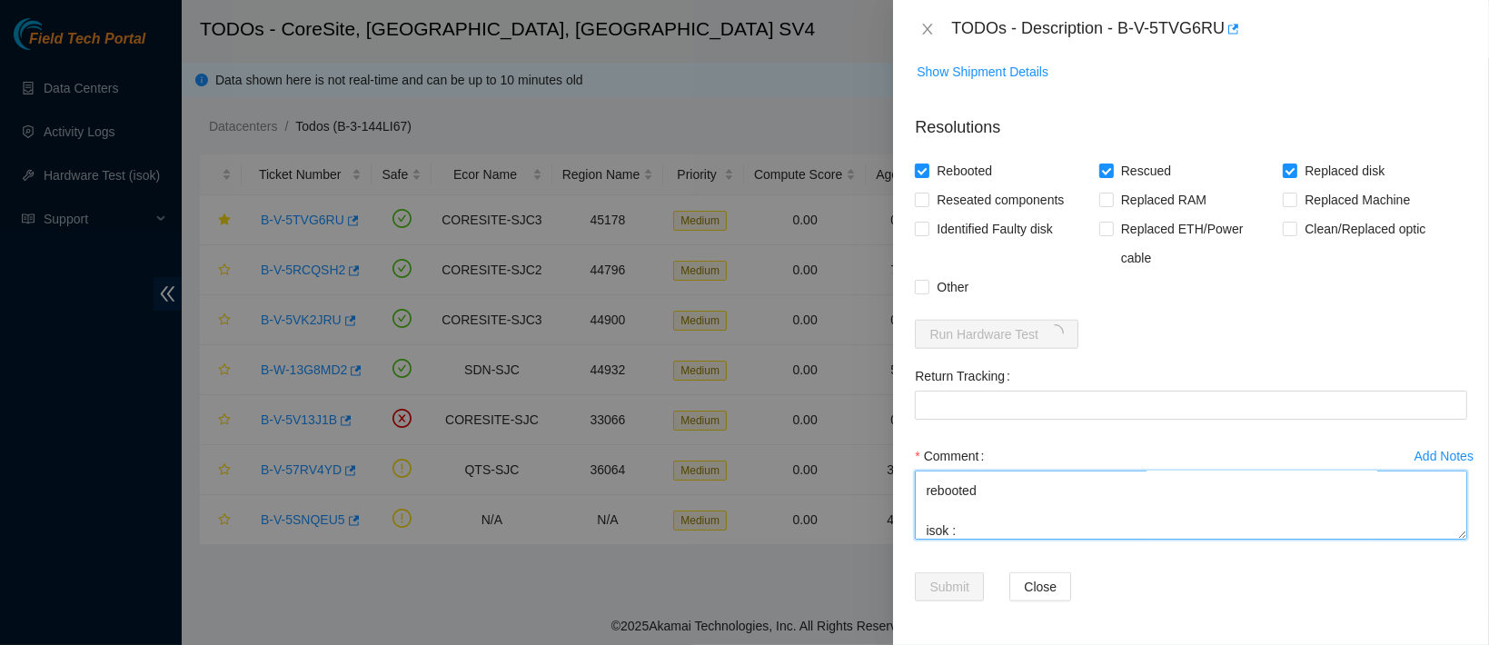
click at [979, 535] on textarea "contacted nocc to confirm that ticket was safe verified sn on machine connected…" at bounding box center [1191, 505] width 553 height 69
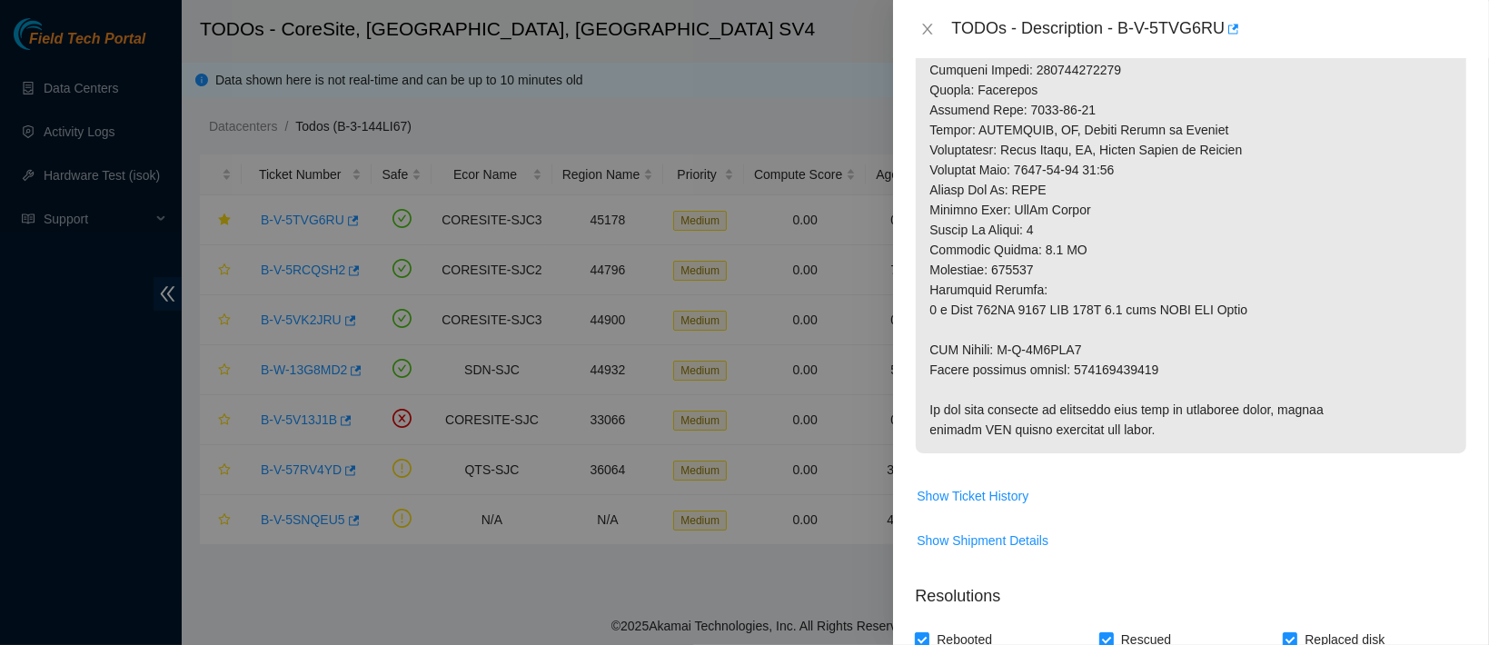
scroll to position [885, 0]
drag, startPoint x: 1081, startPoint y: 359, endPoint x: 928, endPoint y: 363, distance: 153.6
copy p "RMA Return: B-V-5V1ZDG2"
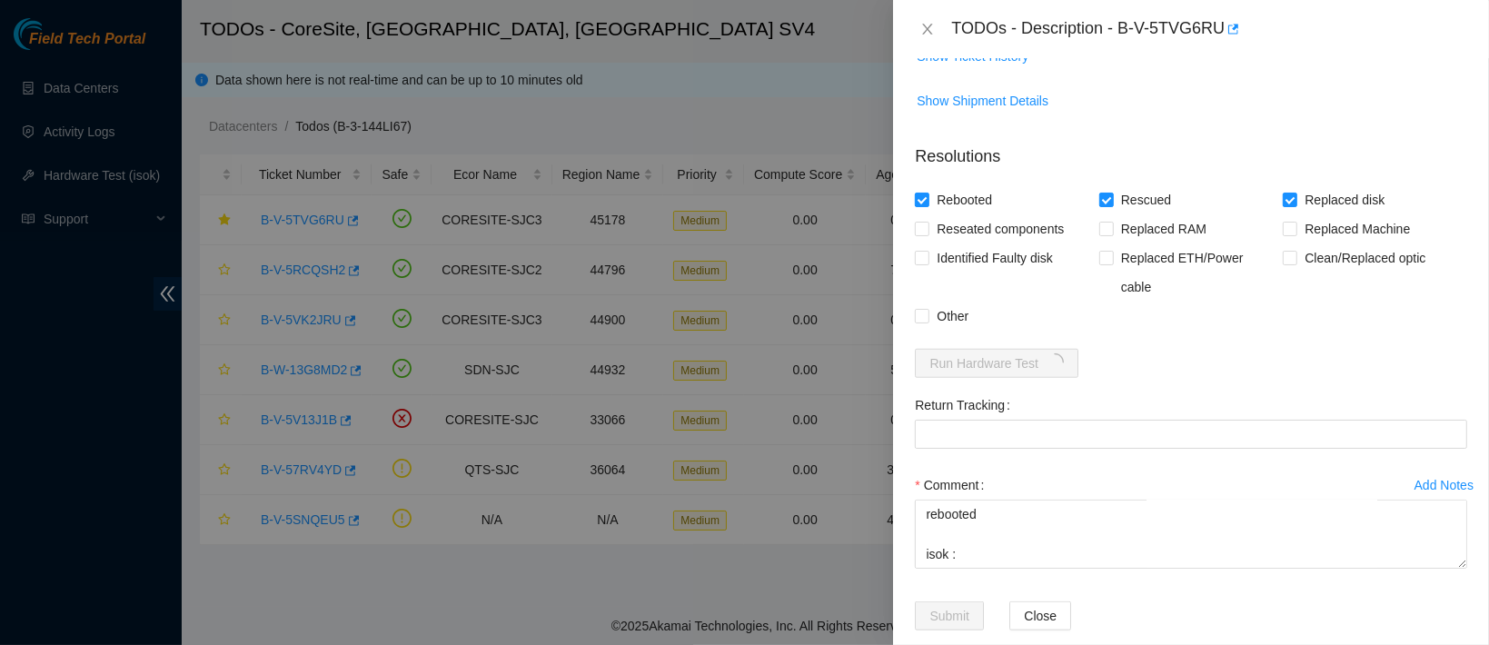
scroll to position [1354, 0]
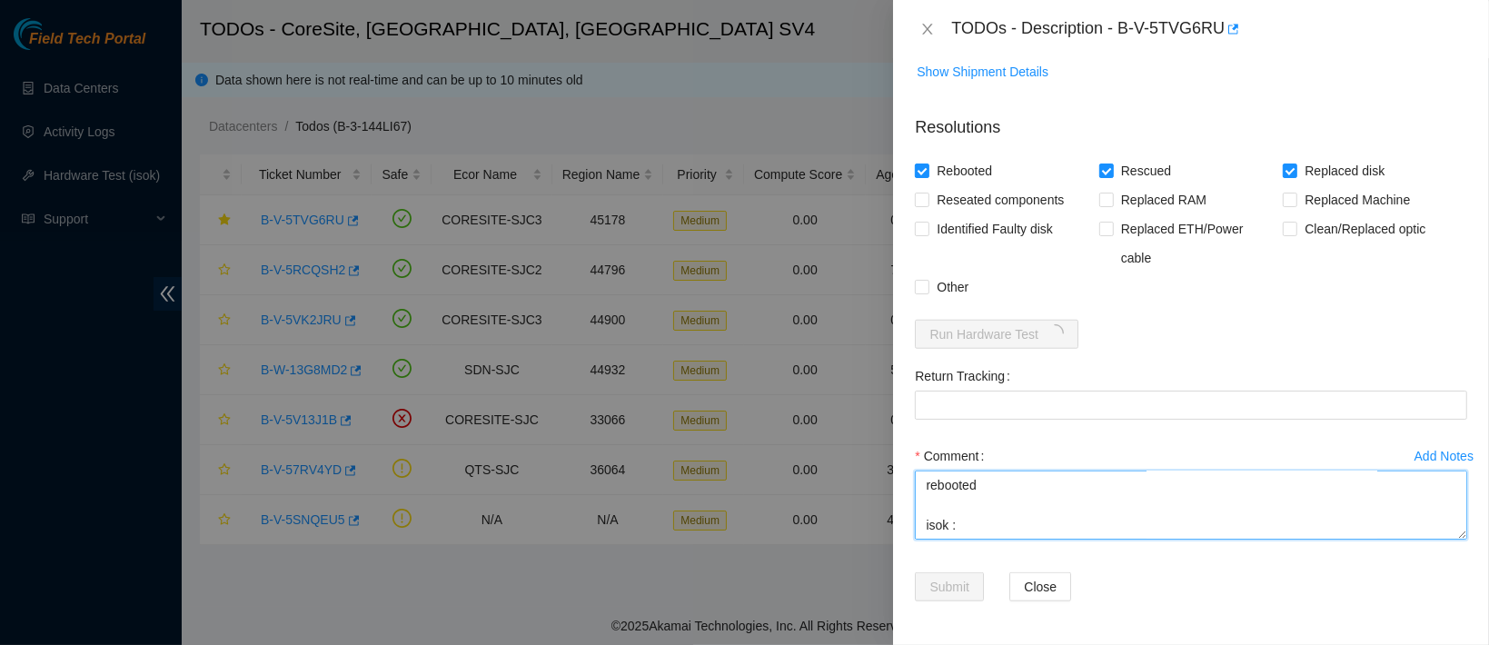
click at [940, 529] on textarea "contacted nocc to confirm that ticket was safe verified sn on machine connected…" at bounding box center [1191, 505] width 553 height 69
paste textarea "RMA Return: B-V-5V1ZDG2"
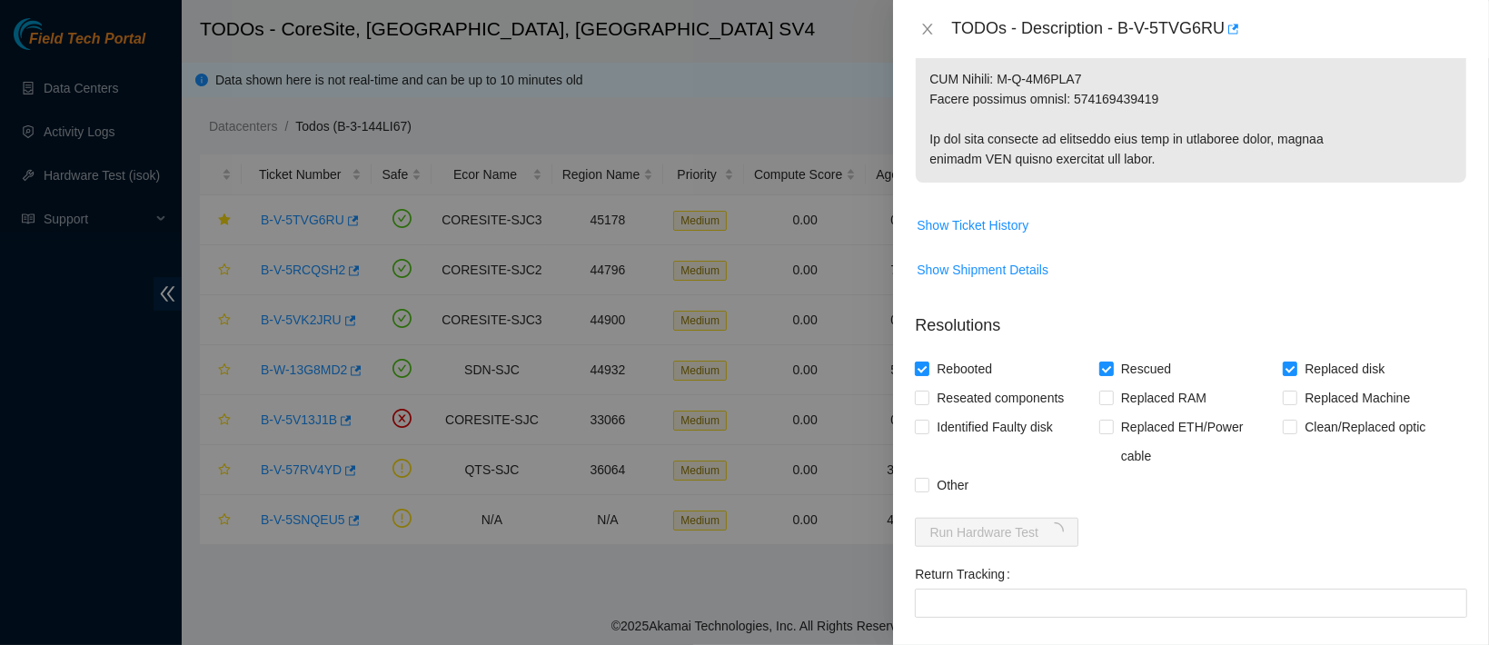
scroll to position [1152, 0]
type textarea "contacted nocc to confirm that ticket was safe verified sn on machine connected…"
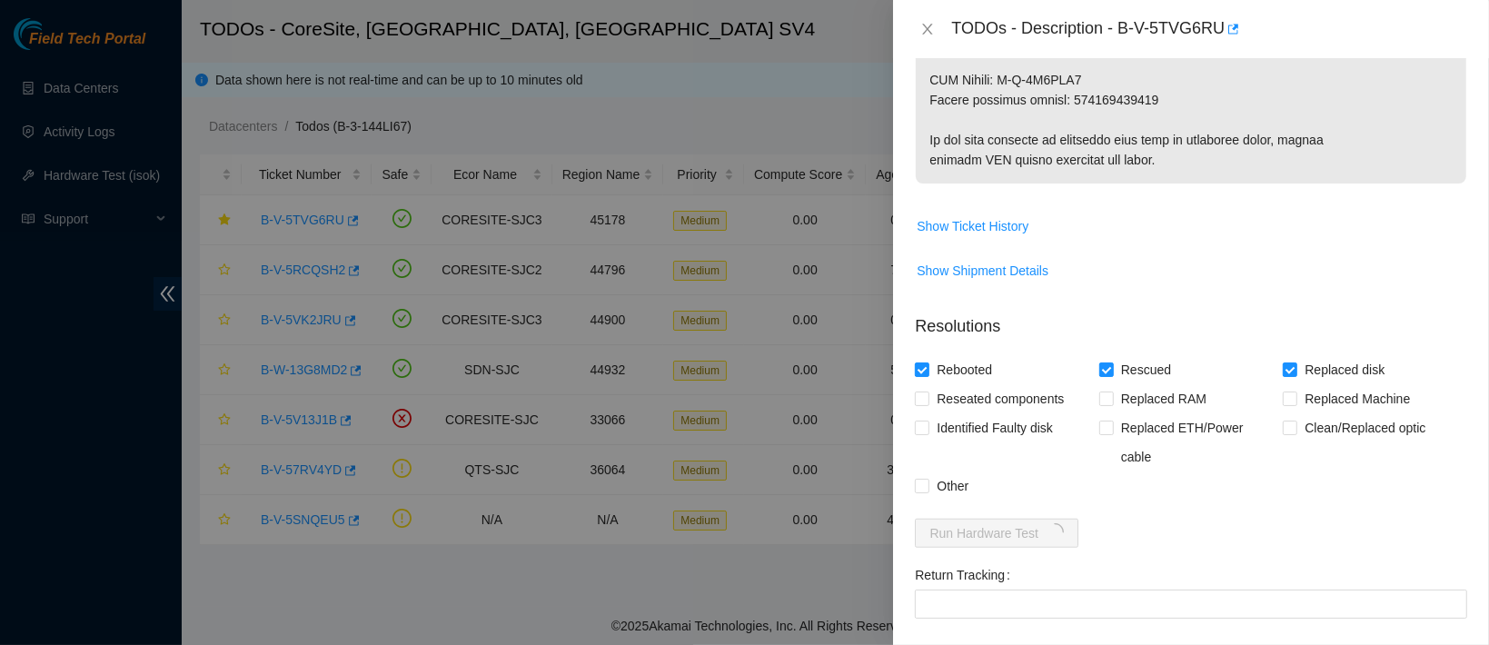
copy p "463470051357"
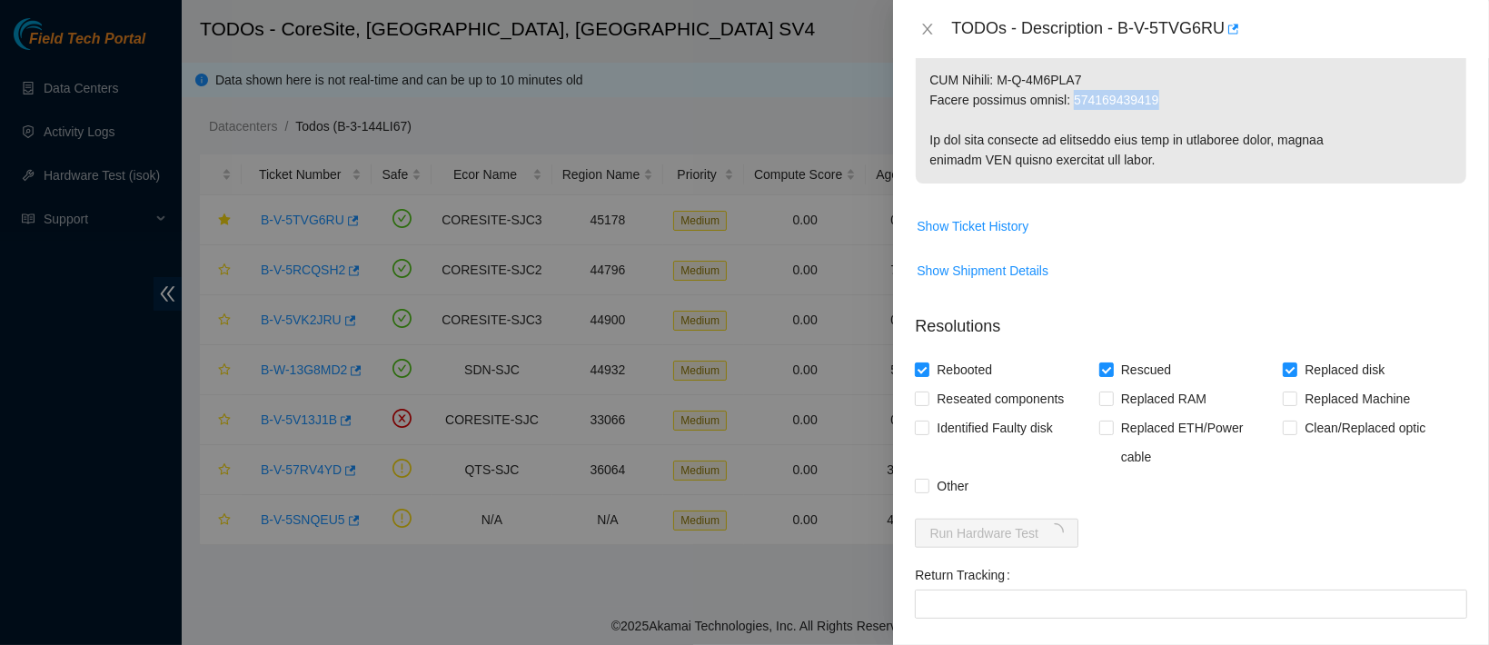
scroll to position [1354, 0]
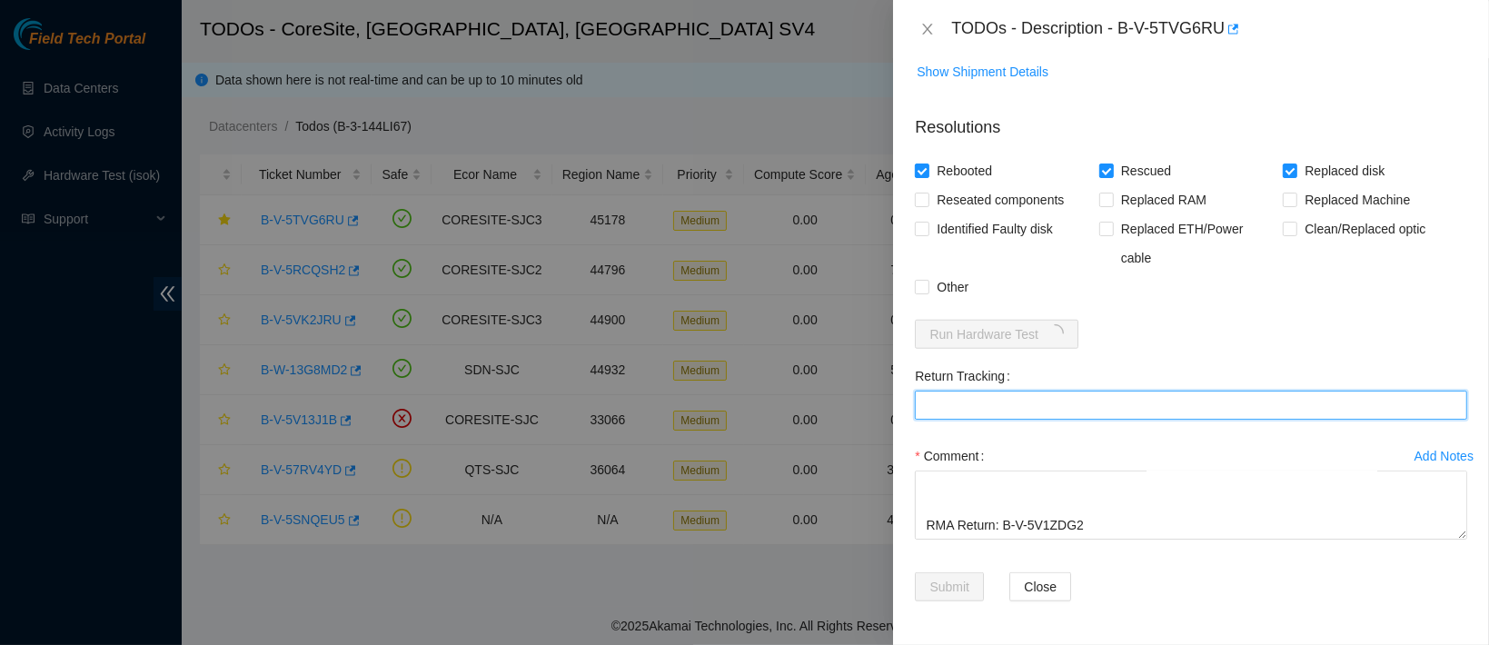
click at [1030, 396] on Tracking "Return Tracking" at bounding box center [1191, 405] width 553 height 29
paste Tracking "463470051357"
type Tracking "463470051357"
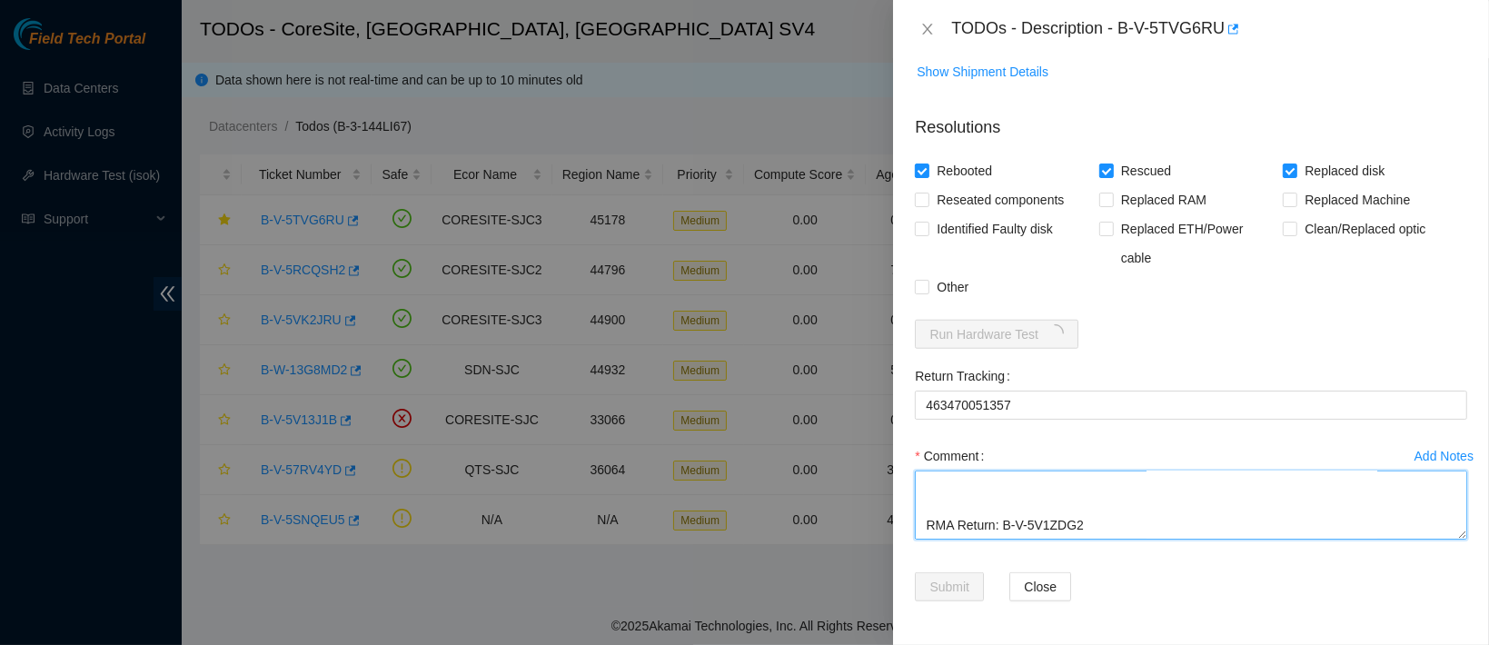
click at [999, 486] on textarea "contacted nocc to confirm that ticket was safe verified sn on machine connected…" at bounding box center [1191, 505] width 553 height 69
click at [948, 515] on textarea "contacted nocc to confirm that ticket was safe verified sn on machine connected…" at bounding box center [1191, 505] width 553 height 69
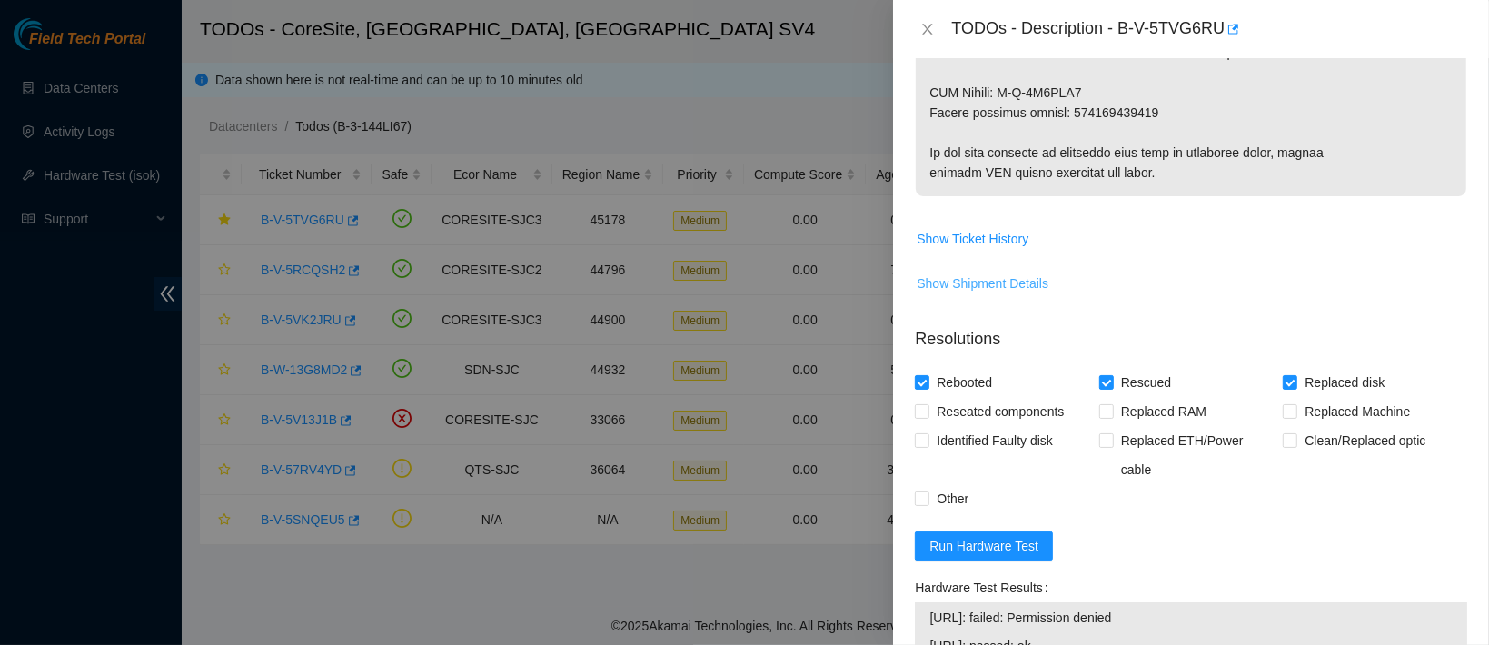
scroll to position [1459, 0]
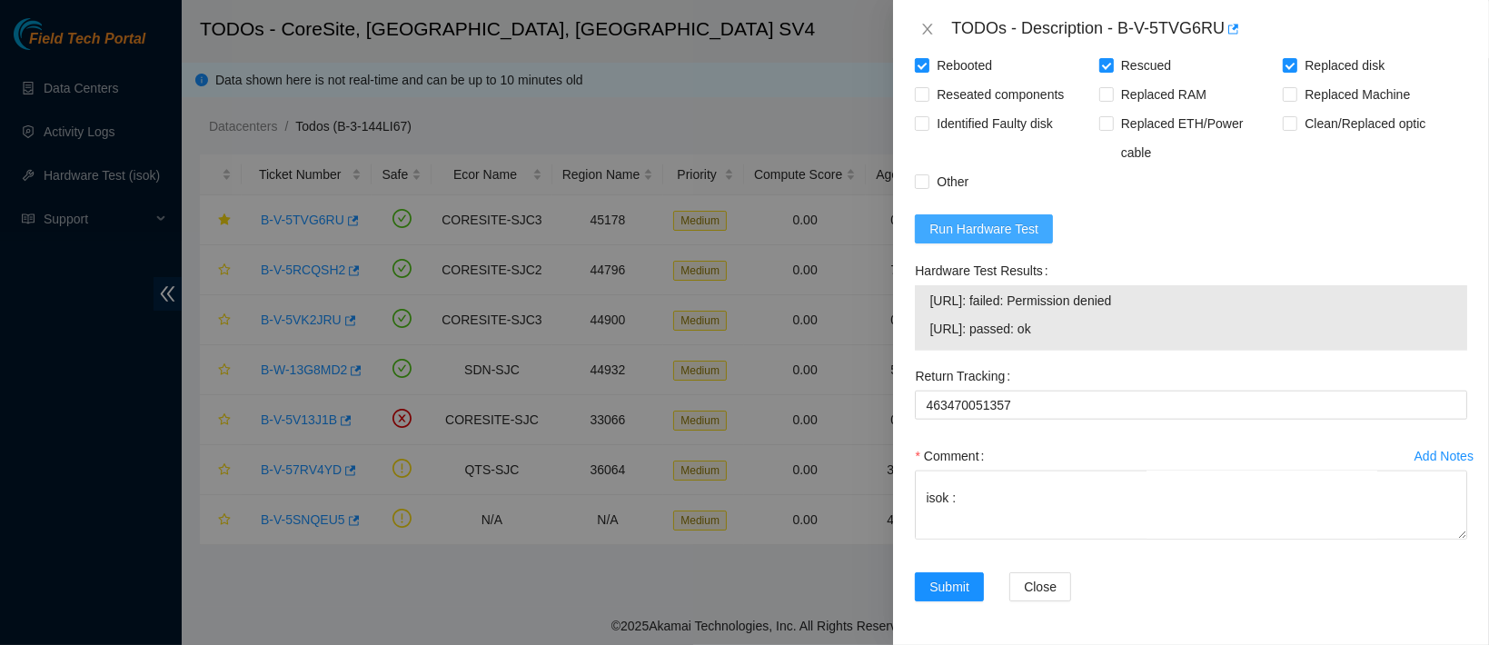
click at [996, 231] on span "Run Hardware Test" at bounding box center [984, 229] width 109 height 20
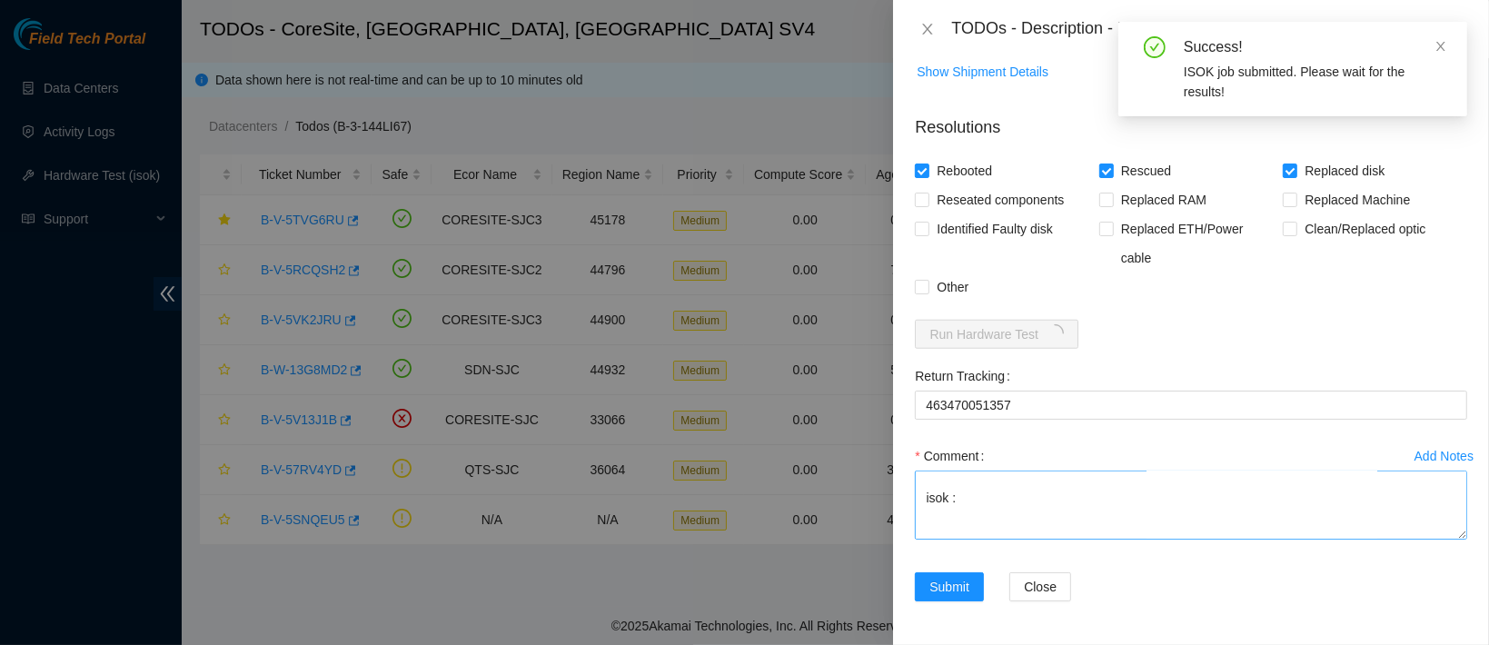
scroll to position [588, 0]
click at [952, 525] on textarea "contacted nocc to confirm that ticket was safe verified sn on machine connected…" at bounding box center [1191, 505] width 553 height 69
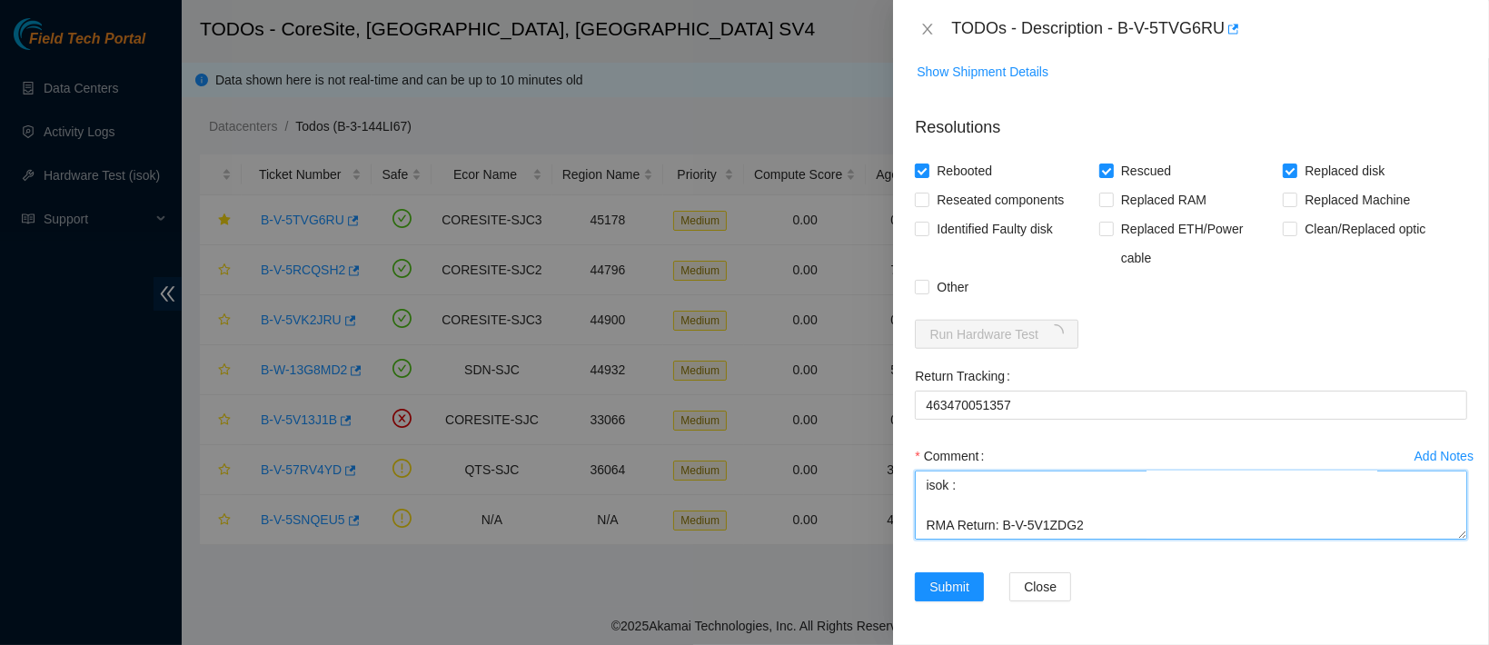
click at [977, 483] on textarea "contacted nocc to confirm that ticket was safe verified sn on machine connected…" at bounding box center [1191, 505] width 553 height 69
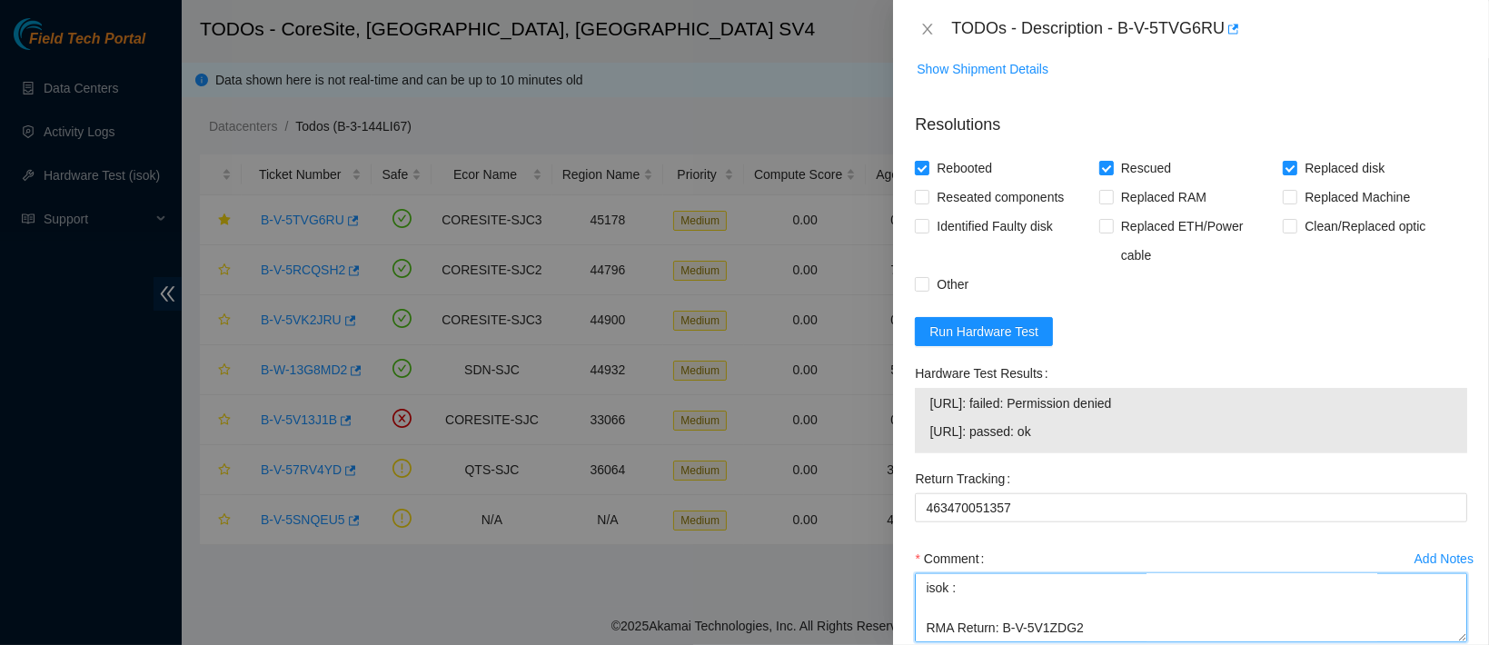
scroll to position [1459, 0]
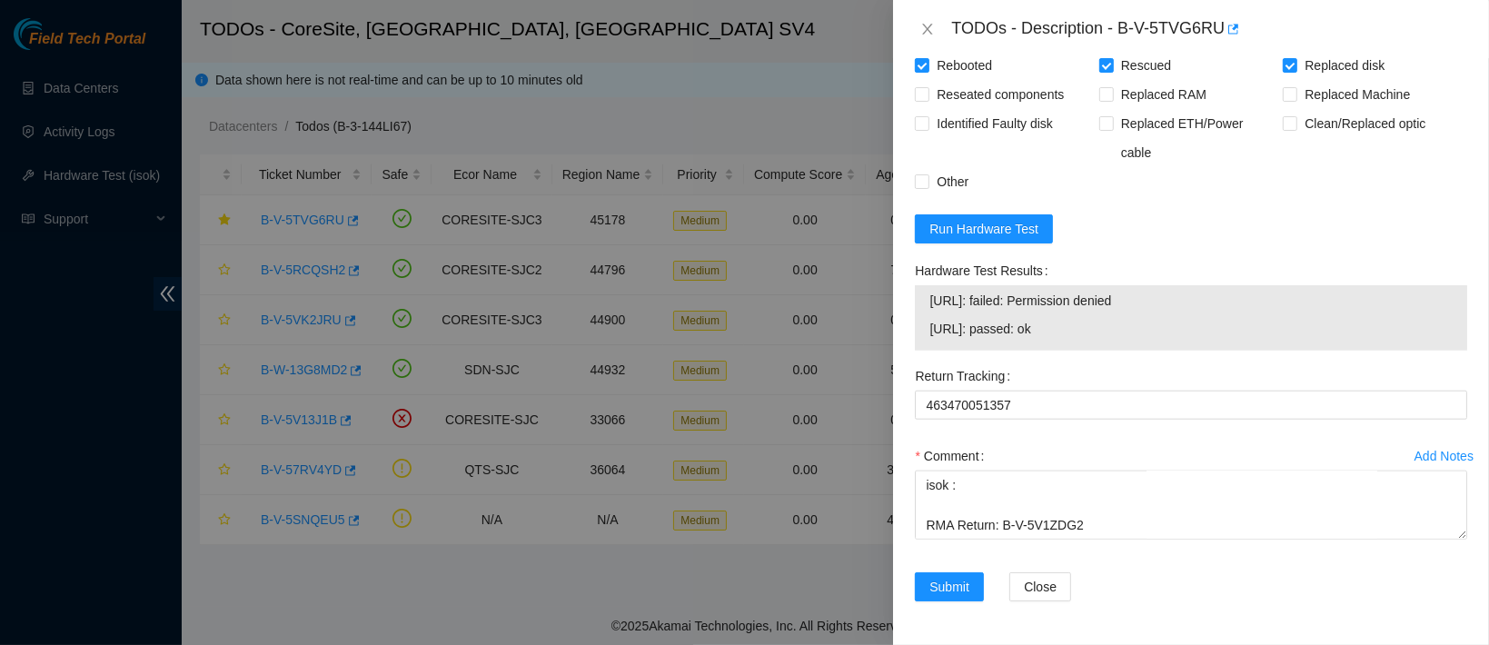
drag, startPoint x: 1083, startPoint y: 339, endPoint x: 929, endPoint y: 338, distance: 154.5
click at [929, 338] on td "[URL]: passed: ok" at bounding box center [1191, 332] width 525 height 28
copy span "[URL]: passed: ok"
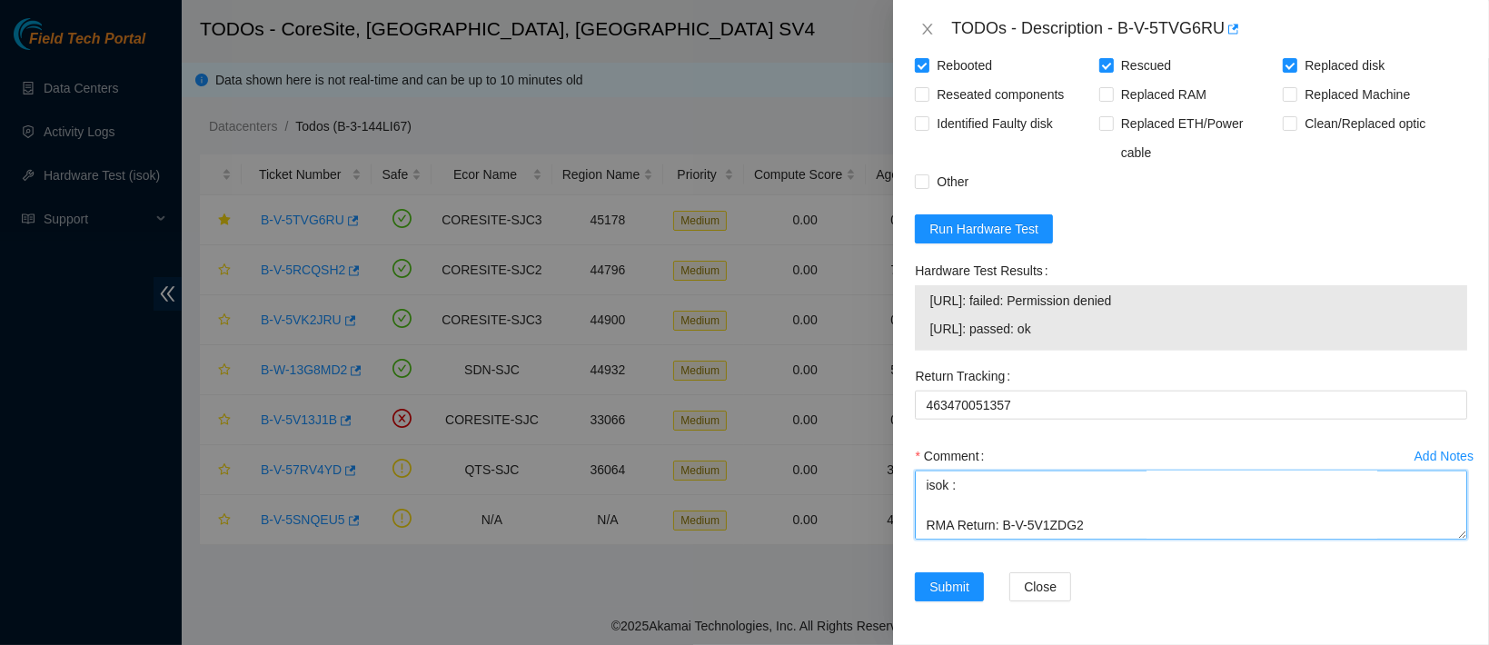
click at [979, 483] on textarea "contacted nocc to confirm that ticket was safe verified sn on machine connected…" at bounding box center [1191, 505] width 553 height 69
paste textarea "[URL]: passed: ok"
type textarea "contacted nocc to confirm that ticket was safe verified sn on machine connected…"
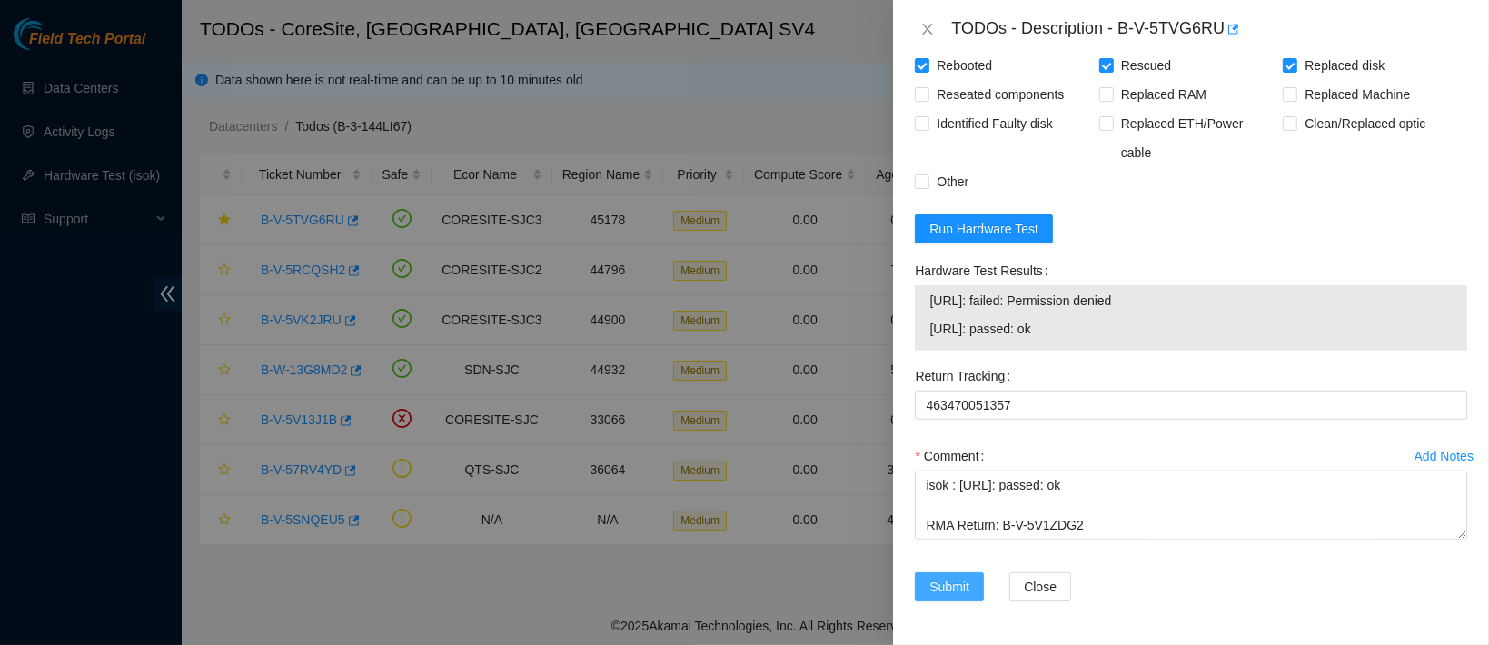
click at [935, 586] on span "Submit" at bounding box center [950, 587] width 40 height 20
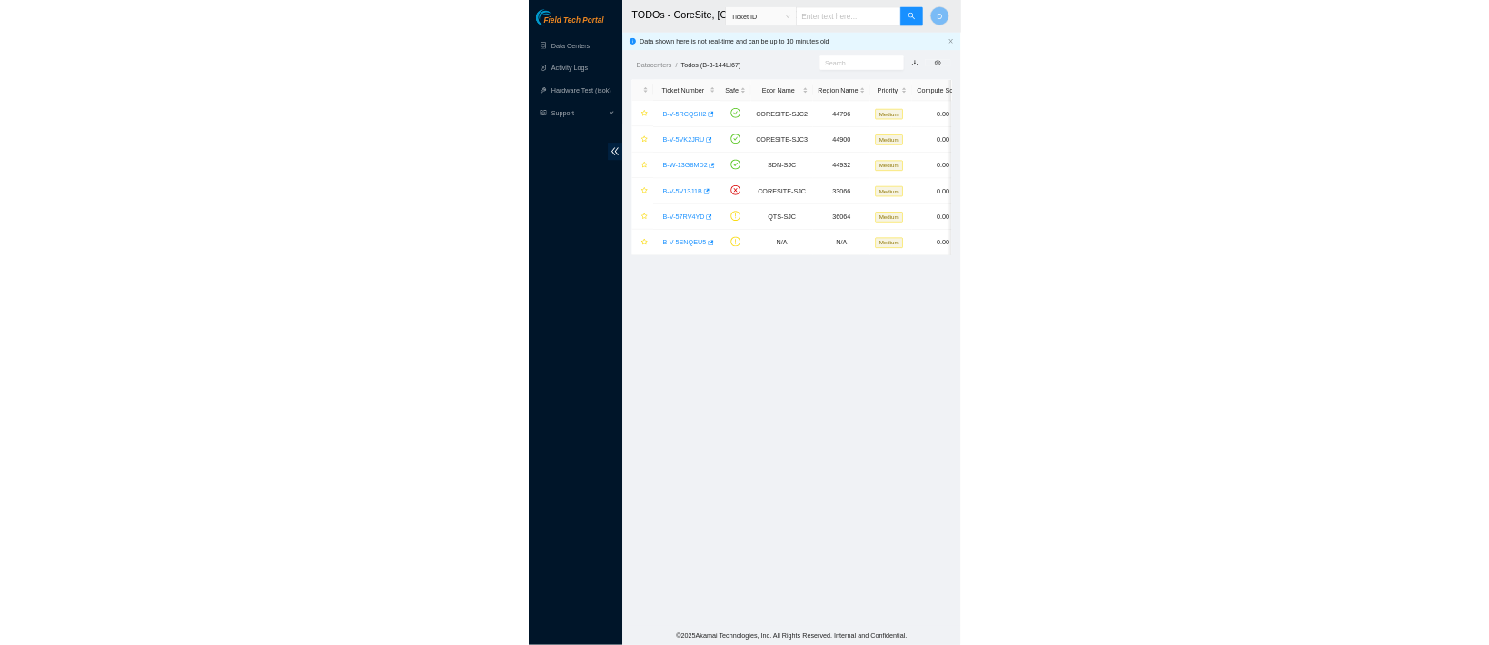
scroll to position [0, 0]
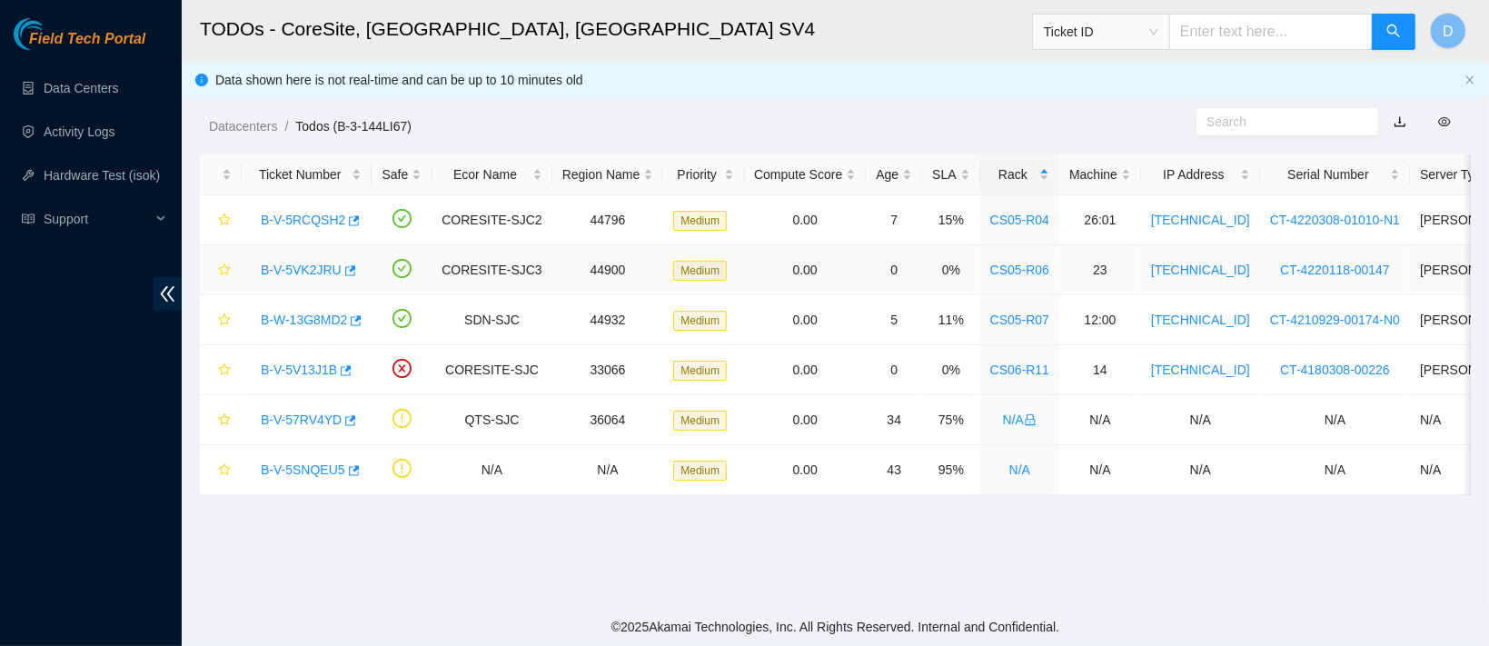
click at [744, 250] on td "0.00" at bounding box center [805, 270] width 122 height 50
click at [105, 128] on link "Activity Logs" at bounding box center [80, 131] width 72 height 15
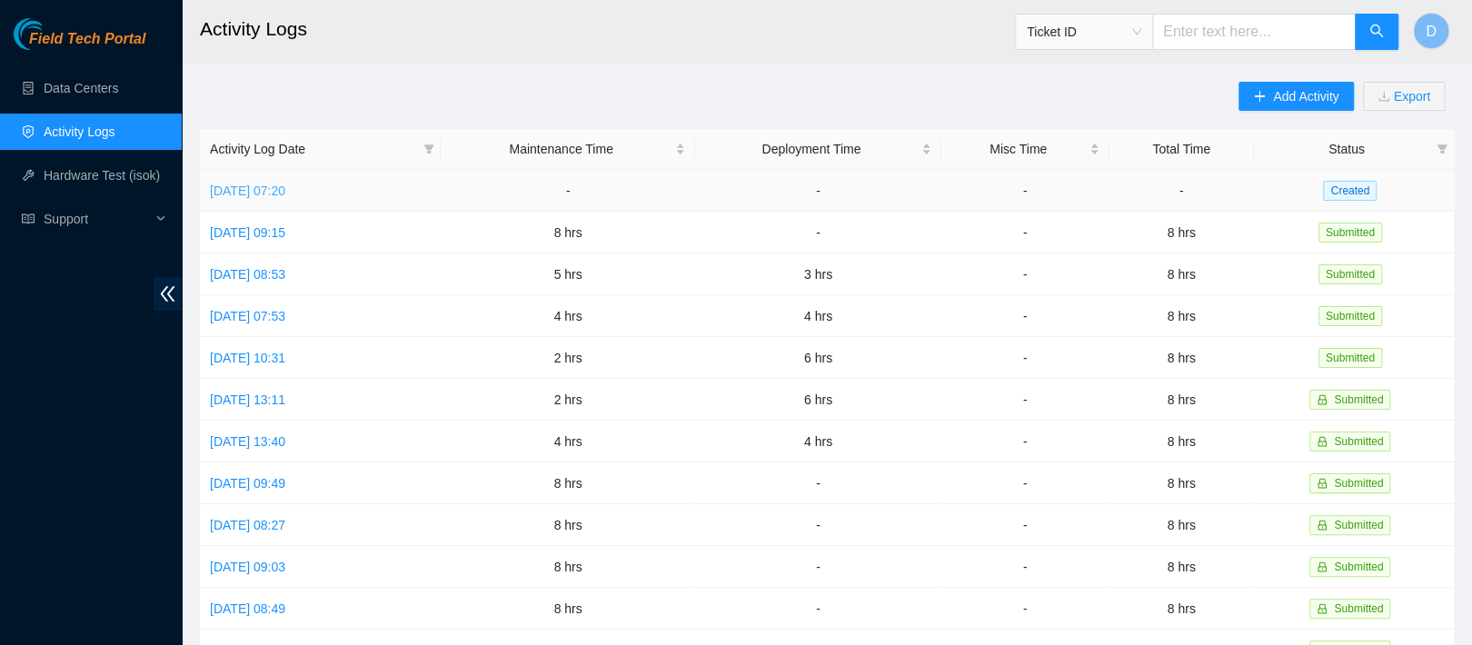
click at [281, 194] on link "[DATE] 07:20" at bounding box center [247, 191] width 75 height 15
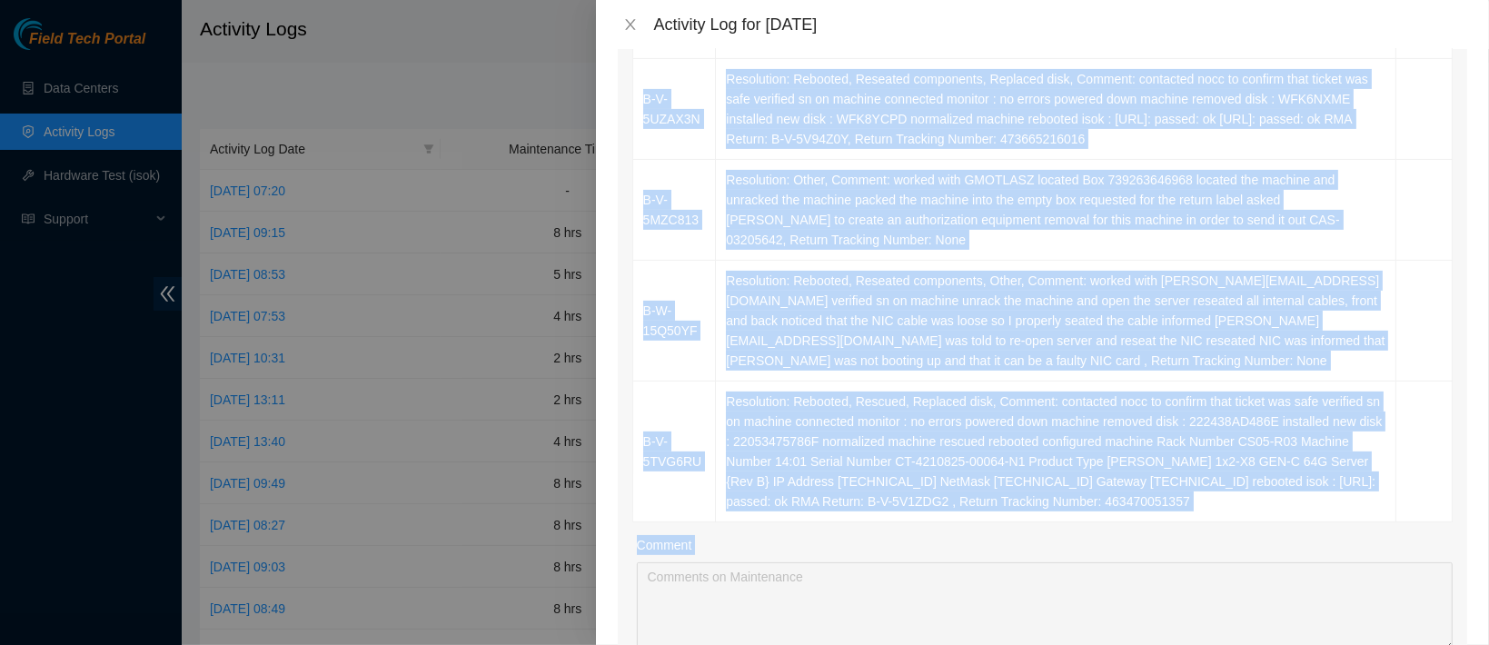
scroll to position [523, 0]
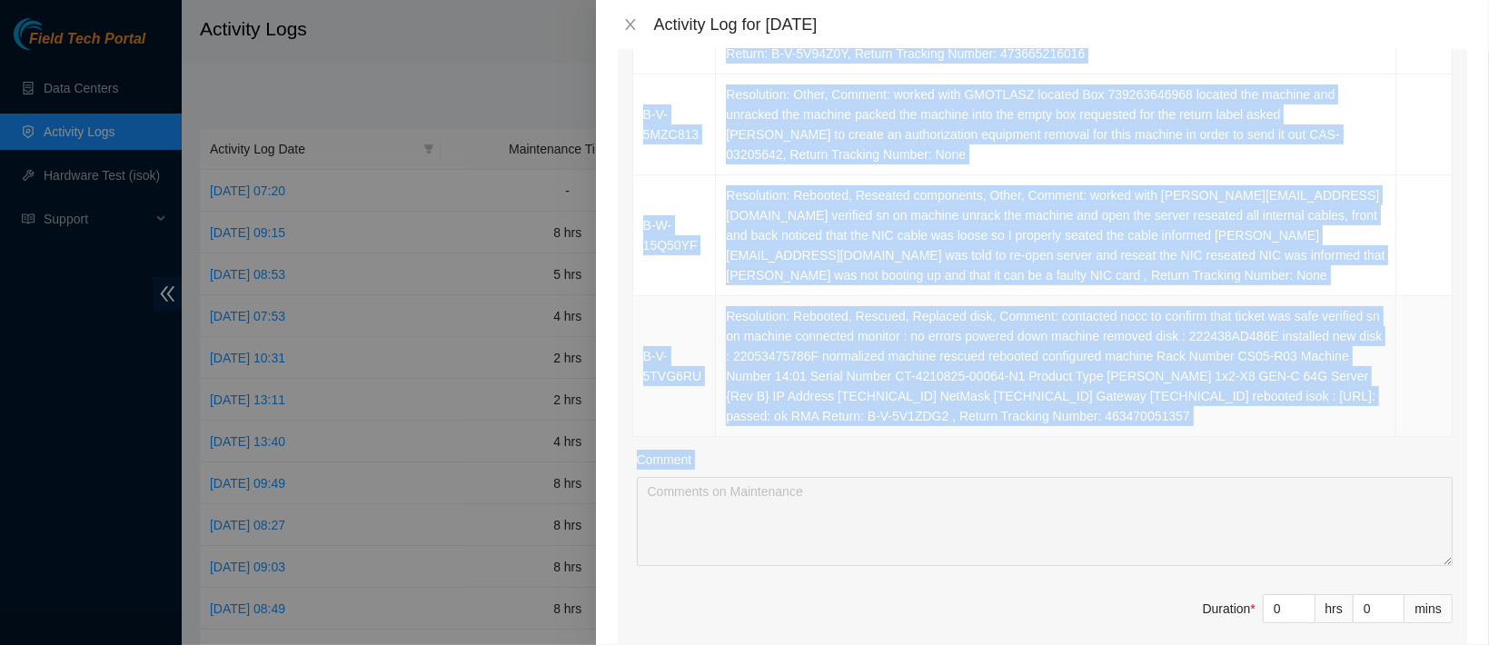
drag, startPoint x: 640, startPoint y: 168, endPoint x: 1179, endPoint y: 396, distance: 585.2
click at [1179, 396] on tbody "B-W-16CYIBJ Resolution: Other, Comment: worked with [EMAIL_ADDRESS][DOMAIN_NAME…" at bounding box center [1043, 155] width 820 height 564
copy tbody "B-W-16CYIBJ Resolution: Other, Comment: worked with [EMAIL_ADDRESS][DOMAIN_NAME…"
type input "1"
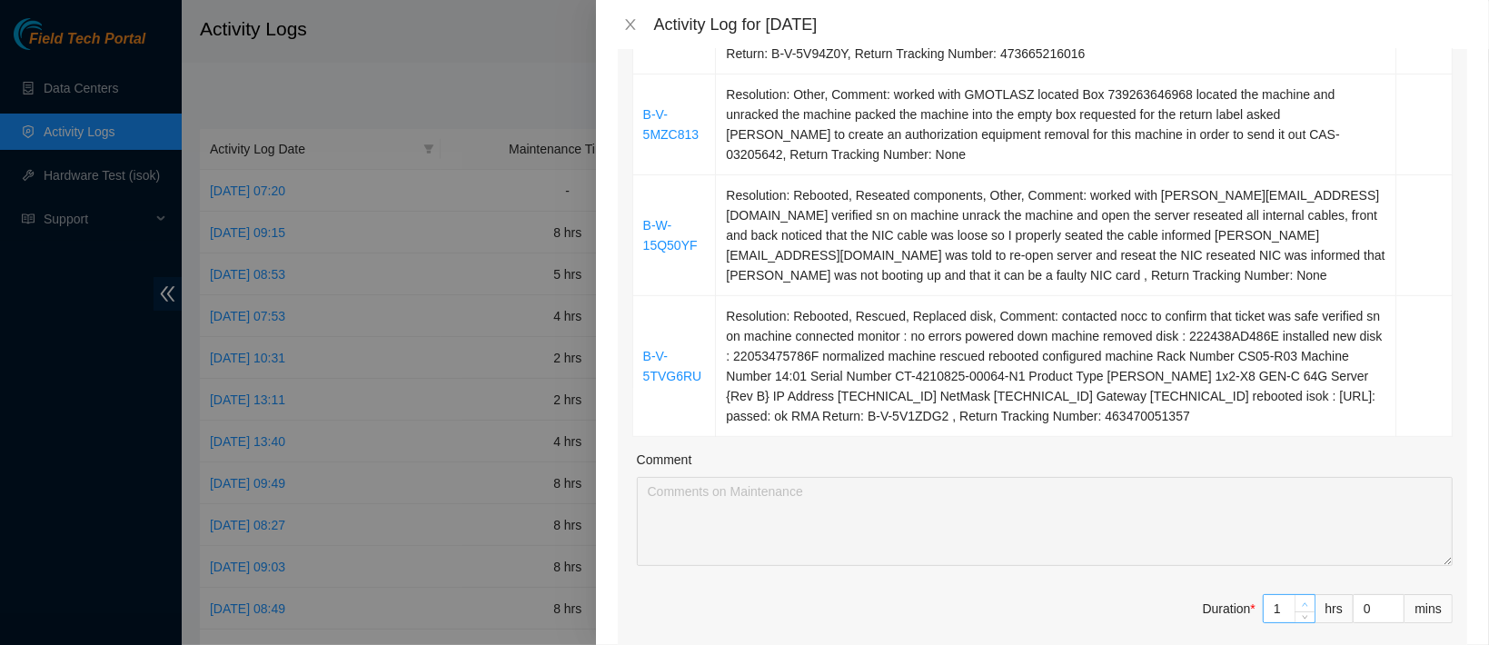
click at [1302, 602] on icon "up" at bounding box center [1305, 605] width 6 height 6
type input "2"
click at [1302, 602] on icon "up" at bounding box center [1305, 605] width 6 height 6
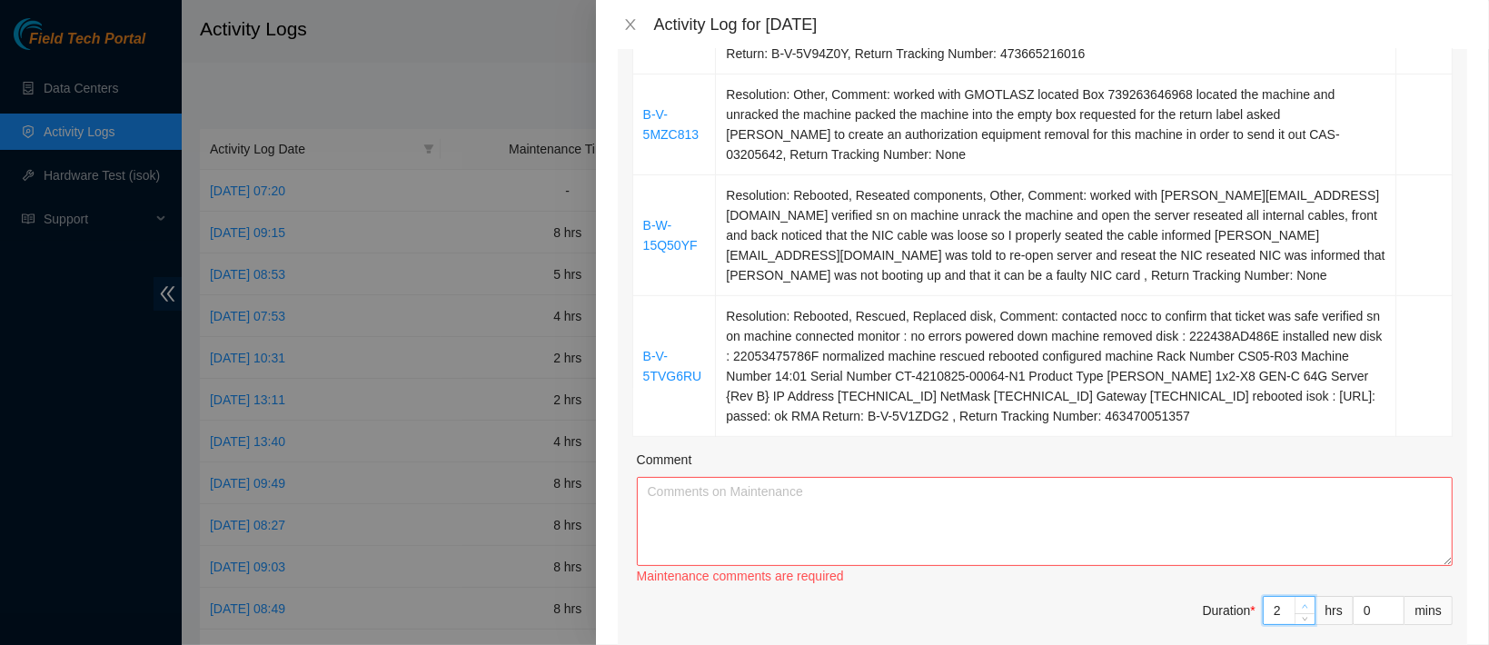
type input "3"
click at [1300, 601] on span "up" at bounding box center [1305, 606] width 11 height 11
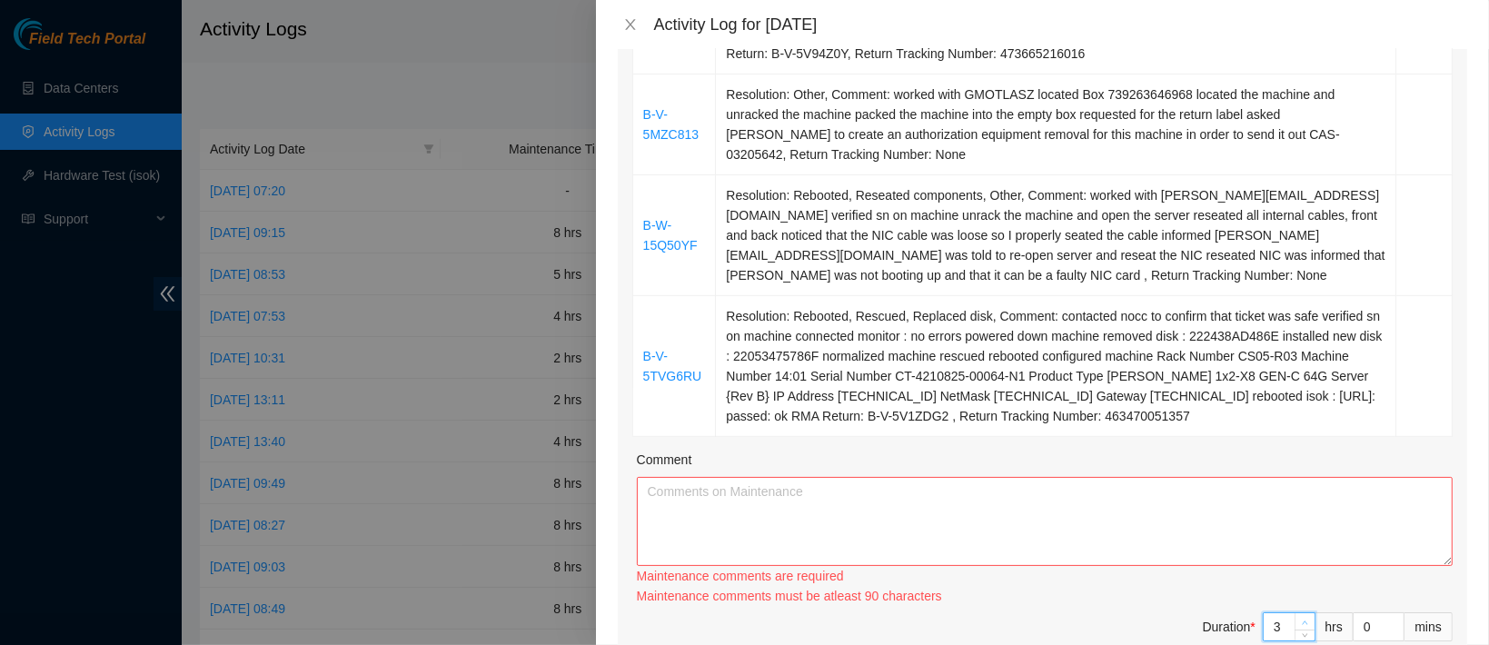
type input "4"
click at [1300, 617] on span "up" at bounding box center [1305, 622] width 11 height 11
type input "5"
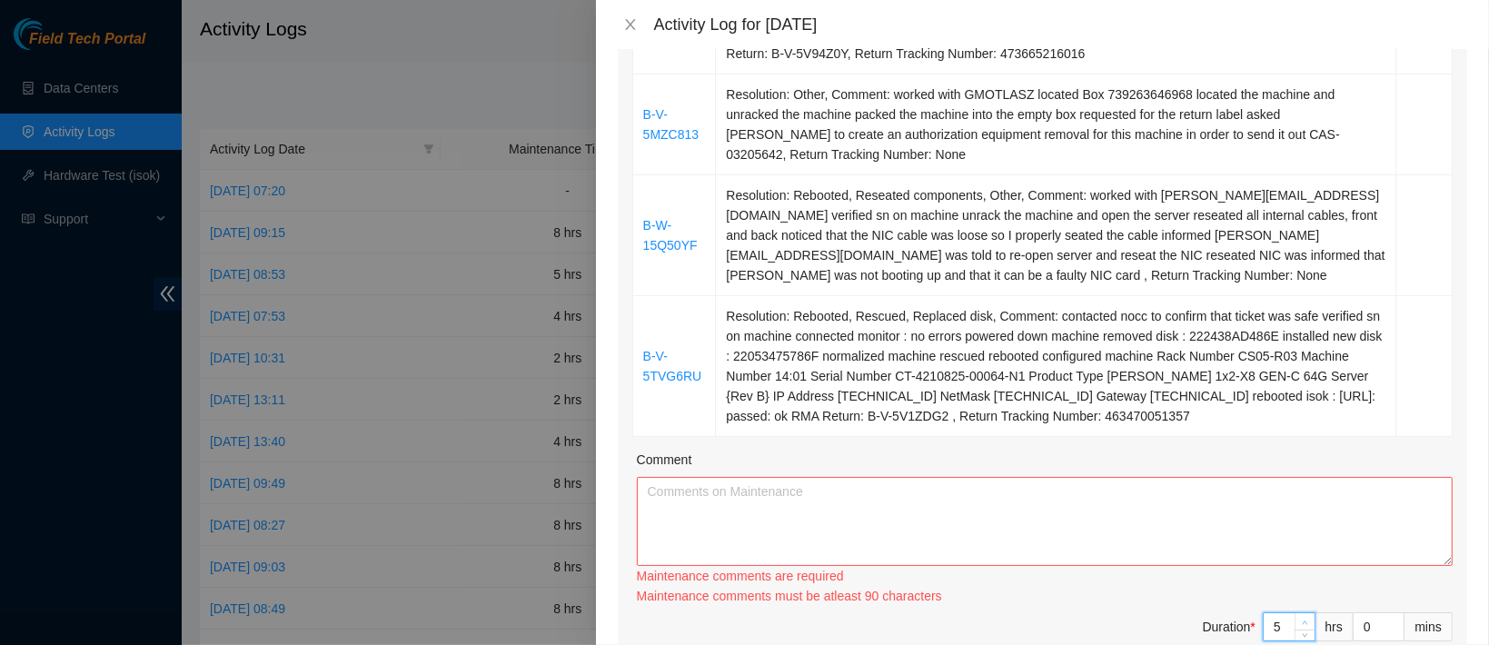
click at [1295, 613] on span "Increase Value" at bounding box center [1305, 621] width 20 height 16
click at [1286, 581] on div "Maintenance comments are required Maintenance comments must be atleast 90 chara…" at bounding box center [1045, 586] width 816 height 40
click at [1286, 586] on div "Maintenance comments must be atleast 100 characters" at bounding box center [1045, 596] width 816 height 20
type input "6"
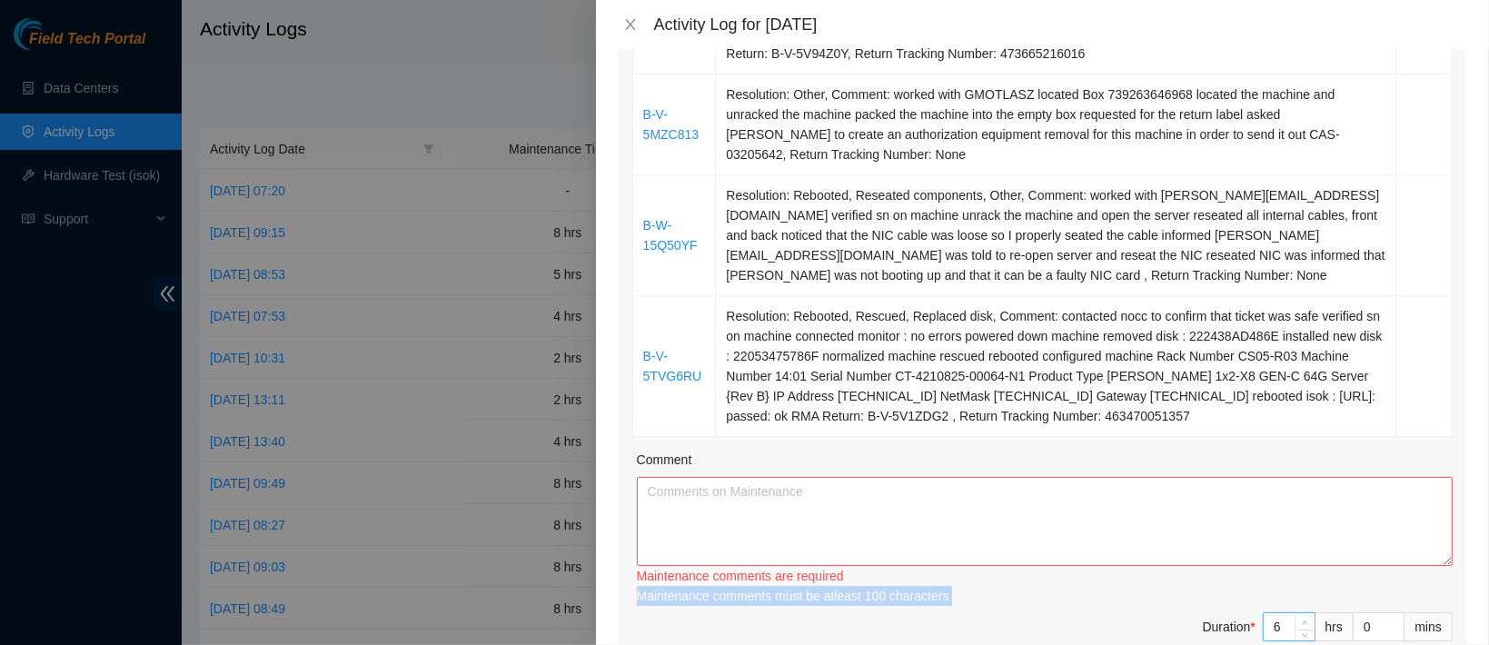
click at [1295, 613] on span "Increase Value" at bounding box center [1305, 621] width 20 height 16
type input "7"
click at [1295, 613] on span "Increase Value" at bounding box center [1305, 621] width 20 height 16
type input "8"
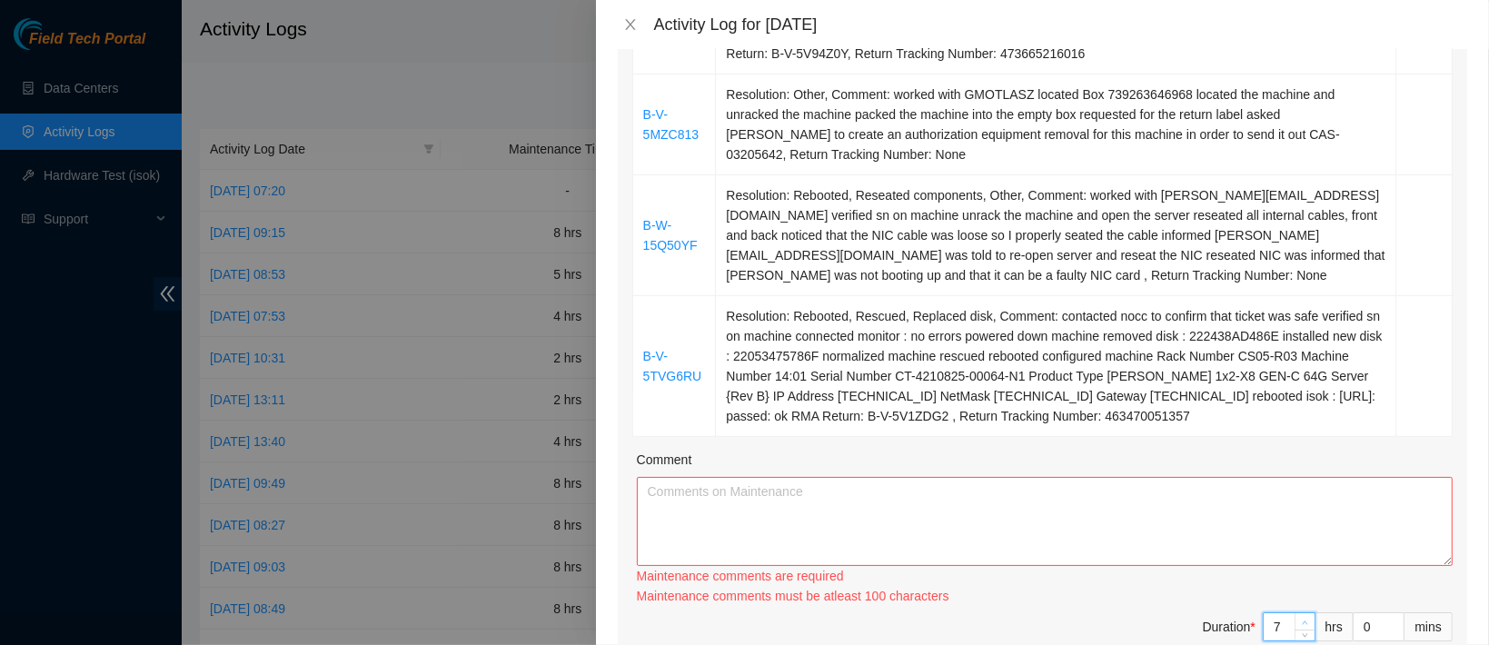
type input "8"
click at [1295, 613] on span "Increase Value" at bounding box center [1305, 621] width 20 height 16
click at [1147, 496] on textarea "Comment" at bounding box center [1045, 521] width 816 height 89
paste textarea "B-W-16CYIBJ Resolution: Other, Comment: worked with [EMAIL_ADDRESS][DOMAIN_NAME…"
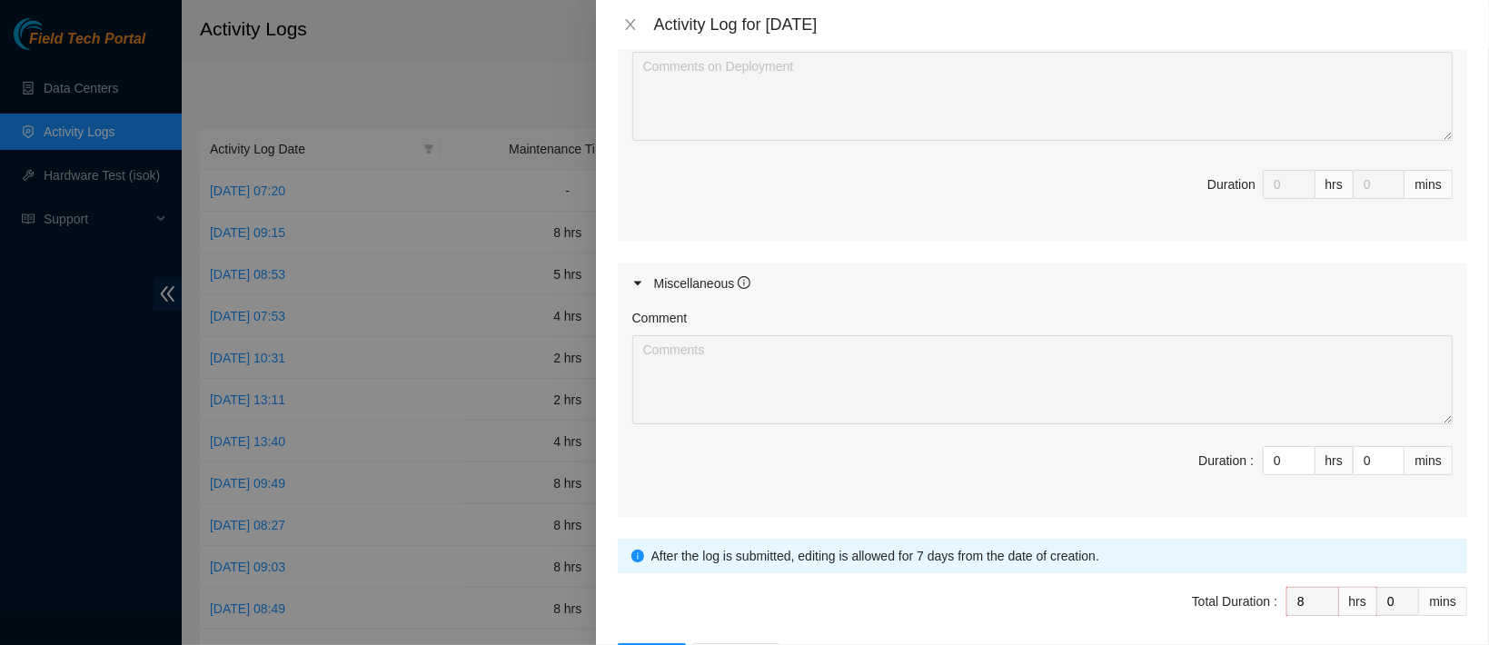
scroll to position [1374, 0]
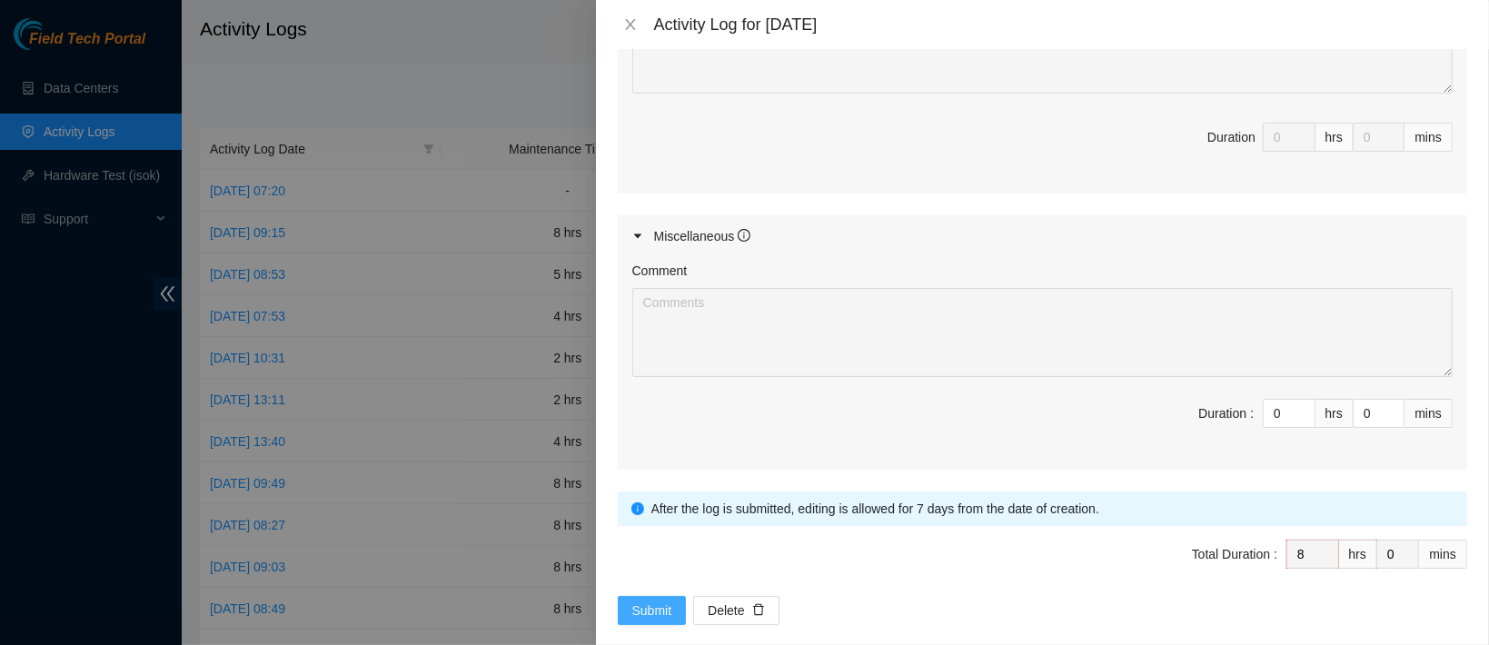
type textarea "B-W-16CYIBJ Resolution: Other, Comment: worked with [EMAIL_ADDRESS][DOMAIN_NAME…"
click at [653, 601] on span "Submit" at bounding box center [652, 611] width 40 height 20
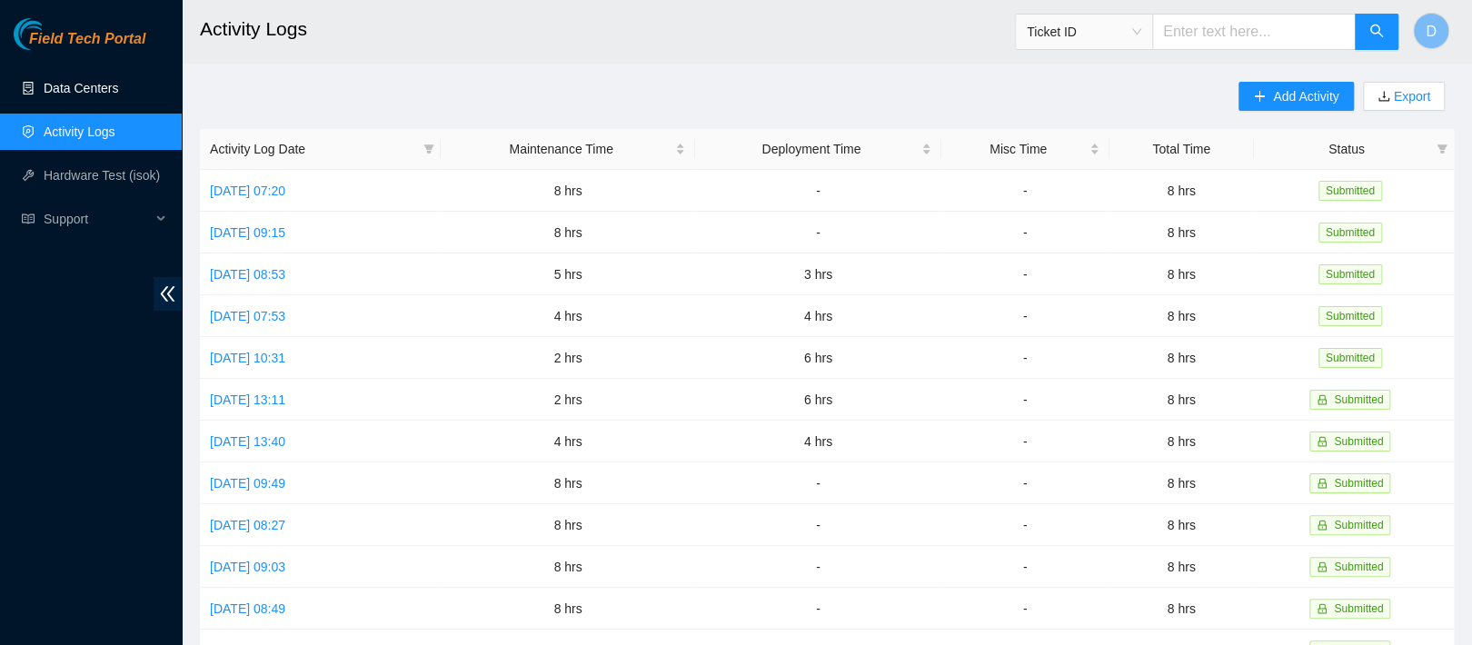
click at [114, 81] on link "Data Centers" at bounding box center [81, 88] width 75 height 15
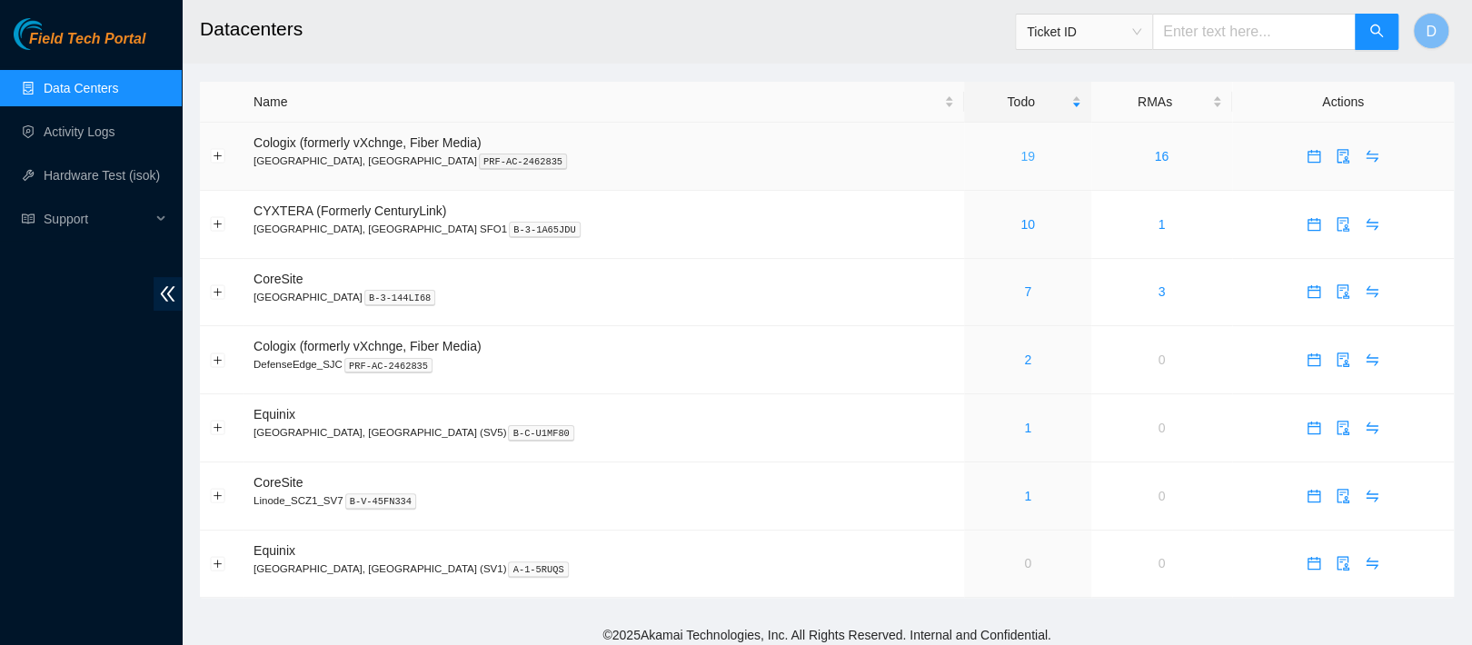
click at [1020, 158] on link "19" at bounding box center [1027, 156] width 15 height 15
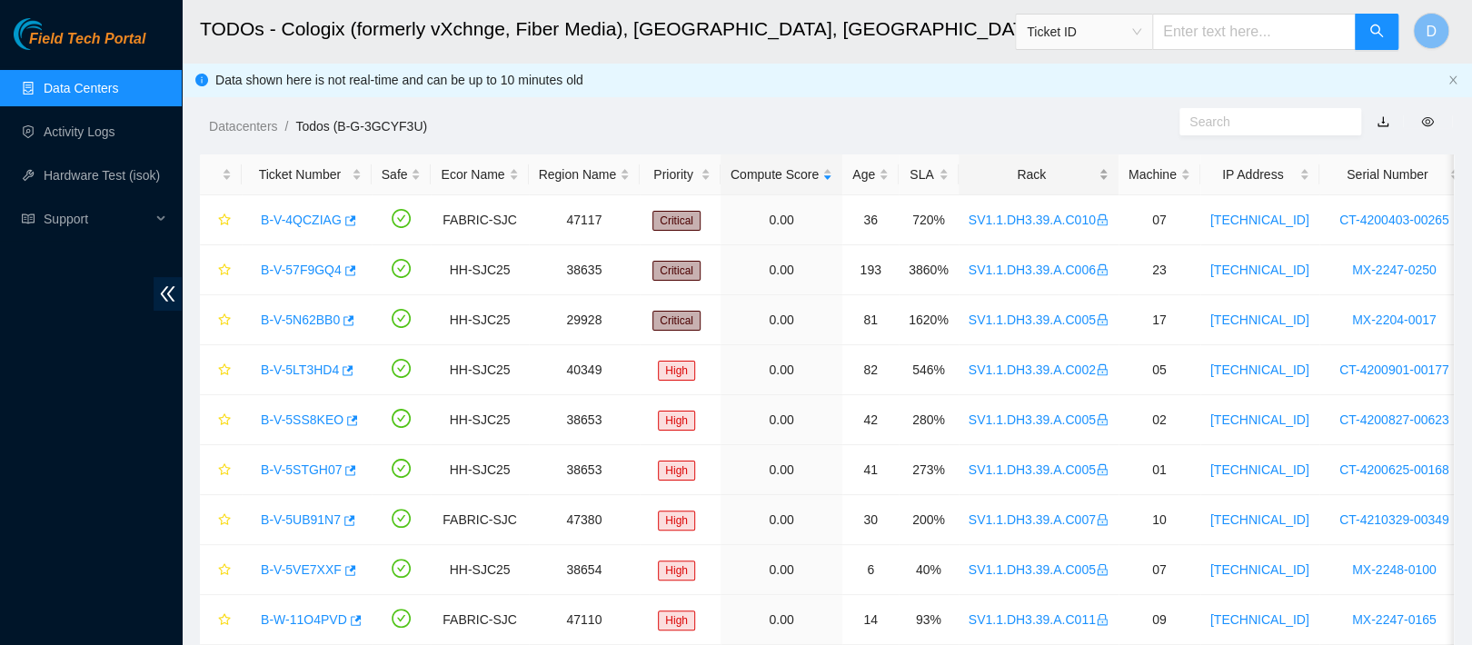
click at [1020, 174] on div "Rack" at bounding box center [1039, 174] width 140 height 20
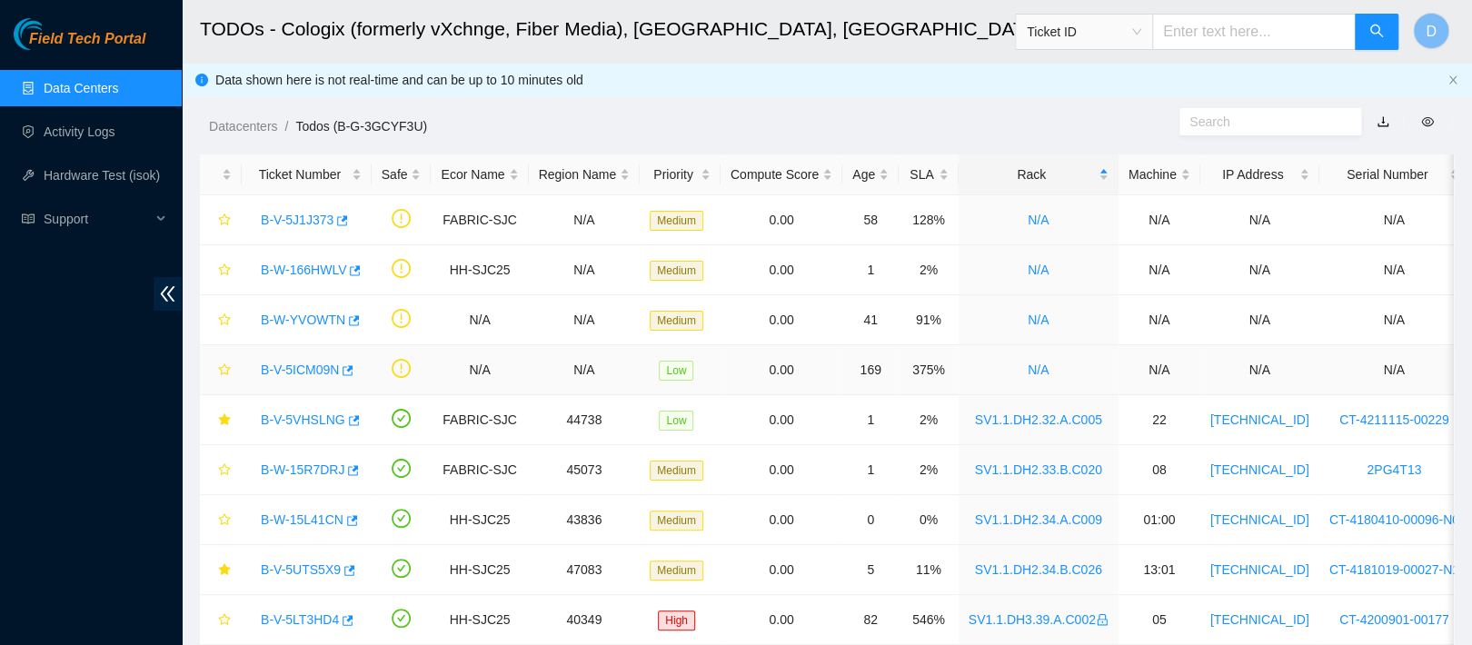
click at [304, 373] on link "B-V-5ICM09N" at bounding box center [300, 370] width 78 height 15
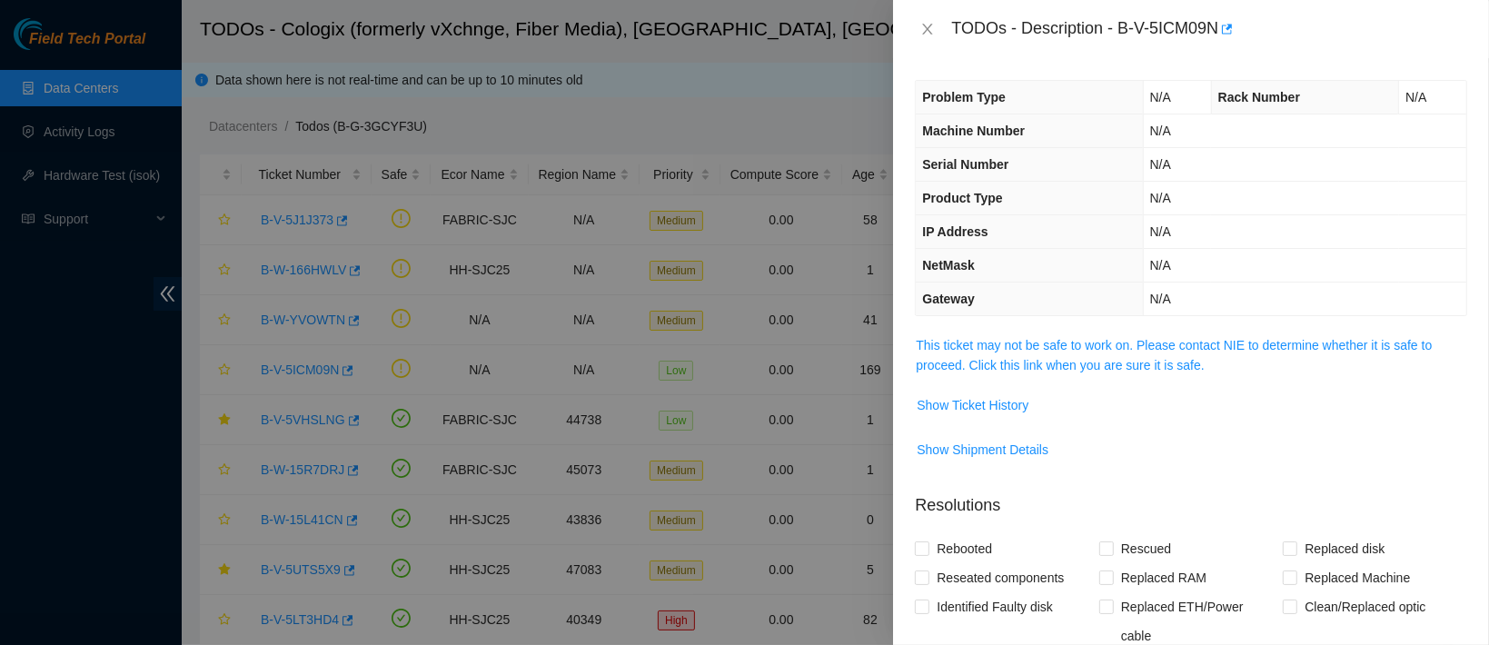
click at [1068, 332] on div "Problem Type N/A Rack Number N/A Machine Number N/A Serial Number N/A Product T…" at bounding box center [1191, 351] width 596 height 587
click at [1058, 338] on link "This ticket may not be safe to work on. Please contact NIE to determine whether…" at bounding box center [1174, 355] width 516 height 35
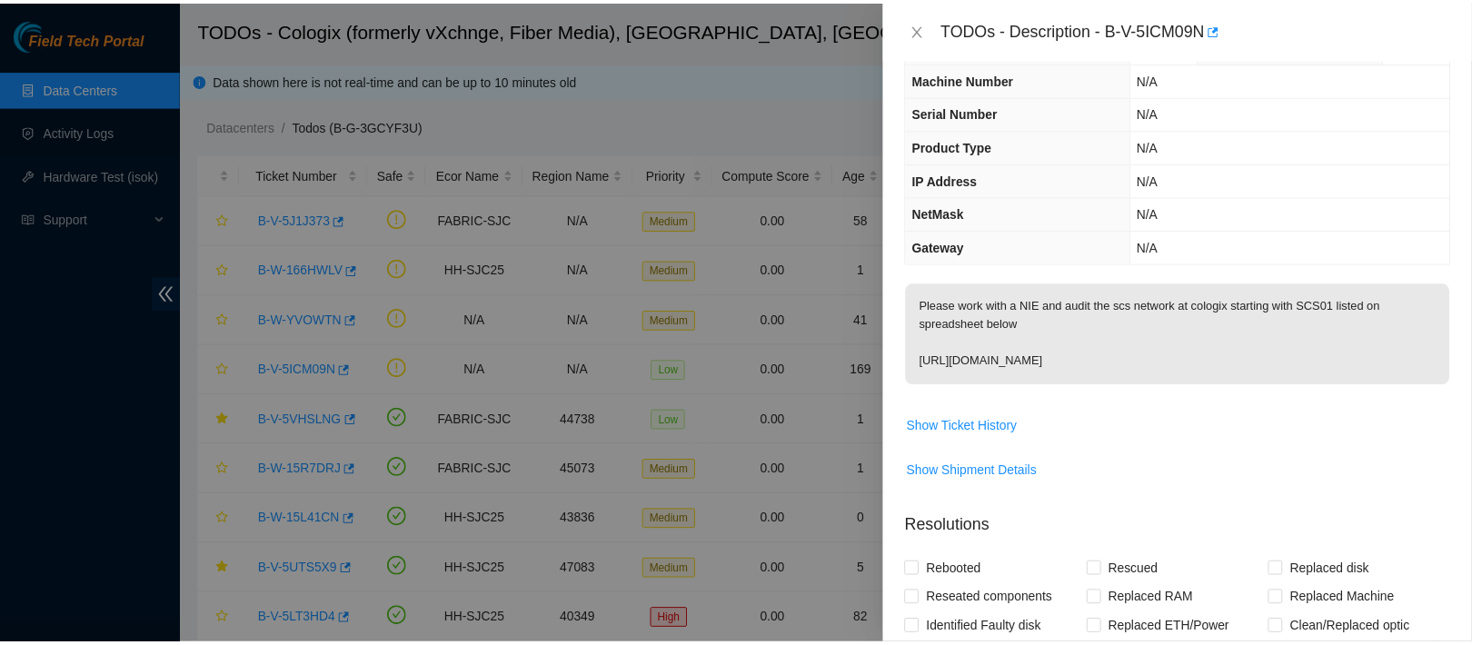
scroll to position [56, 0]
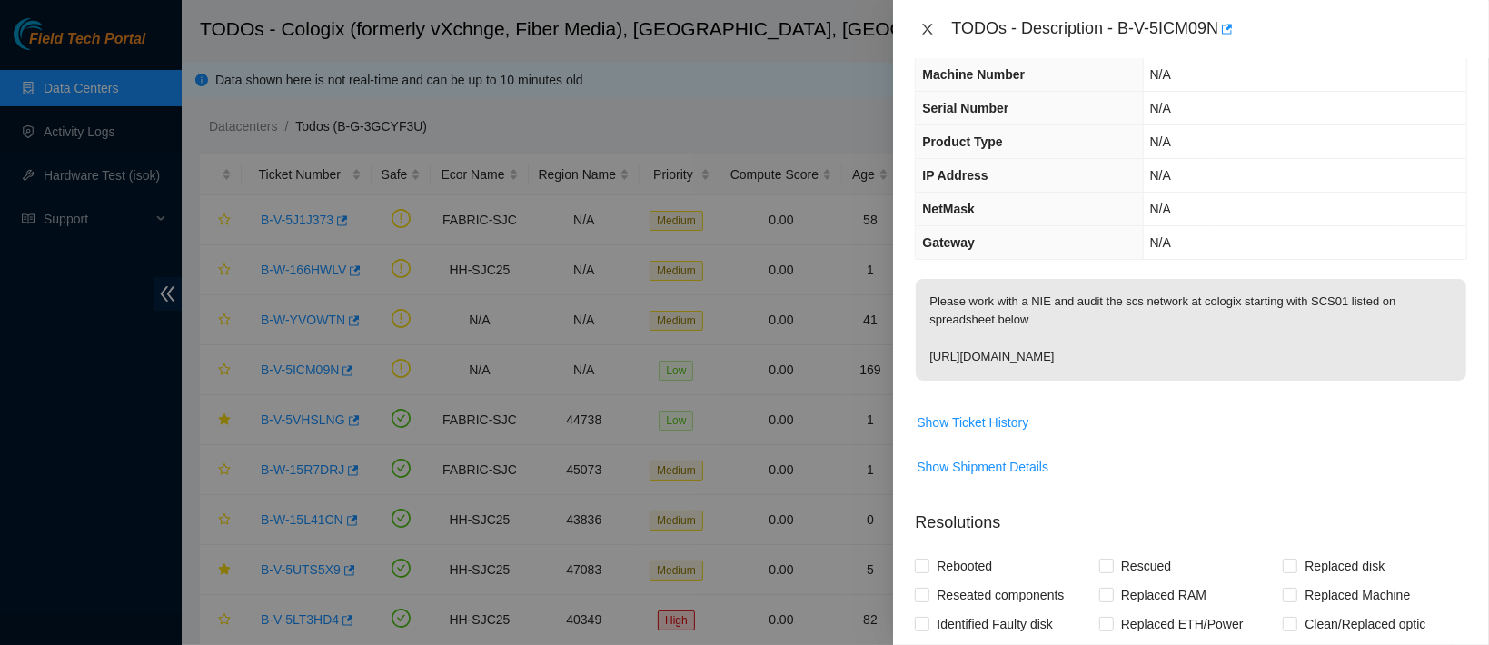
click at [933, 25] on icon "close" at bounding box center [928, 29] width 15 height 15
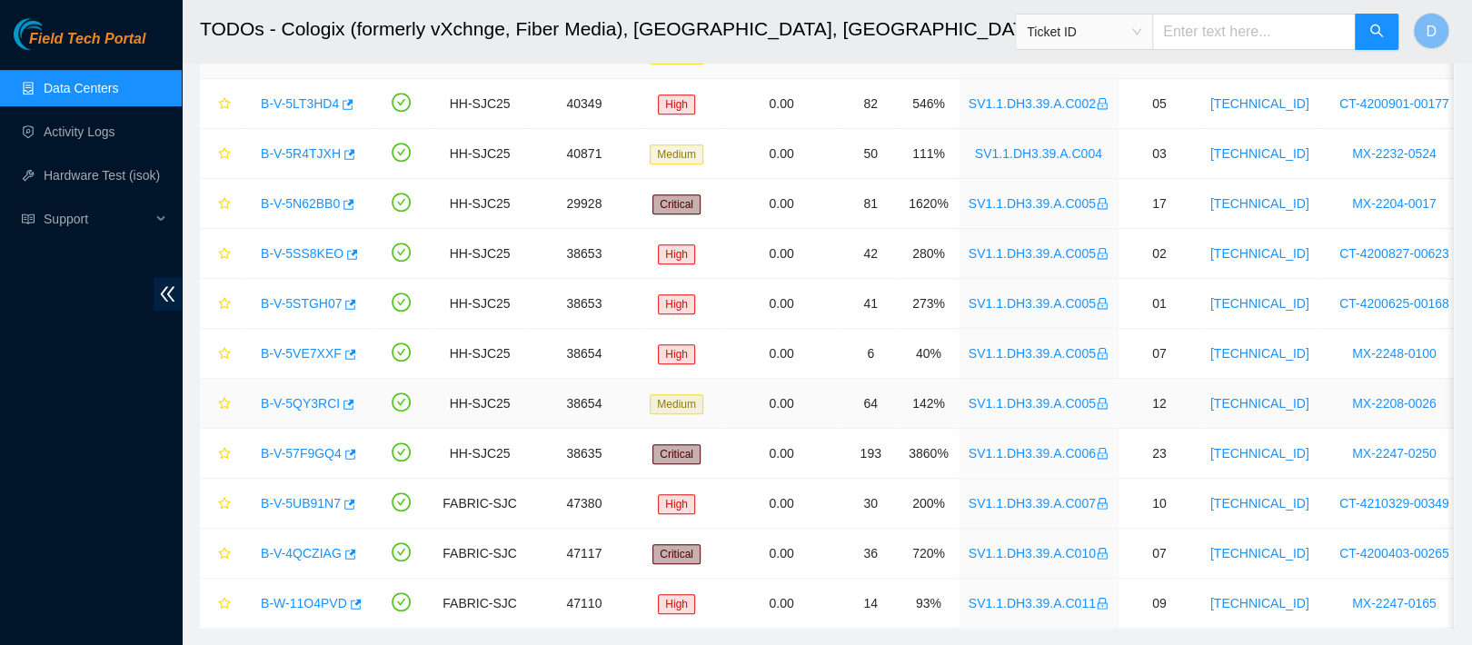
scroll to position [571, 0]
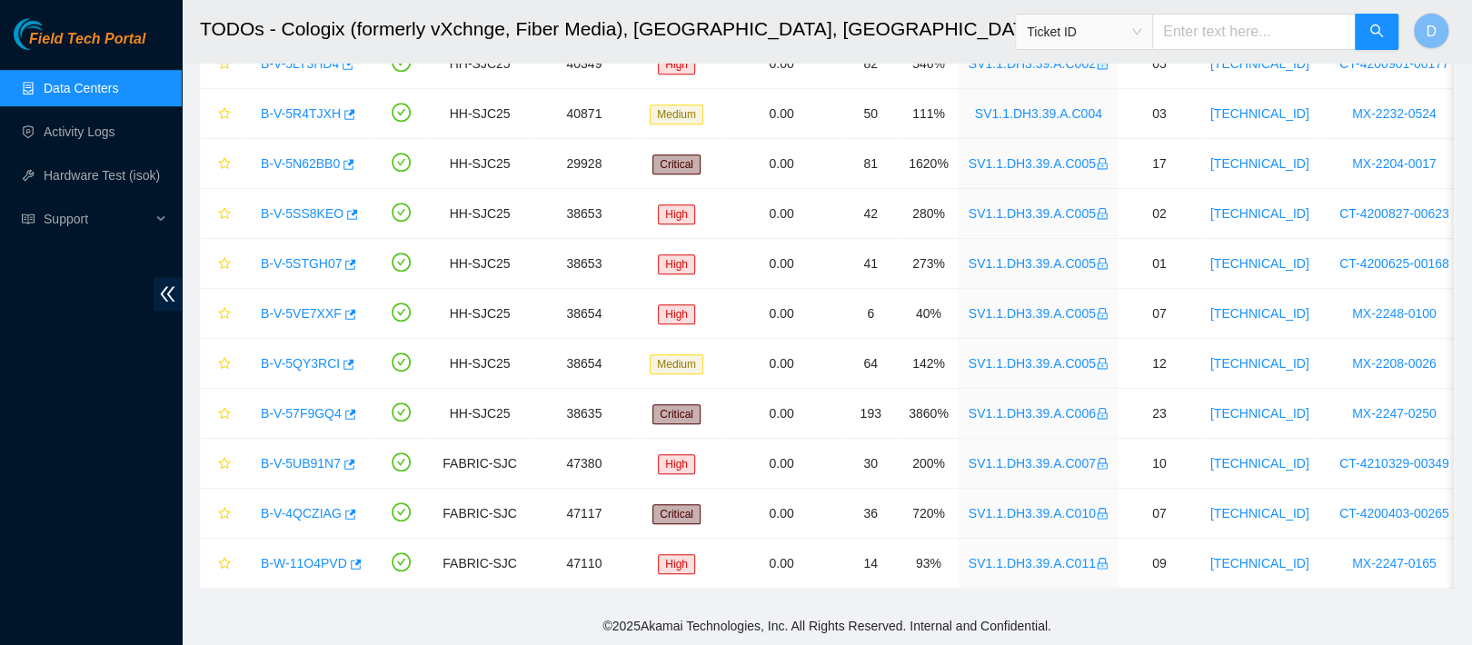
click at [97, 84] on link "Data Centers" at bounding box center [81, 88] width 75 height 15
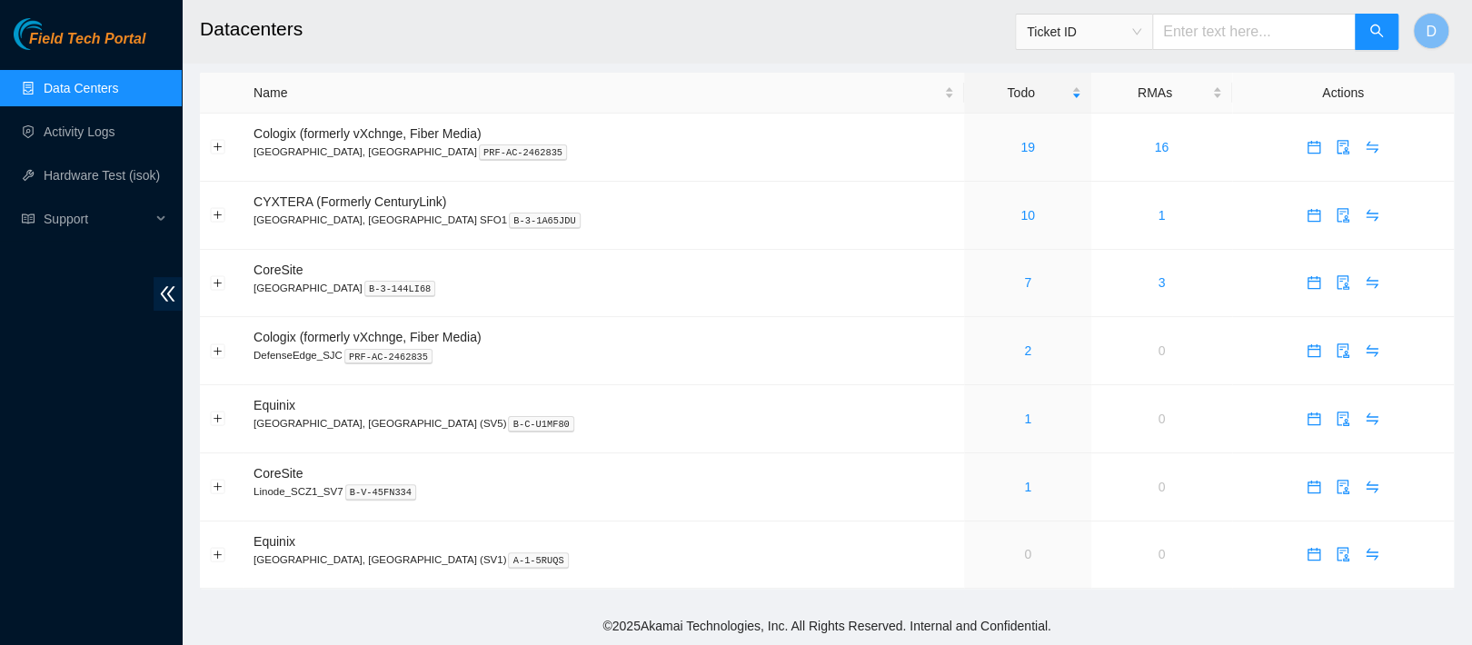
scroll to position [17, 0]
click at [1024, 275] on link "7" at bounding box center [1027, 282] width 7 height 15
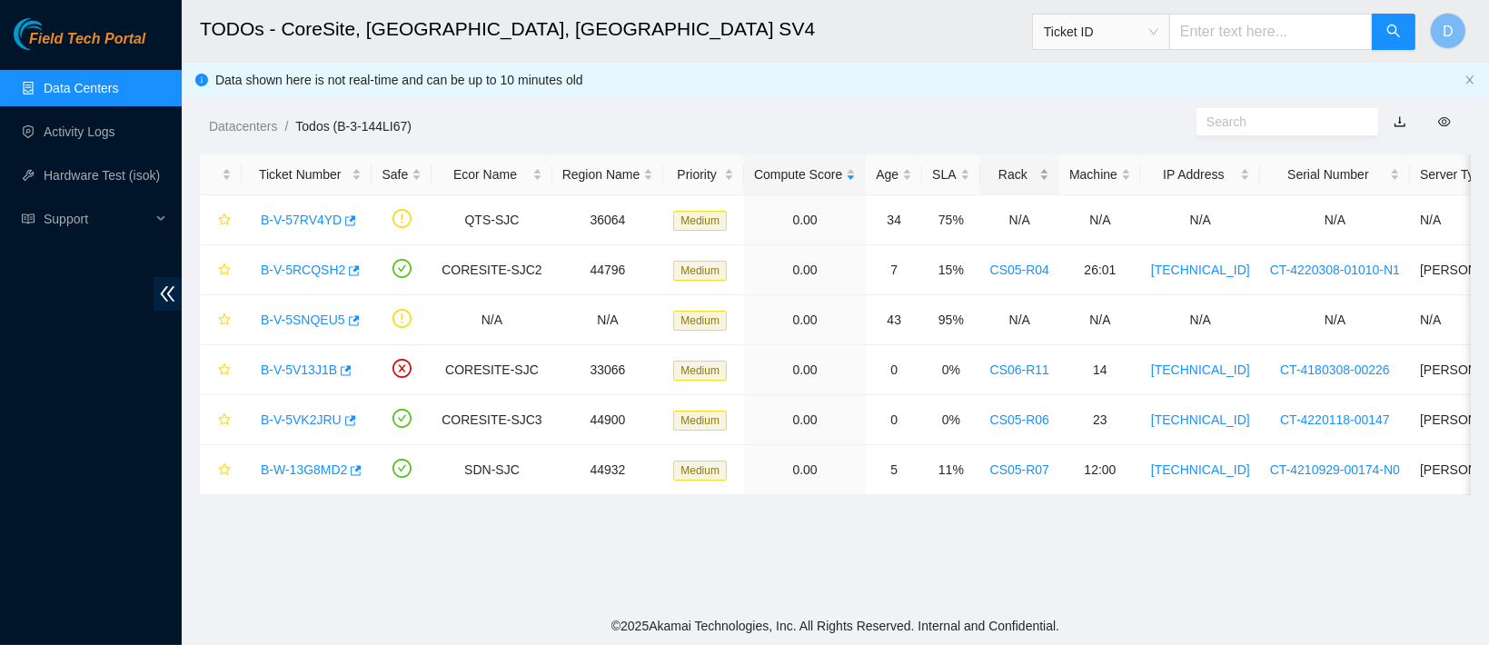
click at [991, 171] on div "Rack" at bounding box center [1020, 174] width 59 height 20
